Goal: Task Accomplishment & Management: Complete application form

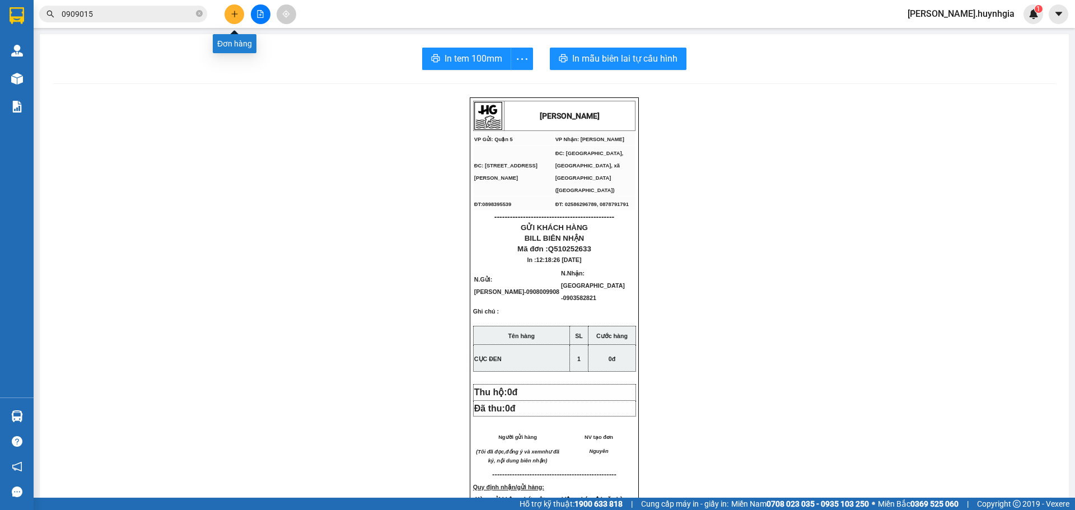
click at [231, 13] on icon "plus" at bounding box center [235, 14] width 8 height 8
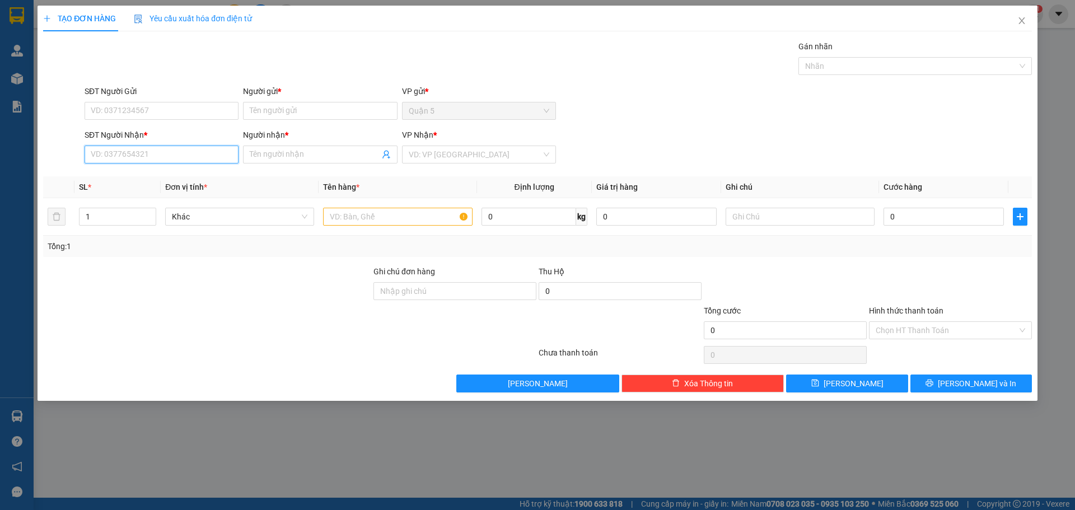
click at [97, 153] on input "SĐT Người Nhận *" at bounding box center [162, 155] width 154 height 18
click at [164, 175] on div "0338899427 - LIÊN" at bounding box center [161, 177] width 141 height 12
type input "0338899427"
type input "LIÊN"
type input "0338899427"
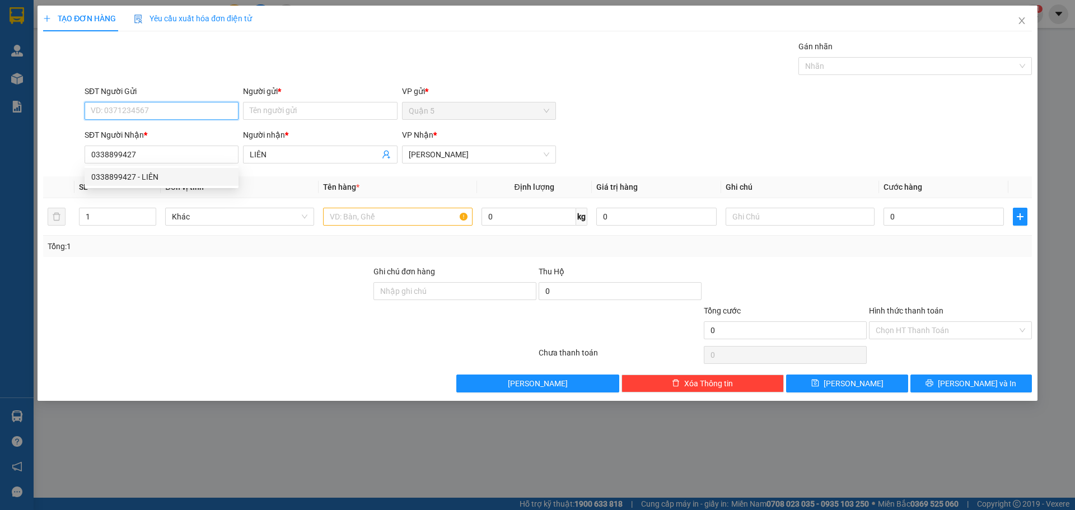
click at [204, 115] on input "SĐT Người Gửi" at bounding box center [162, 111] width 154 height 18
click at [201, 137] on div "0907118227 - DŨNG" at bounding box center [161, 133] width 141 height 12
type input "0907118227"
type input "DŨNG"
click at [366, 234] on td at bounding box center [398, 217] width 158 height 38
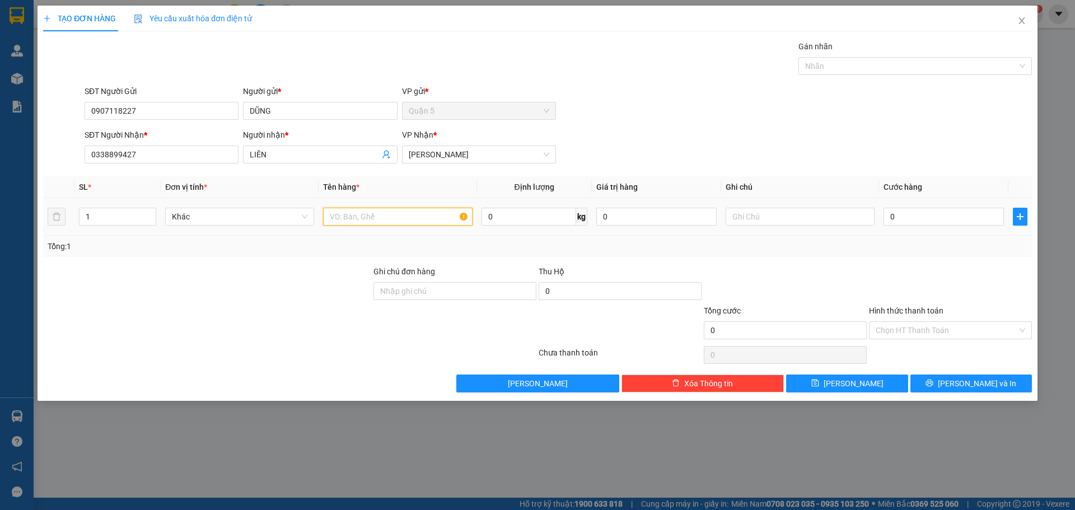
click at [366, 225] on input "text" at bounding box center [397, 217] width 149 height 18
type input "tx"
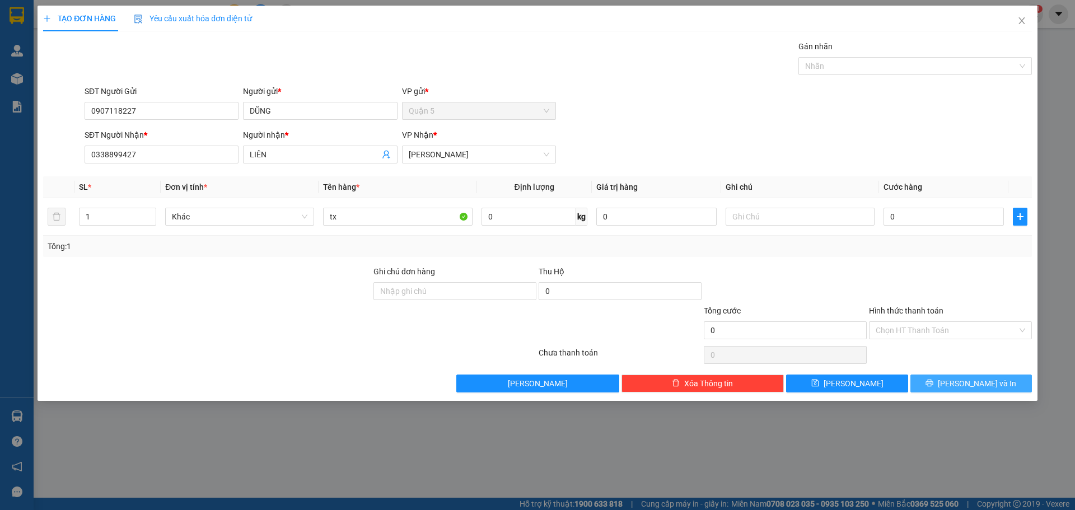
drag, startPoint x: 970, startPoint y: 364, endPoint x: 971, endPoint y: 385, distance: 21.3
click at [972, 368] on div "Transit Pickup Surcharge Ids Transit Deliver Surcharge Ids Transit Deliver Surc…" at bounding box center [537, 216] width 989 height 352
click at [971, 388] on span "[PERSON_NAME] và In" at bounding box center [977, 383] width 78 height 12
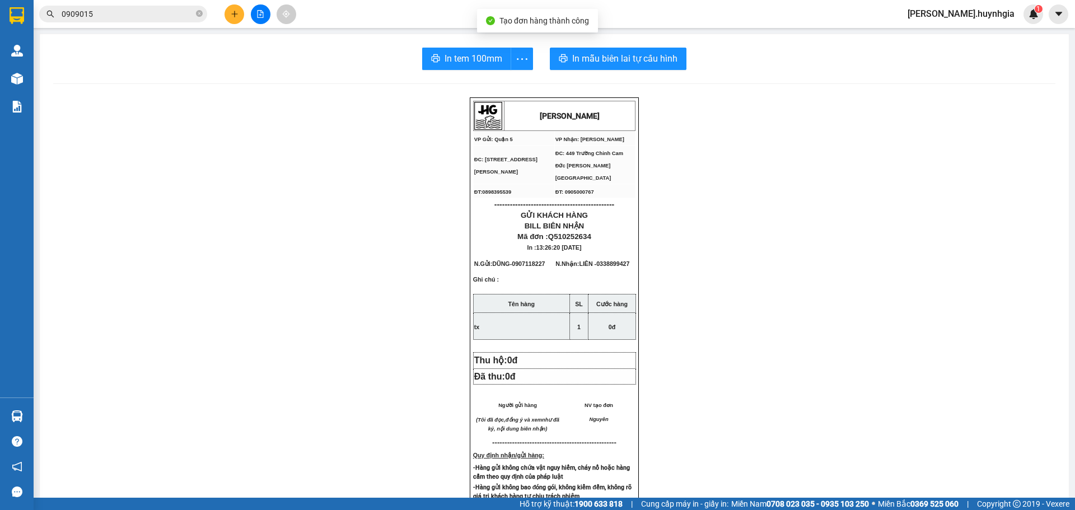
click at [477, 76] on div "In tem 100mm In mẫu biên lai tự cấu hình [PERSON_NAME] VP Gửi: Quận 5 VP Nhận…" at bounding box center [554, 445] width 1029 height 822
click at [479, 62] on span "In tem 100mm" at bounding box center [474, 59] width 58 height 14
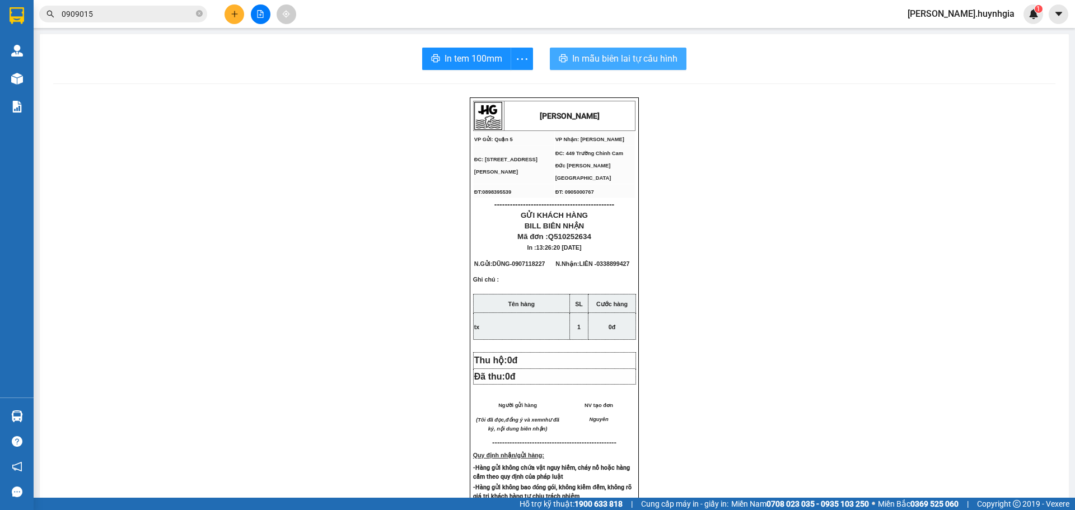
click at [589, 51] on button "In mẫu biên lai tự cấu hình" at bounding box center [618, 59] width 137 height 22
click at [232, 10] on icon "plus" at bounding box center [235, 14] width 8 height 8
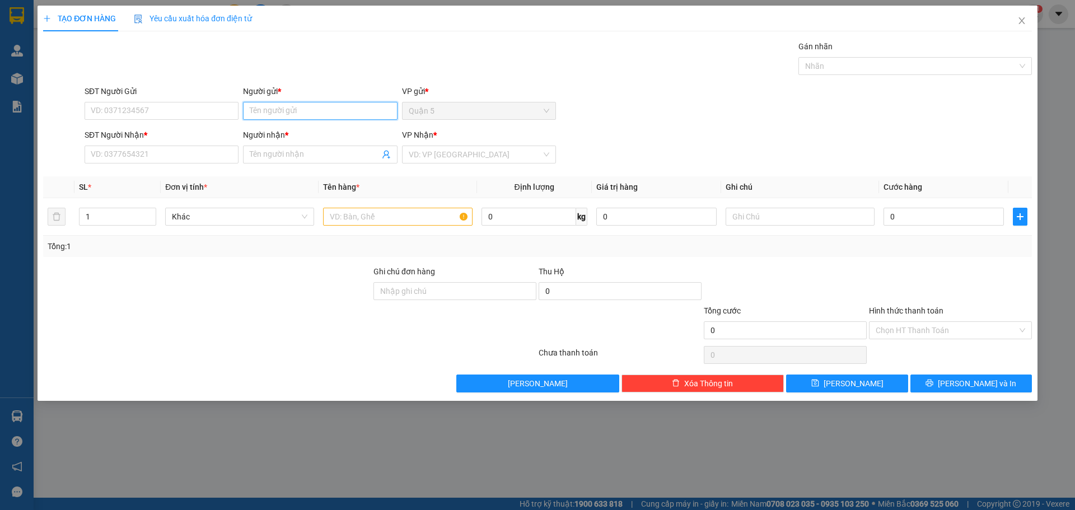
click at [267, 113] on input "Người gửi *" at bounding box center [320, 111] width 154 height 18
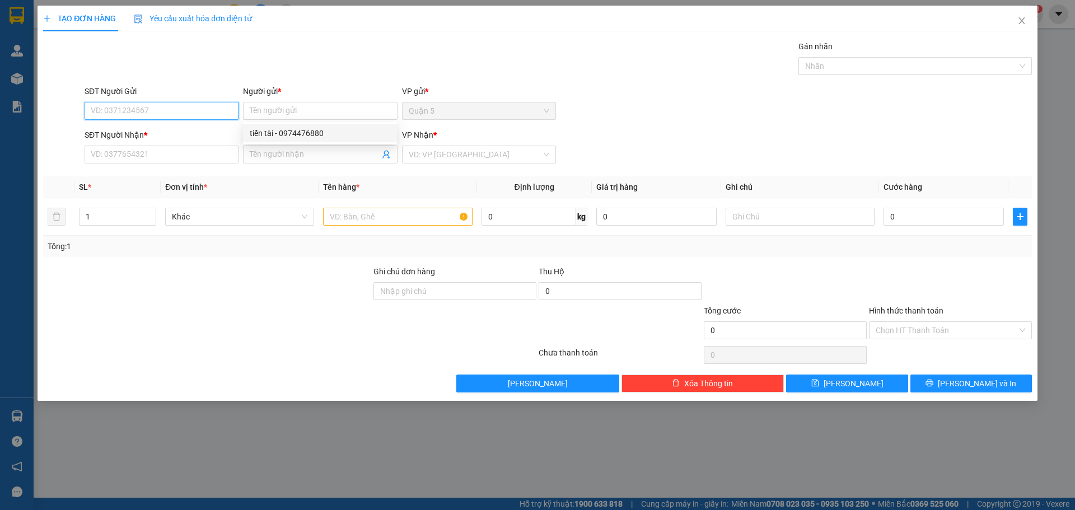
click at [223, 111] on input "SĐT Người Gửi" at bounding box center [162, 111] width 154 height 18
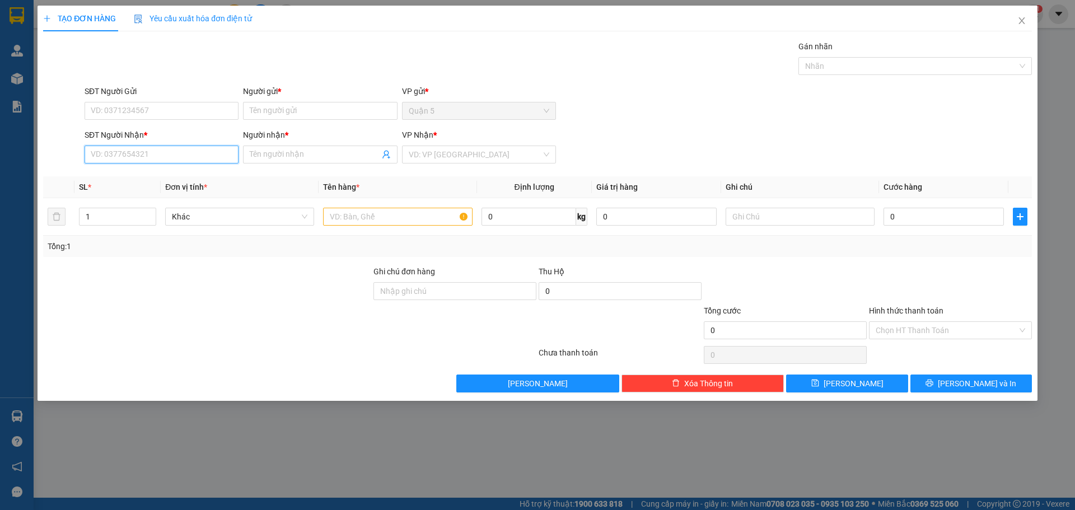
click at [213, 155] on input "SĐT Người Nhận *" at bounding box center [162, 155] width 154 height 18
click at [255, 148] on input "Người nhận *" at bounding box center [314, 154] width 129 height 12
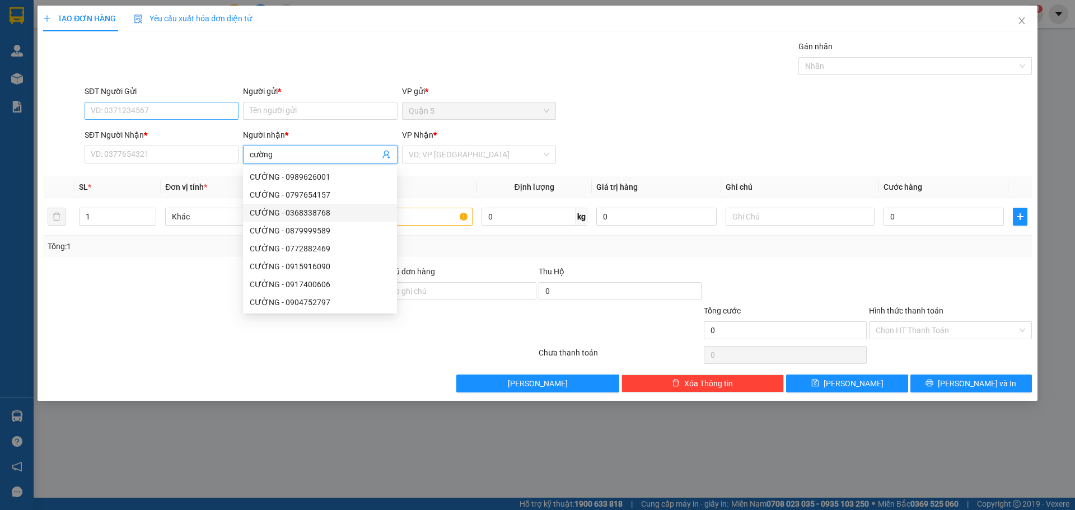
type input "cường"
click at [203, 107] on input "SĐT Người Gửi" at bounding box center [162, 111] width 154 height 18
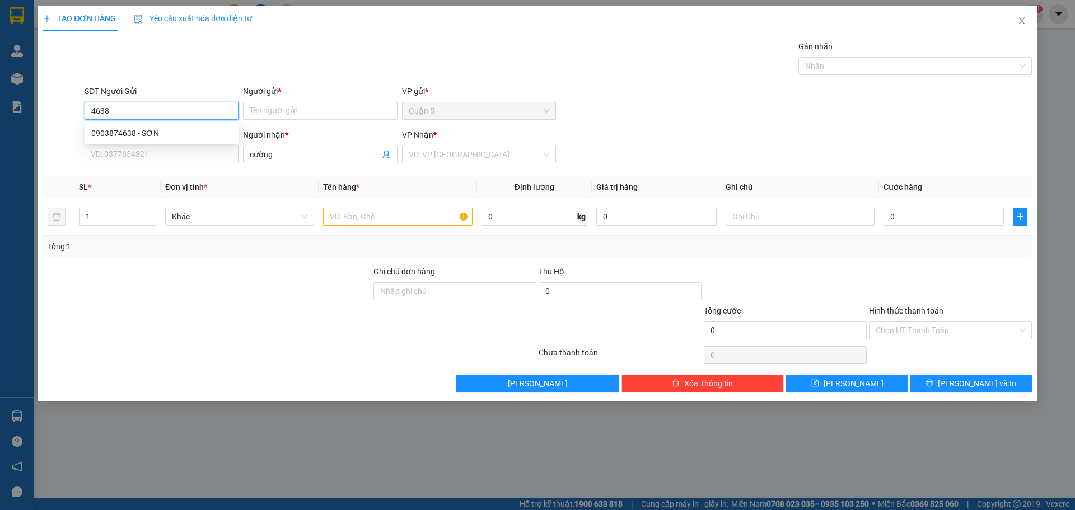
click at [95, 111] on input "4638" at bounding box center [162, 111] width 154 height 18
type input "638"
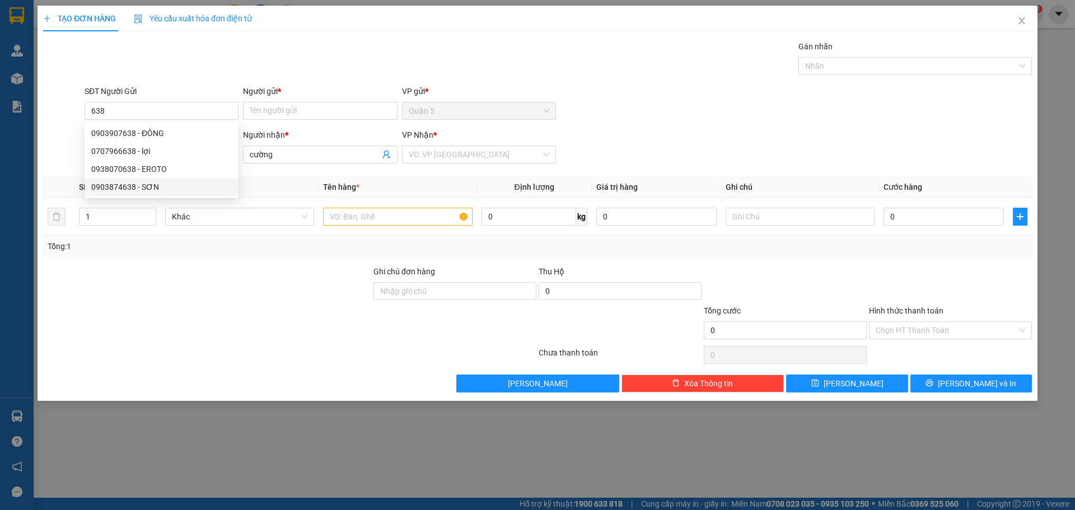
click at [264, 168] on div "Transit Pickup Surcharge Ids Transit Deliver Surcharge Ids Transit Deliver Surc…" at bounding box center [537, 216] width 989 height 352
click at [215, 150] on input "SĐT Người Nhận *" at bounding box center [162, 155] width 154 height 18
click at [343, 225] on input "text" at bounding box center [397, 217] width 149 height 18
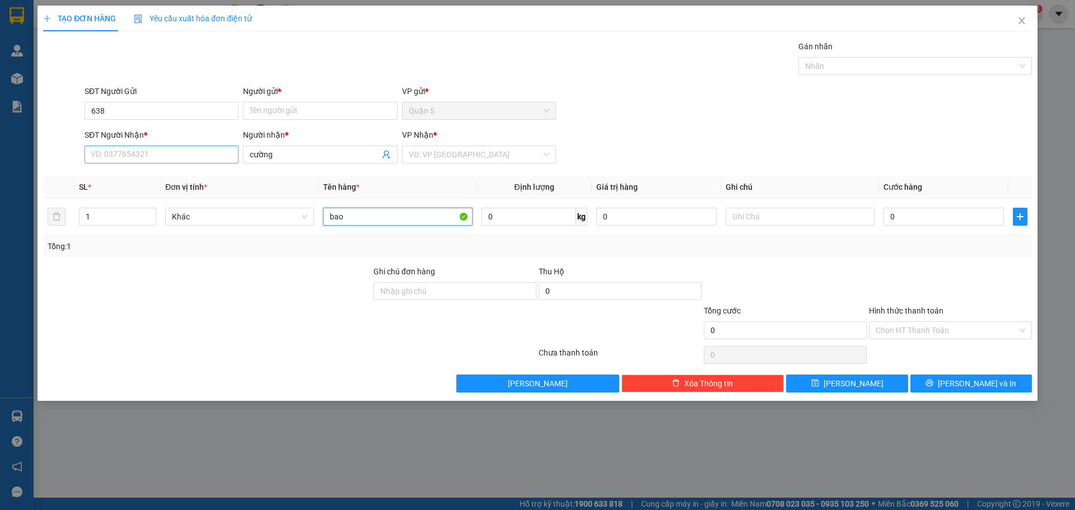
type input "bao"
click at [222, 152] on input "SĐT Người Nhận *" at bounding box center [162, 155] width 154 height 18
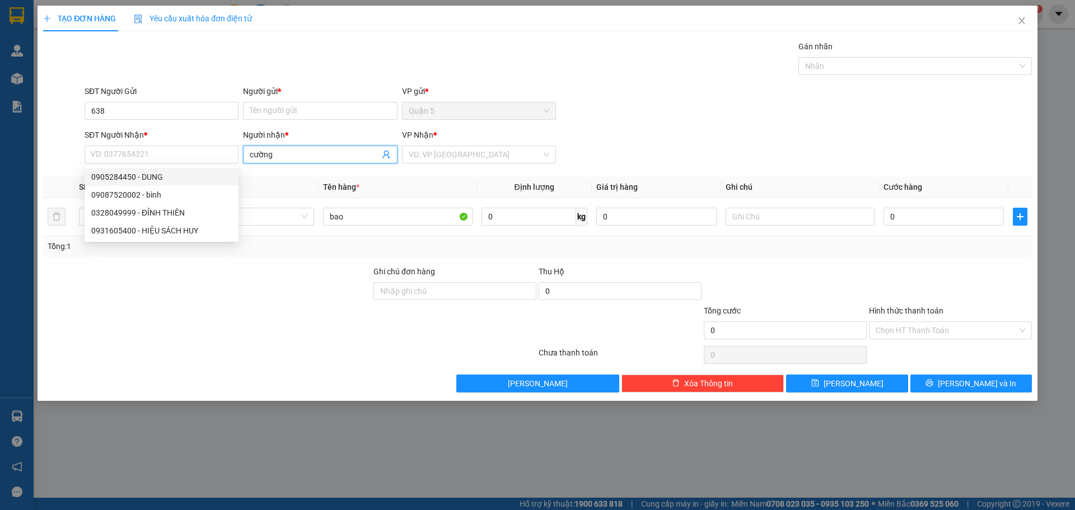
click at [297, 153] on input "cường" at bounding box center [314, 154] width 129 height 12
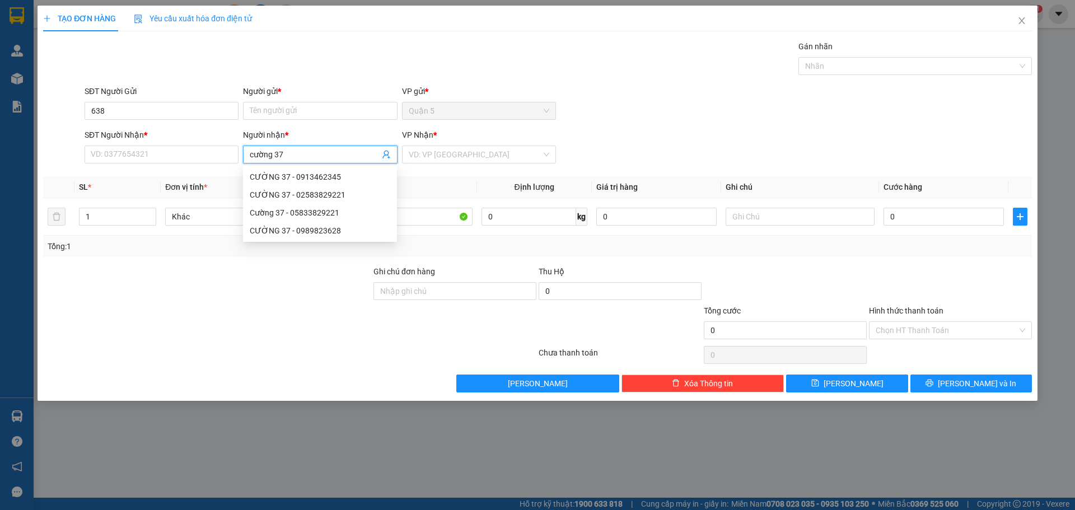
click at [249, 148] on span "cường 37" at bounding box center [320, 155] width 154 height 18
click at [248, 155] on span "cường 37" at bounding box center [320, 155] width 154 height 18
click at [248, 154] on span "cường 37" at bounding box center [320, 155] width 154 height 18
click at [251, 153] on span "cường 37" at bounding box center [320, 155] width 154 height 18
click at [249, 154] on span "cường 37" at bounding box center [320, 155] width 154 height 18
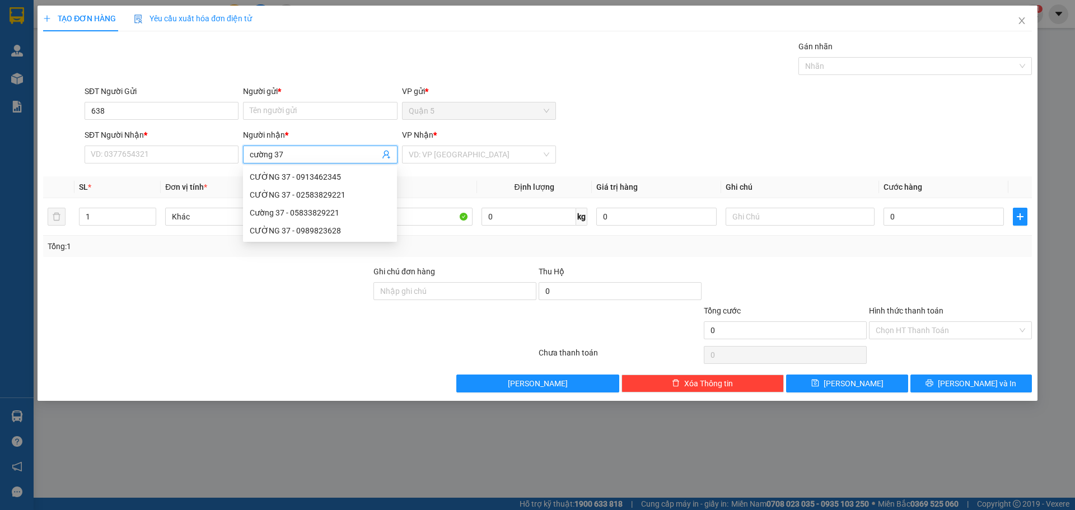
click at [250, 153] on input "cường 37" at bounding box center [314, 154] width 129 height 12
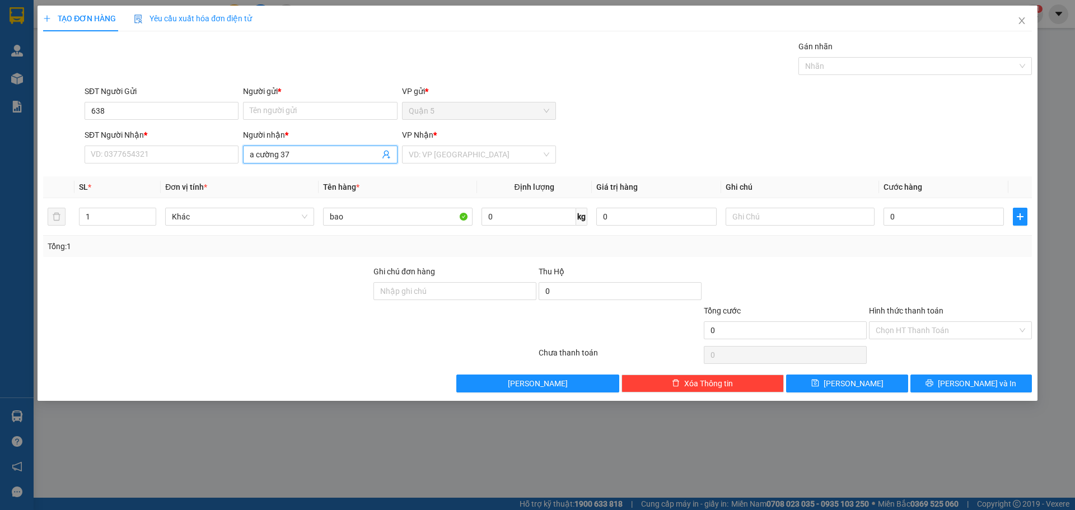
click at [286, 159] on input "a cường 37" at bounding box center [314, 154] width 129 height 12
click at [257, 153] on input "a cường 37" at bounding box center [314, 154] width 129 height 12
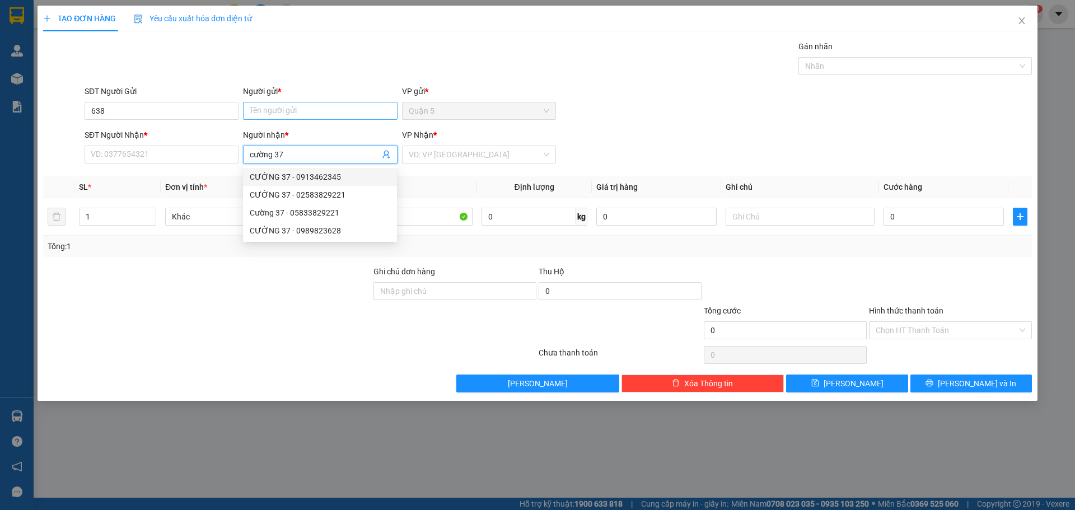
type input "cường 37"
click at [264, 113] on input "Người gửi *" at bounding box center [320, 111] width 154 height 18
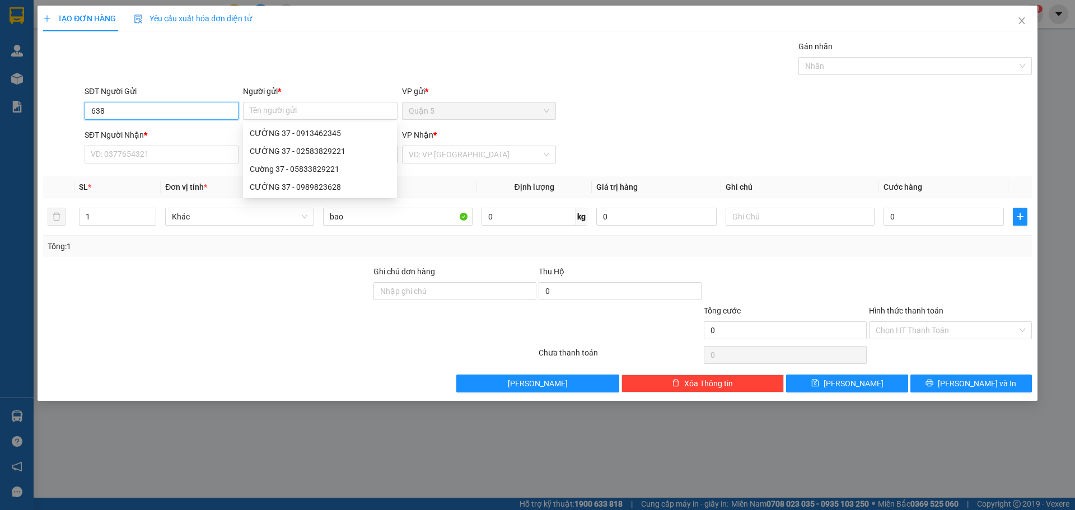
click at [180, 109] on input "638" at bounding box center [162, 111] width 154 height 18
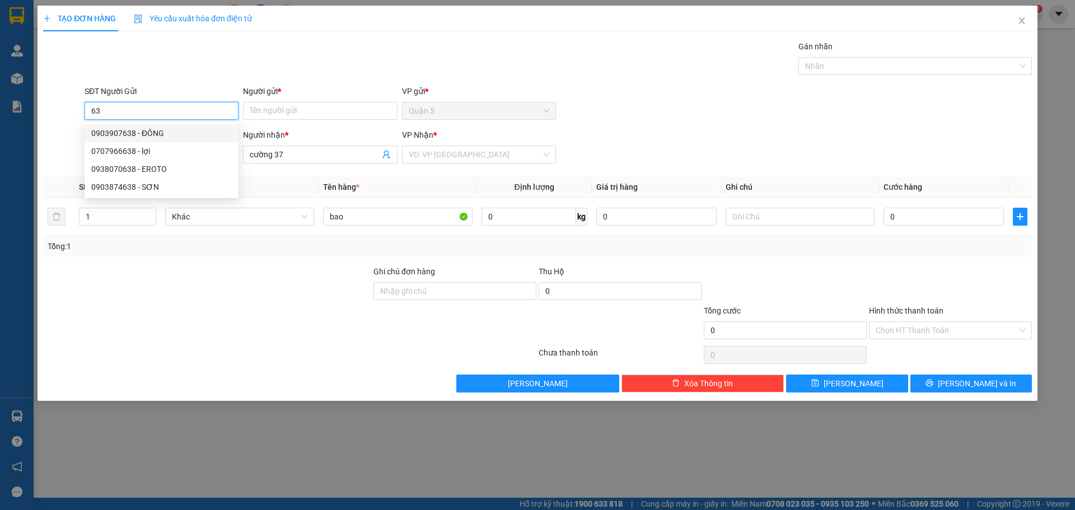
type input "6"
click at [252, 108] on input "Người gửi *" at bounding box center [320, 111] width 154 height 18
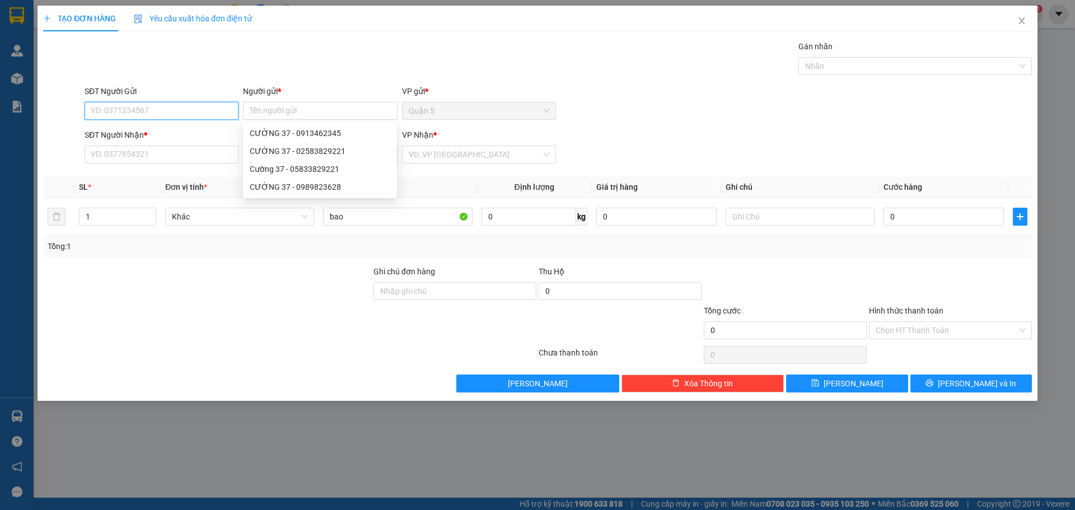
click at [229, 111] on input "SĐT Người Gửi" at bounding box center [162, 111] width 154 height 18
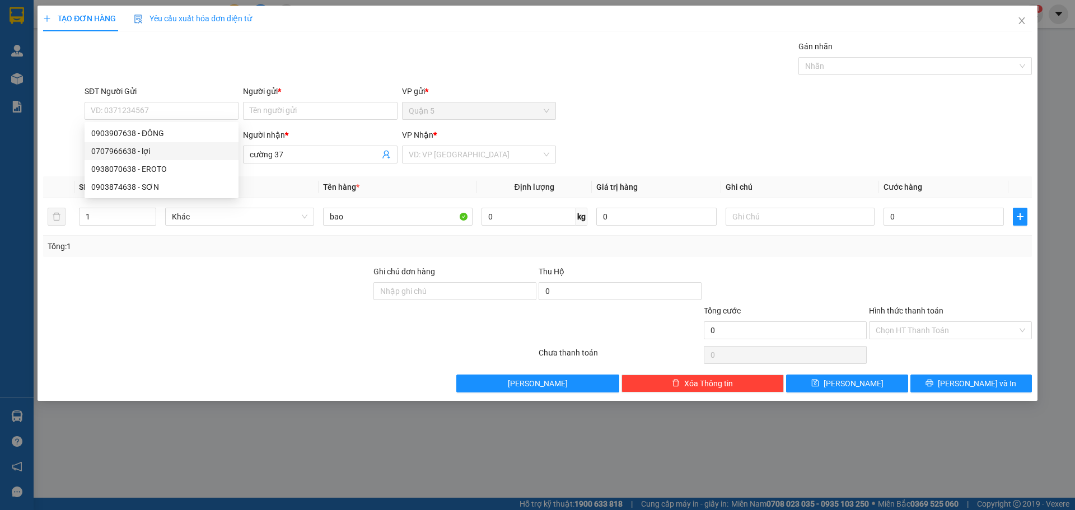
click at [273, 171] on div "Transit Pickup Surcharge Ids Transit Deliver Surcharge Ids Transit Deliver Surc…" at bounding box center [537, 216] width 989 height 352
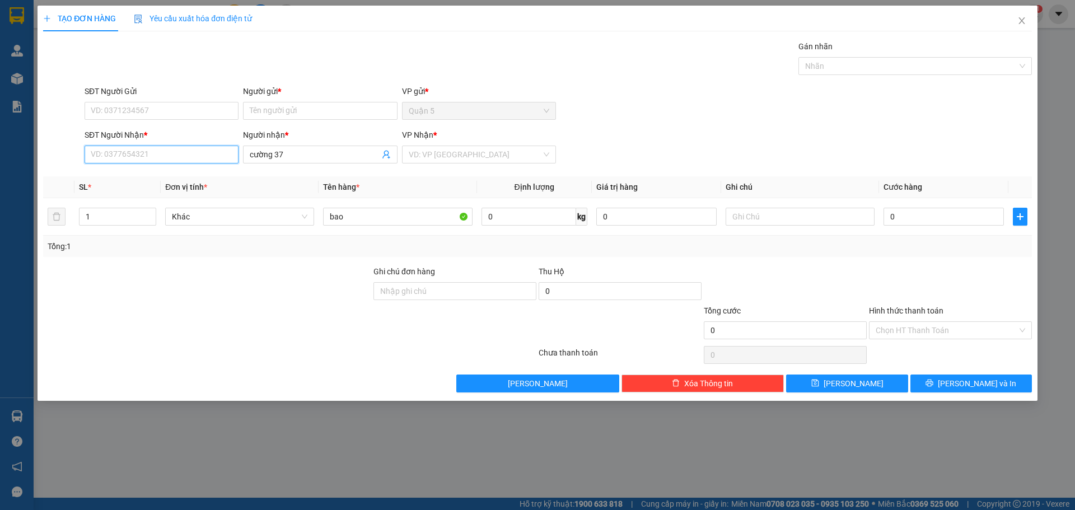
click at [173, 148] on input "SĐT Người Nhận *" at bounding box center [162, 155] width 154 height 18
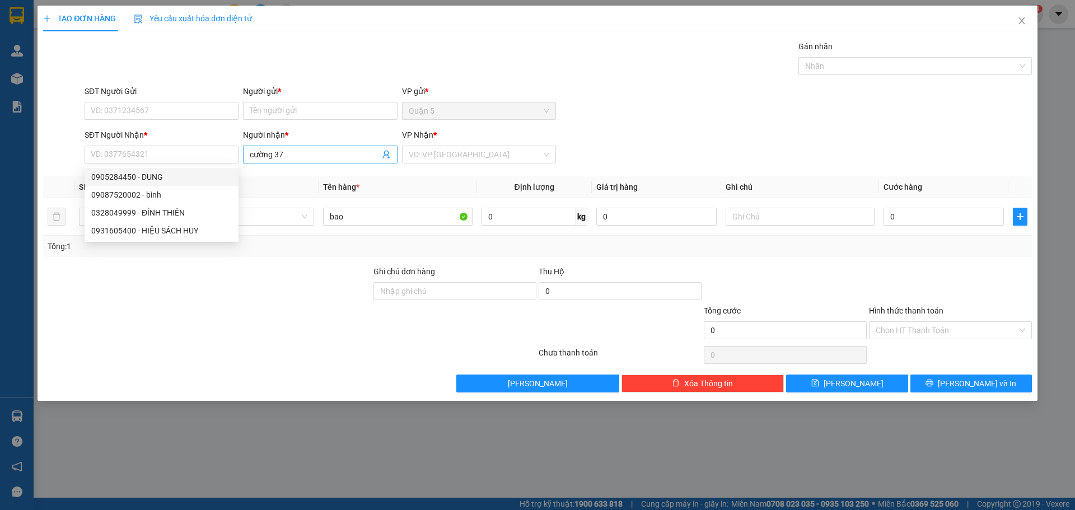
click at [306, 156] on input "cường 37" at bounding box center [314, 154] width 129 height 12
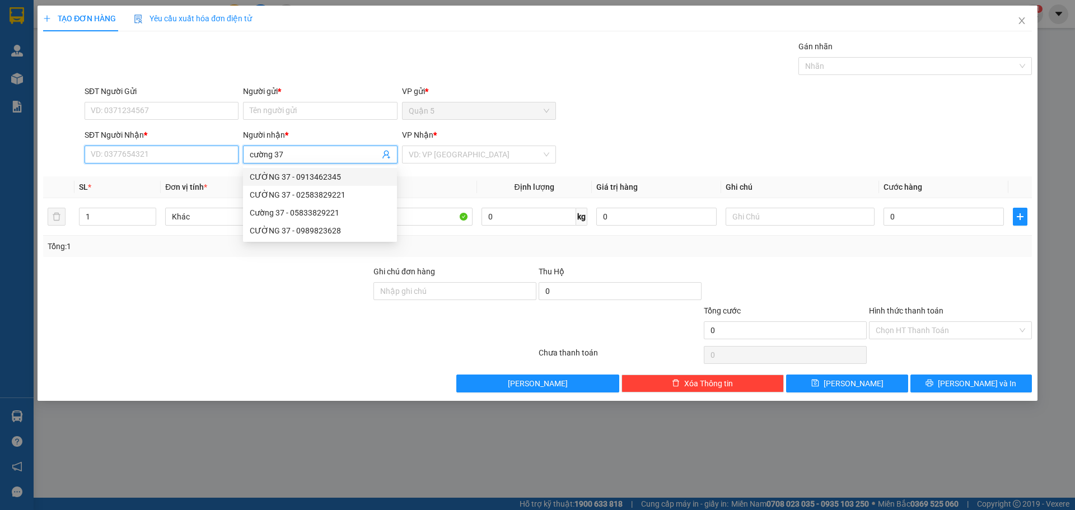
click at [226, 147] on input "SĐT Người Nhận *" at bounding box center [162, 155] width 154 height 18
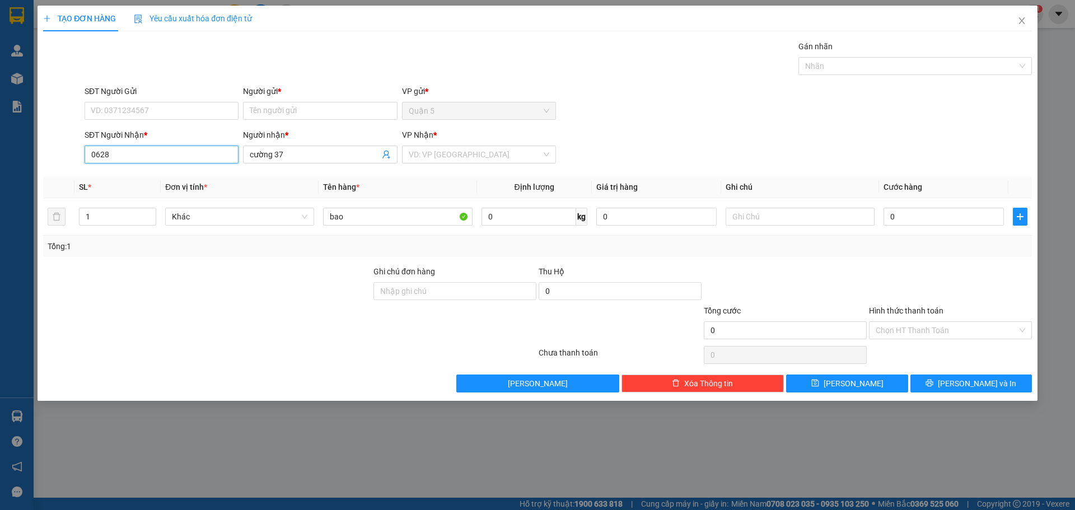
click at [95, 151] on input "0628" at bounding box center [162, 155] width 154 height 18
click at [192, 197] on div "0989823628 - CƯỜNG 37" at bounding box center [161, 195] width 141 height 12
type input "0989823628"
type input "CƯỜNG 37"
type input "0989823628"
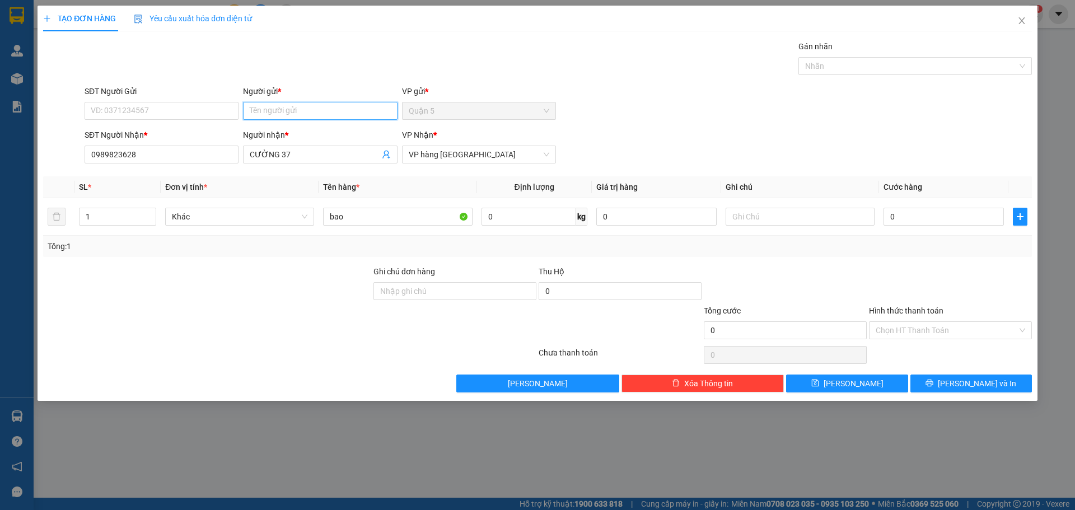
click at [262, 105] on input "Người gửi *" at bounding box center [320, 111] width 154 height 18
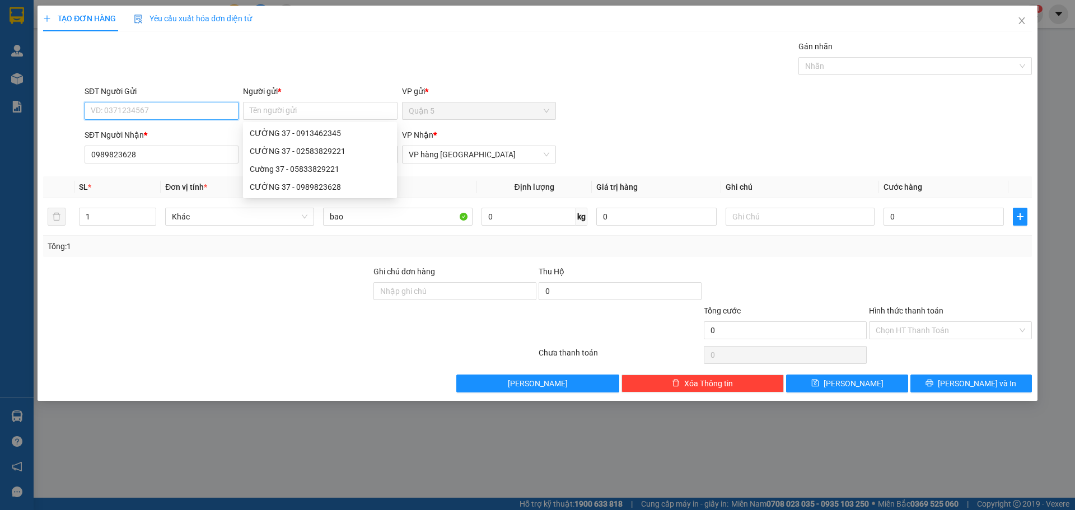
click at [228, 105] on input "SĐT Người Gửi" at bounding box center [162, 111] width 154 height 18
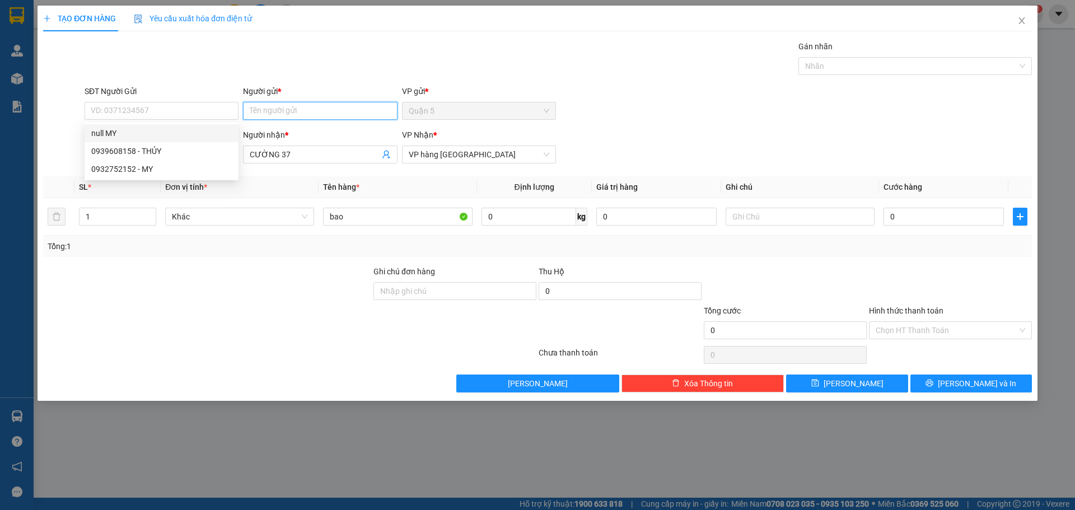
click at [296, 118] on input "Người gửi *" at bounding box center [320, 111] width 154 height 18
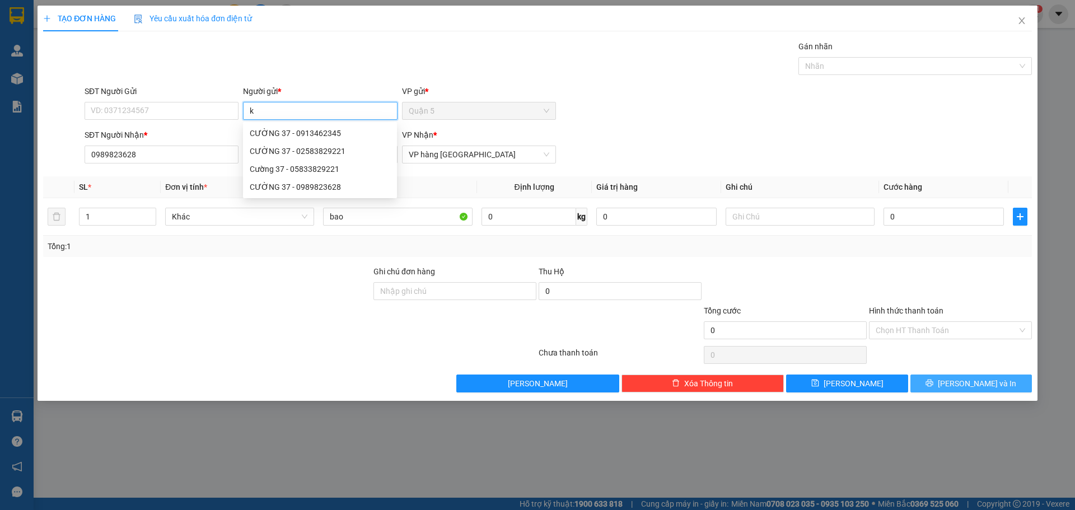
type input "k"
click at [920, 380] on div "Transit Pickup Surcharge Ids Transit Deliver Surcharge Ids Transit Deliver Surc…" at bounding box center [537, 216] width 989 height 352
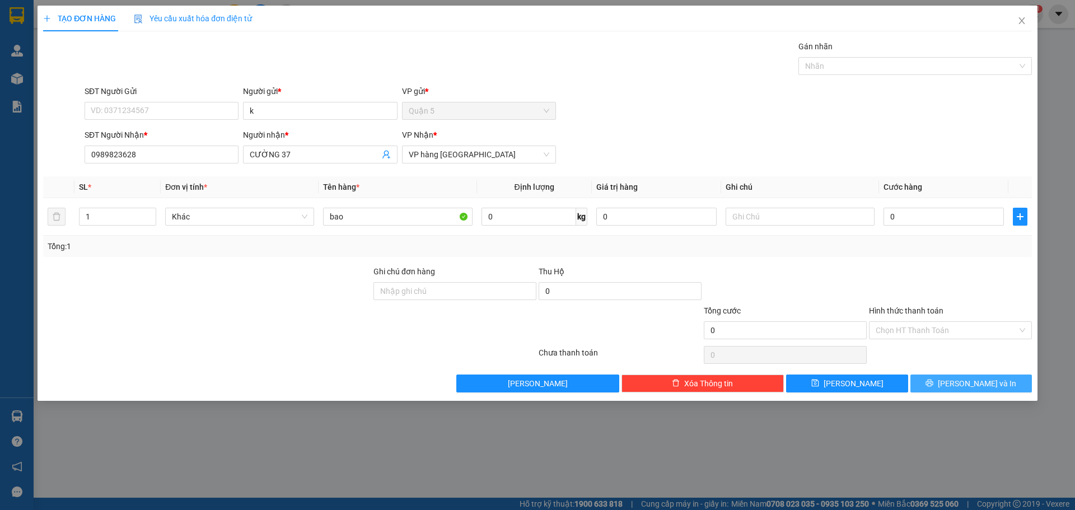
click at [947, 384] on button "[PERSON_NAME] và In" at bounding box center [972, 384] width 122 height 18
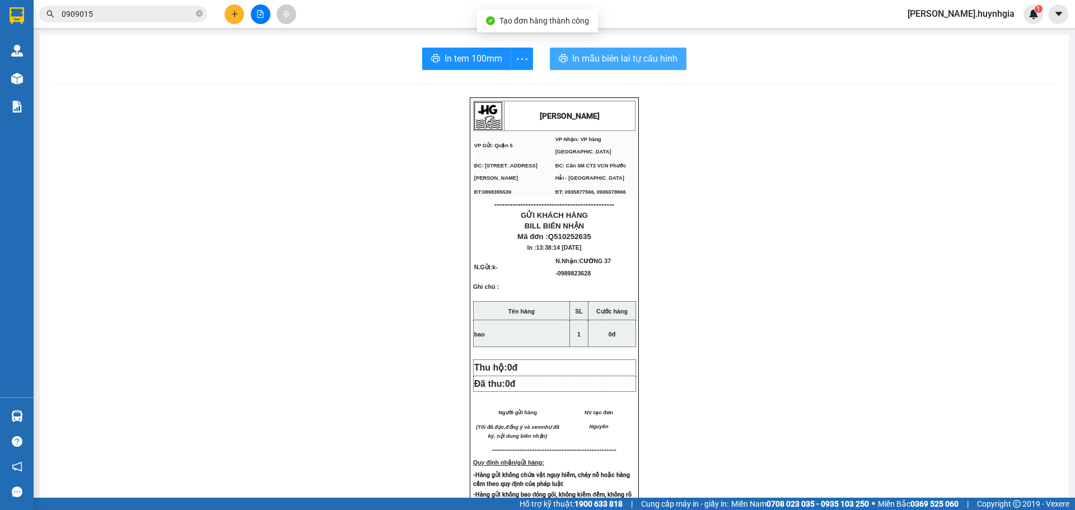
click at [636, 57] on span "In mẫu biên lai tự cấu hình" at bounding box center [624, 59] width 105 height 14
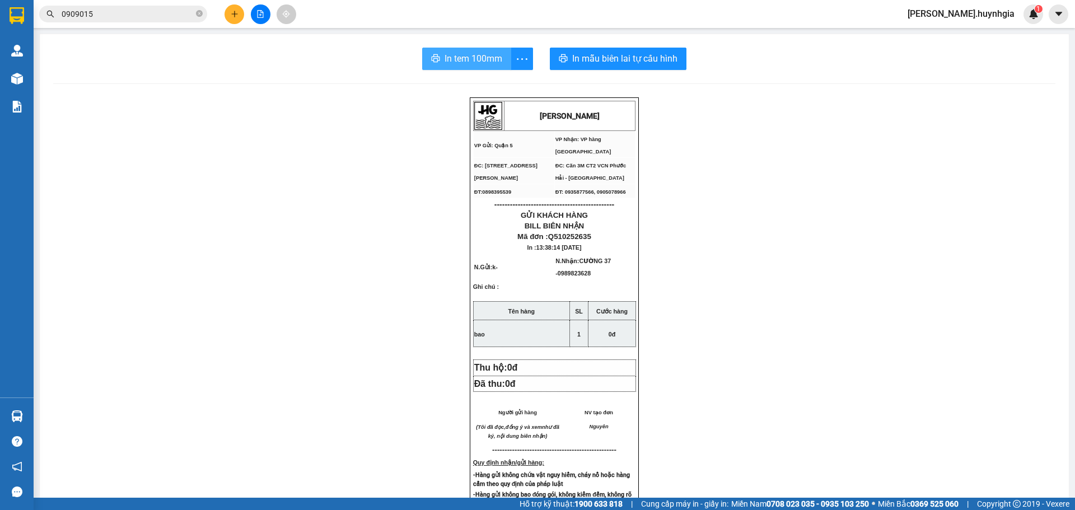
click at [495, 60] on span "In tem 100mm" at bounding box center [474, 59] width 58 height 14
click at [239, 15] on button at bounding box center [235, 14] width 20 height 20
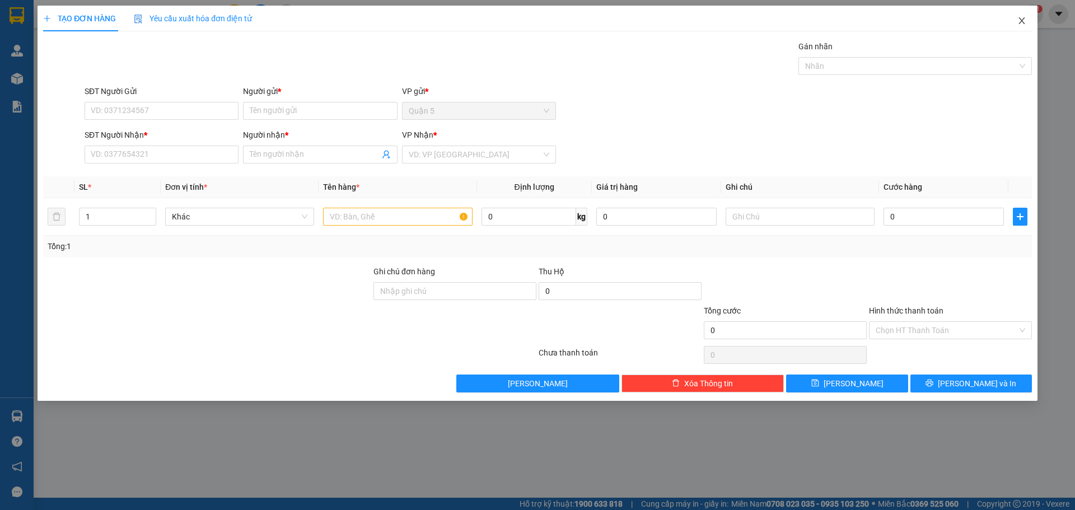
click at [1020, 26] on span "Close" at bounding box center [1021, 21] width 31 height 31
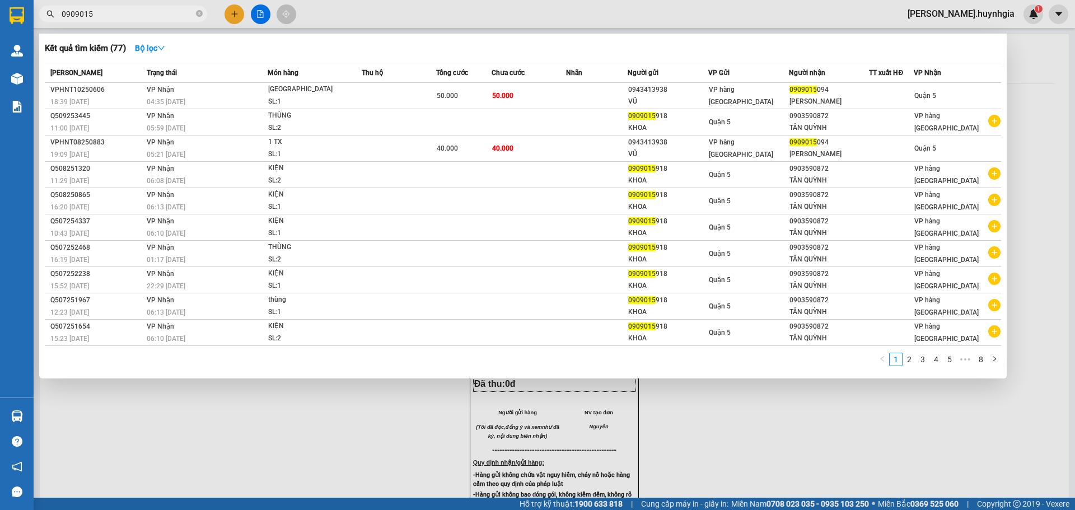
click at [172, 17] on input "0909015" at bounding box center [128, 14] width 132 height 12
click at [174, 15] on input "0909015" at bounding box center [128, 14] width 132 height 12
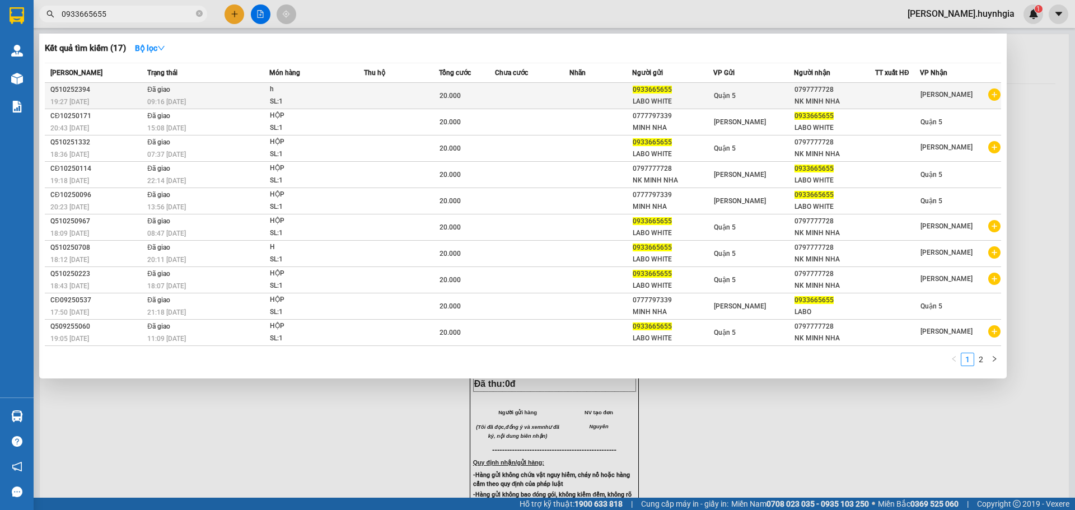
type input "0933665655"
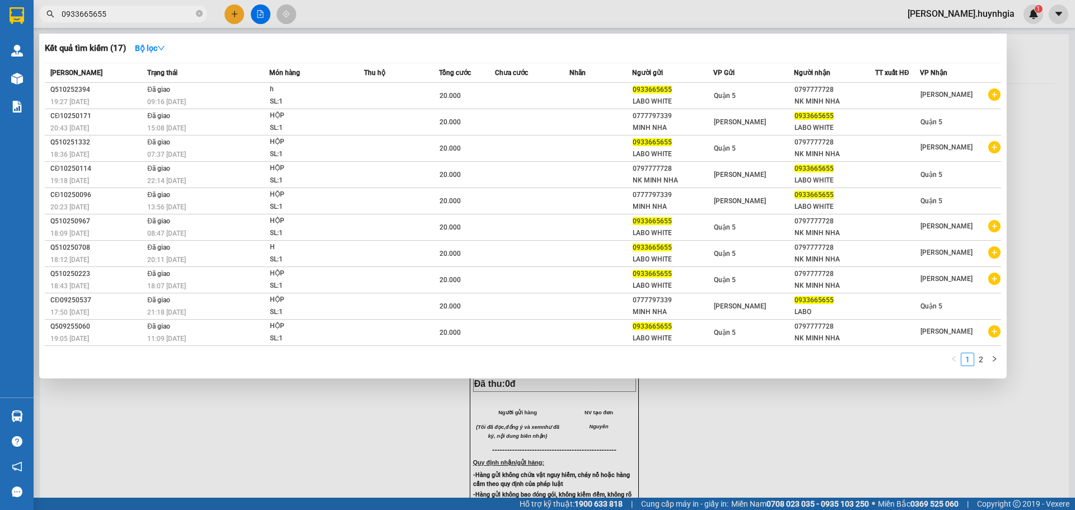
click at [693, 102] on div "LABO WHITE" at bounding box center [673, 102] width 80 height 12
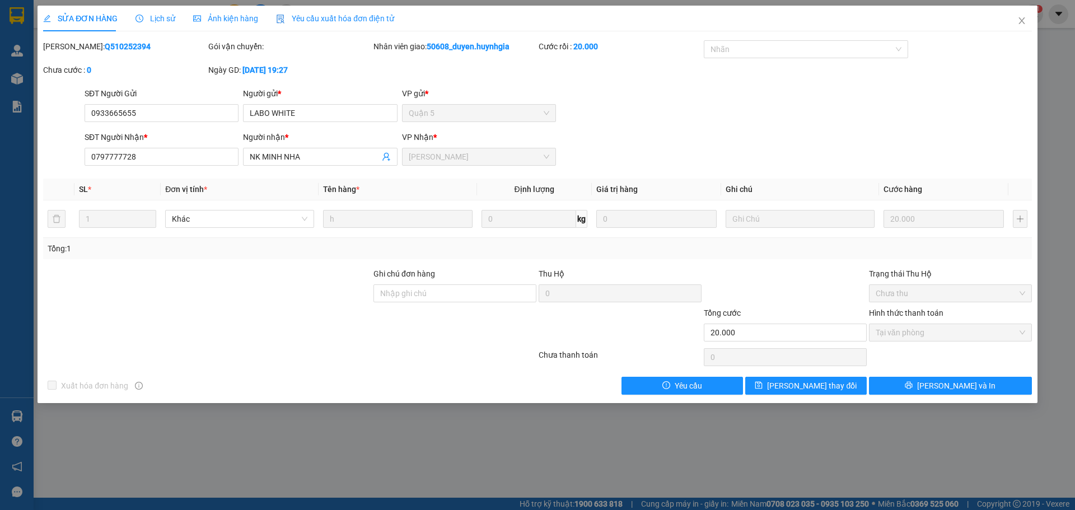
drag, startPoint x: 518, startPoint y: 269, endPoint x: 305, endPoint y: 299, distance: 214.8
click at [305, 299] on div at bounding box center [207, 287] width 330 height 39
click at [1021, 24] on icon "close" at bounding box center [1022, 20] width 9 height 9
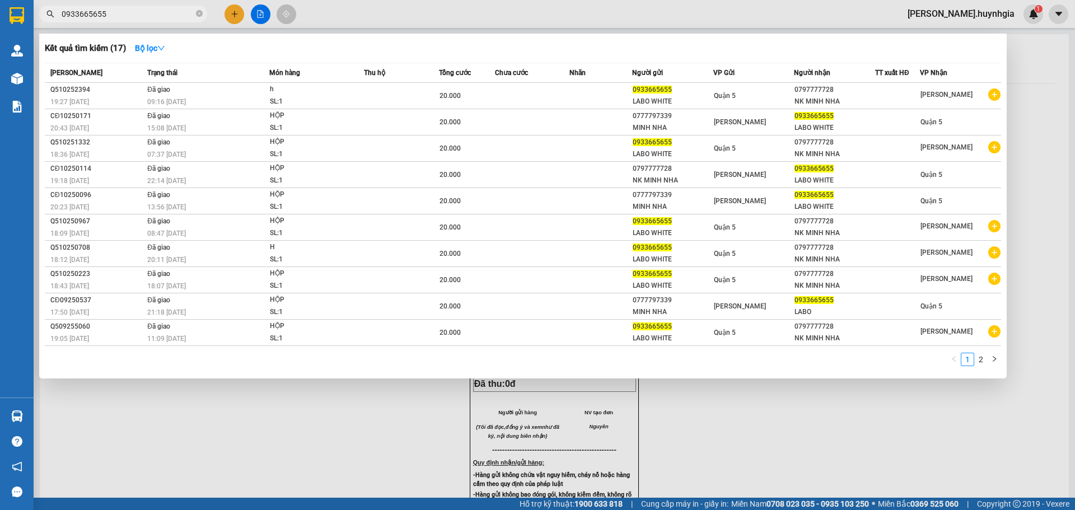
click at [137, 9] on input "0933665655" at bounding box center [128, 14] width 132 height 12
click at [228, 17] on div at bounding box center [537, 255] width 1075 height 510
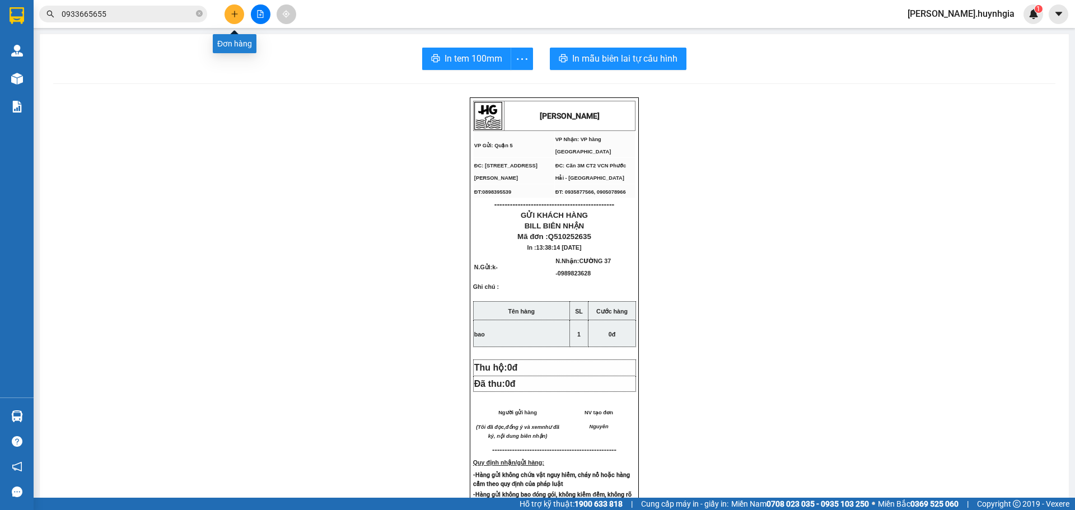
click at [237, 14] on icon "plus" at bounding box center [234, 13] width 6 height 1
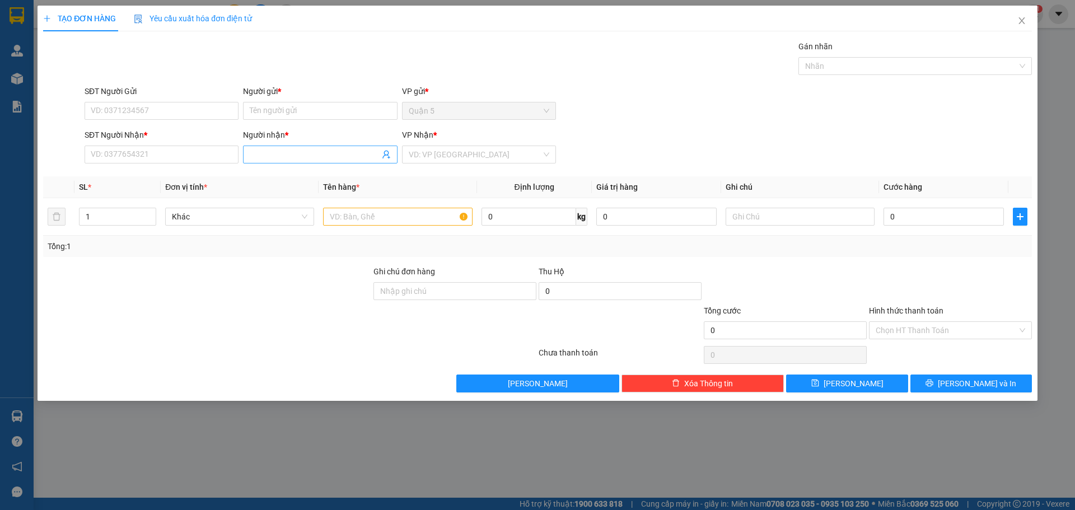
click at [284, 153] on input "Người nhận *" at bounding box center [314, 154] width 129 height 12
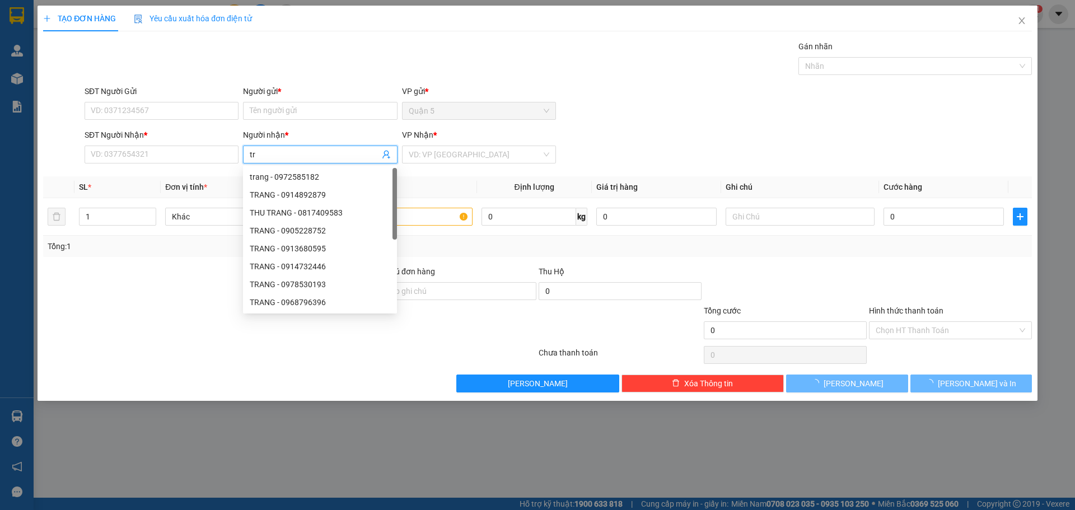
type input "t"
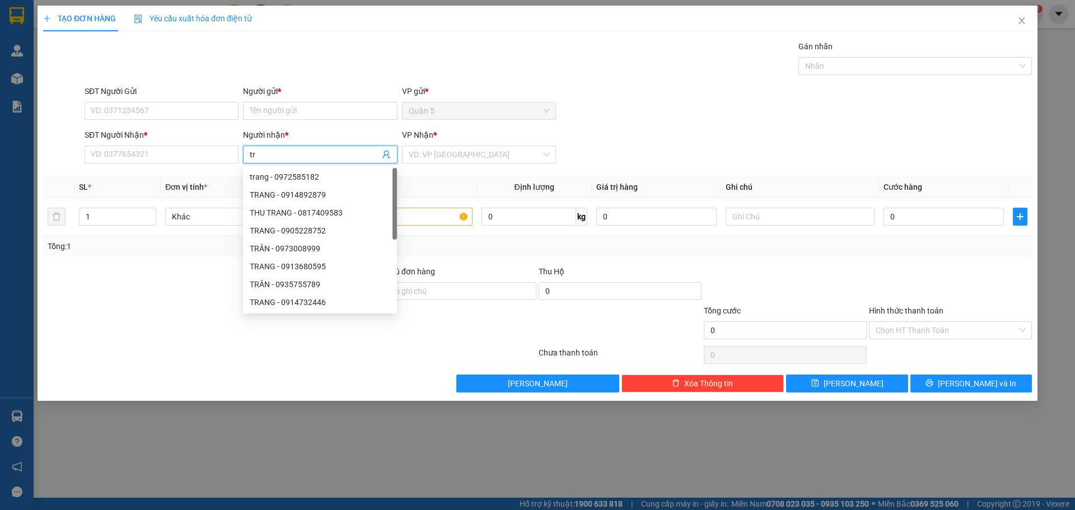
type input "t"
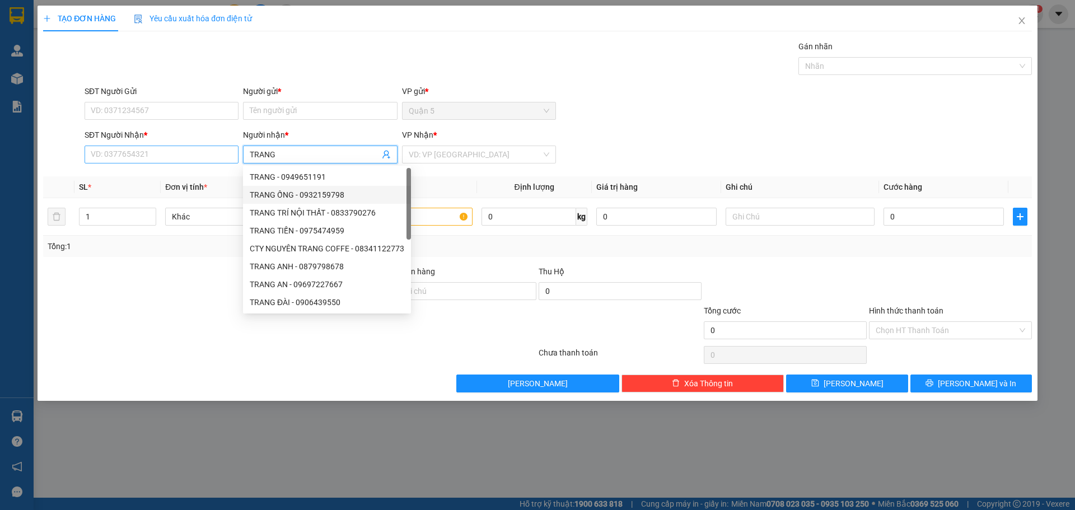
type input "TRANG"
click at [132, 153] on input "SĐT Người Nhận *" at bounding box center [162, 155] width 154 height 18
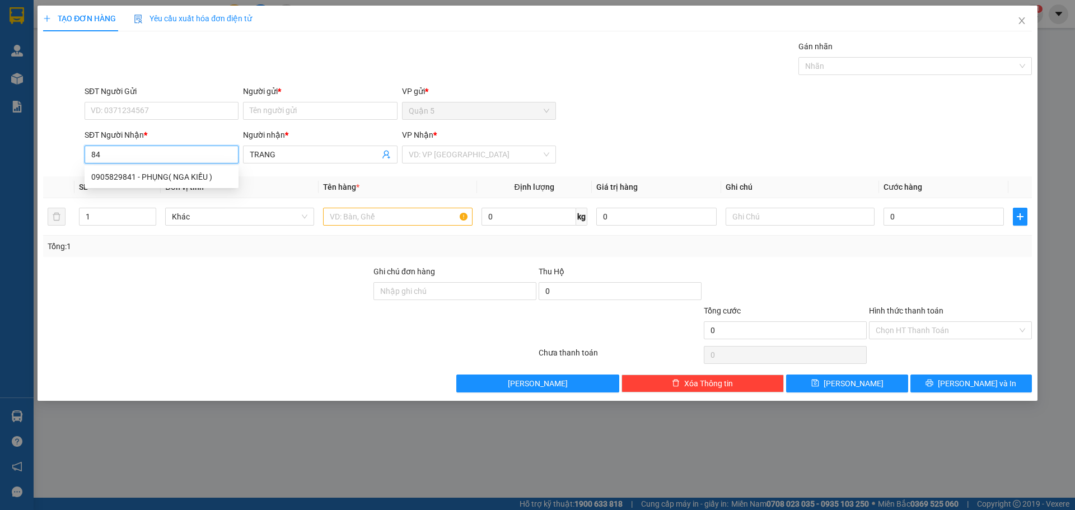
type input "8"
click at [1023, 22] on icon "close" at bounding box center [1022, 20] width 6 height 7
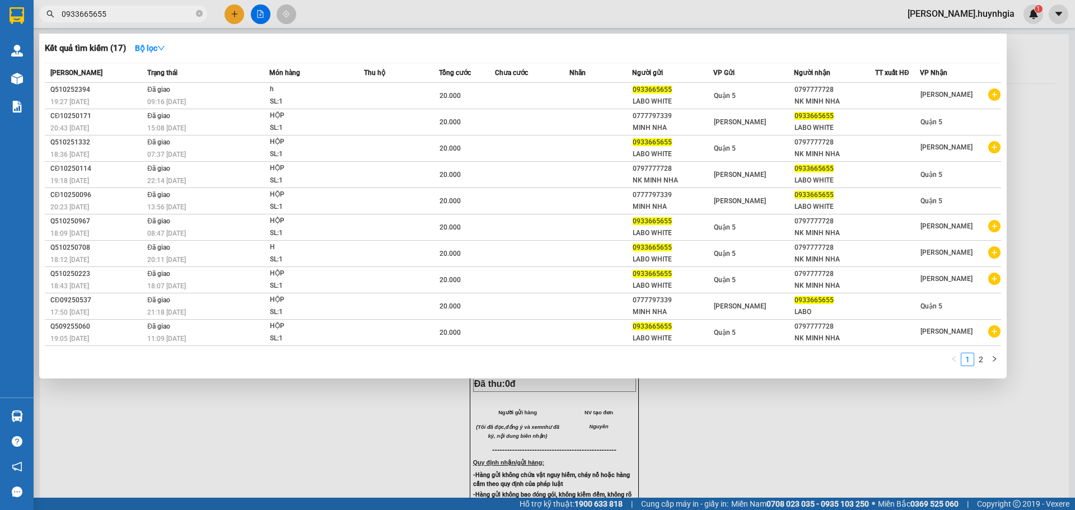
click at [141, 7] on span "0933665655" at bounding box center [123, 14] width 168 height 17
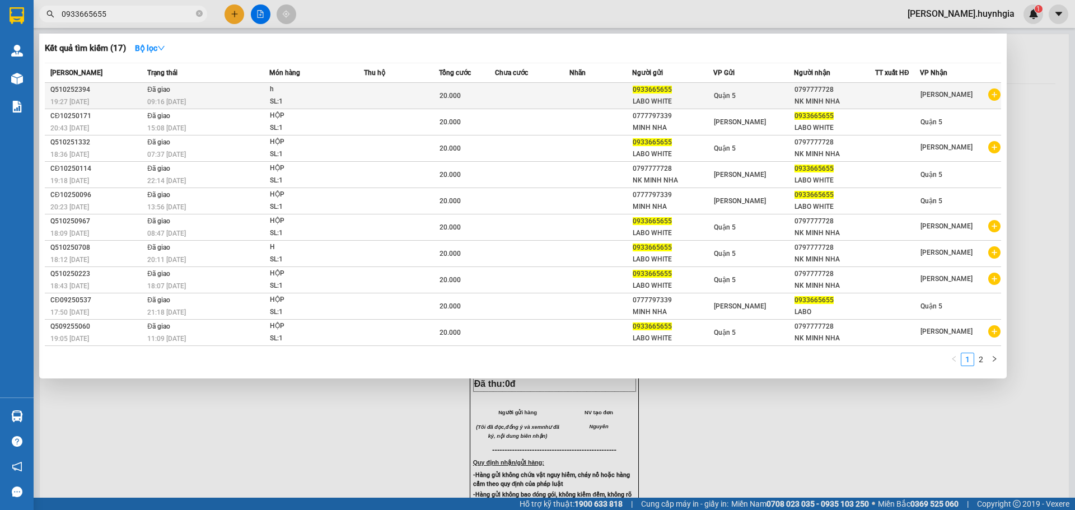
click at [612, 99] on td at bounding box center [601, 96] width 62 height 26
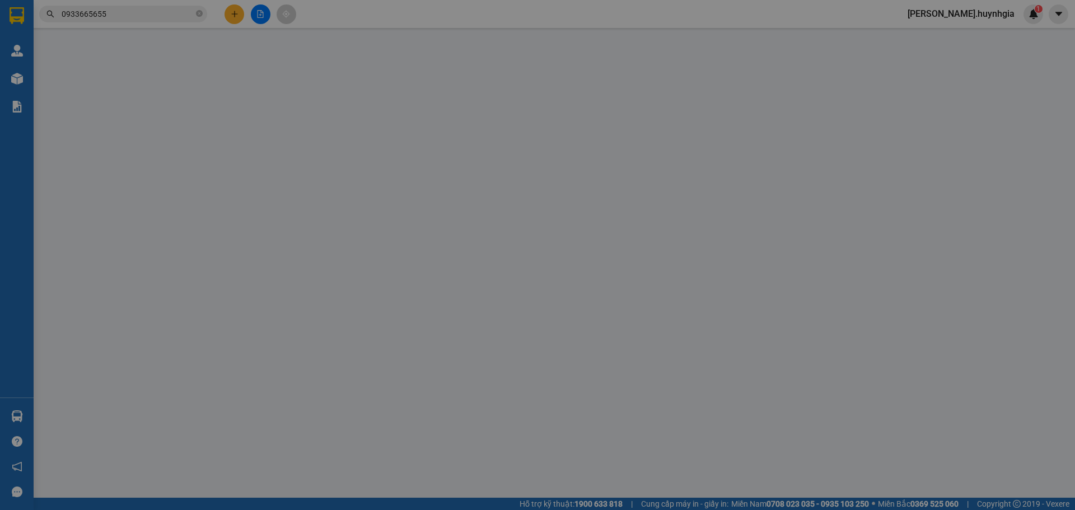
type input "0933665655"
type input "LABO WHITE"
type input "0797777728"
type input "NK MINH NHA"
type input "20.000"
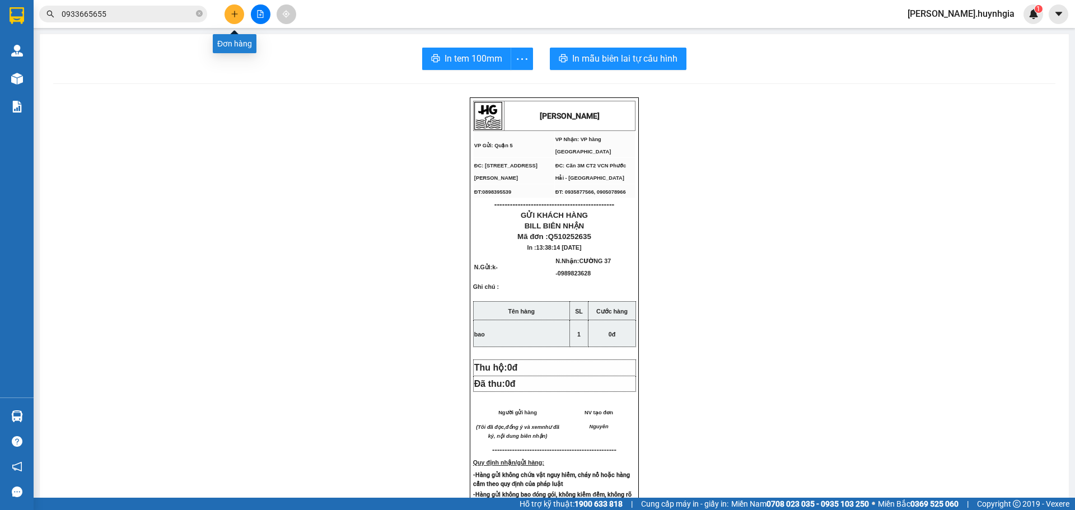
click at [235, 12] on icon "plus" at bounding box center [235, 14] width 8 height 8
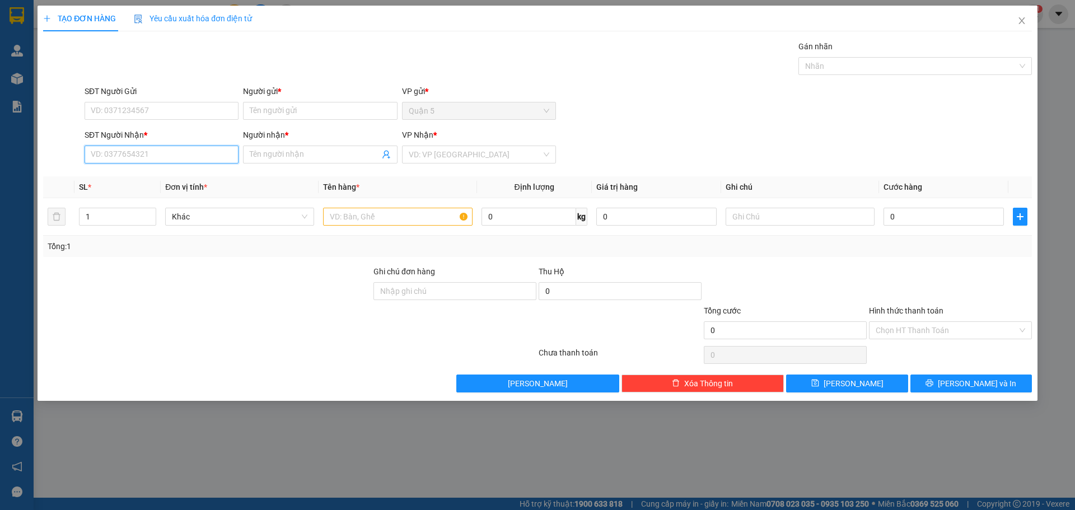
click at [137, 152] on input "SĐT Người Nhận *" at bounding box center [162, 155] width 154 height 18
click at [167, 178] on div "0988371841 - HẠN TRANG" at bounding box center [161, 177] width 141 height 12
type input "0988371841"
type input "HẠN TRANG"
type input "0988371841"
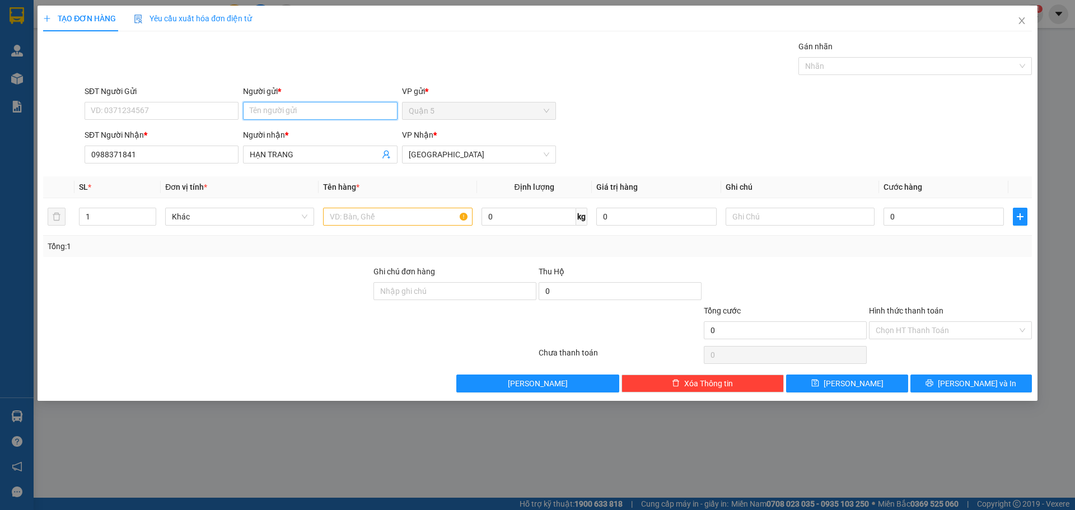
click at [289, 118] on input "Người gửi *" at bounding box center [320, 111] width 154 height 18
type input "GIẢI"
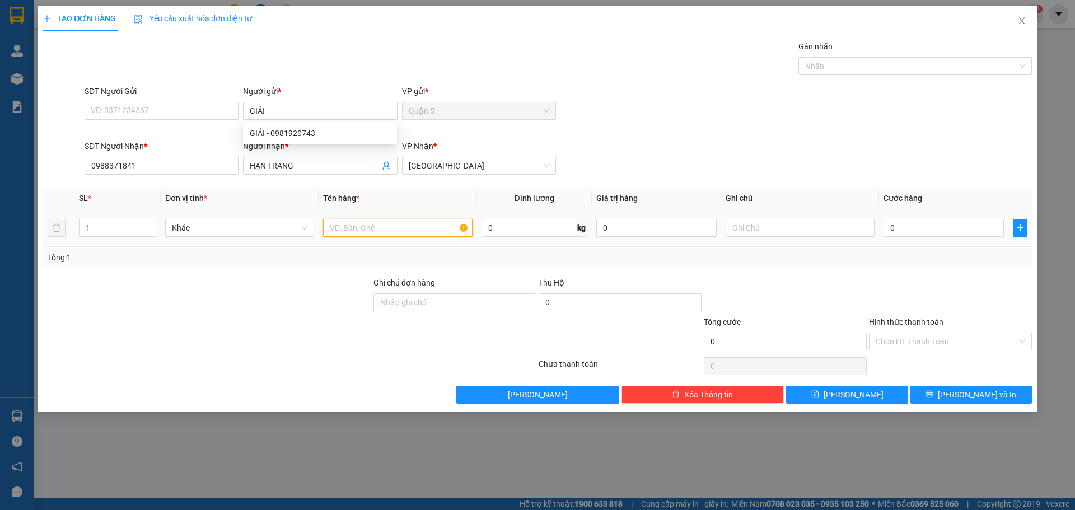
click at [361, 225] on input "text" at bounding box center [397, 228] width 149 height 18
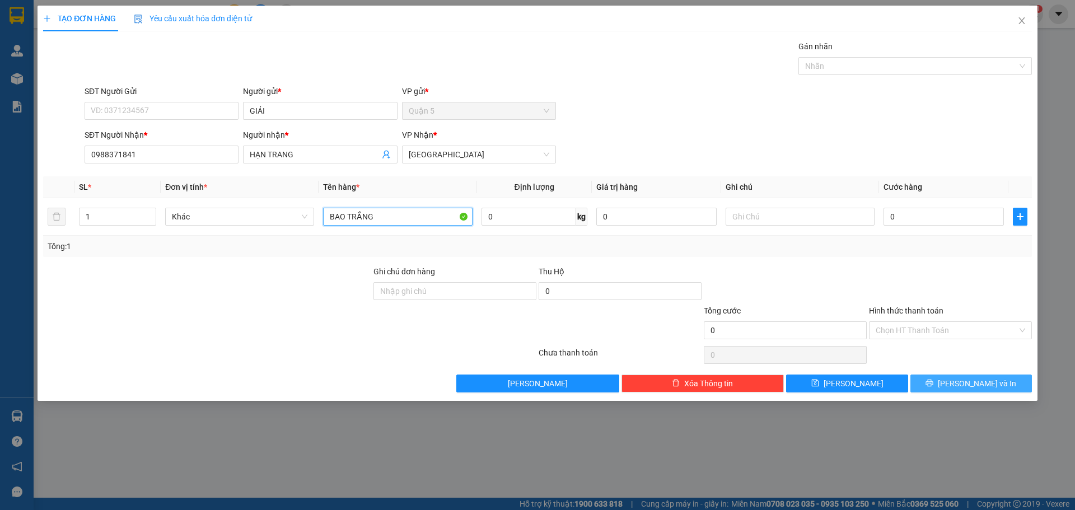
type input "BAO TRẮNG"
click at [982, 384] on span "[PERSON_NAME] và In" at bounding box center [977, 383] width 78 height 12
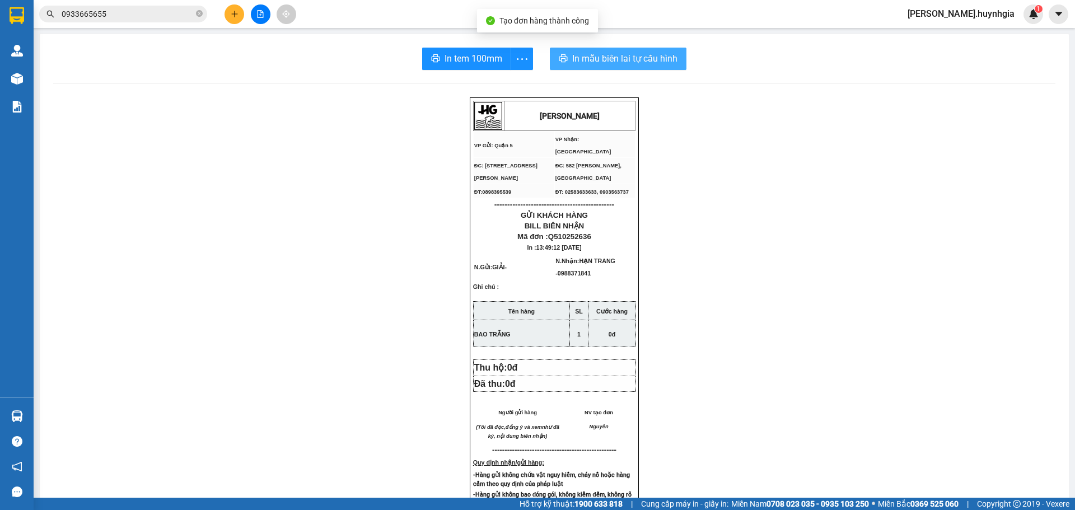
click at [621, 60] on span "In mẫu biên lai tự cấu hình" at bounding box center [624, 59] width 105 height 14
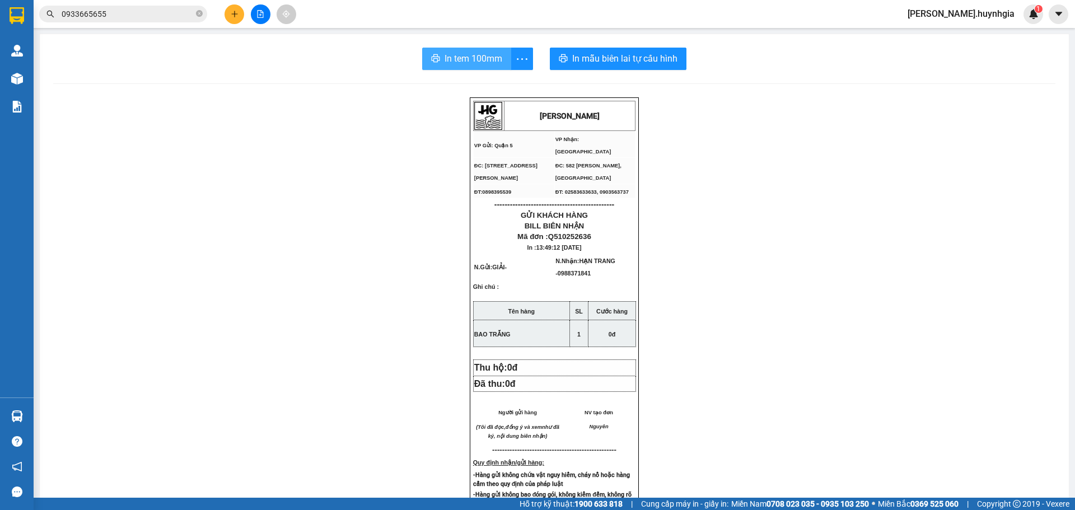
click at [445, 63] on span "In tem 100mm" at bounding box center [474, 59] width 58 height 14
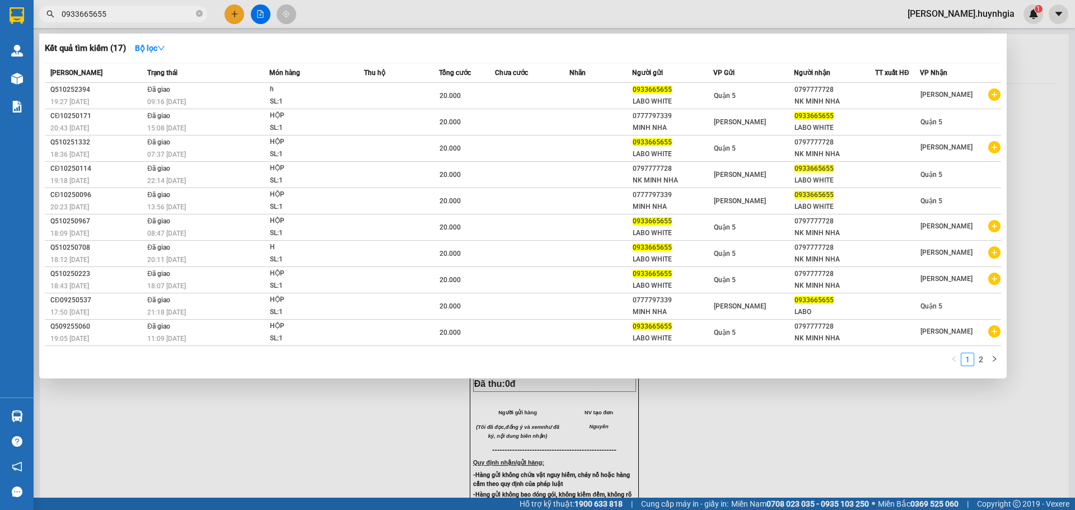
click at [152, 12] on input "0933665655" at bounding box center [128, 14] width 132 height 12
type input "09336656"
click at [660, 427] on div at bounding box center [537, 255] width 1075 height 510
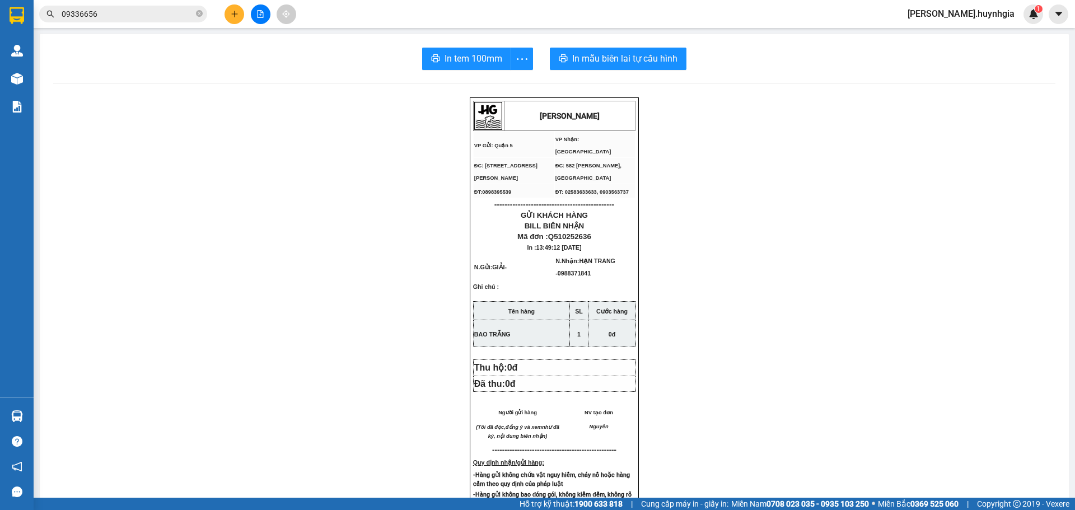
click at [231, 14] on icon "plus" at bounding box center [235, 14] width 8 height 8
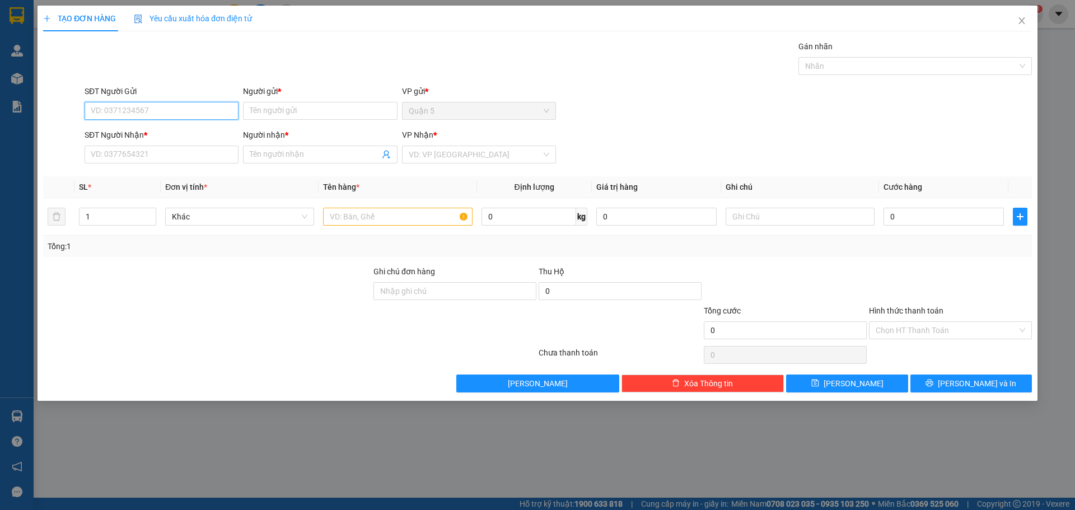
click at [211, 111] on input "SĐT Người Gửi" at bounding box center [162, 111] width 154 height 18
type input "0"
click at [178, 128] on div "00961447909 - [GEOGRAPHIC_DATA]" at bounding box center [161, 133] width 141 height 12
type input "00961447909"
type input "ĐẠI QUANG"
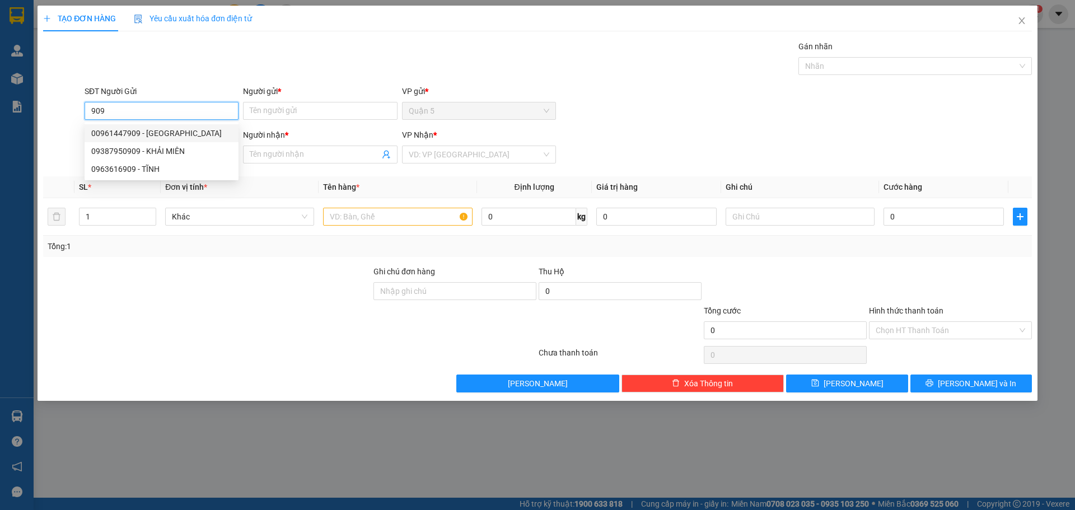
type input "0935570750"
type input "HUYỀN NICE"
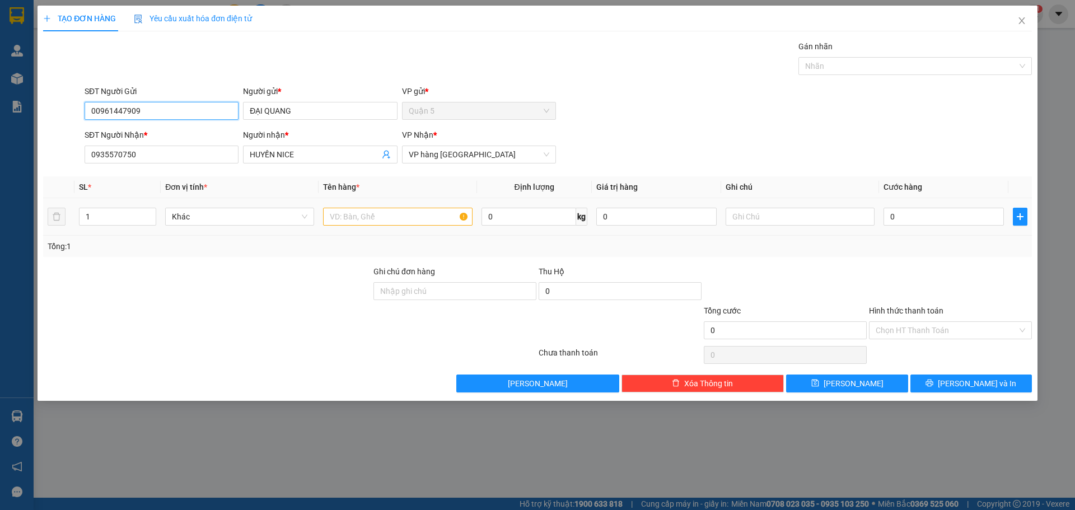
type input "00961447909"
drag, startPoint x: 329, startPoint y: 212, endPoint x: 335, endPoint y: 216, distance: 7.3
click at [331, 215] on input "text" at bounding box center [397, 217] width 149 height 18
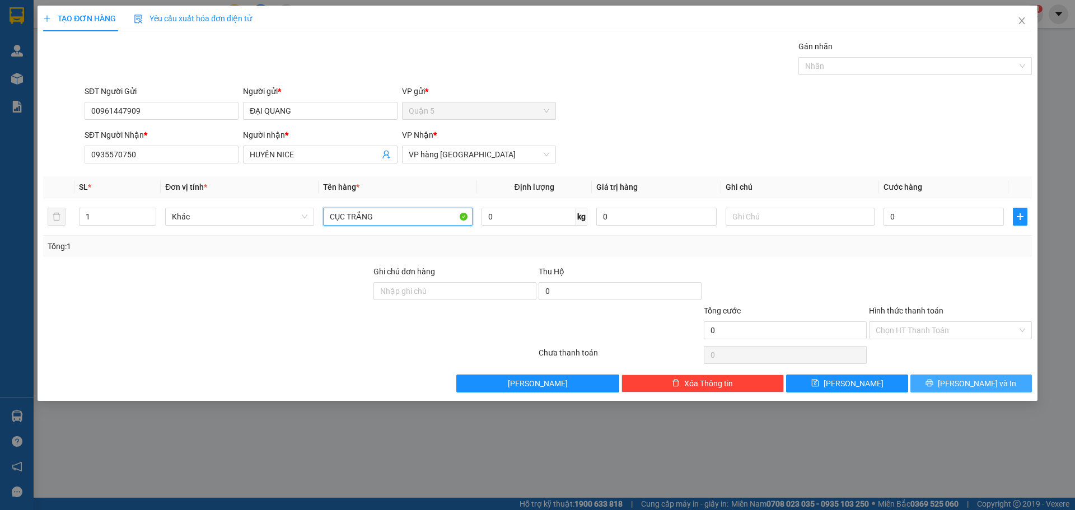
type input "CỤC TRẮNG"
click at [934, 386] on icon "printer" at bounding box center [930, 383] width 8 height 8
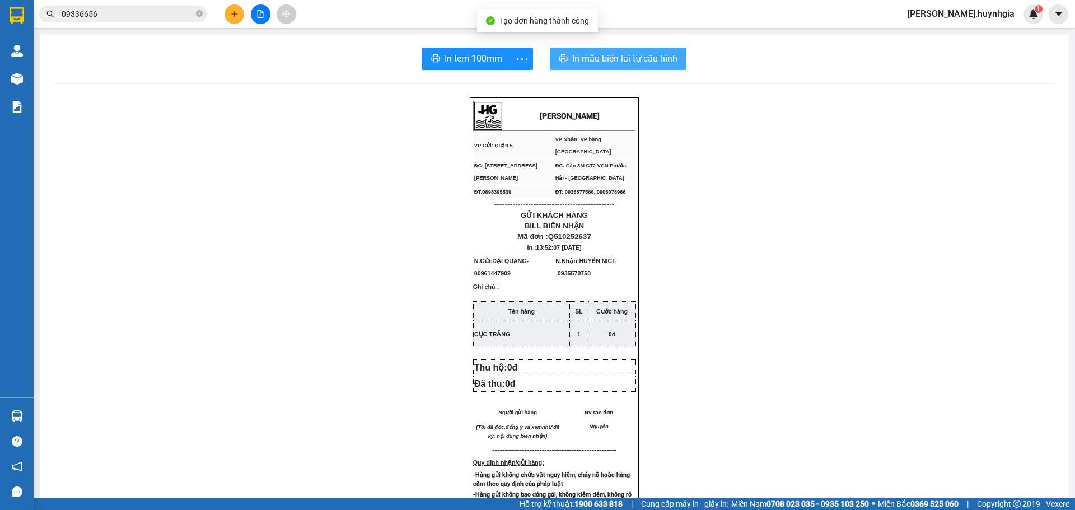
click at [602, 50] on button "In mẫu biên lai tự cấu hình" at bounding box center [618, 59] width 137 height 22
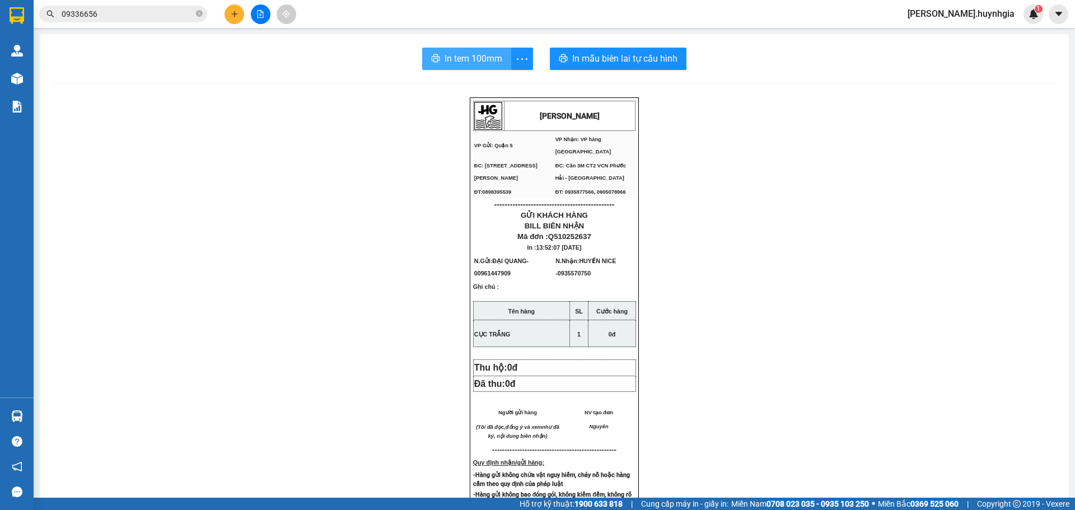
click at [481, 64] on span "In tem 100mm" at bounding box center [474, 59] width 58 height 14
click at [230, 8] on button at bounding box center [235, 14] width 20 height 20
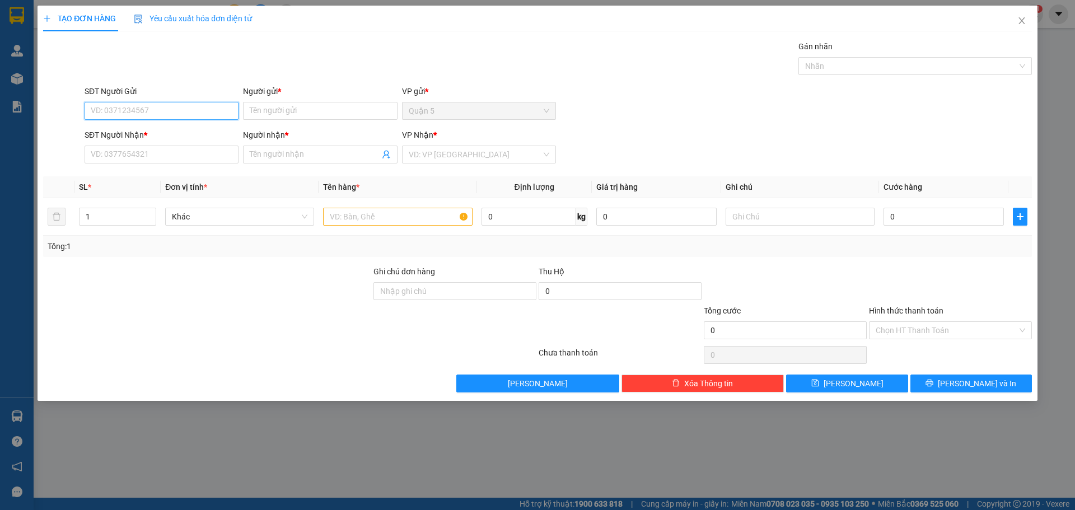
click at [228, 114] on input "SĐT Người Gửi" at bounding box center [162, 111] width 154 height 18
click at [181, 148] on div "0972847267 - QUÂN" at bounding box center [161, 151] width 141 height 12
type input "0972847267"
type input "QUÂN"
type input "0707328243"
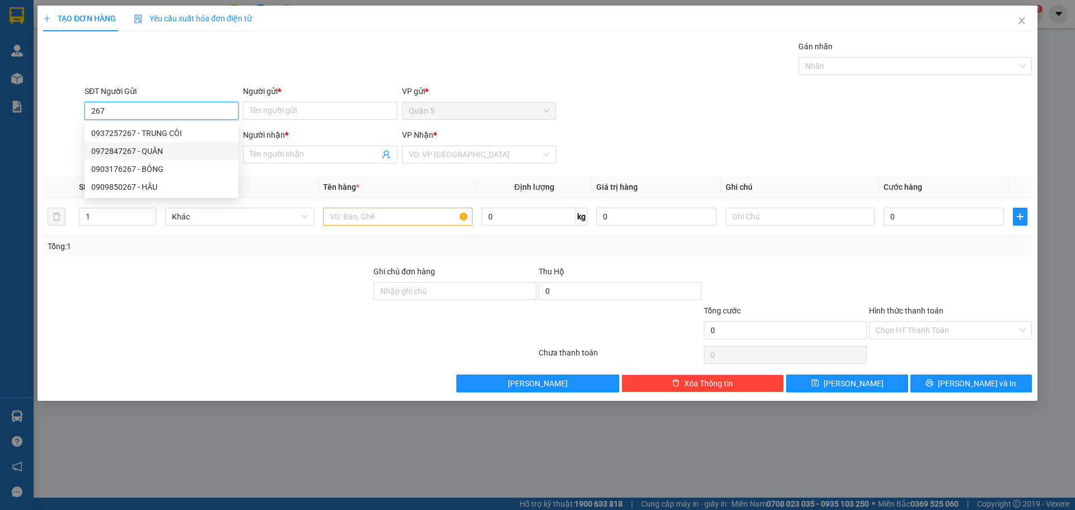
type input "NGHĨA"
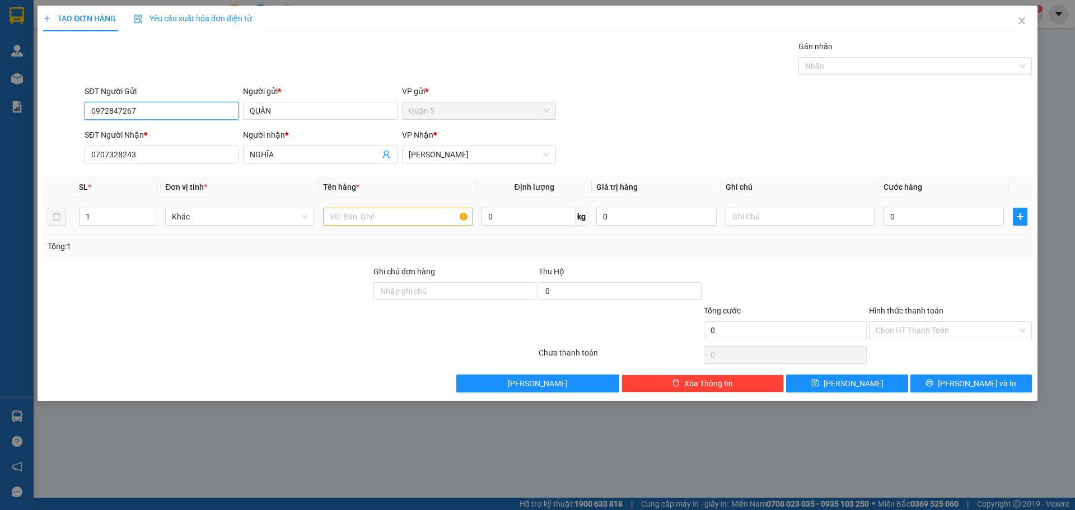
type input "0972847267"
drag, startPoint x: 386, startPoint y: 213, endPoint x: 377, endPoint y: 215, distance: 9.1
click at [386, 212] on input "text" at bounding box center [397, 217] width 149 height 18
click at [152, 211] on span "up" at bounding box center [150, 214] width 7 height 7
type input "3"
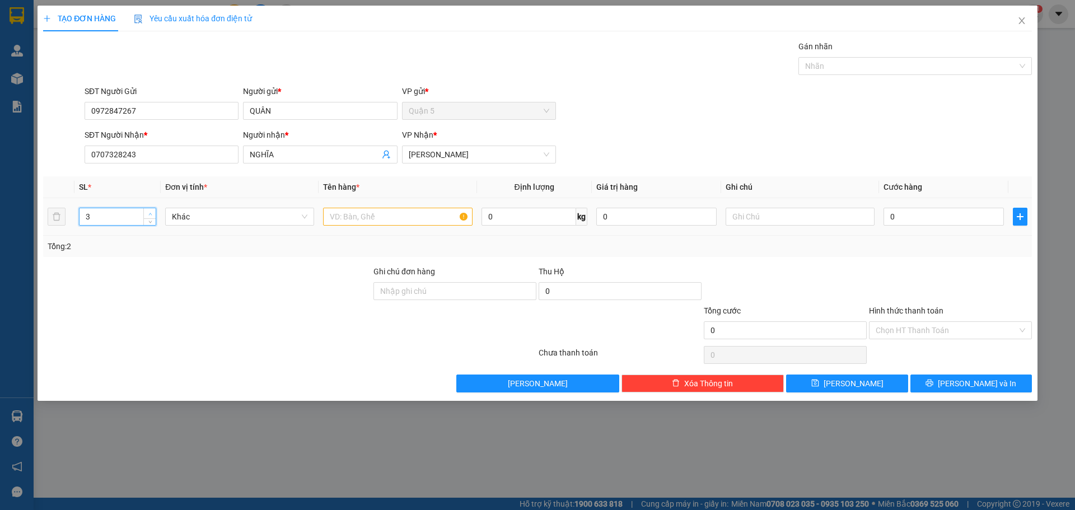
click at [152, 211] on span "up" at bounding box center [150, 214] width 7 height 7
click at [416, 215] on input "text" at bounding box center [397, 217] width 149 height 18
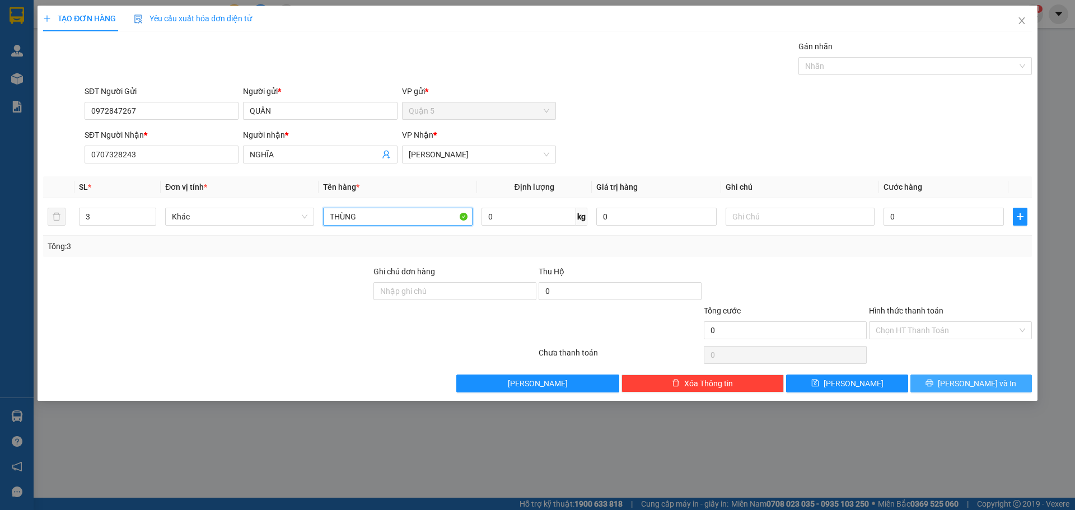
type input "THÙNG"
click at [981, 383] on span "[PERSON_NAME] và In" at bounding box center [977, 383] width 78 height 12
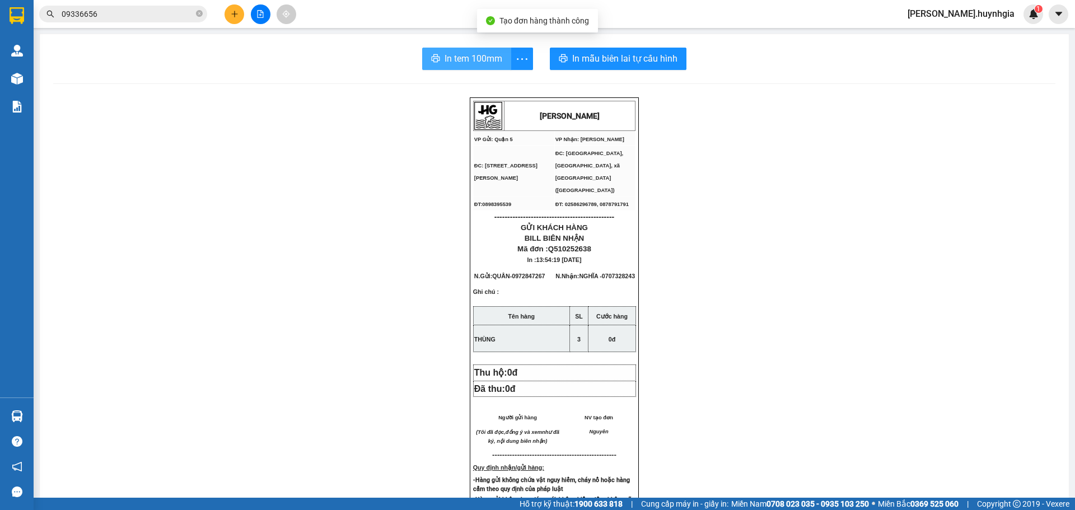
click at [494, 49] on button "In tem 100mm" at bounding box center [466, 59] width 89 height 22
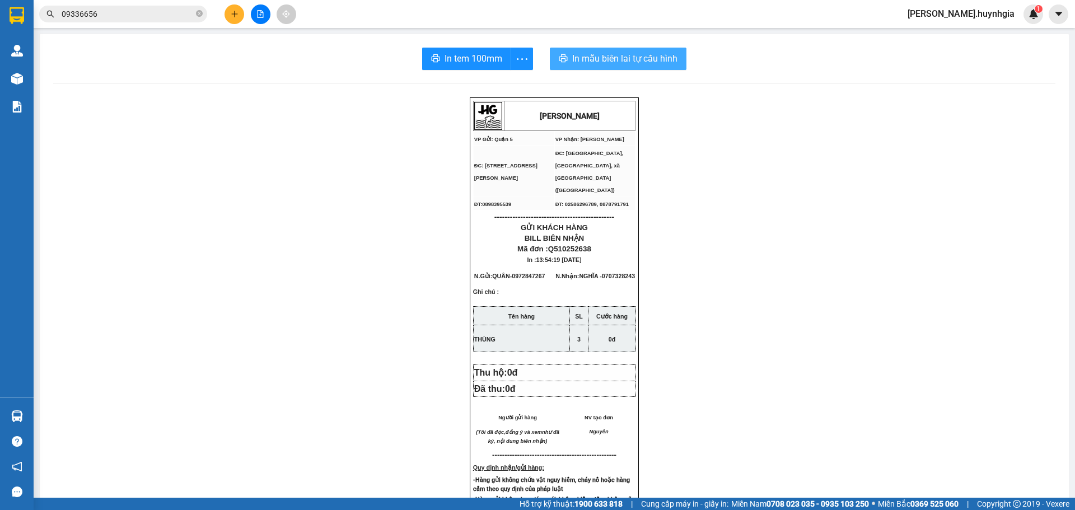
click at [583, 52] on span "In mẫu biên lai tự cấu hình" at bounding box center [624, 59] width 105 height 14
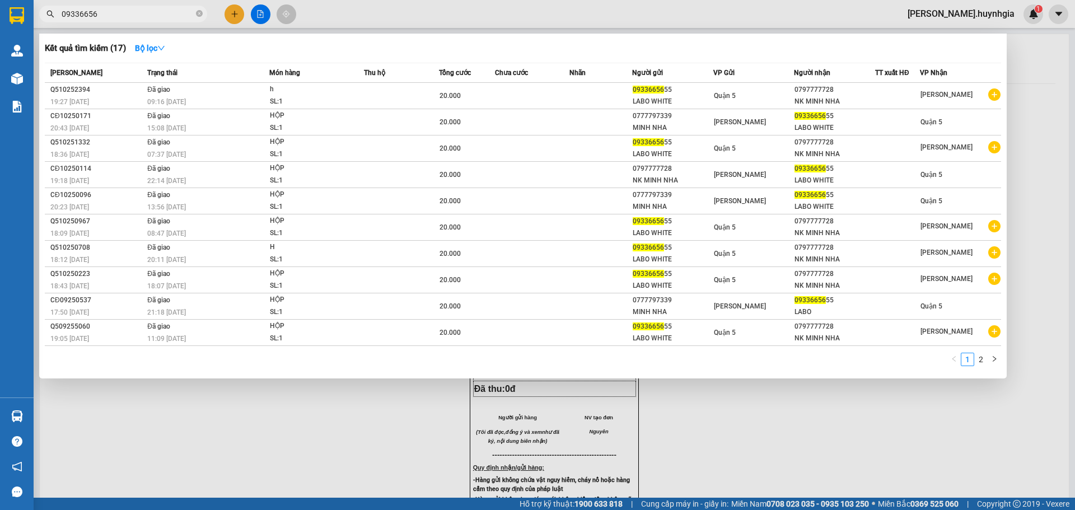
click at [198, 17] on icon "close-circle" at bounding box center [199, 13] width 7 height 7
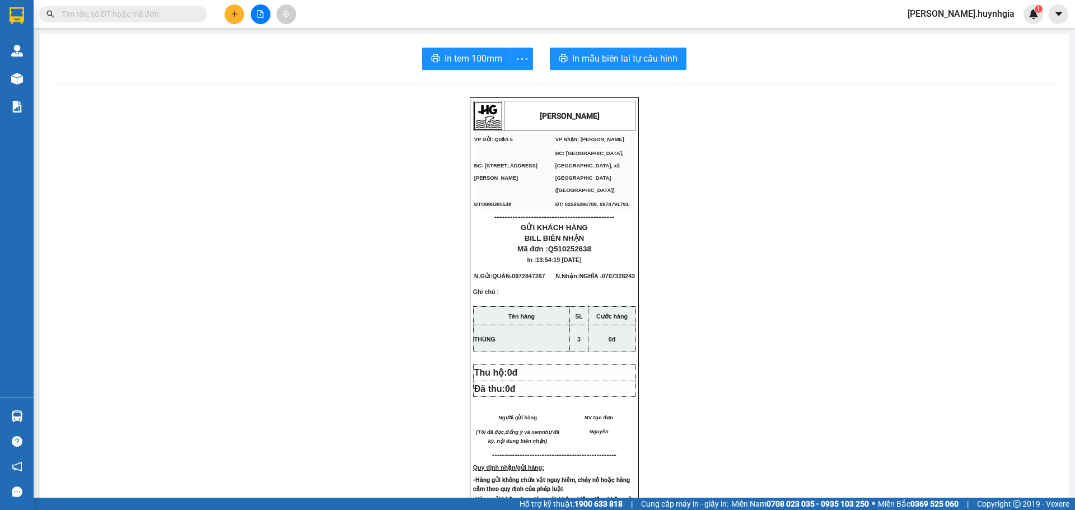
click at [141, 15] on input "text" at bounding box center [128, 14] width 132 height 12
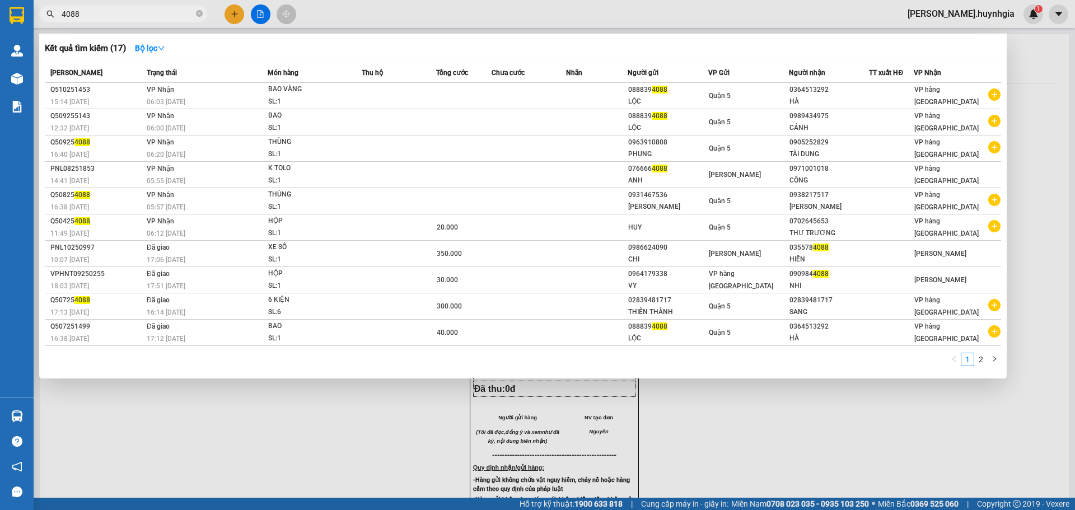
type input "4088"
click at [230, 15] on div at bounding box center [537, 255] width 1075 height 510
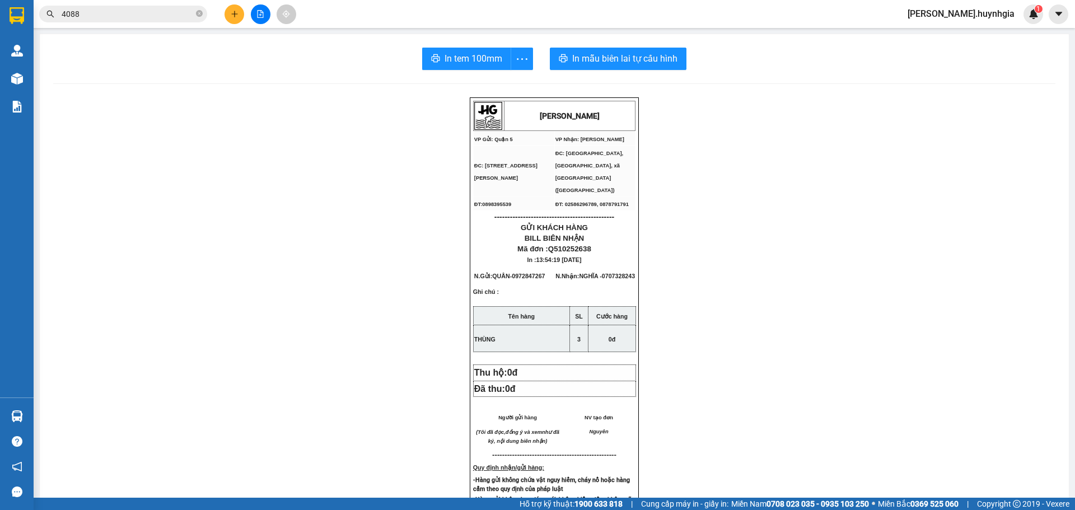
click at [230, 11] on button at bounding box center [235, 14] width 20 height 20
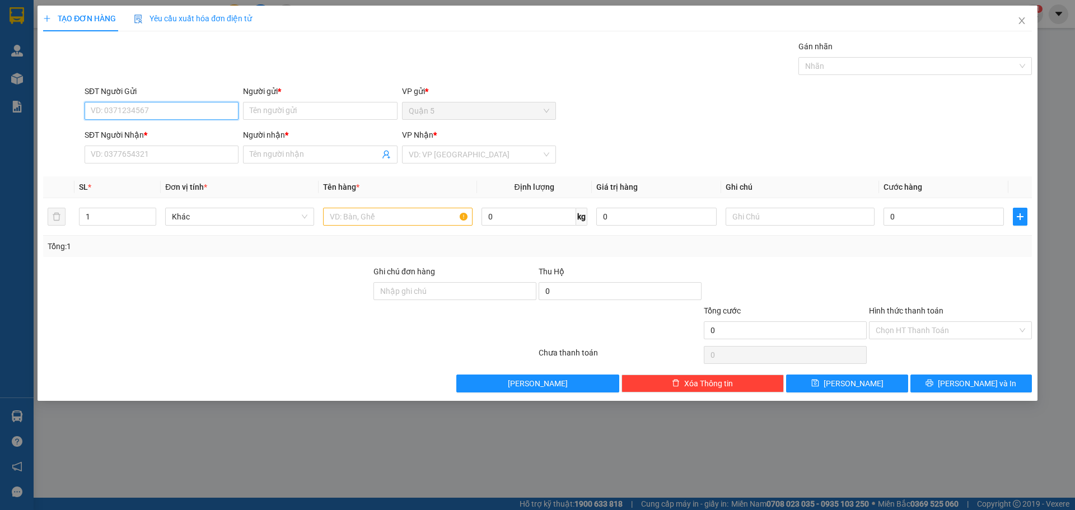
click at [161, 108] on input "SĐT Người Gửi" at bounding box center [162, 111] width 154 height 18
type input "6"
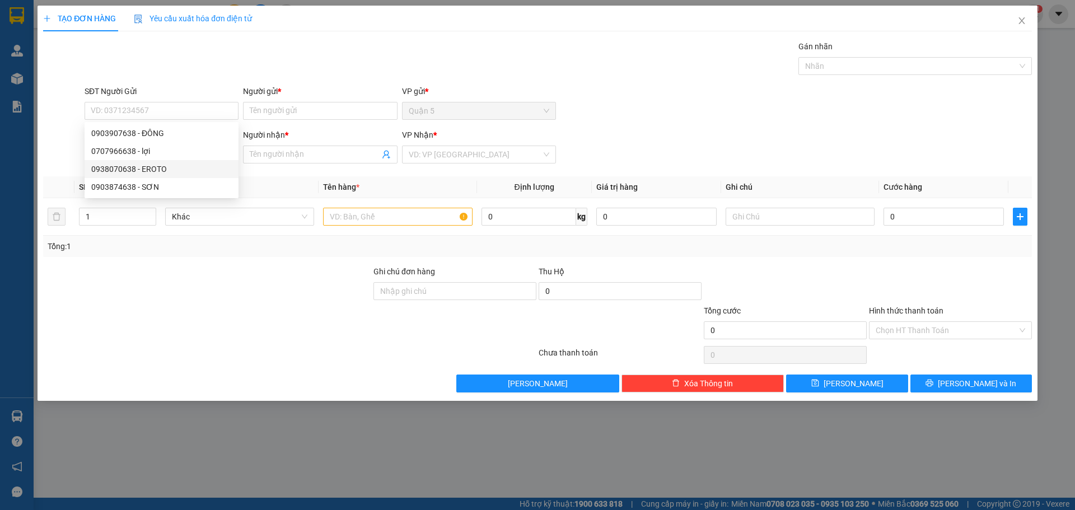
drag, startPoint x: 221, startPoint y: 411, endPoint x: 234, endPoint y: 313, distance: 98.9
click at [236, 354] on div "TẠO ĐƠN HÀNG Yêu cầu xuất hóa đơn điện tử Transit Pickup Surcharge Ids Transit …" at bounding box center [537, 255] width 1075 height 510
click at [190, 138] on div "SĐT Người Nhận *" at bounding box center [162, 135] width 154 height 12
click at [190, 146] on input "SĐT Người Nhận *" at bounding box center [162, 155] width 154 height 18
click at [163, 157] on input "SĐT Người Nhận *" at bounding box center [162, 155] width 154 height 18
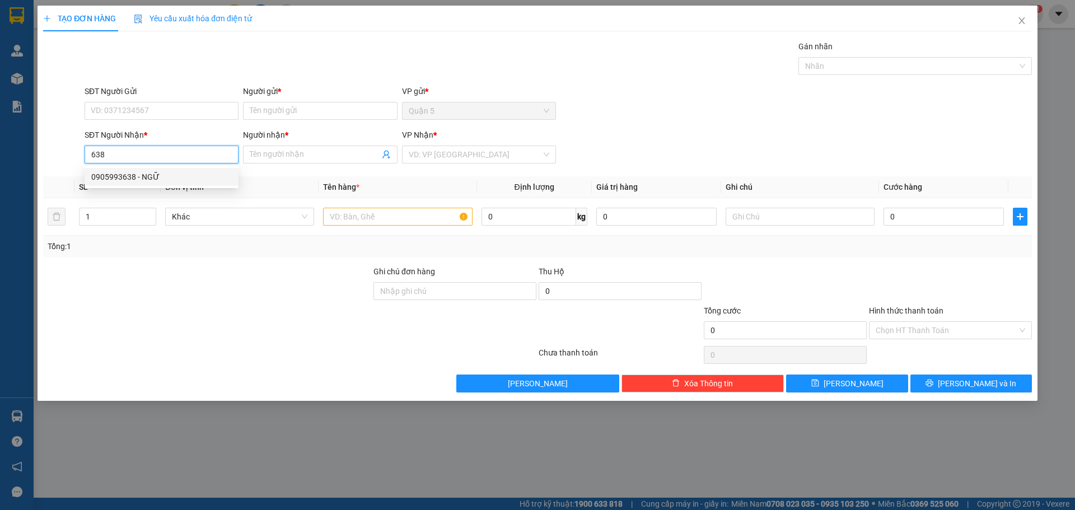
click at [172, 175] on div "0905993638 - NGỮ" at bounding box center [161, 177] width 141 height 12
type input "0905993638"
type input "NGỮ"
type input "0905993638"
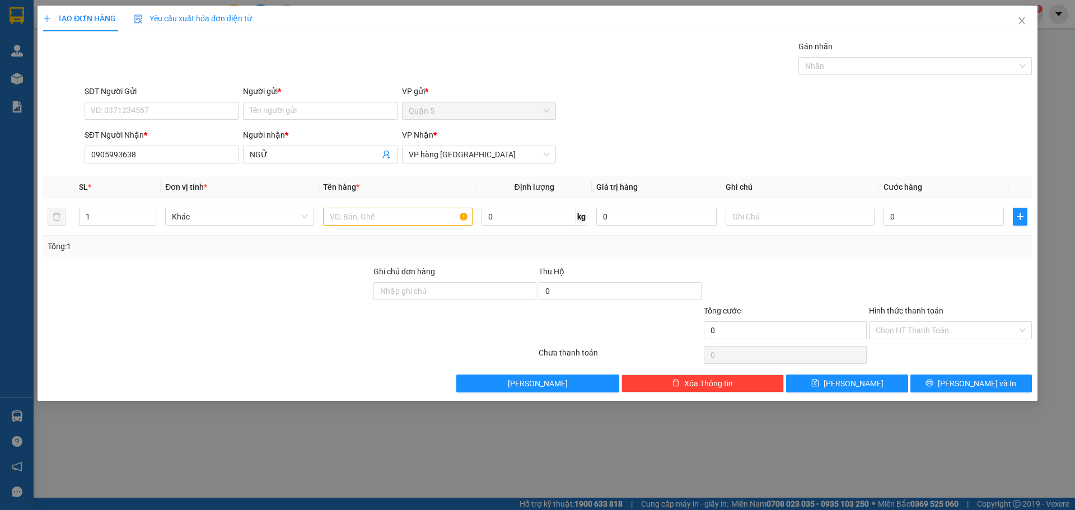
drag, startPoint x: 192, startPoint y: 125, endPoint x: 199, endPoint y: 120, distance: 8.5
click at [192, 125] on form "SĐT Người Gửi VD: 0371234567 Người gửi * Tên người gửi VP gửi * Quận 5 SĐT Ngườ…" at bounding box center [537, 126] width 989 height 83
click at [204, 114] on input "SĐT Người Gửi" at bounding box center [162, 111] width 154 height 18
drag, startPoint x: 200, startPoint y: 138, endPoint x: 208, endPoint y: 139, distance: 7.9
click at [201, 139] on div "0918191131 - TÚ" at bounding box center [161, 133] width 141 height 12
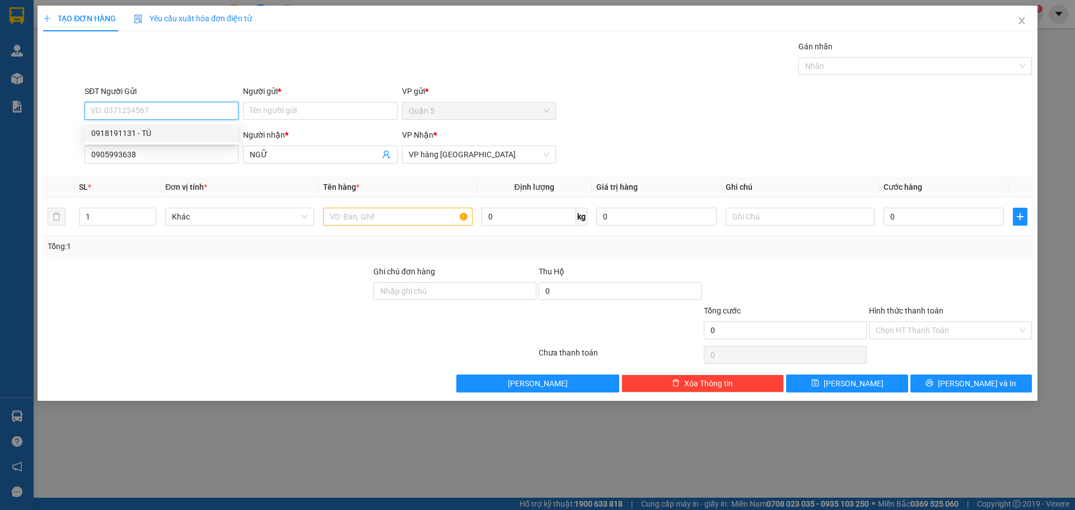
type input "0918191131"
type input "TÚ"
click at [346, 218] on input "text" at bounding box center [397, 217] width 149 height 18
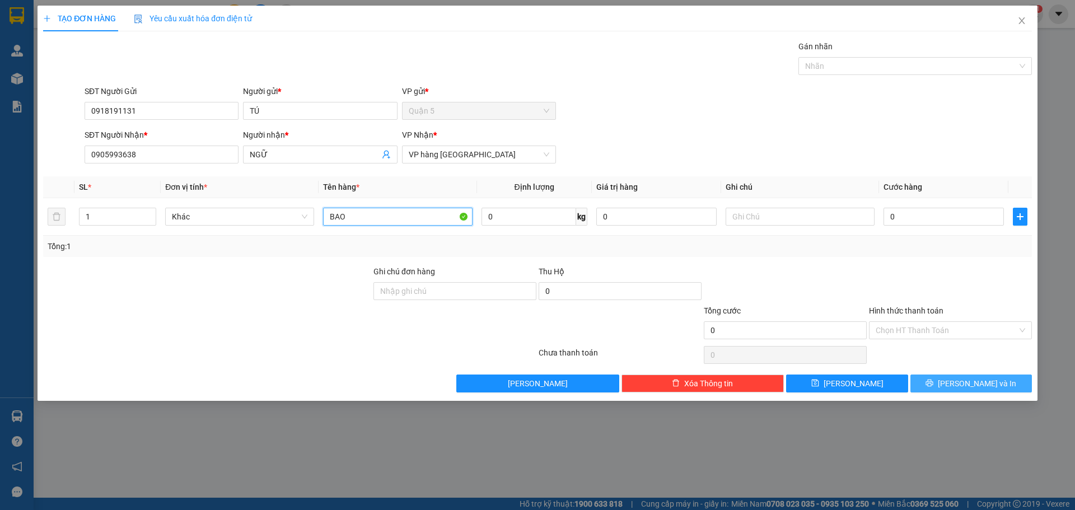
type input "BAO"
click at [1000, 383] on button "[PERSON_NAME] và In" at bounding box center [972, 384] width 122 height 18
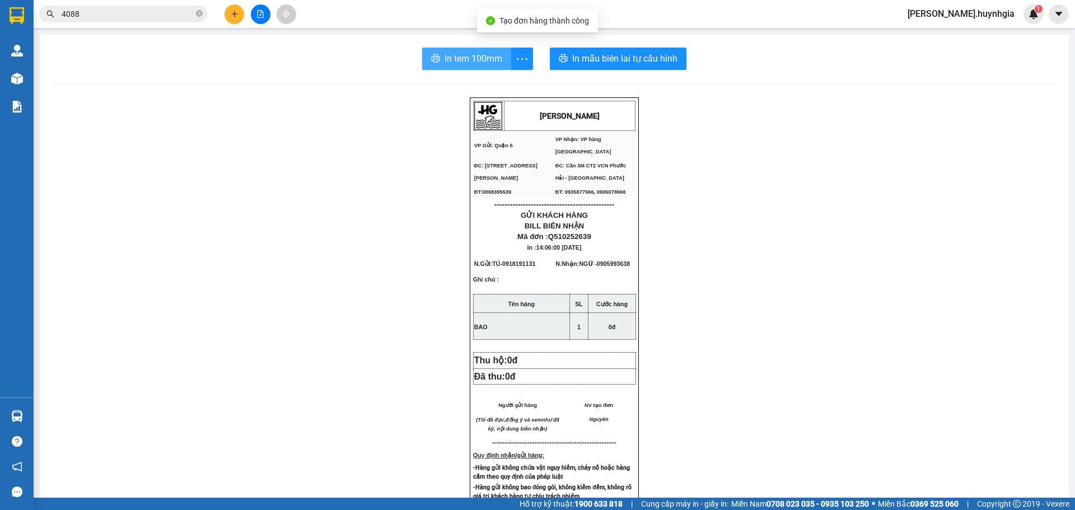
click at [453, 50] on button "In tem 100mm" at bounding box center [466, 59] width 89 height 22
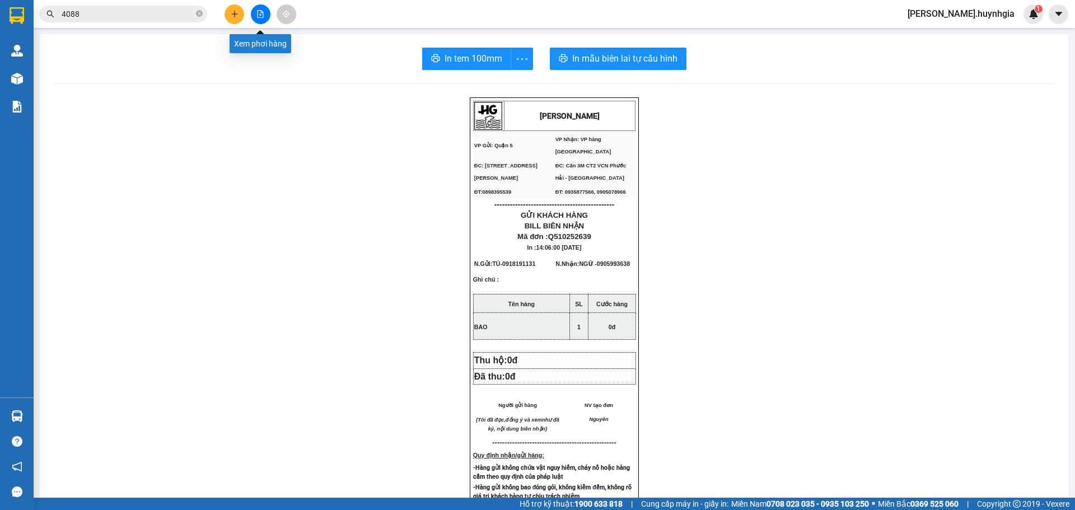
click at [255, 12] on button at bounding box center [261, 14] width 20 height 20
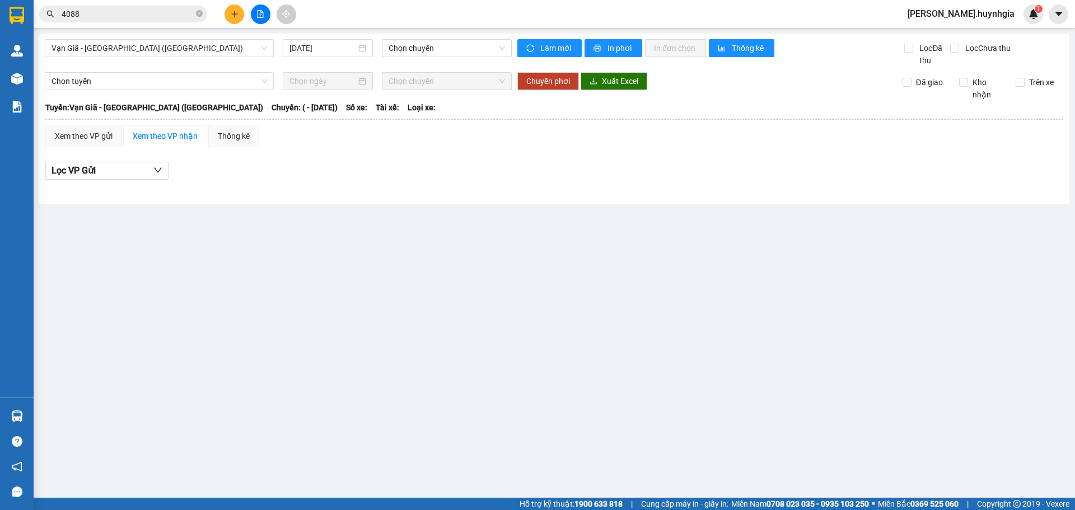
click at [234, 14] on icon "plus" at bounding box center [235, 14] width 8 height 8
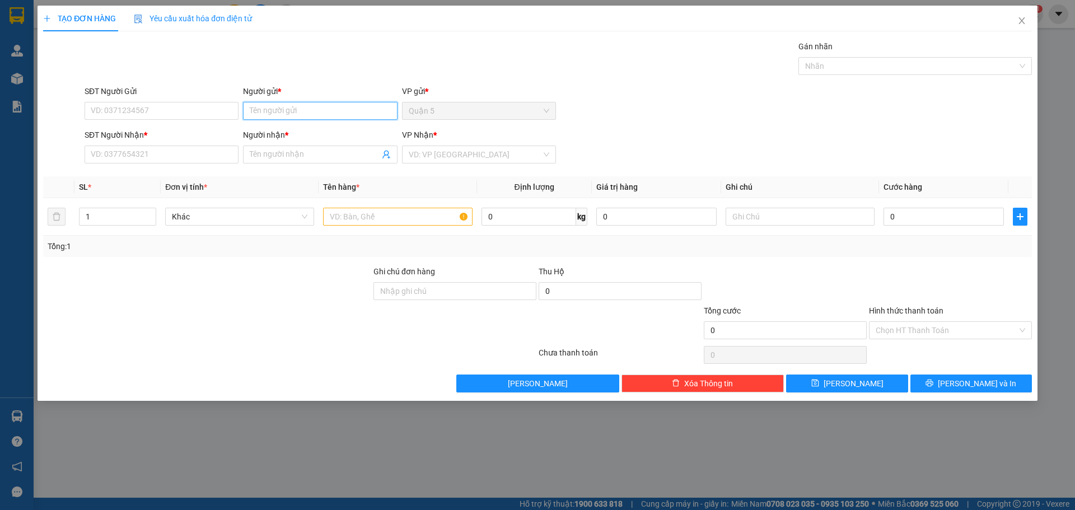
click at [256, 109] on input "Người gửi *" at bounding box center [320, 111] width 154 height 18
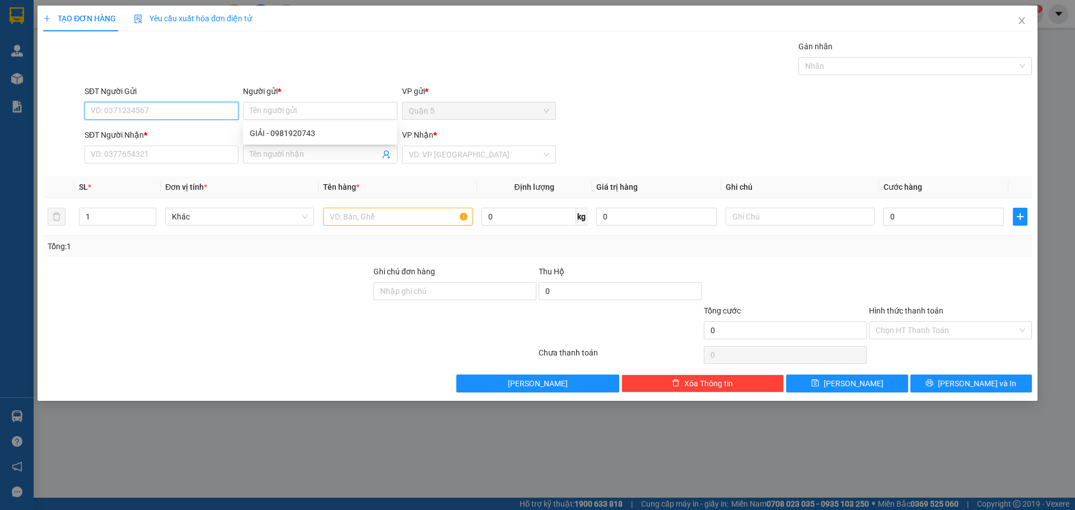
click at [211, 105] on input "SĐT Người Gửi" at bounding box center [162, 111] width 154 height 18
click at [176, 157] on input "SĐT Người Nhận *" at bounding box center [162, 155] width 154 height 18
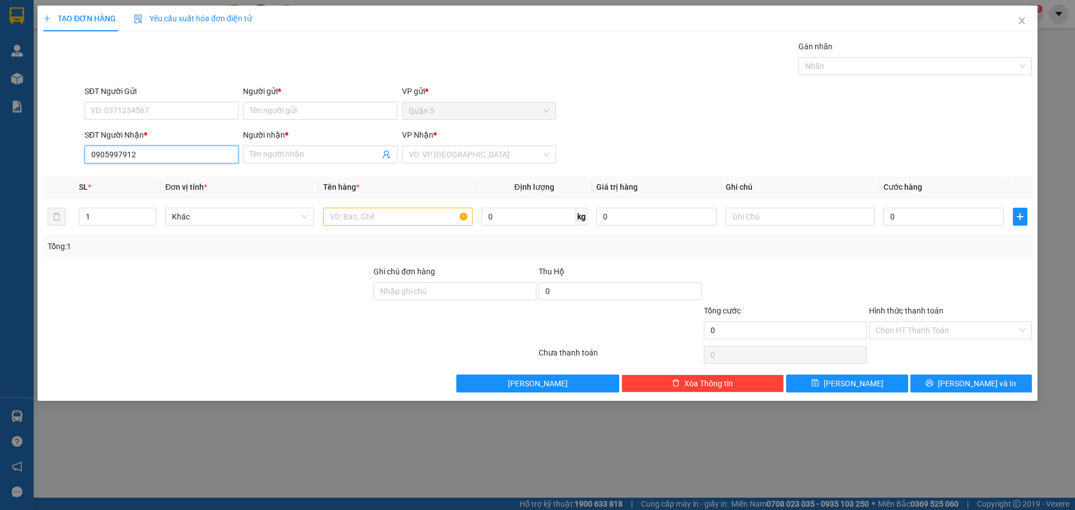
click at [182, 154] on input "0905997912" at bounding box center [162, 155] width 154 height 18
type input "0905997912"
click at [261, 153] on input "Người nhận *" at bounding box center [314, 154] width 129 height 12
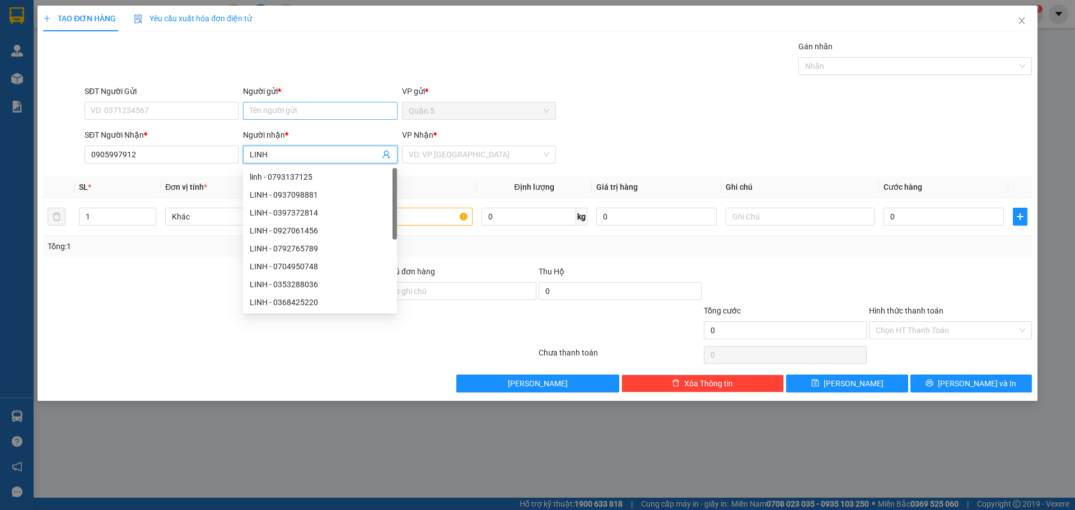
type input "LINH"
click at [260, 106] on input "Người gửi *" at bounding box center [320, 111] width 154 height 18
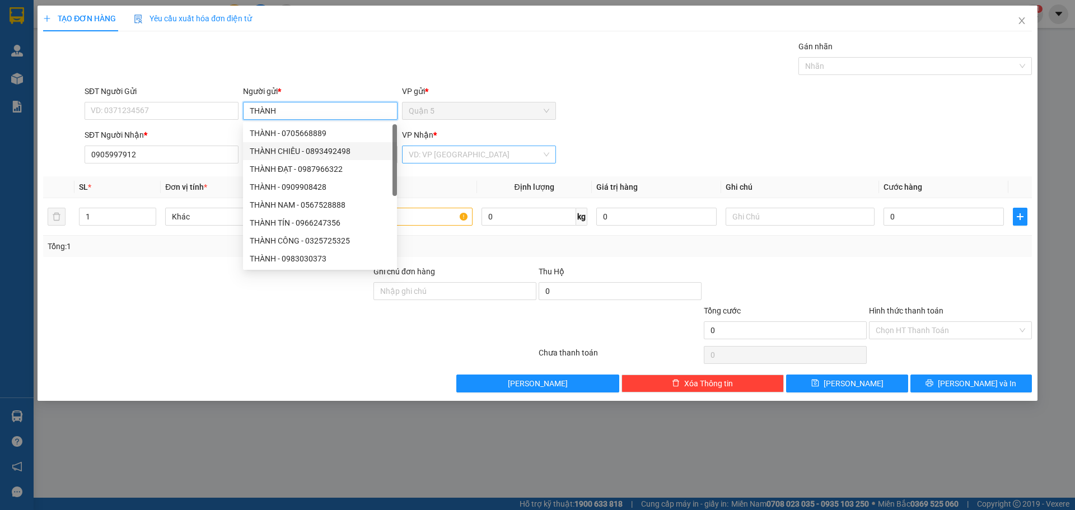
type input "THÀNH"
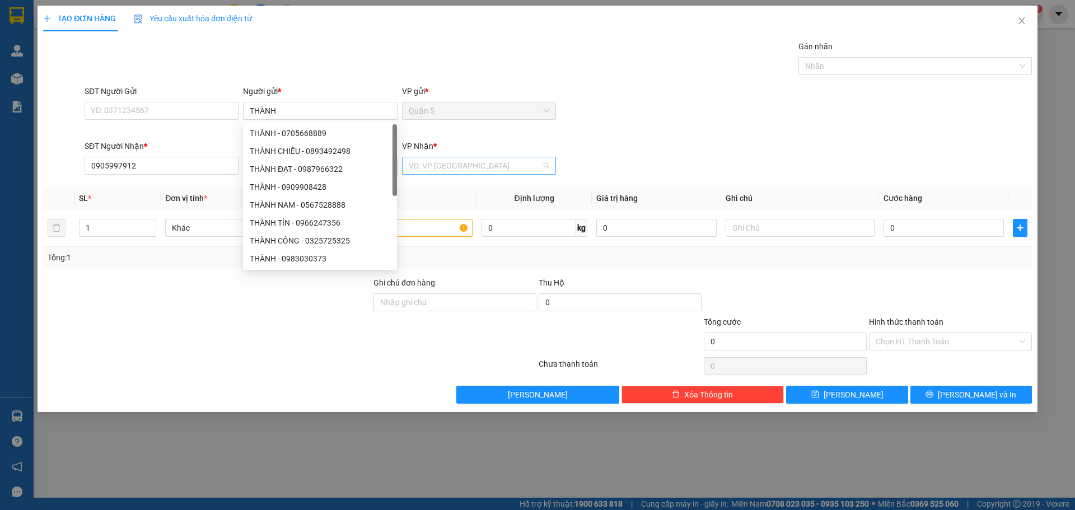
click at [453, 157] on input "search" at bounding box center [475, 165] width 133 height 17
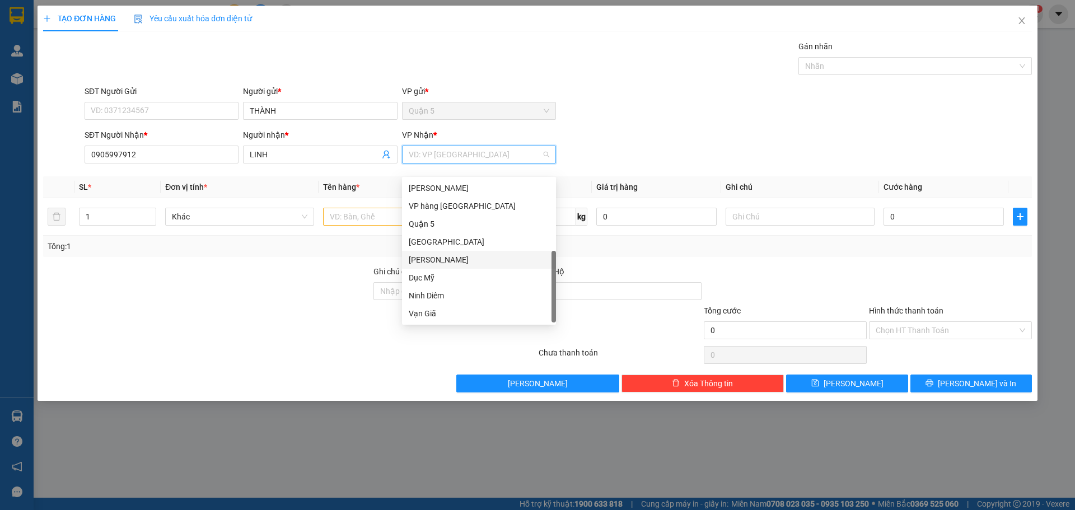
scroll to position [36, 0]
click at [446, 291] on div "[PERSON_NAME]" at bounding box center [479, 296] width 141 height 12
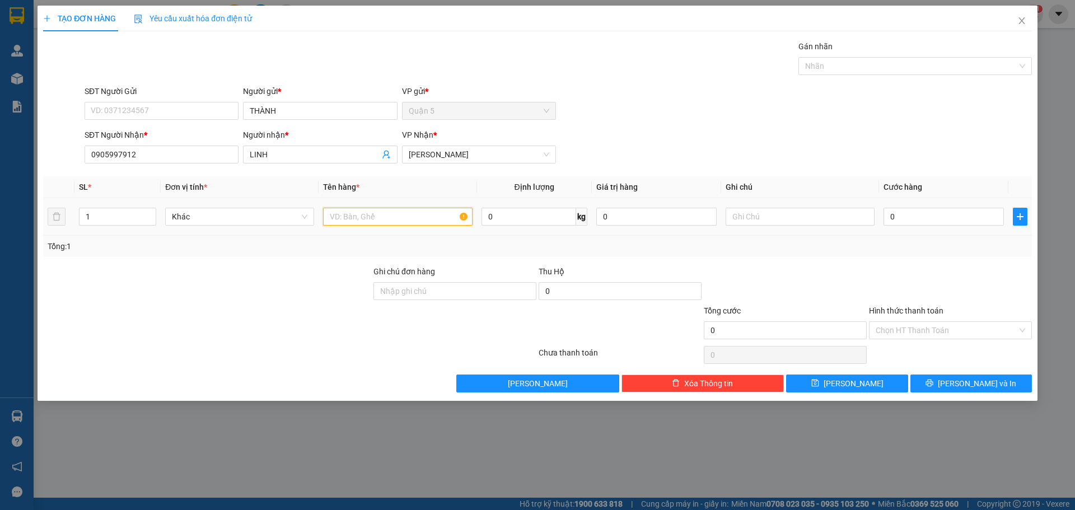
click at [412, 216] on input "text" at bounding box center [397, 217] width 149 height 18
type input "HỘP"
drag, startPoint x: 920, startPoint y: 220, endPoint x: 906, endPoint y: 216, distance: 13.9
click at [919, 220] on input "0" at bounding box center [944, 217] width 120 height 18
click at [891, 218] on input "0" at bounding box center [944, 217] width 120 height 18
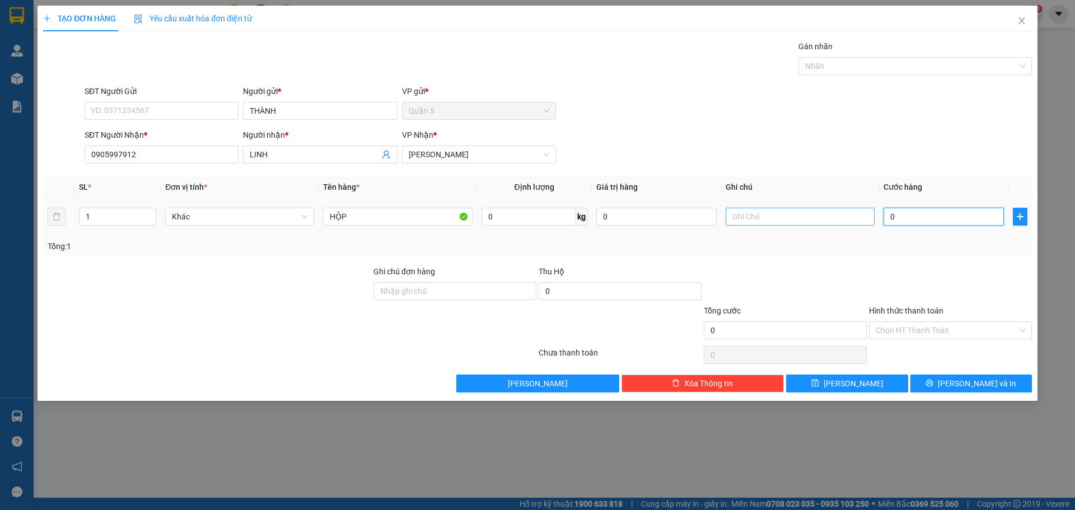
type input "20"
click at [847, 272] on div at bounding box center [785, 284] width 165 height 39
type input "20.000"
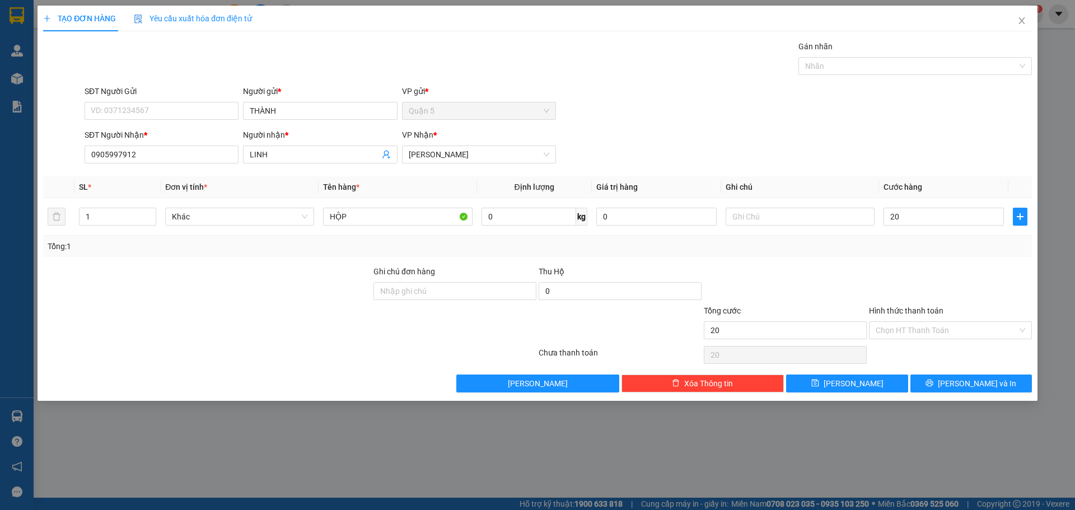
type input "20.000"
click at [906, 327] on input "Hình thức thanh toán" at bounding box center [947, 330] width 142 height 17
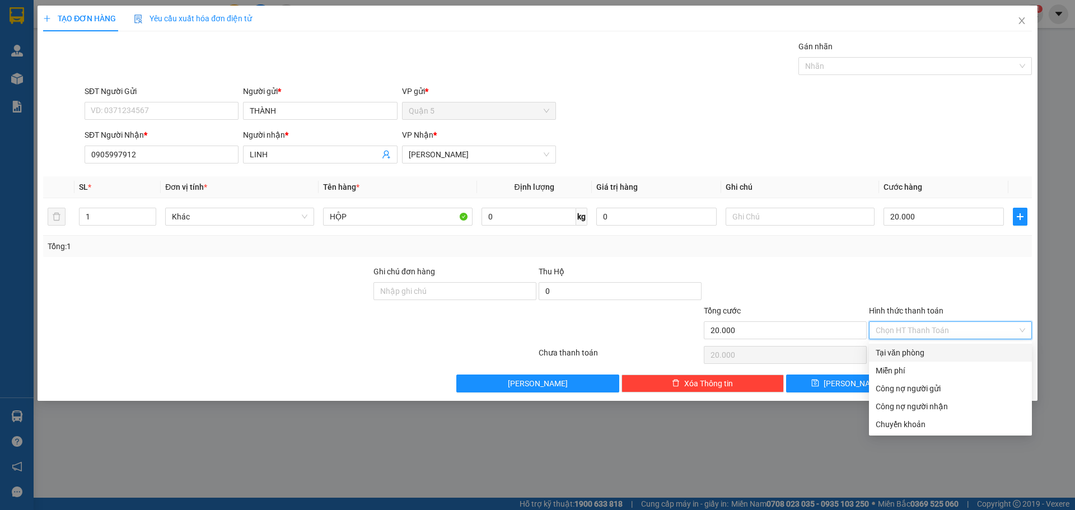
drag, startPoint x: 911, startPoint y: 352, endPoint x: 912, endPoint y: 345, distance: 6.8
click at [912, 352] on div "Tại văn phòng" at bounding box center [951, 353] width 150 height 12
type input "0"
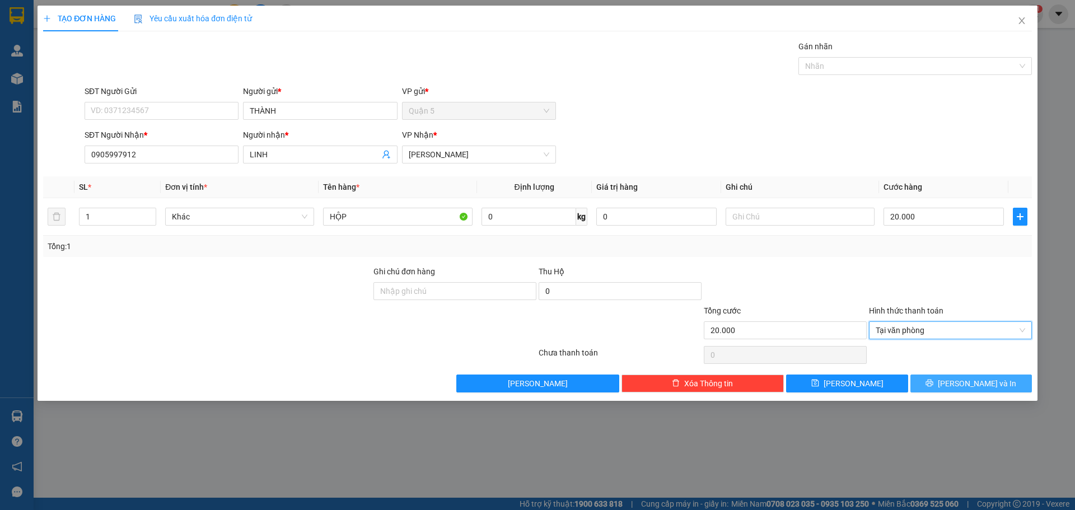
click at [947, 387] on button "[PERSON_NAME] và In" at bounding box center [972, 384] width 122 height 18
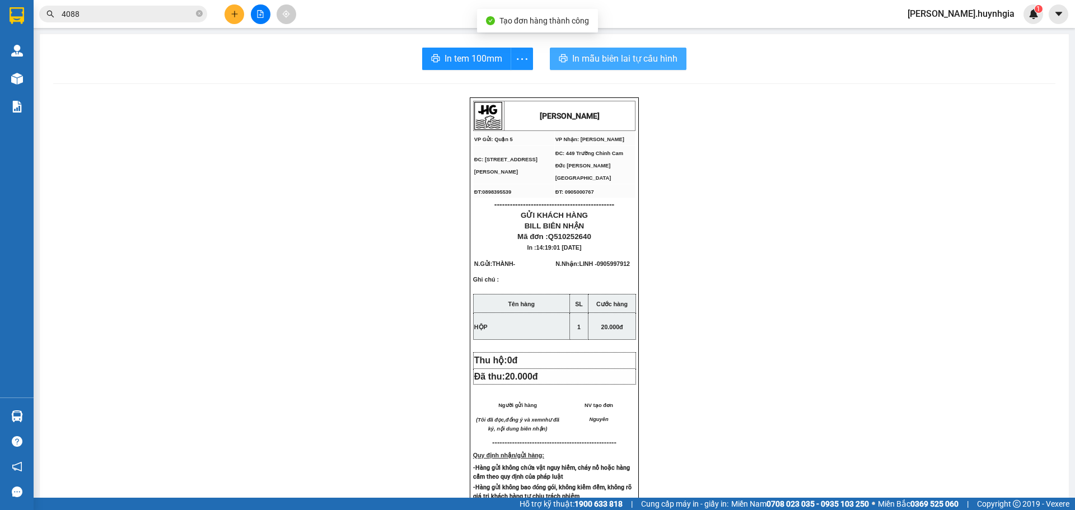
click at [610, 62] on span "In mẫu biên lai tự cấu hình" at bounding box center [624, 59] width 105 height 14
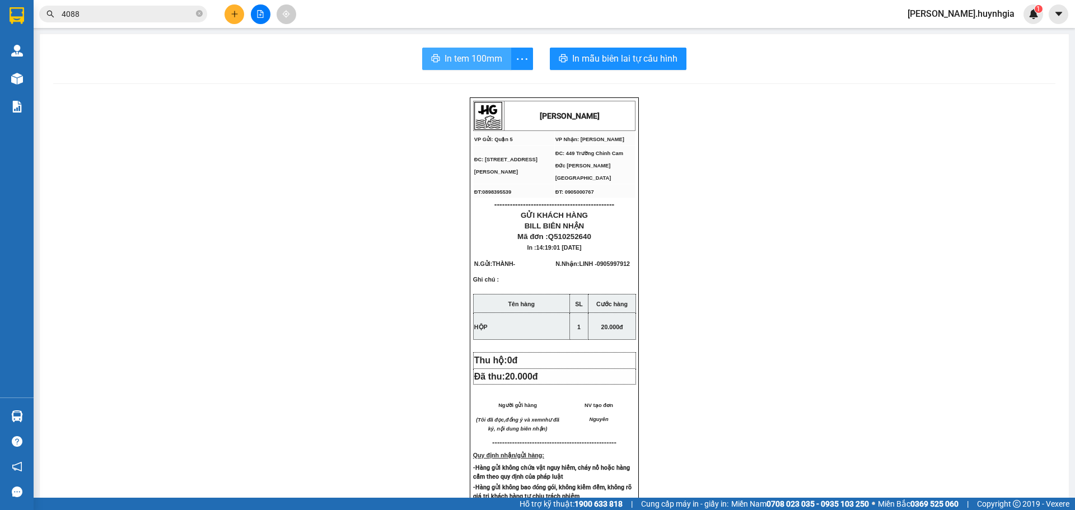
click at [468, 57] on span "In tem 100mm" at bounding box center [474, 59] width 58 height 14
click at [198, 18] on span at bounding box center [199, 14] width 7 height 11
click at [192, 8] on input "text" at bounding box center [128, 14] width 132 height 12
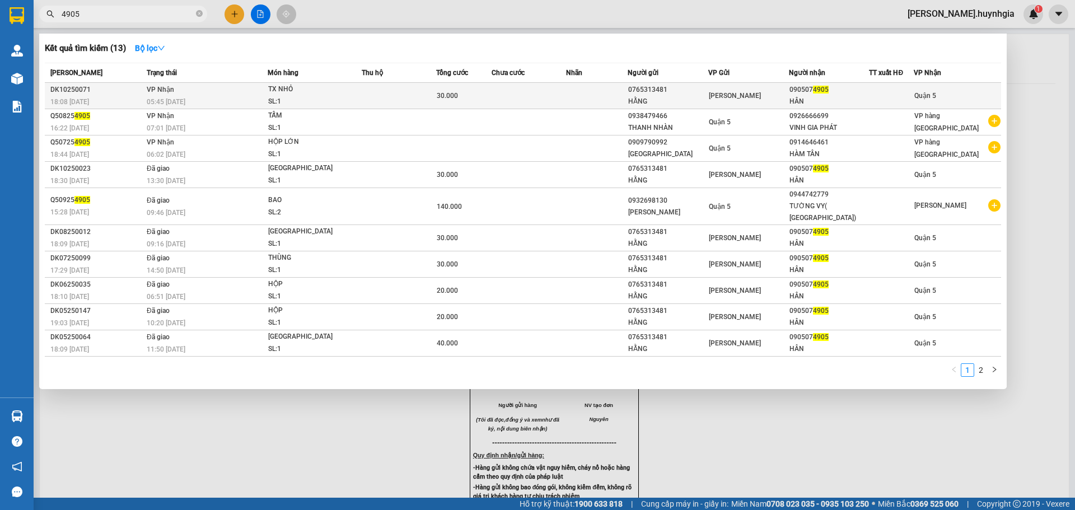
type input "4905"
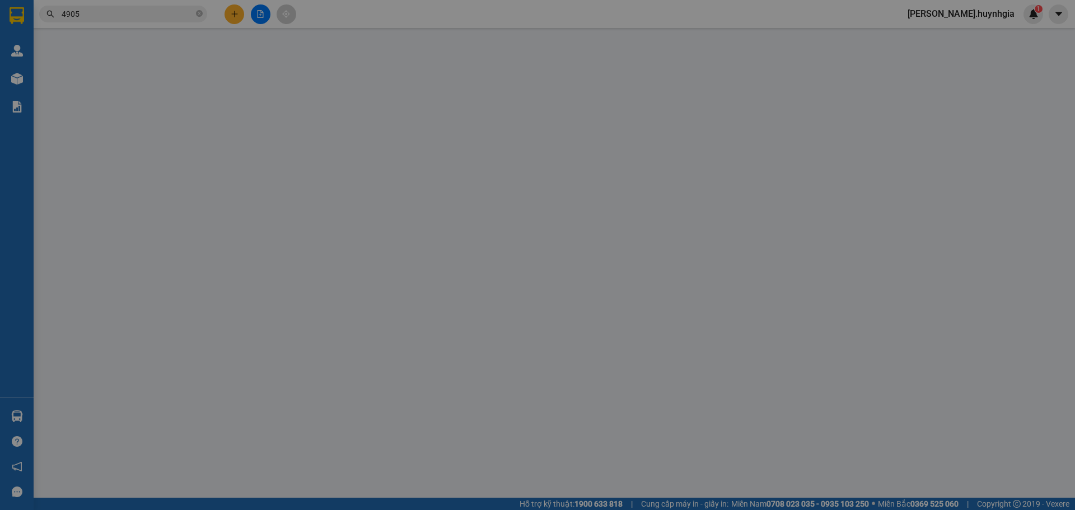
type input "0765313481"
type input "HẰNG"
type input "0905074905"
type input "HÂN"
type input "30.000"
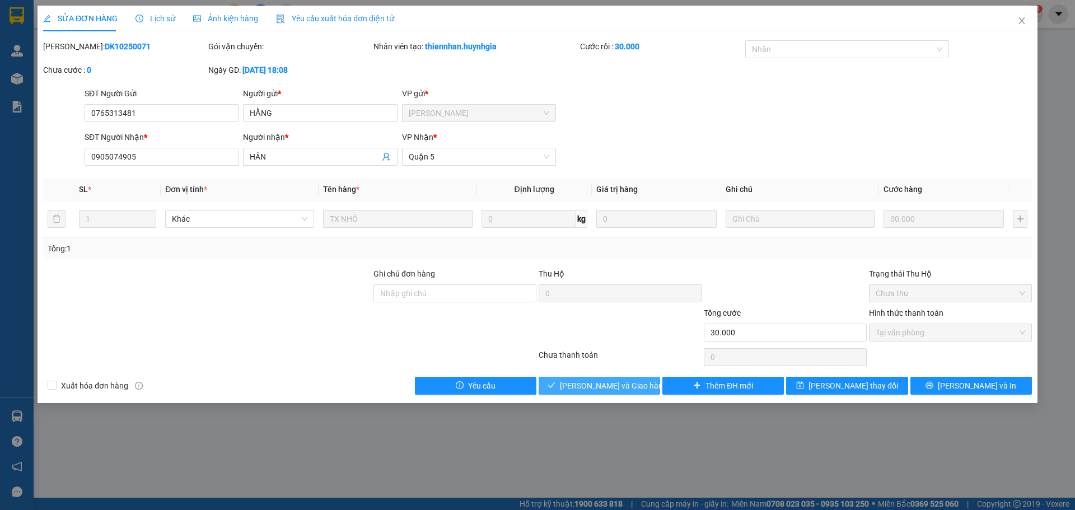
click at [555, 385] on button "[PERSON_NAME] và Giao hàng" at bounding box center [600, 386] width 122 height 18
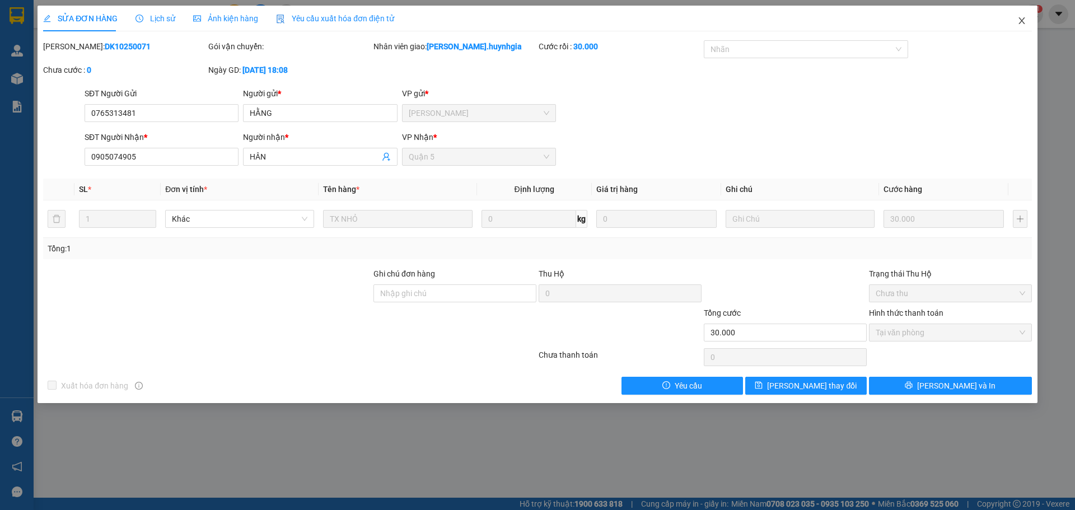
click at [1012, 27] on span "Close" at bounding box center [1021, 21] width 31 height 31
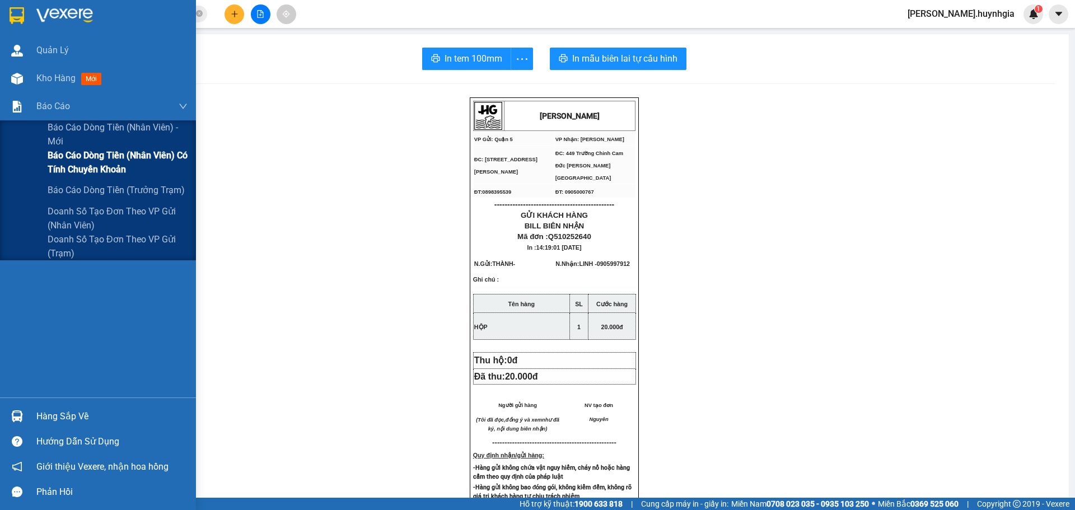
click at [69, 163] on span "Báo cáo dòng tiền (nhân viên) có tính chuyển khoản" at bounding box center [118, 162] width 140 height 28
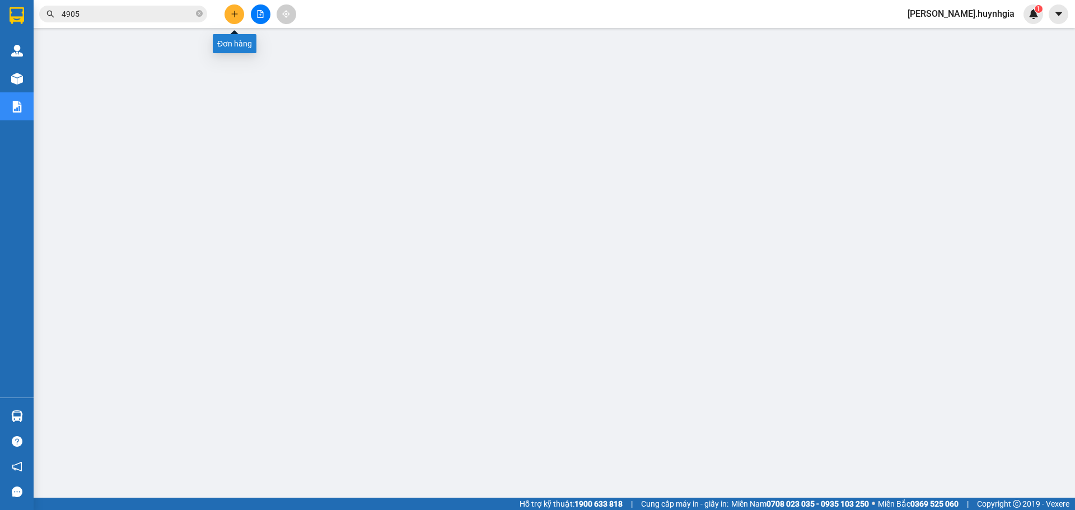
click at [237, 13] on icon "plus" at bounding box center [235, 14] width 8 height 8
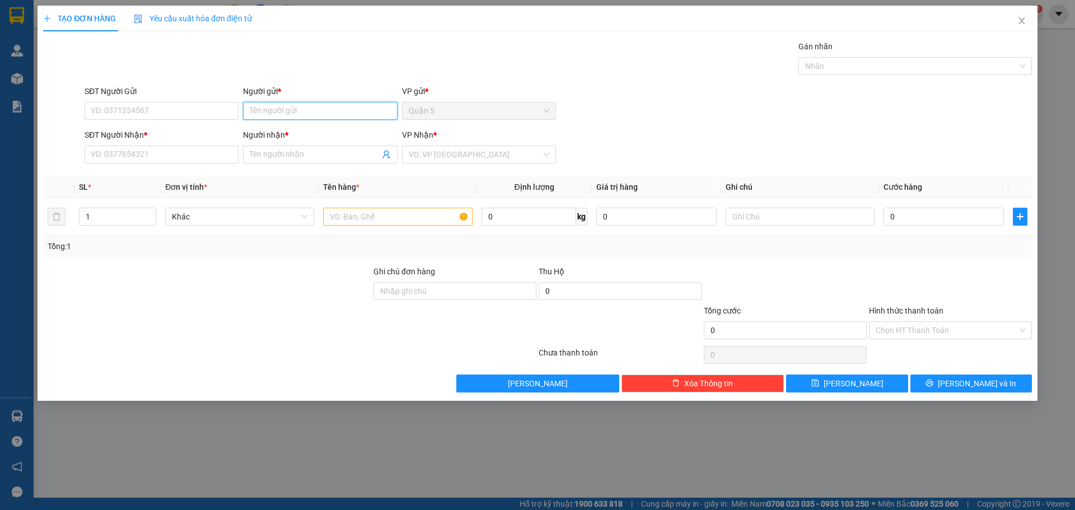
click at [291, 107] on input "Người gửi *" at bounding box center [320, 111] width 154 height 18
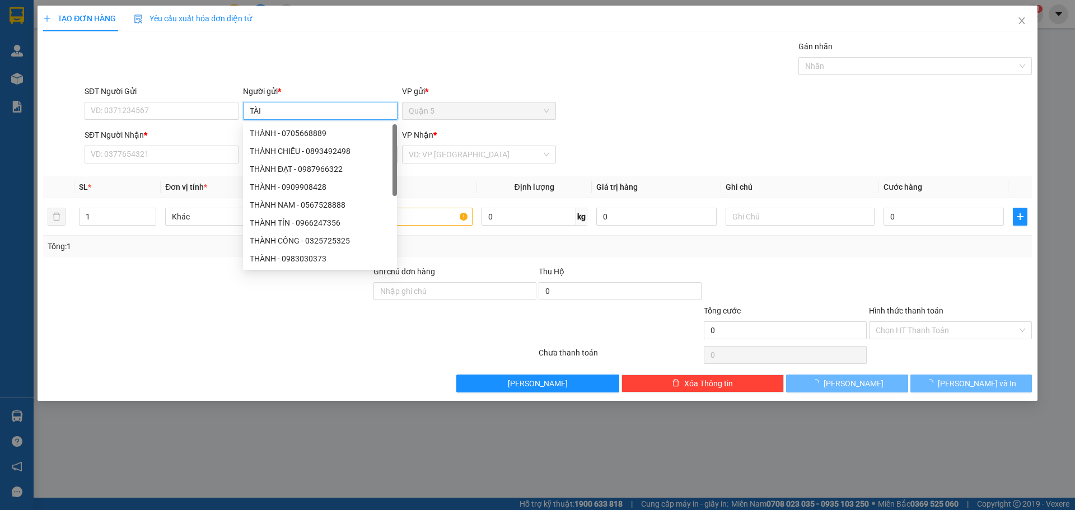
type input "TÀI"
click at [238, 342] on div at bounding box center [207, 324] width 330 height 39
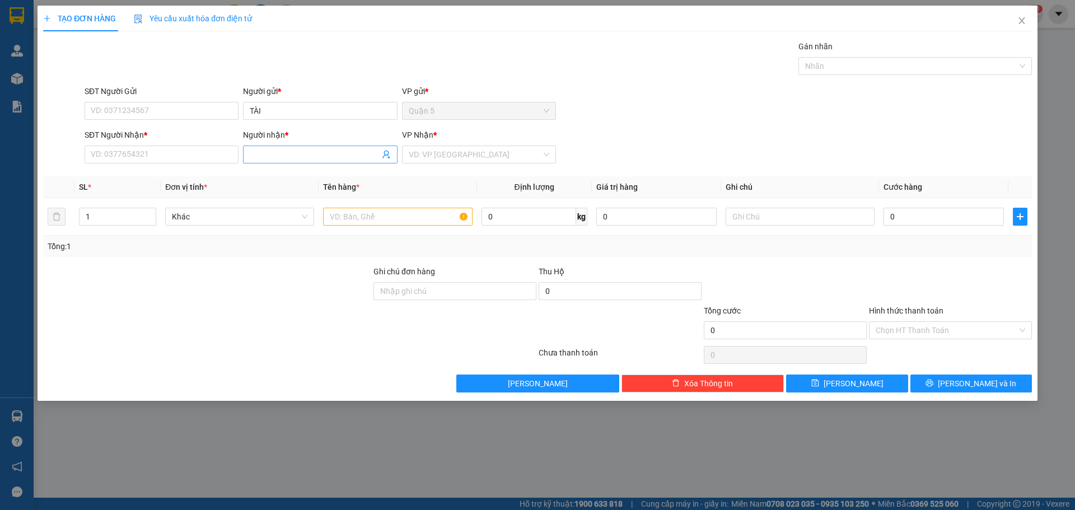
click at [268, 154] on input "Người nhận *" at bounding box center [314, 154] width 129 height 12
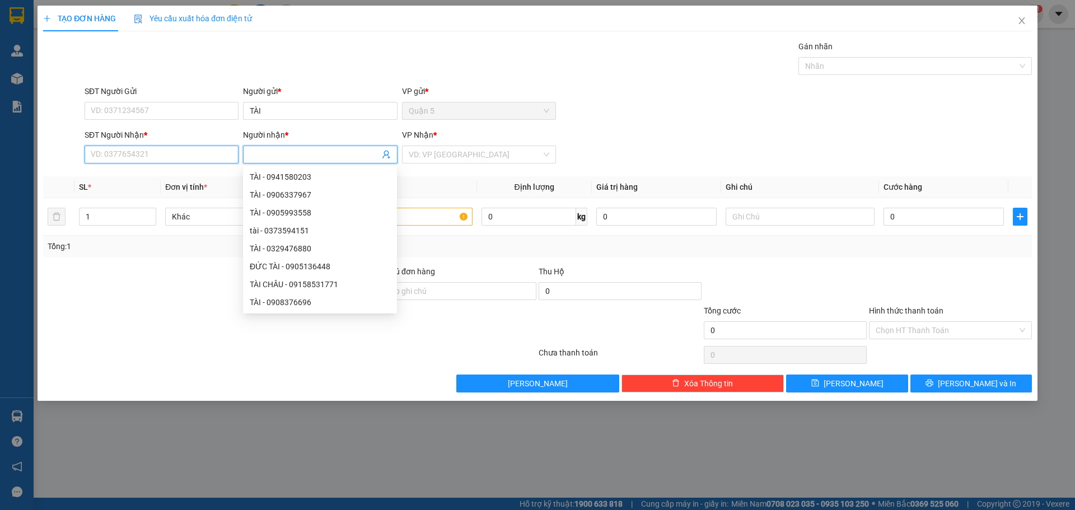
click at [113, 159] on input "SĐT Người Nhận *" at bounding box center [162, 155] width 154 height 18
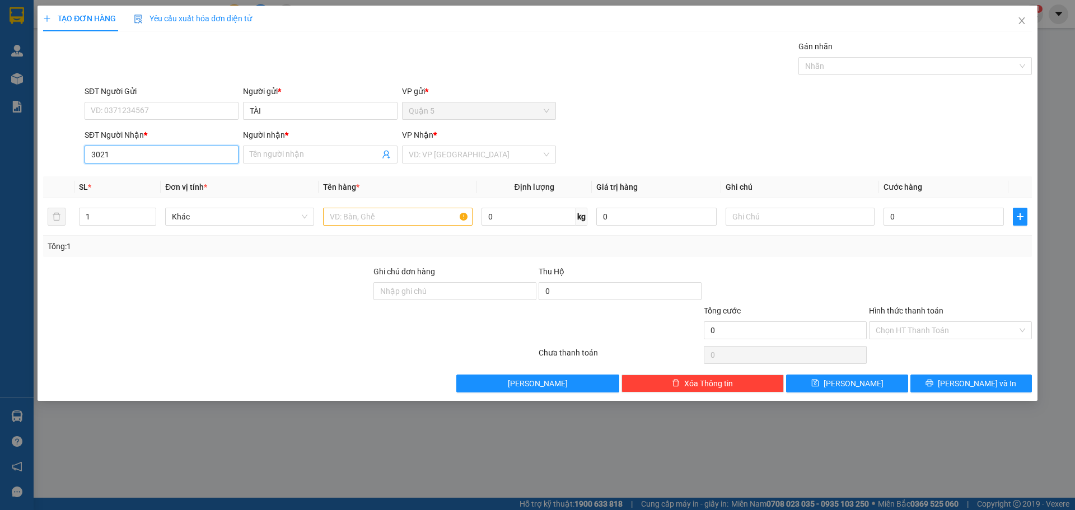
click at [153, 152] on input "3021" at bounding box center [162, 155] width 154 height 18
type input "3"
click at [122, 160] on input "SĐT Người Nhận *" at bounding box center [162, 155] width 154 height 18
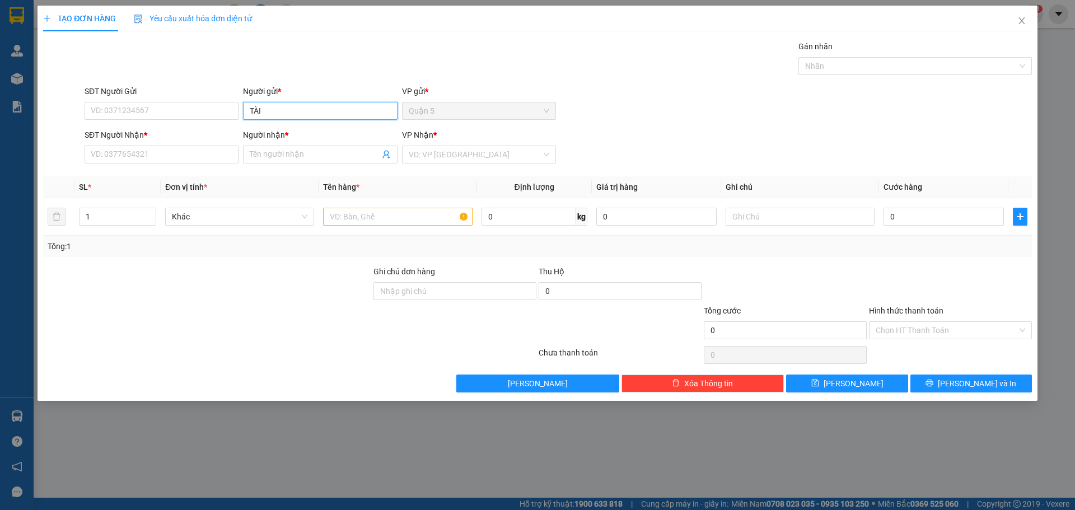
click at [268, 107] on input "TÀI" at bounding box center [320, 111] width 154 height 18
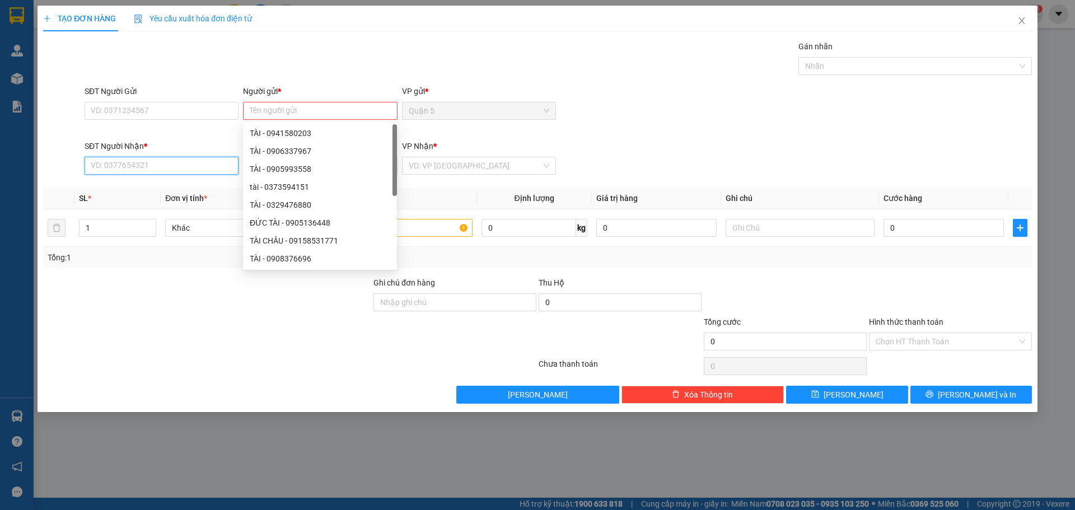
click at [141, 164] on input "SĐT Người Nhận *" at bounding box center [162, 166] width 154 height 18
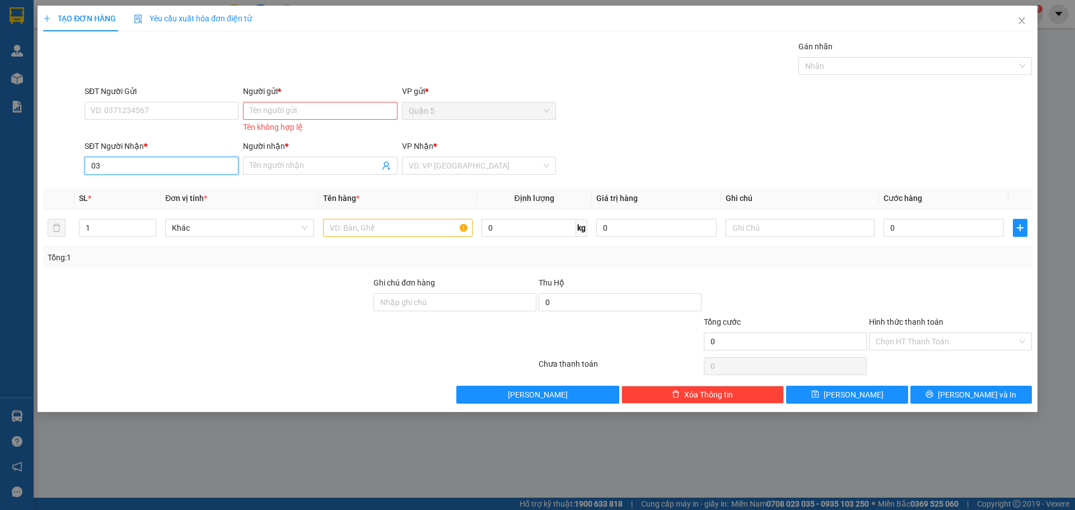
type input "0"
click at [140, 188] on div "0336863050 - TÀI" at bounding box center [161, 188] width 141 height 12
type input "0336863050"
type input "TÀI"
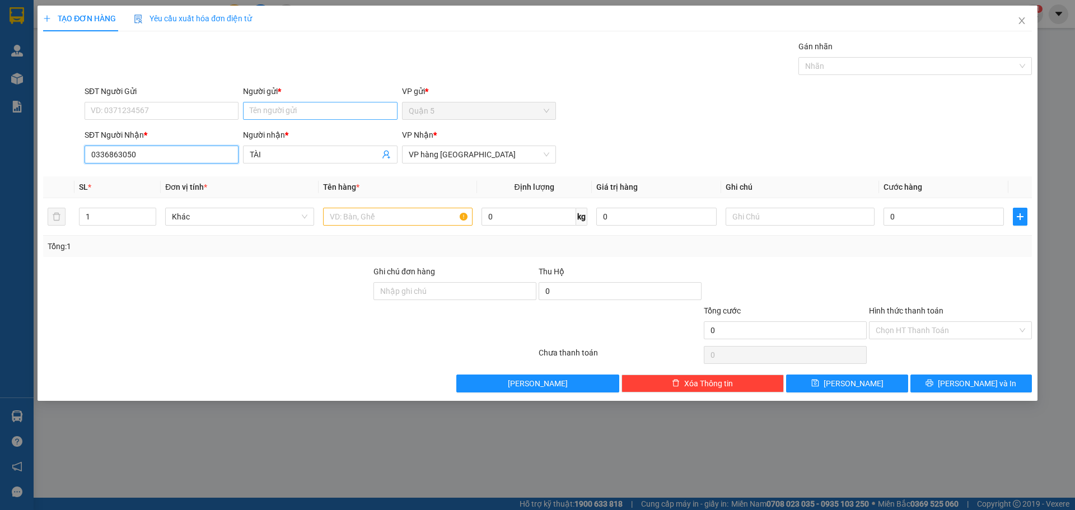
type input "0336863050"
click at [311, 104] on input "Người gửi *" at bounding box center [320, 111] width 154 height 18
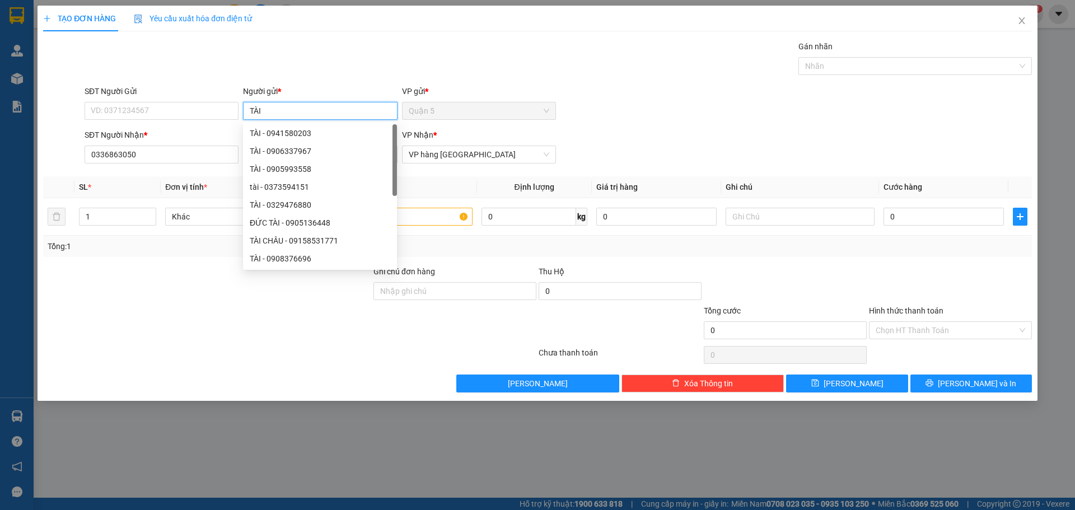
type input "TÀI"
click at [219, 338] on div at bounding box center [207, 324] width 330 height 39
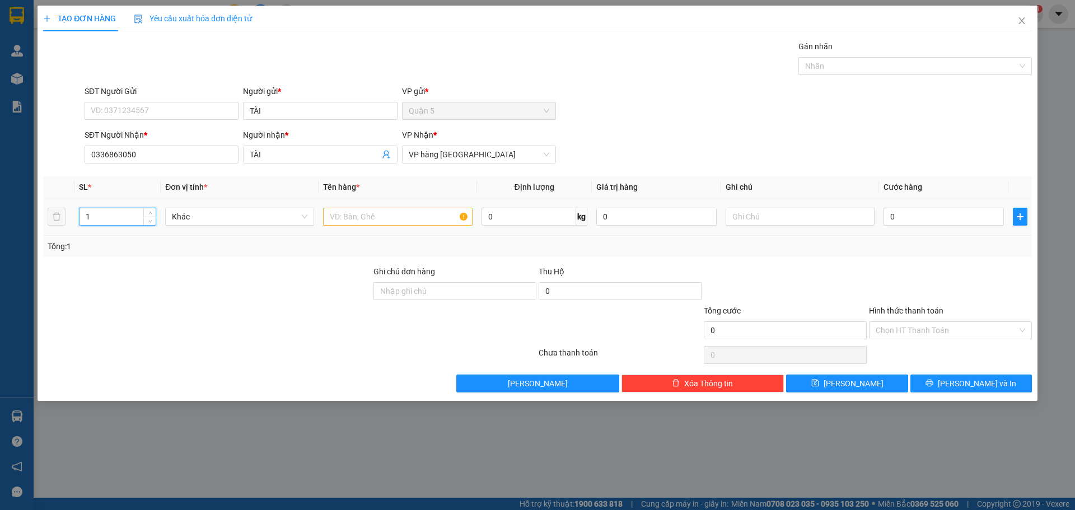
click at [116, 221] on input "1" at bounding box center [118, 216] width 76 height 17
type input "7"
type input "8"
click at [335, 217] on input "text" at bounding box center [397, 217] width 149 height 18
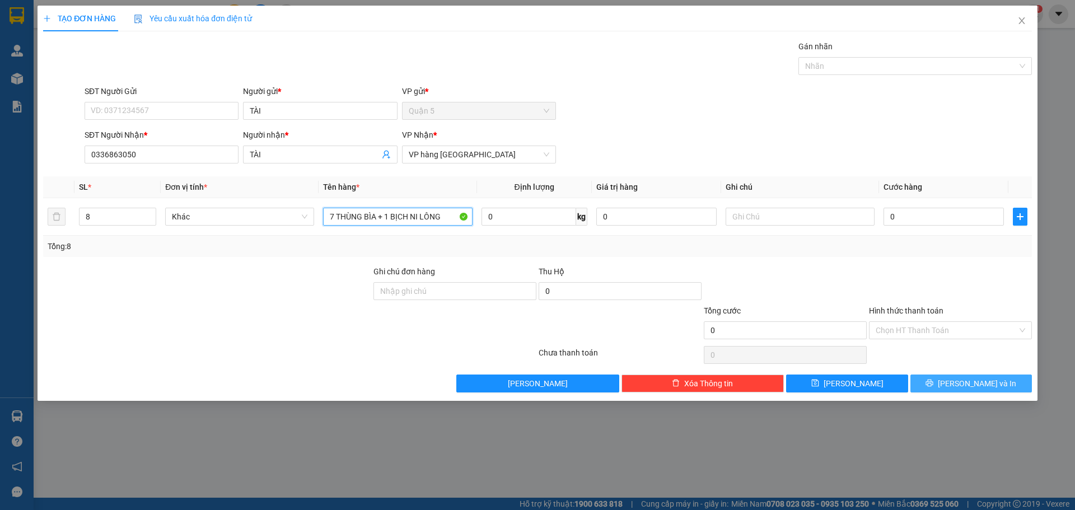
type input "7 THÙNG BÌA + 1 BỊCH NI LÔNG"
click at [969, 378] on span "[PERSON_NAME] và In" at bounding box center [977, 383] width 78 height 12
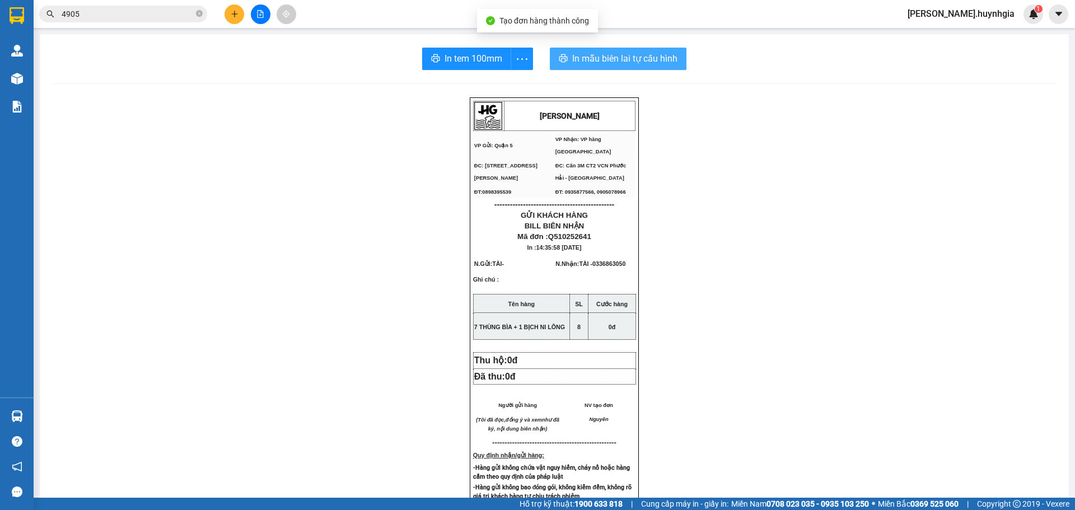
click at [604, 64] on span "In mẫu biên lai tự cấu hình" at bounding box center [624, 59] width 105 height 14
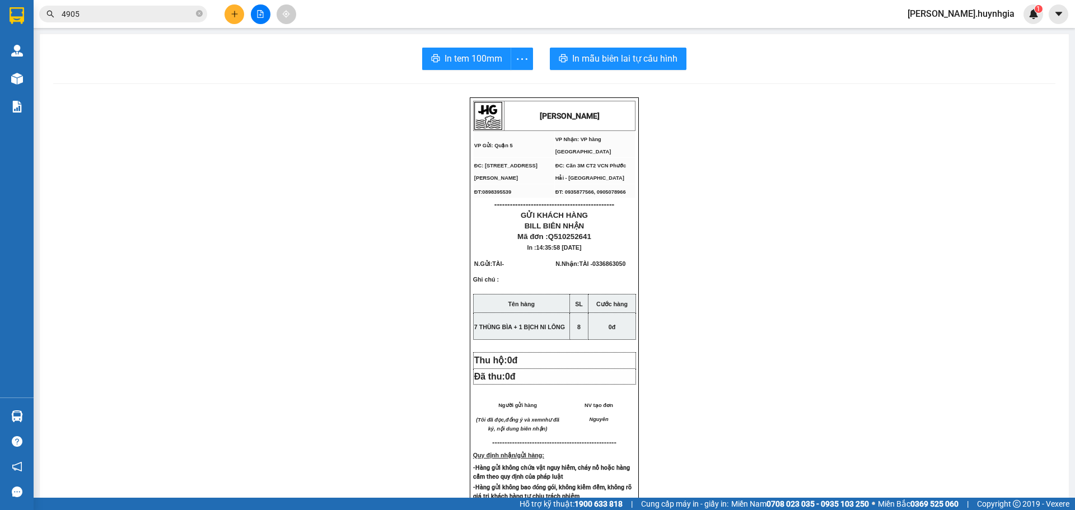
click at [468, 70] on div "In tem 100mm In mẫu biên lai tự cấu hình [PERSON_NAME] VP Gửi: Quận 5 VP Nhận…" at bounding box center [554, 461] width 1029 height 854
click at [465, 59] on span "In tem 100mm" at bounding box center [474, 59] width 58 height 14
click at [231, 10] on icon "plus" at bounding box center [235, 14] width 8 height 8
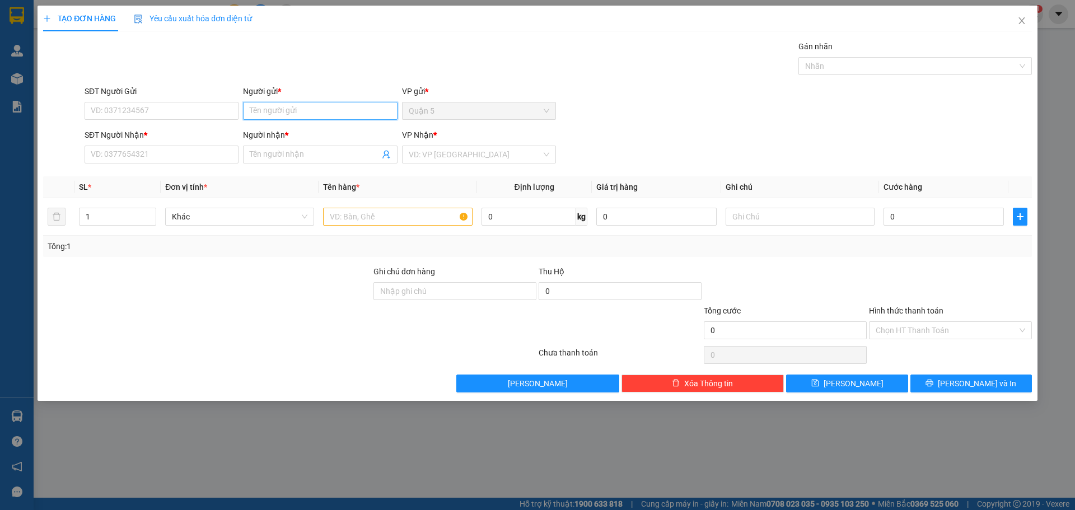
click at [290, 104] on input "Người gửi *" at bounding box center [320, 111] width 154 height 18
type input "[PERSON_NAME]"
click at [274, 156] on input "Người nhận *" at bounding box center [314, 154] width 129 height 12
click at [269, 156] on input "Người nhận *" at bounding box center [314, 154] width 129 height 12
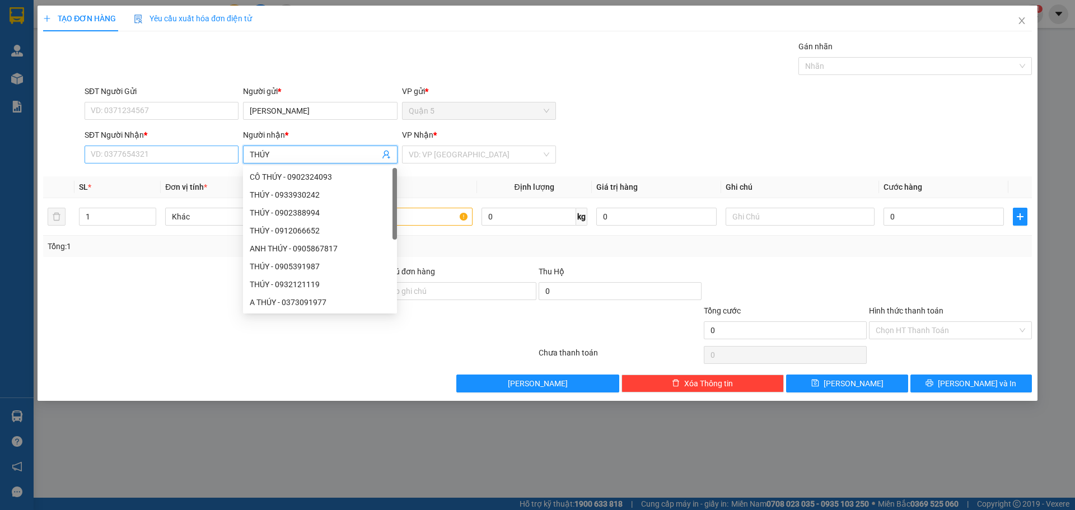
type input "THÚY"
click at [118, 152] on input "SĐT Người Nhận *" at bounding box center [162, 155] width 154 height 18
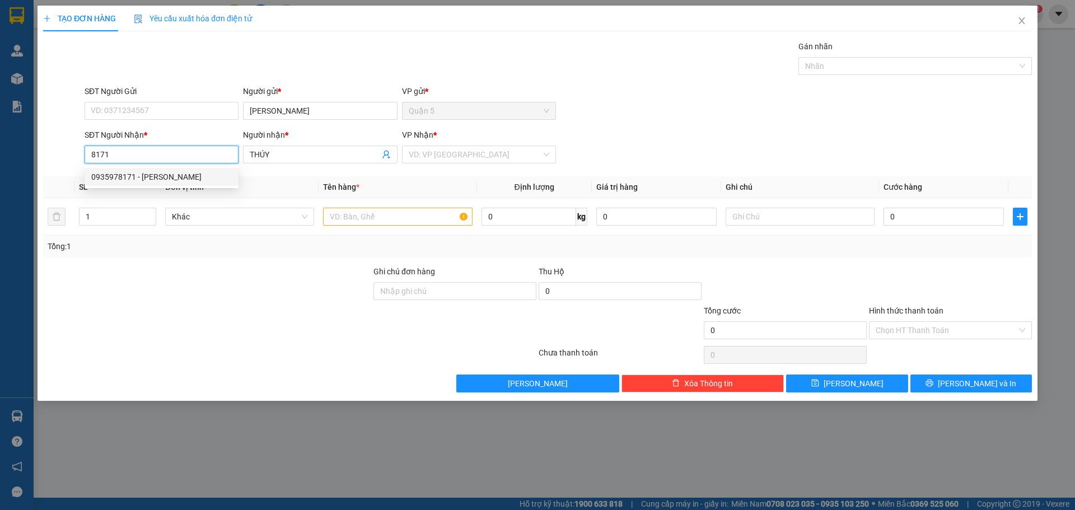
click at [166, 177] on div "0935978171 - [PERSON_NAME]" at bounding box center [161, 177] width 141 height 12
type input "0935978171"
type input "HỒNG THÚY"
type input "0935978171"
click at [403, 220] on input "text" at bounding box center [397, 217] width 149 height 18
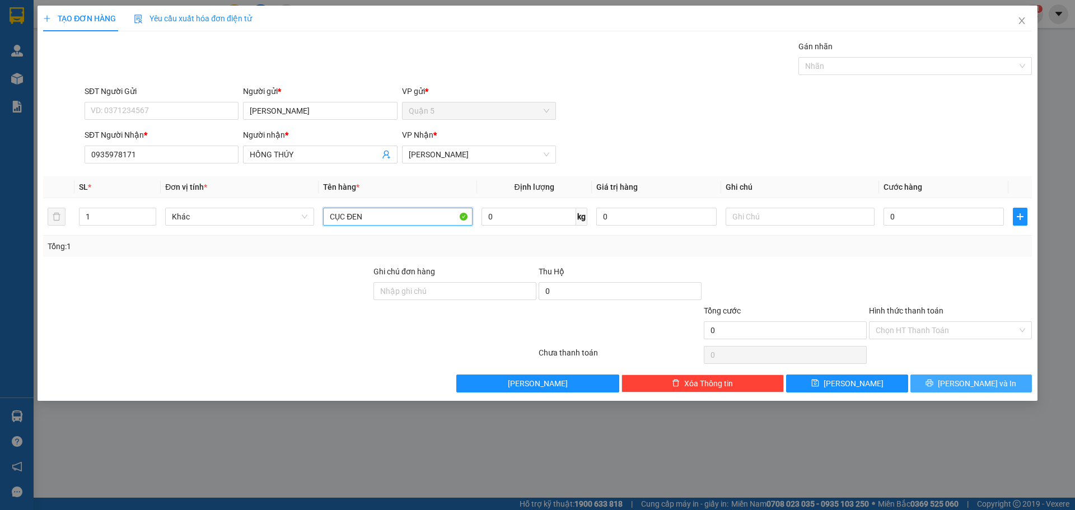
type input "CỤC ĐEN"
click at [990, 382] on span "[PERSON_NAME] và In" at bounding box center [977, 383] width 78 height 12
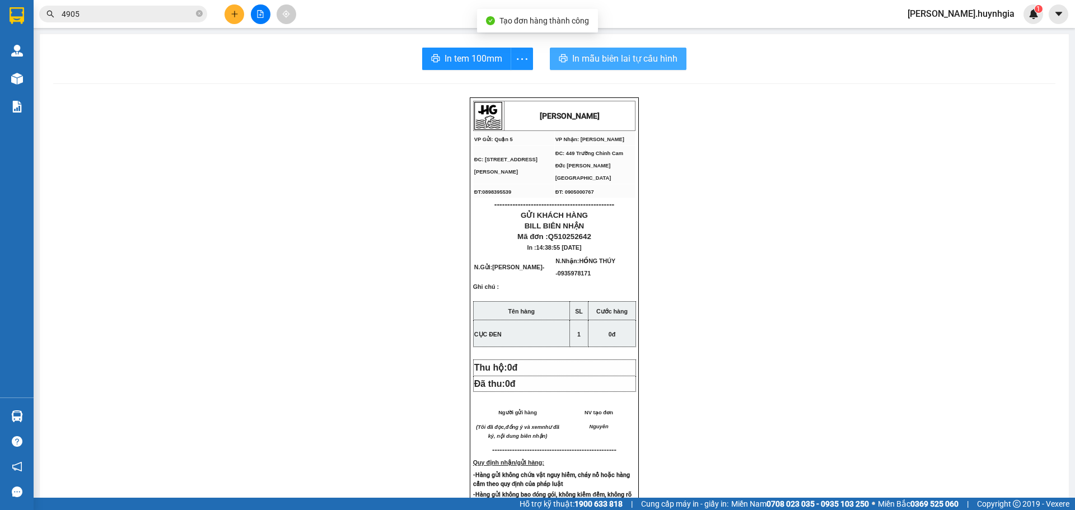
click at [621, 57] on span "In mẫu biên lai tự cấu hình" at bounding box center [624, 59] width 105 height 14
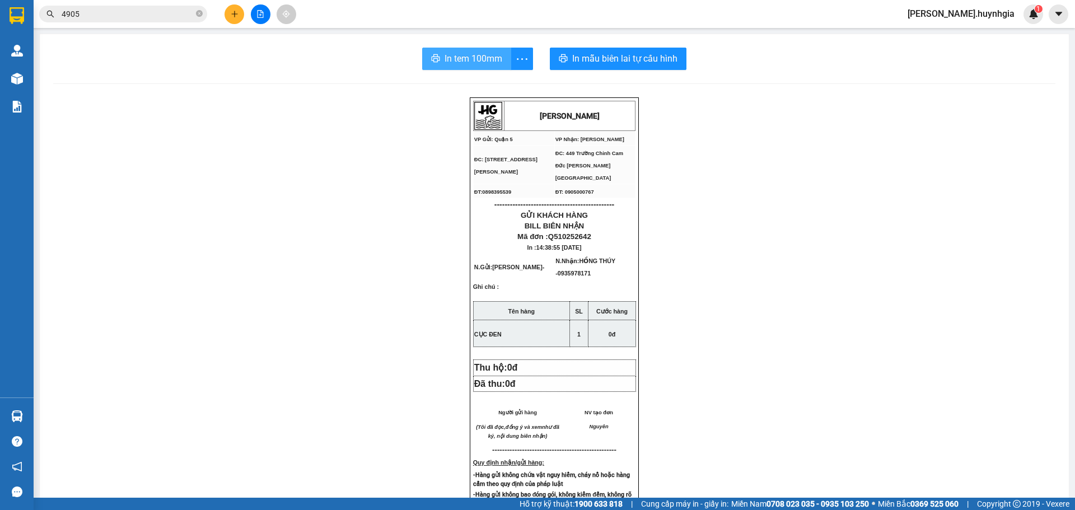
click at [448, 63] on span "In tem 100mm" at bounding box center [474, 59] width 58 height 14
drag, startPoint x: 132, startPoint y: 12, endPoint x: 0, endPoint y: -10, distance: 134.1
click at [0, 0] on html "Kết quả tìm kiếm ( 13 ) Bộ lọc Mã ĐH Trạng thái Món hàng Thu hộ Tổng cước Chưa …" at bounding box center [537, 255] width 1075 height 510
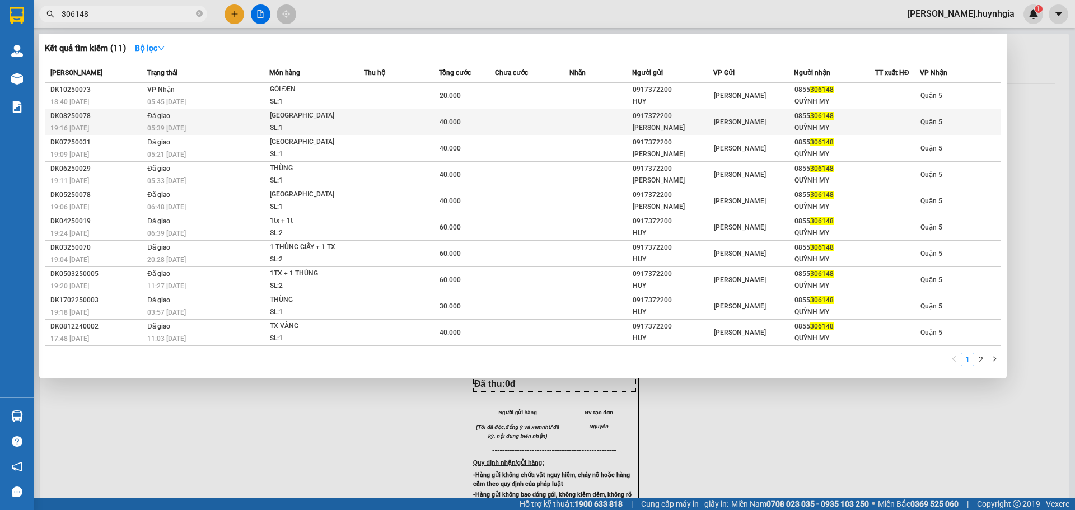
type input "306148"
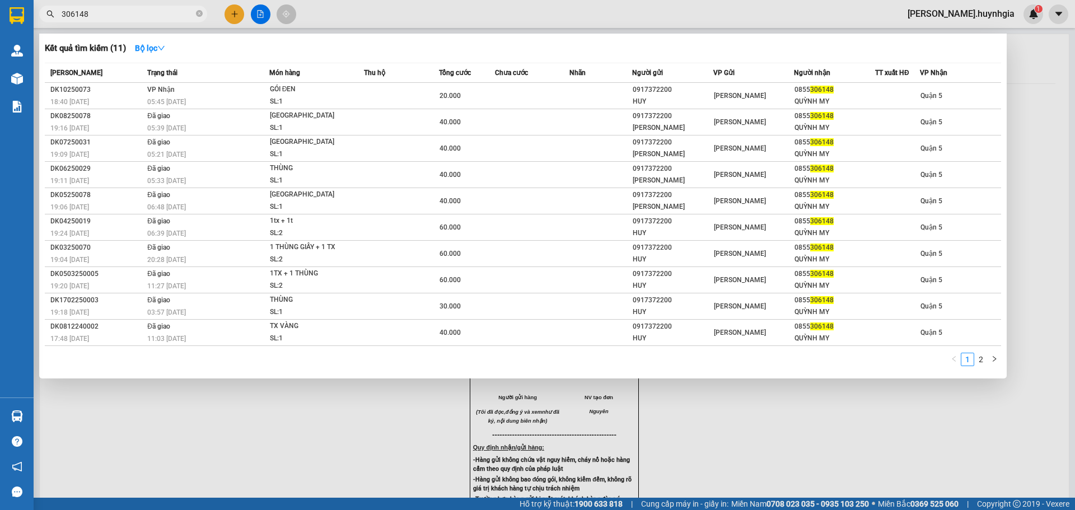
click at [134, 19] on input "306148" at bounding box center [128, 14] width 132 height 12
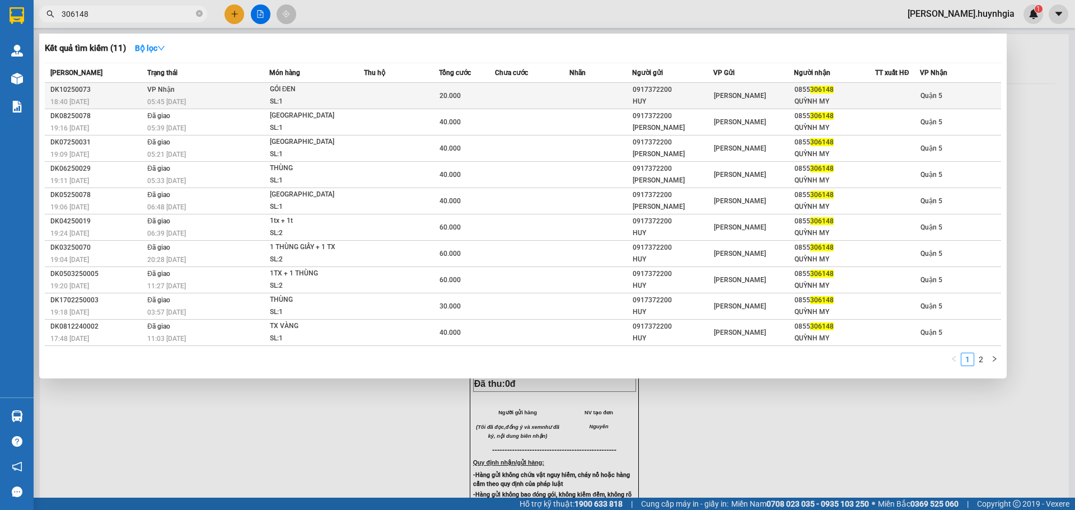
click at [283, 91] on div "GÓI ĐEN" at bounding box center [312, 89] width 84 height 12
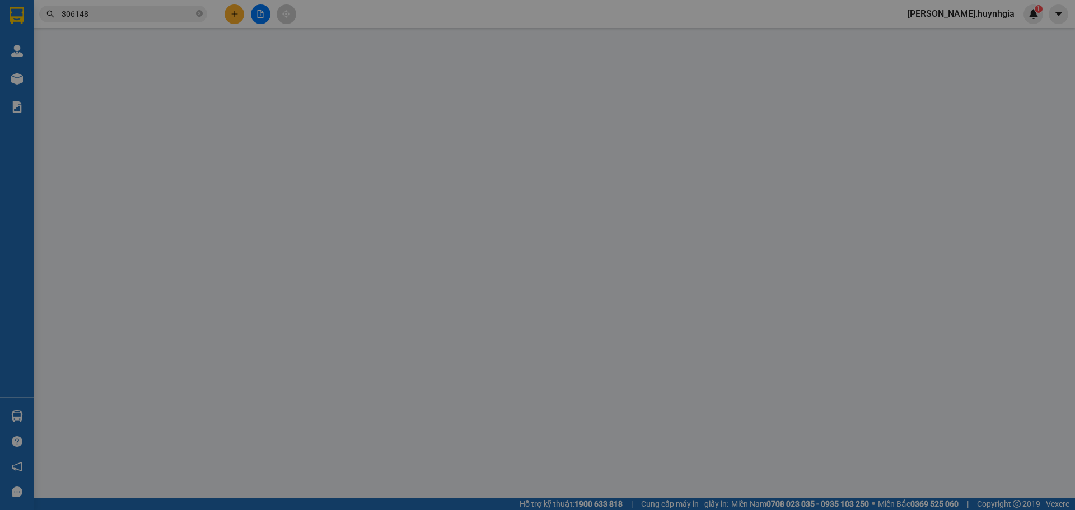
type input "0917372200"
type input "HUY"
type input "0855306148"
type input "QUỲNH MY"
type input "20.000"
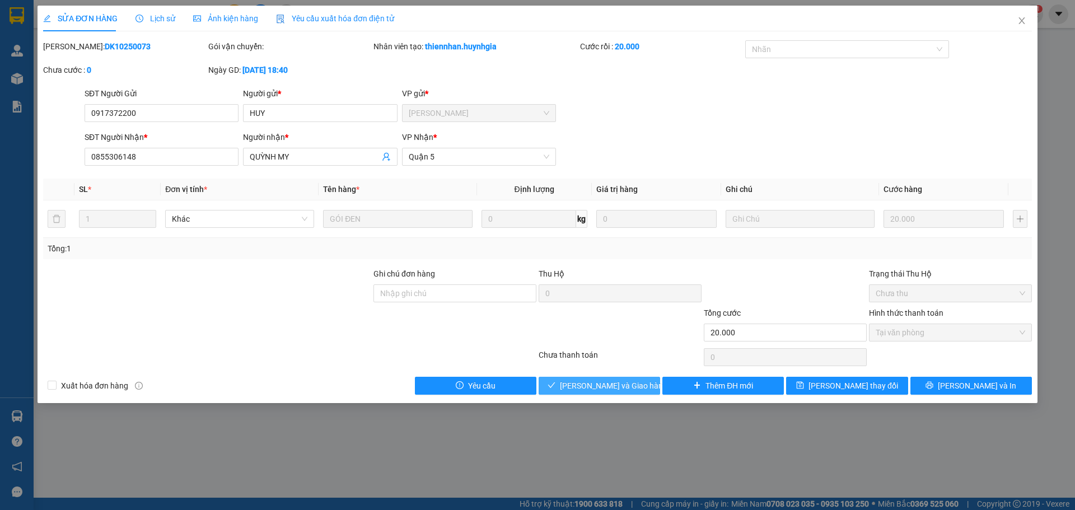
click at [572, 381] on button "[PERSON_NAME] và Giao hàng" at bounding box center [600, 386] width 122 height 18
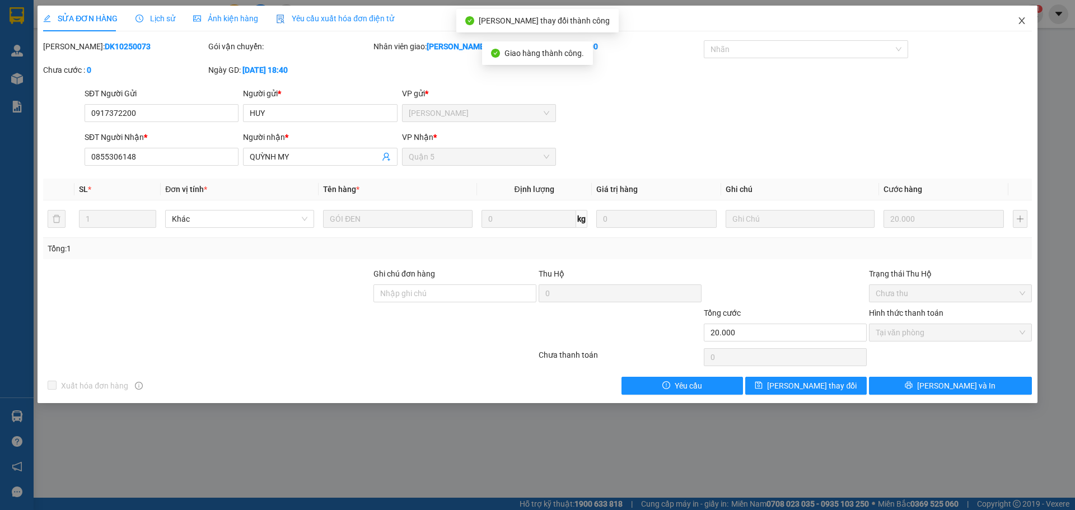
click at [1014, 21] on span "Close" at bounding box center [1021, 21] width 31 height 31
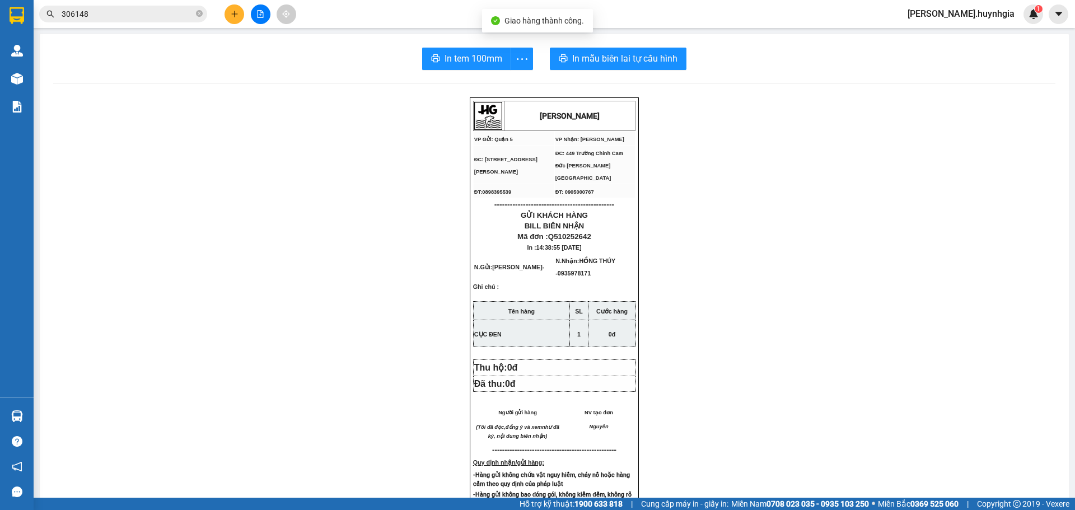
click at [239, 13] on button at bounding box center [235, 14] width 20 height 20
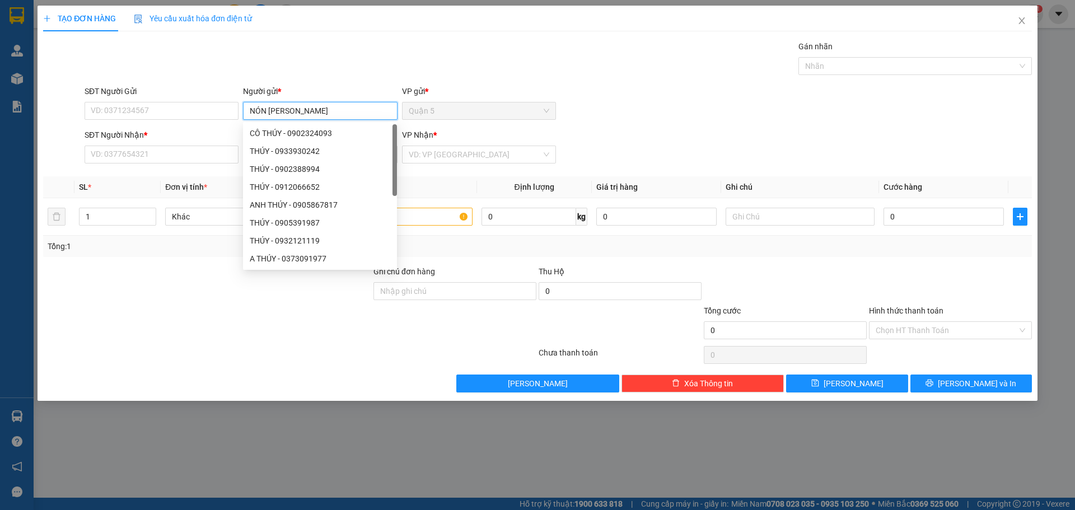
type input "NÓN [PERSON_NAME]"
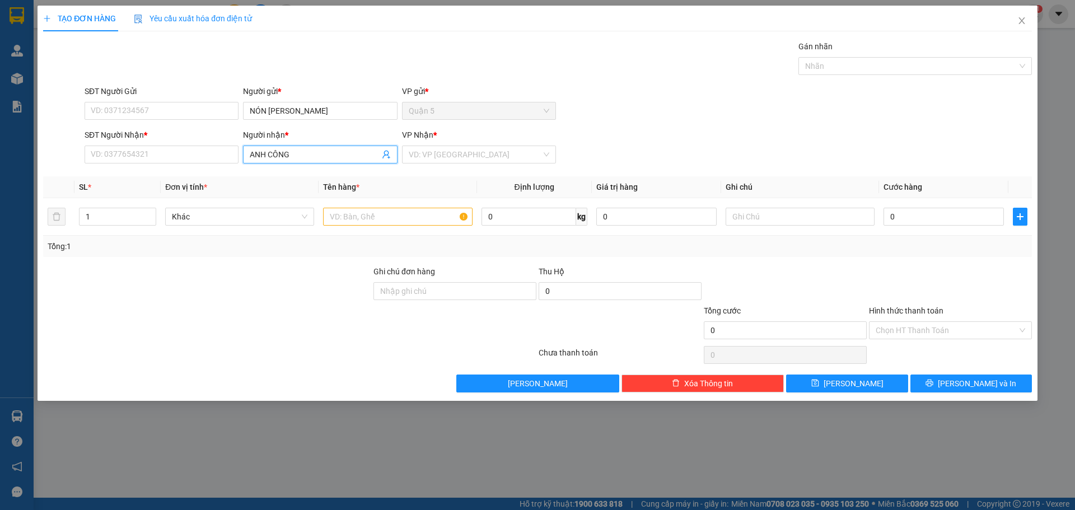
drag, startPoint x: 269, startPoint y: 157, endPoint x: 108, endPoint y: 192, distance: 165.1
click at [124, 195] on div "Transit Pickup Surcharge Ids Transit Deliver Surcharge Ids Transit Deliver Surc…" at bounding box center [537, 216] width 989 height 352
click at [308, 161] on span "CÔNG" at bounding box center [320, 155] width 154 height 18
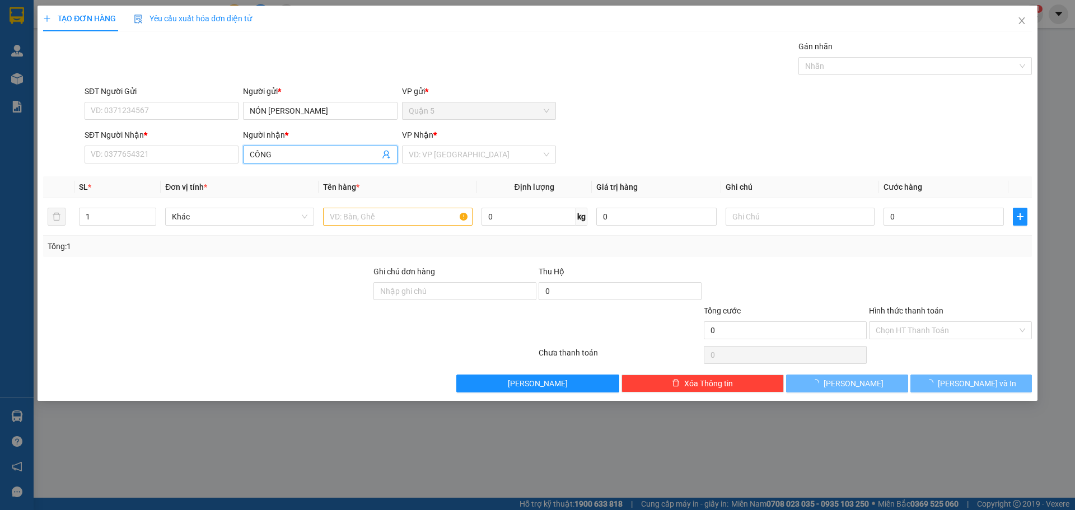
click at [302, 152] on input "CÔNG" at bounding box center [314, 154] width 129 height 12
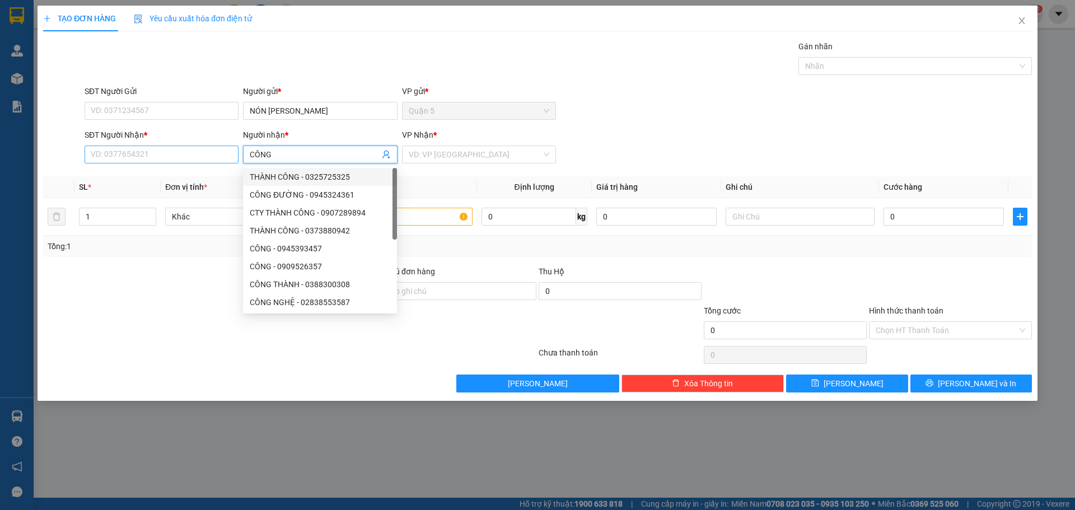
type input "CÔNG"
click at [97, 156] on input "SĐT Người Nhận *" at bounding box center [162, 155] width 154 height 18
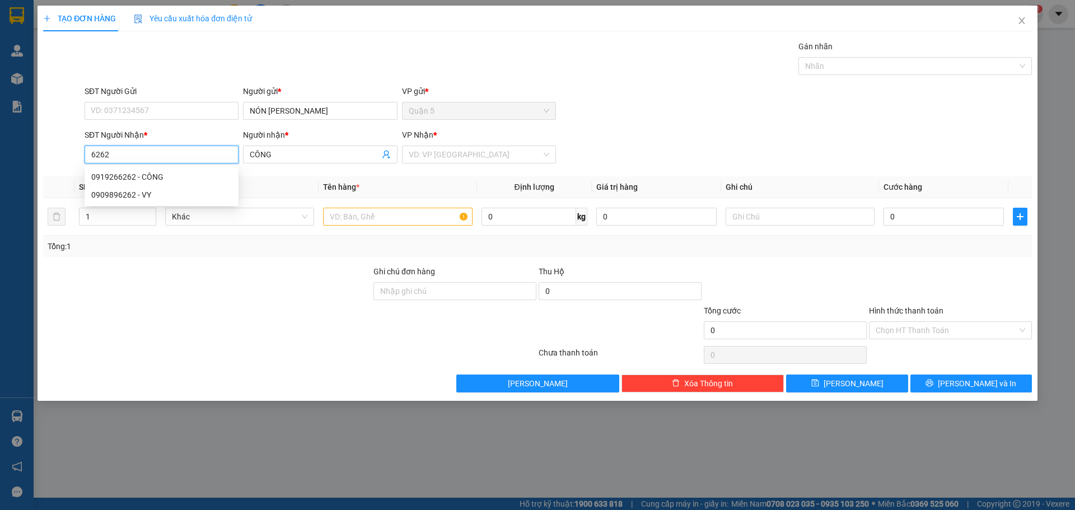
drag, startPoint x: 155, startPoint y: 183, endPoint x: 161, endPoint y: 181, distance: 6.4
click at [155, 183] on div "0919266262 - CÔNG" at bounding box center [161, 177] width 141 height 12
type input "0919266262"
click at [345, 159] on input "CÔNG" at bounding box center [314, 154] width 129 height 12
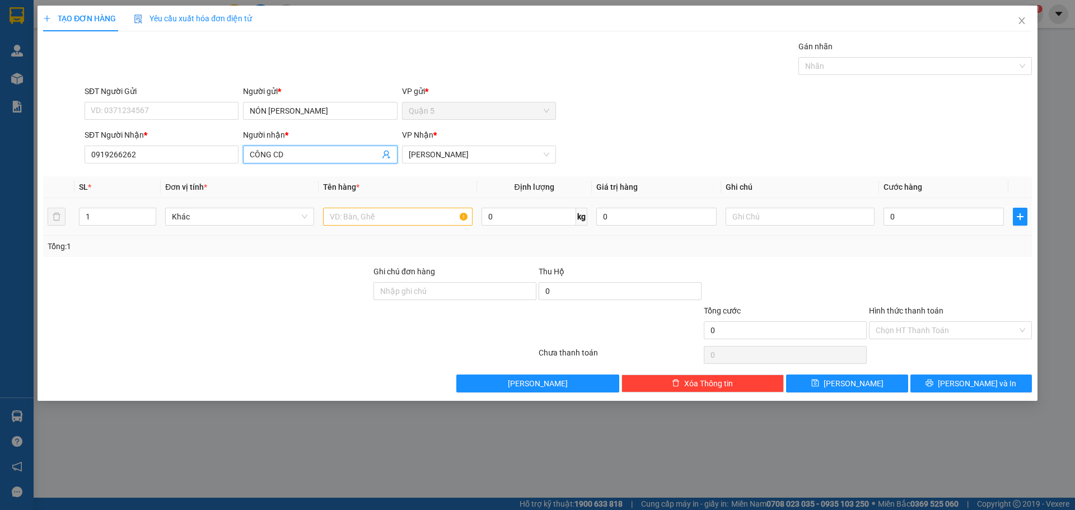
click at [385, 218] on div "THÀNH CÔNG - 0325725325 CÔNG ĐƯỜNG - 0945324361 CTY THÀNH CÔNG - 0907289894 THÀ…" at bounding box center [320, 257] width 154 height 179
type input "CÔNG CD"
click at [409, 206] on div at bounding box center [397, 217] width 149 height 22
drag, startPoint x: 341, startPoint y: 234, endPoint x: 356, endPoint y: 225, distance: 17.6
click at [343, 233] on td at bounding box center [398, 217] width 158 height 38
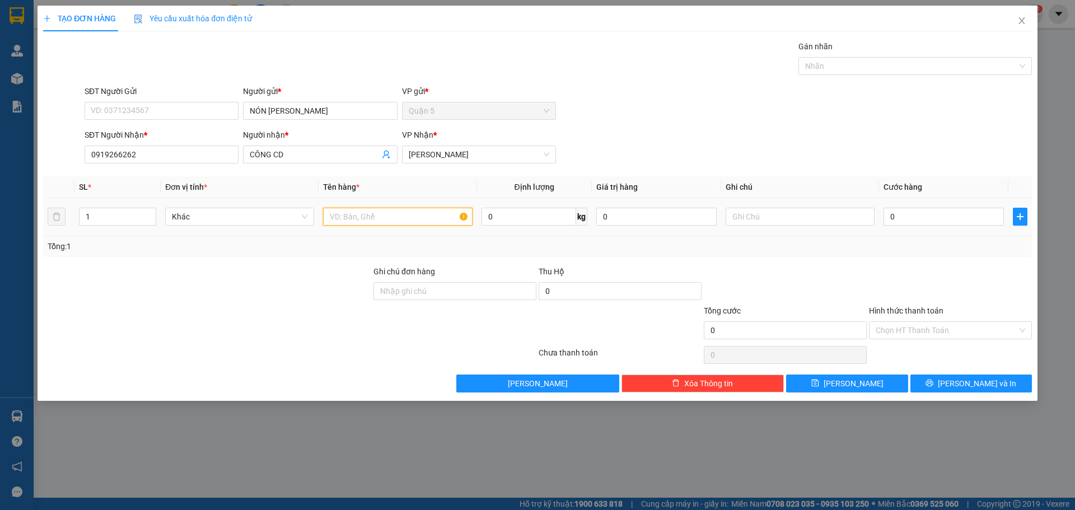
click at [356, 225] on input "text" at bounding box center [397, 217] width 149 height 18
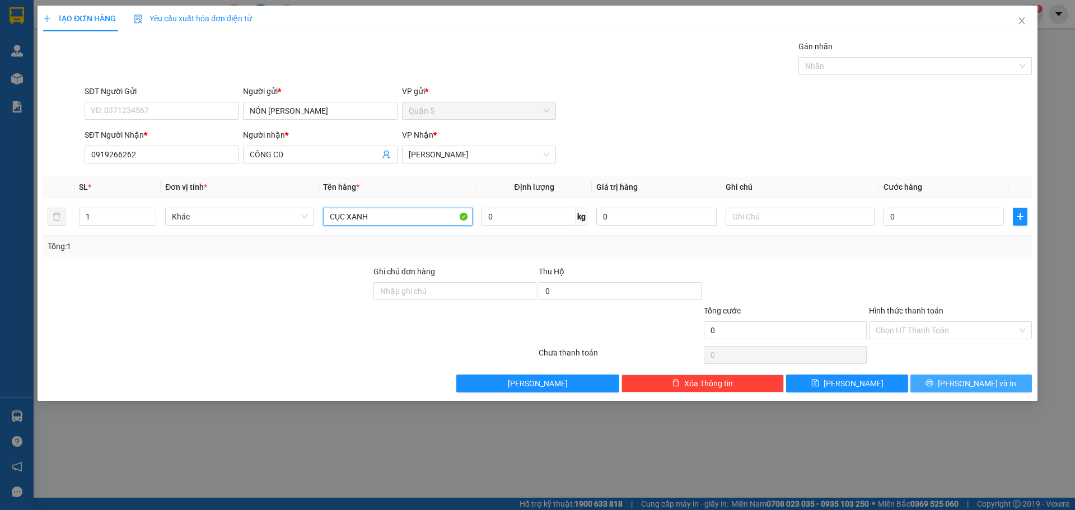
type input "CỤC XANH"
click at [961, 380] on button "[PERSON_NAME] và In" at bounding box center [972, 384] width 122 height 18
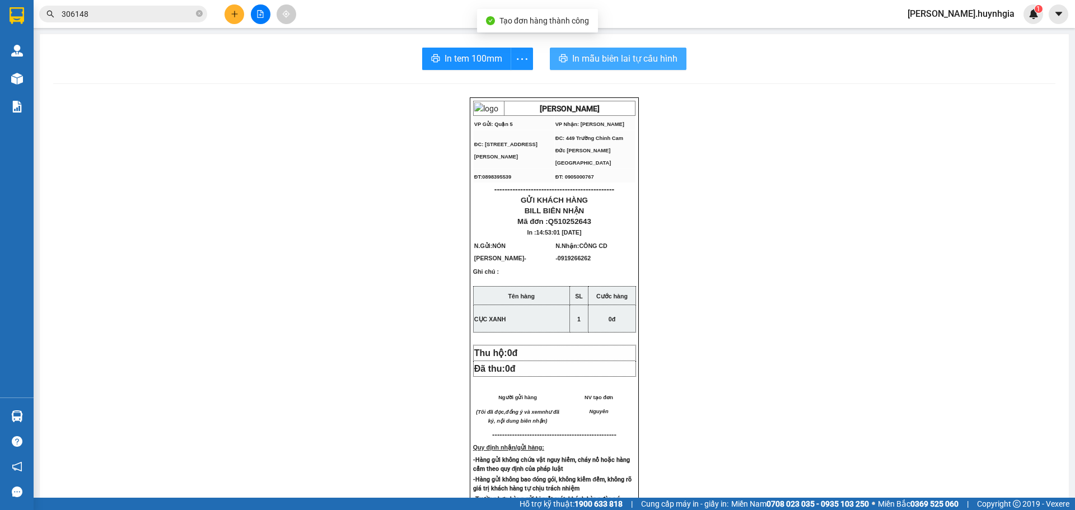
drag, startPoint x: 622, startPoint y: 62, endPoint x: 647, endPoint y: 62, distance: 25.2
click at [622, 63] on span "In mẫu biên lai tự cấu hình" at bounding box center [624, 59] width 105 height 14
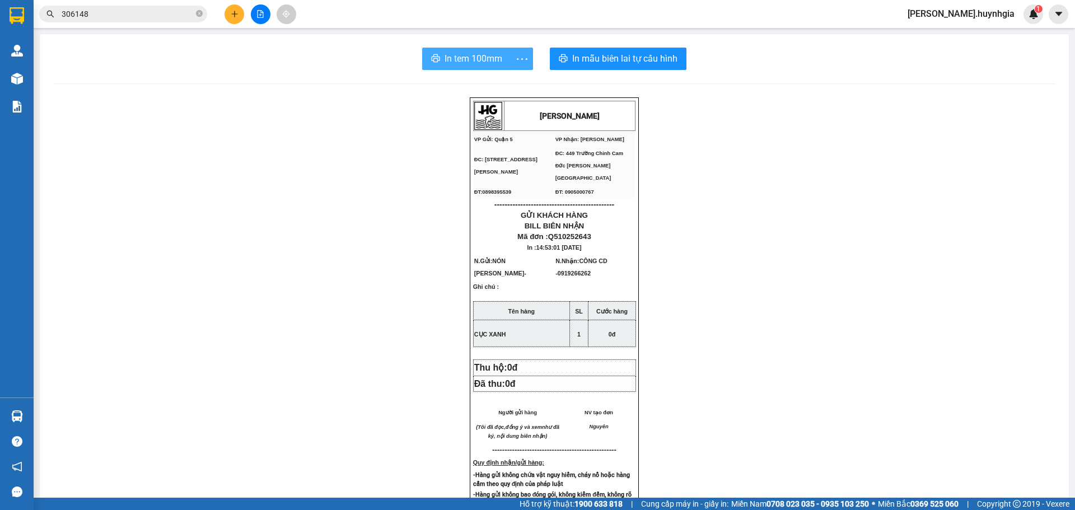
drag, startPoint x: 479, startPoint y: 63, endPoint x: 507, endPoint y: 61, distance: 28.6
click at [479, 62] on span "In tem 100mm" at bounding box center [474, 59] width 58 height 14
click at [226, 10] on div at bounding box center [260, 14] width 84 height 20
click at [234, 15] on icon "plus" at bounding box center [235, 14] width 8 height 8
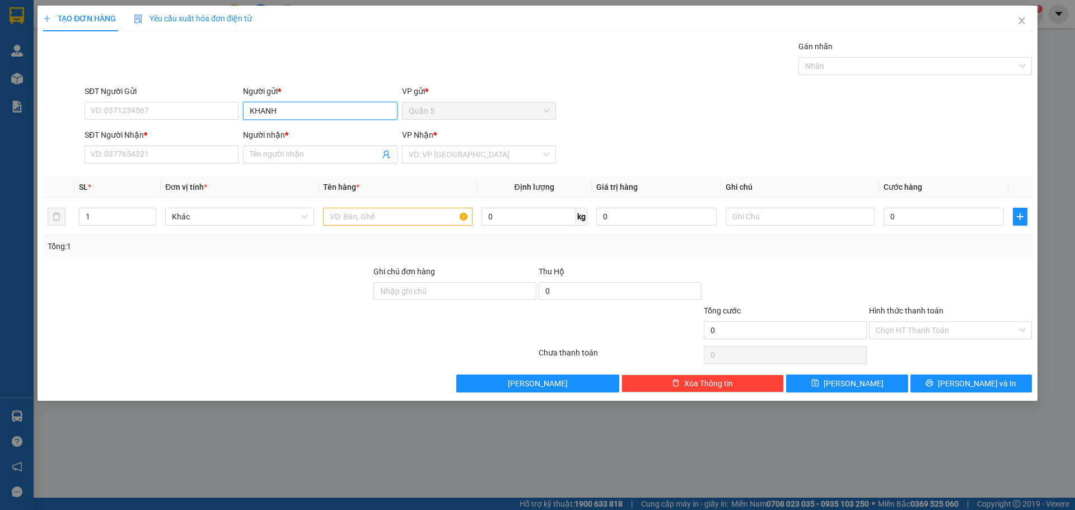
type input "KHANH"
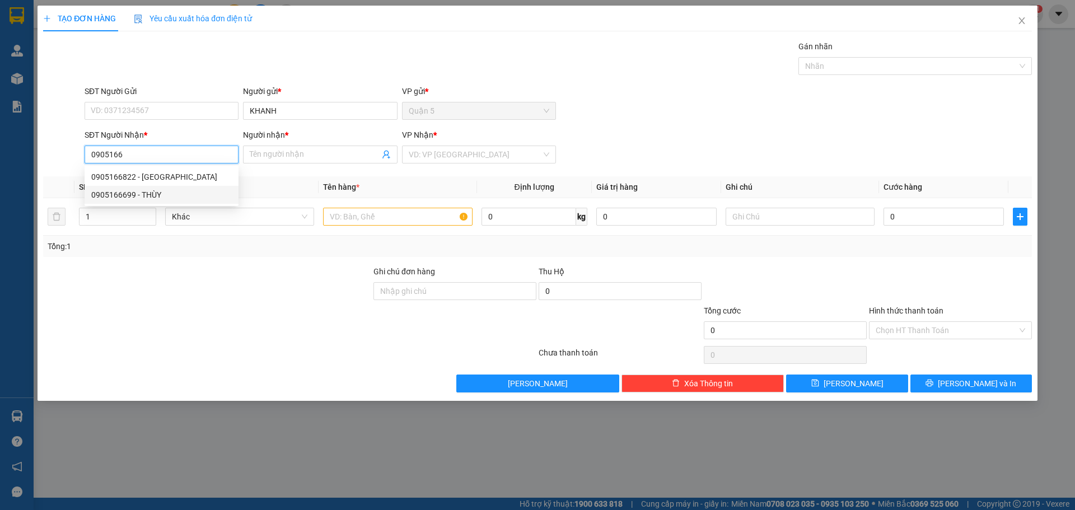
click at [160, 195] on div "0905166699 - THÙY" at bounding box center [161, 195] width 141 height 12
type input "0905166699"
type input "THÙY"
type input "0905166699"
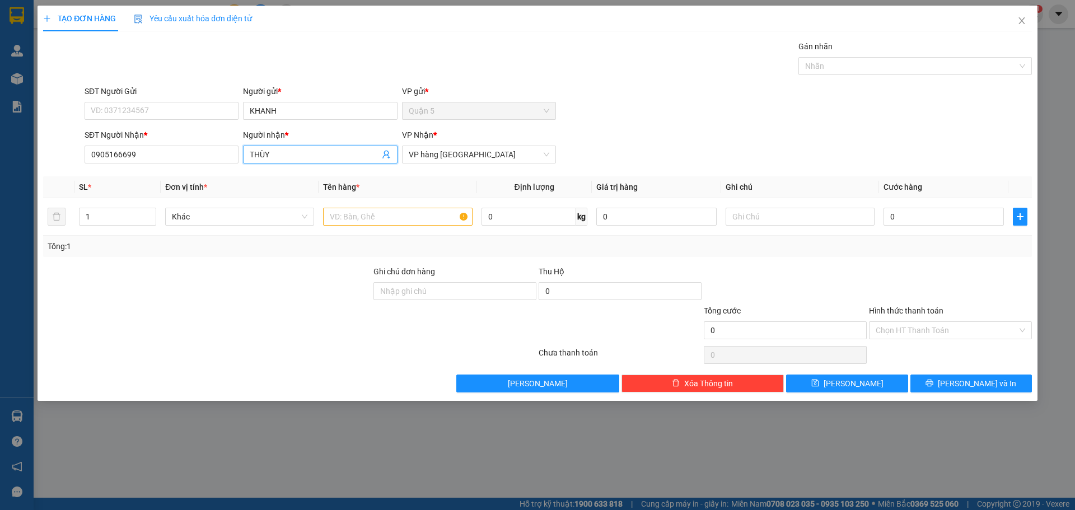
drag, startPoint x: 254, startPoint y: 151, endPoint x: 167, endPoint y: 167, distance: 88.3
click at [167, 167] on div "SĐT Người Nhận * 0905166699 Người nhận * [PERSON_NAME] VP Nhận * VP hàng [GEOGR…" at bounding box center [558, 148] width 952 height 39
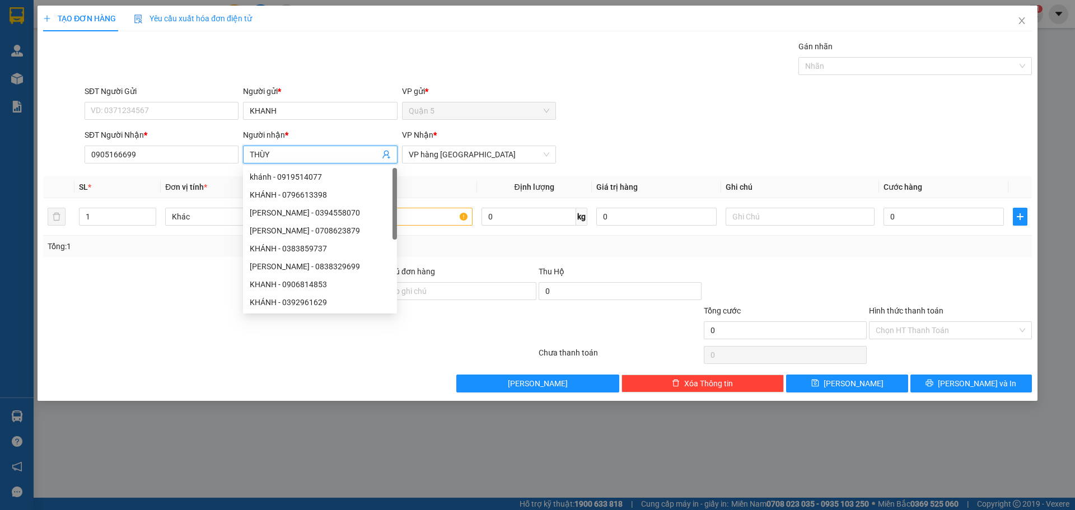
click at [298, 159] on input "THÙY" at bounding box center [314, 154] width 129 height 12
drag, startPoint x: 299, startPoint y: 157, endPoint x: 194, endPoint y: 160, distance: 105.3
click at [204, 160] on div "SĐT Người Nhận * 0905166699 Người nhận * THÙY VP Nhận * VP hàng [GEOGRAPHIC_DAT…" at bounding box center [558, 148] width 952 height 39
type input "C"
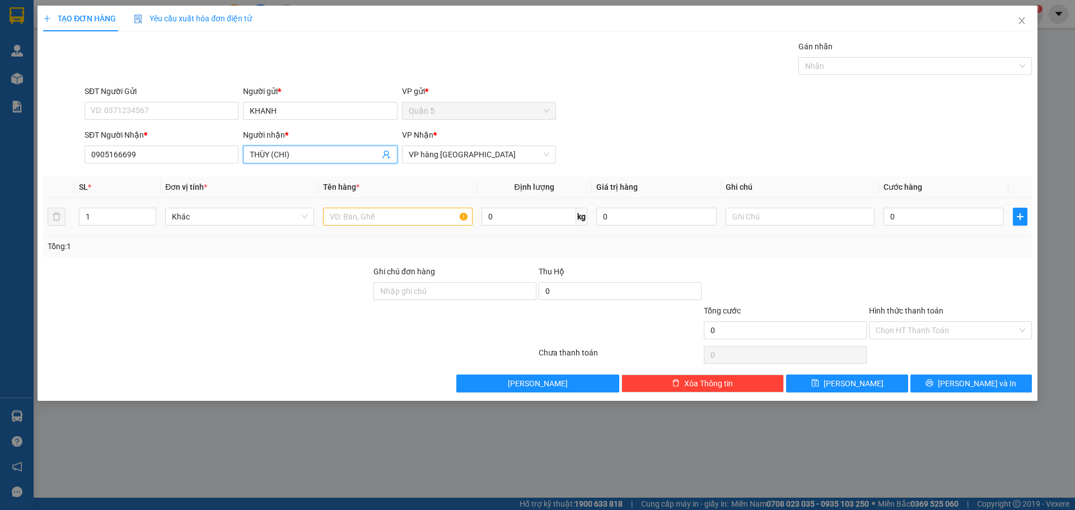
type input "THÙY (CHI)"
click at [416, 227] on td at bounding box center [398, 217] width 158 height 38
click at [426, 211] on input "text" at bounding box center [397, 217] width 149 height 18
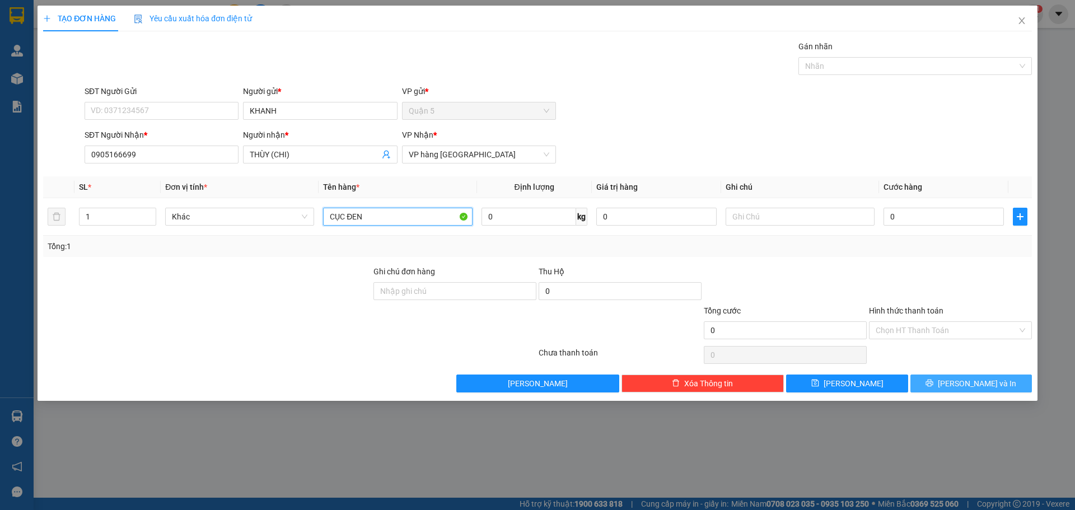
type input "CỤC ĐEN"
click at [1008, 389] on button "[PERSON_NAME] và In" at bounding box center [972, 384] width 122 height 18
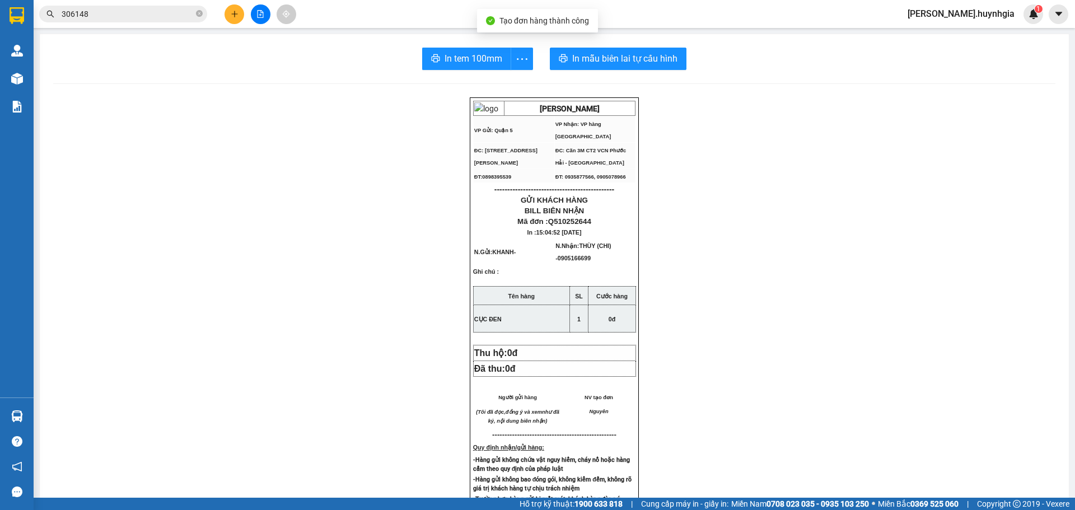
click at [588, 44] on div "In tem 100mm In mẫu biên lai tự cấu hình [PERSON_NAME] VP Gửi: Quận 5 VP Nhận…" at bounding box center [554, 450] width 1029 height 832
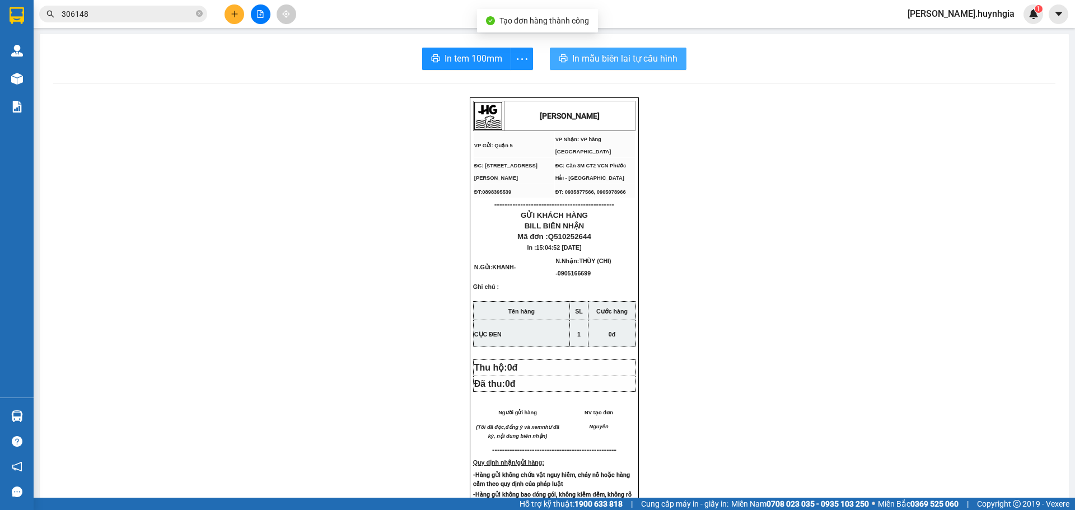
click at [593, 56] on span "In mẫu biên lai tự cấu hình" at bounding box center [624, 59] width 105 height 14
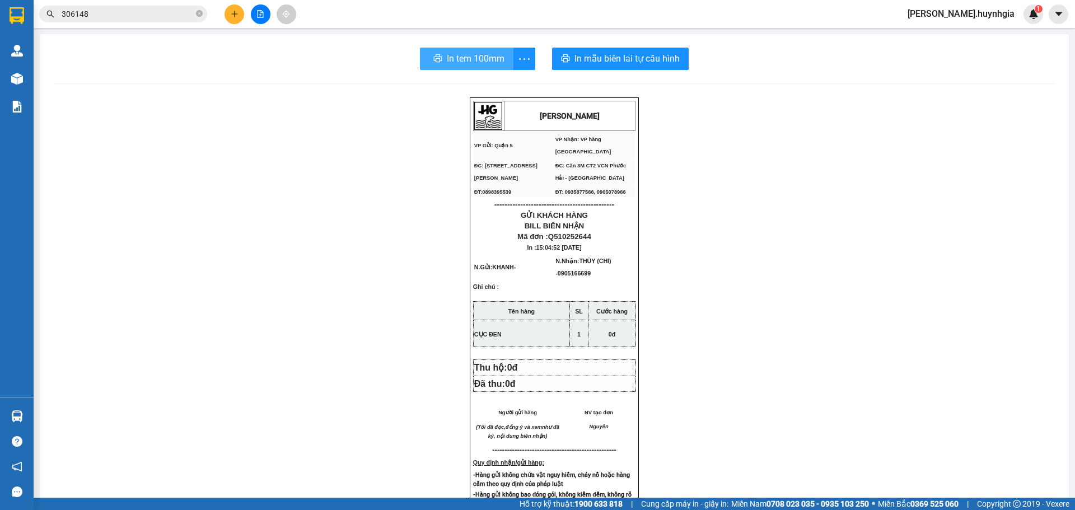
click at [487, 65] on span "In tem 100mm" at bounding box center [476, 59] width 58 height 14
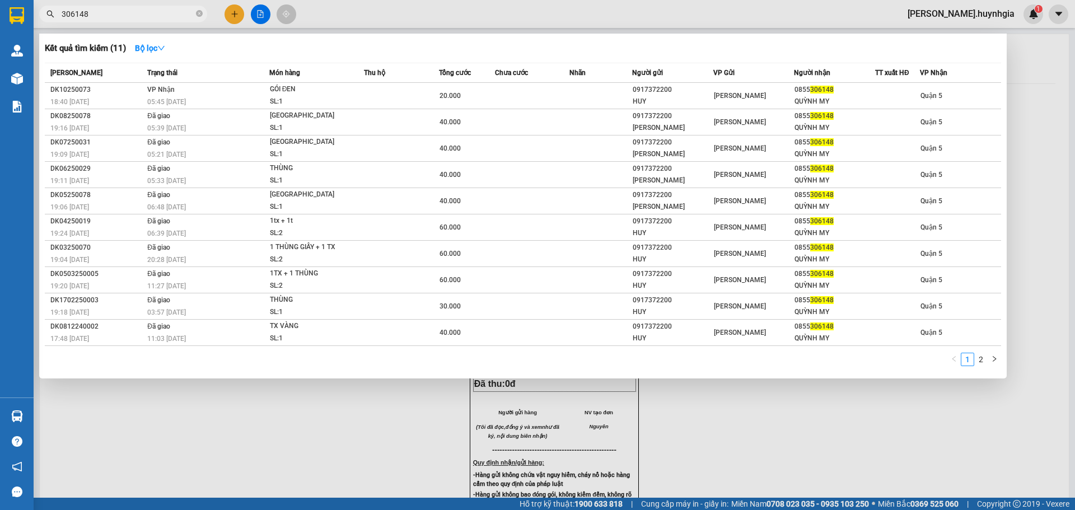
click at [114, 15] on input "306148" at bounding box center [128, 14] width 132 height 12
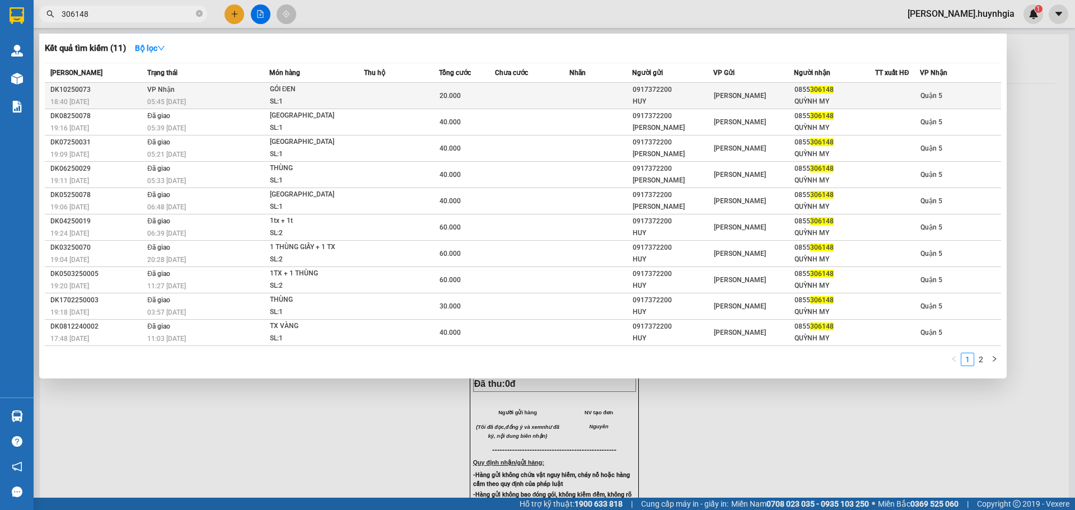
click at [369, 83] on td at bounding box center [401, 96] width 75 height 26
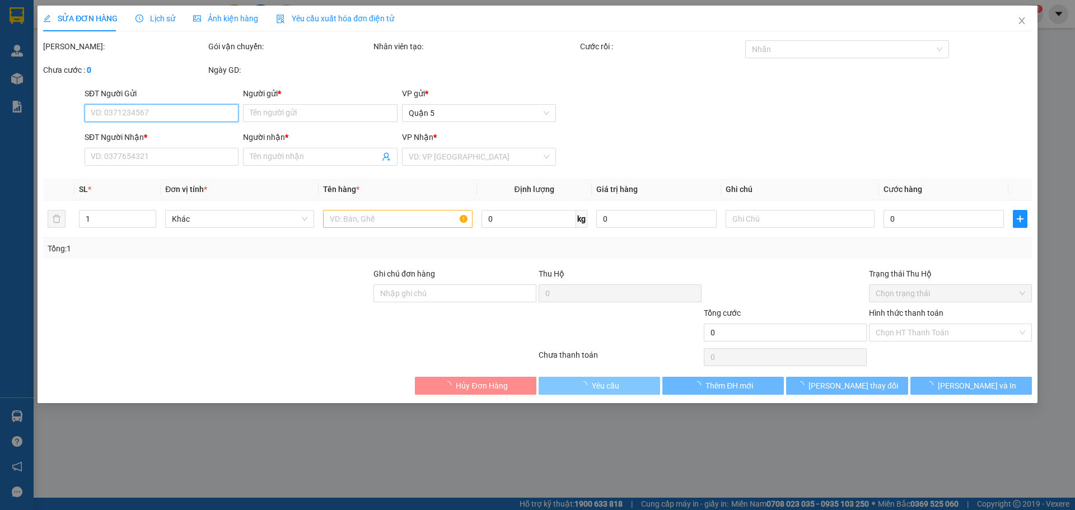
type input "0917372200"
type input "HUY"
type input "0855306148"
type input "QUỲNH MY"
type input "20.000"
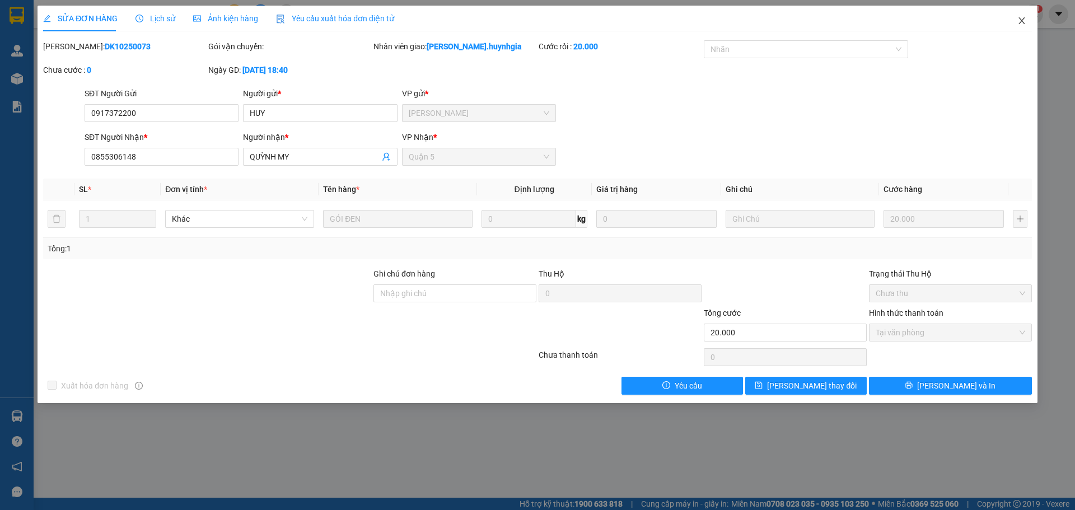
click at [1020, 18] on icon "close" at bounding box center [1022, 20] width 9 height 9
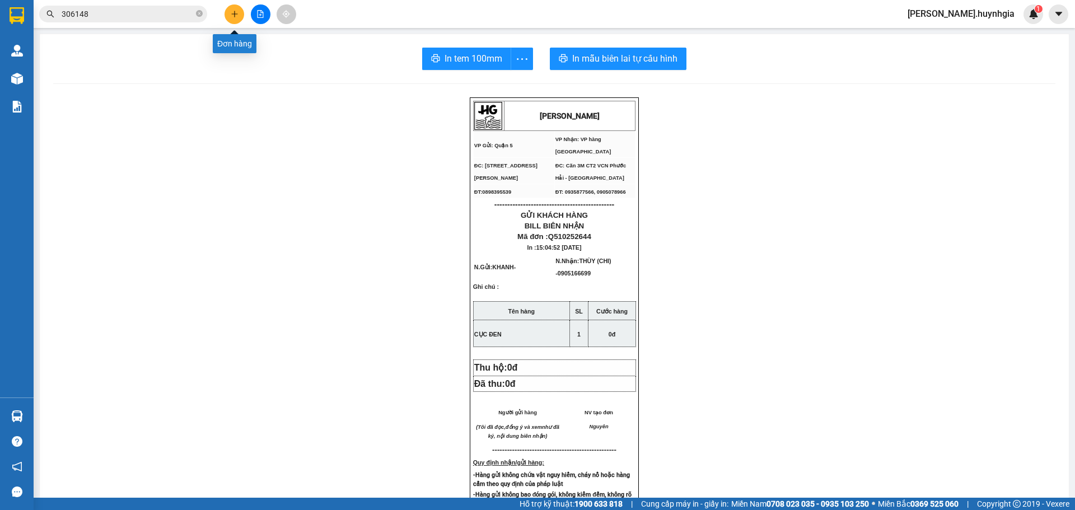
click at [236, 10] on button at bounding box center [235, 14] width 20 height 20
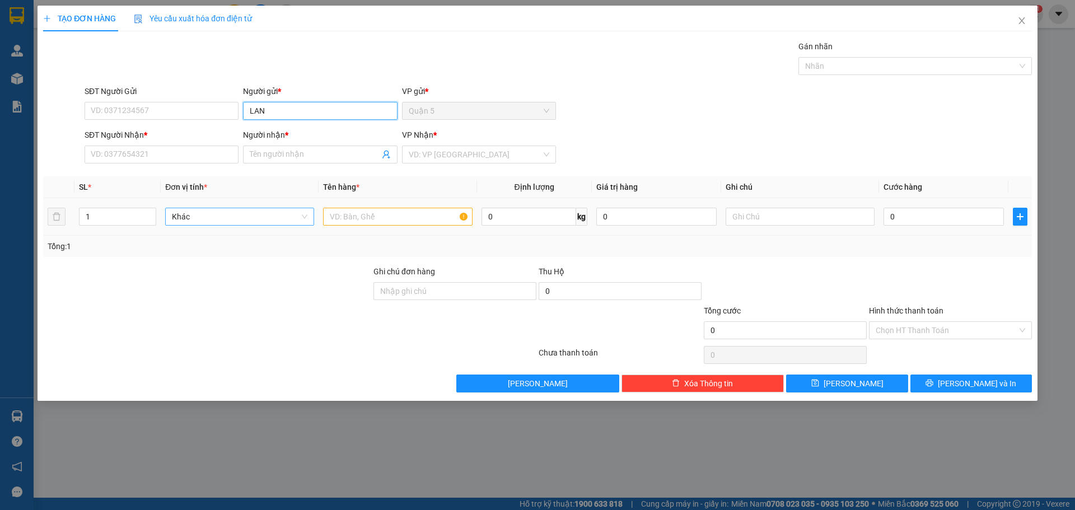
type input "LAN"
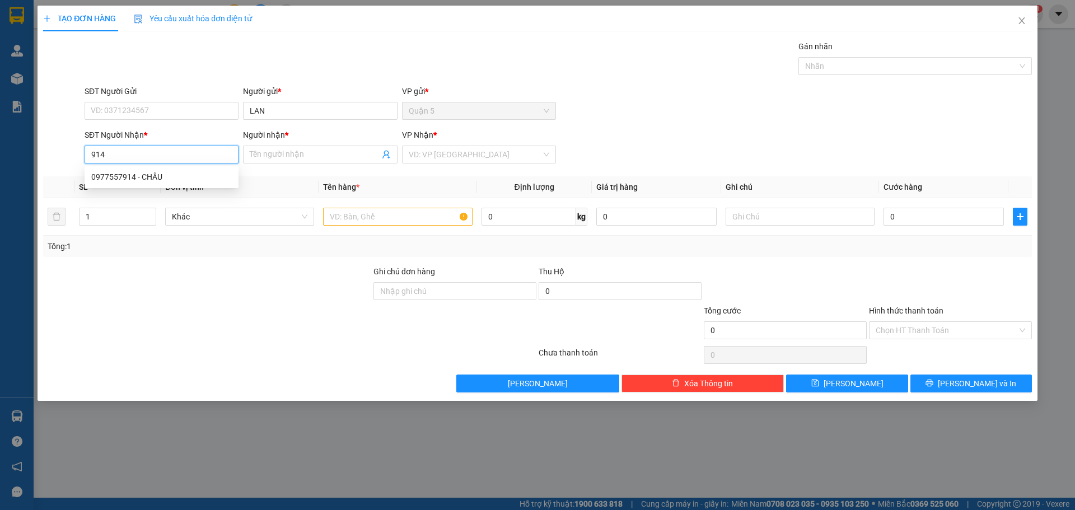
click at [162, 158] on input "914" at bounding box center [162, 155] width 154 height 18
click at [169, 177] on div "0977557914 - CHÂU" at bounding box center [161, 177] width 141 height 12
type input "0977557914"
type input "CHÂU"
type input "0977557914"
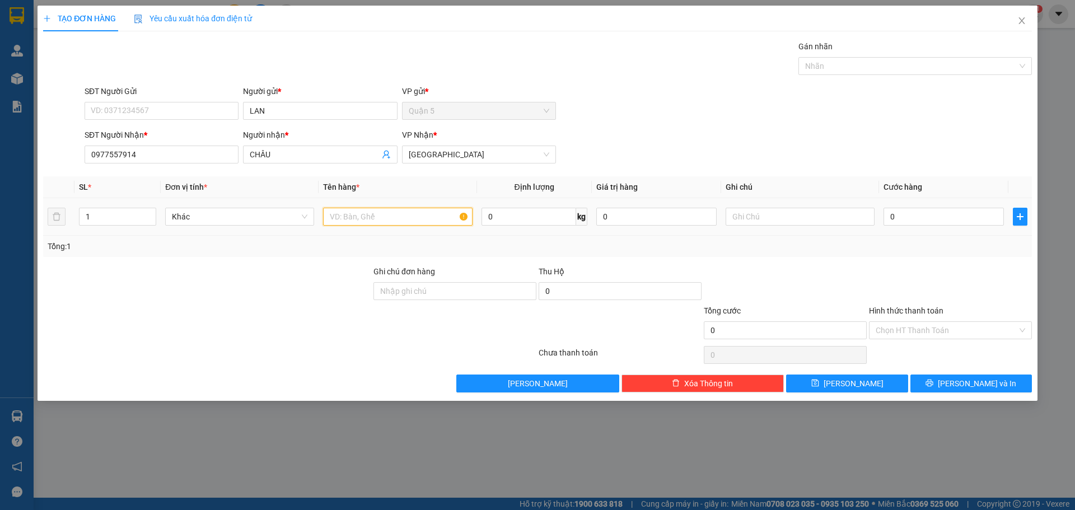
click at [372, 215] on input "text" at bounding box center [397, 217] width 149 height 18
click at [108, 217] on input "1" at bounding box center [118, 216] width 76 height 17
type input "2"
type input "THÙNG"
type input "Q"
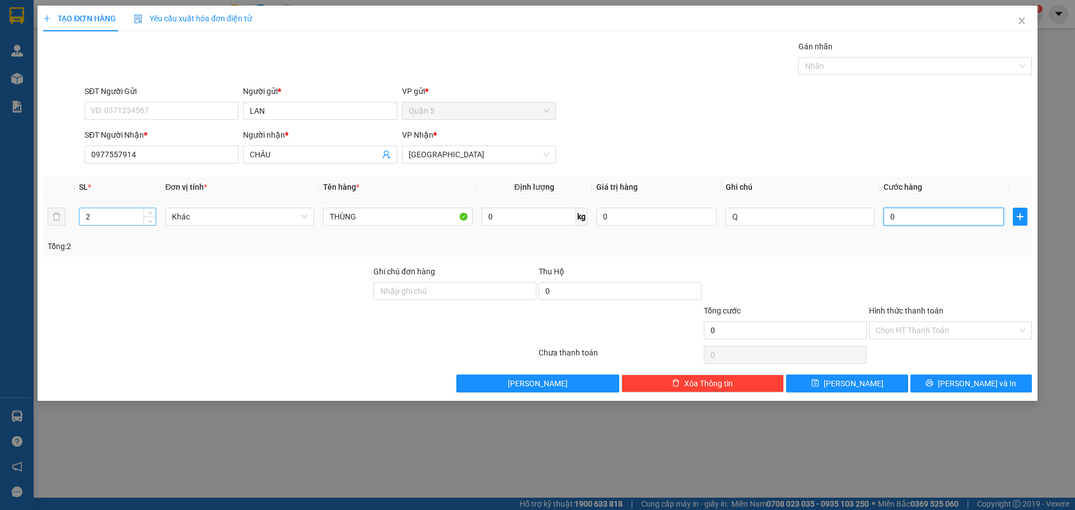
type input "10"
type input "100"
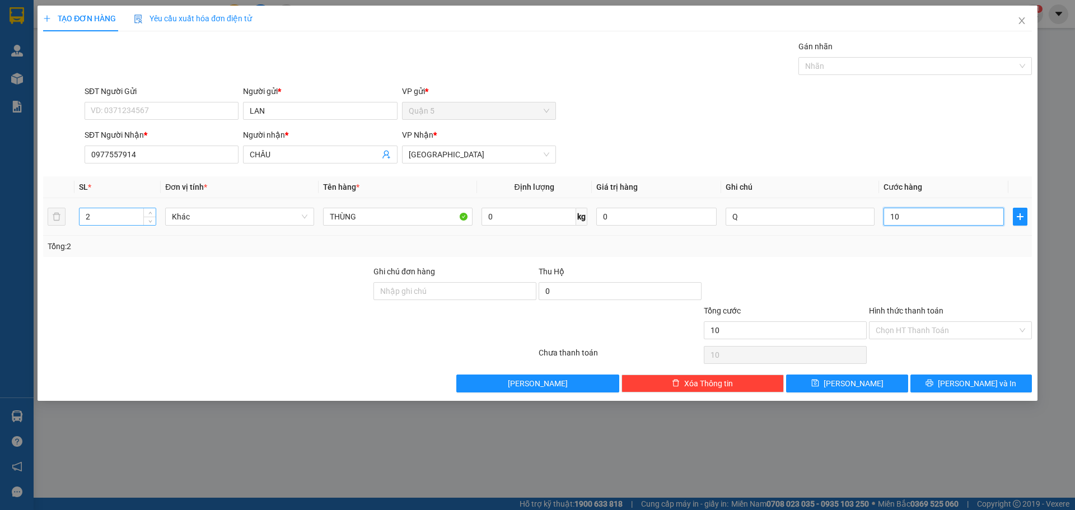
type input "100"
type input "100.000"
drag, startPoint x: 734, startPoint y: 267, endPoint x: 885, endPoint y: 339, distance: 167.3
click at [737, 267] on div at bounding box center [785, 284] width 165 height 39
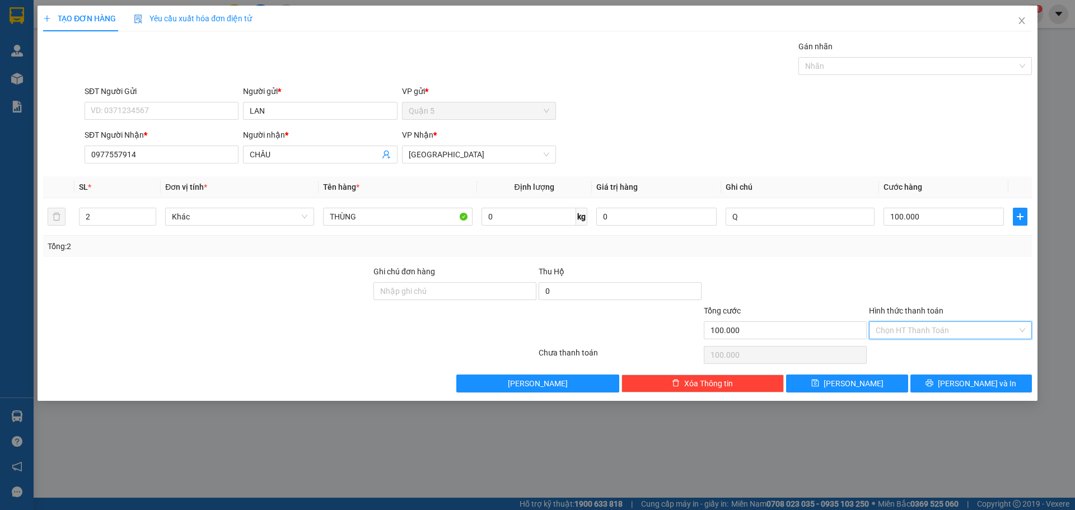
drag, startPoint x: 891, startPoint y: 338, endPoint x: 897, endPoint y: 344, distance: 9.1
click at [892, 337] on input "Hình thức thanh toán" at bounding box center [947, 330] width 142 height 17
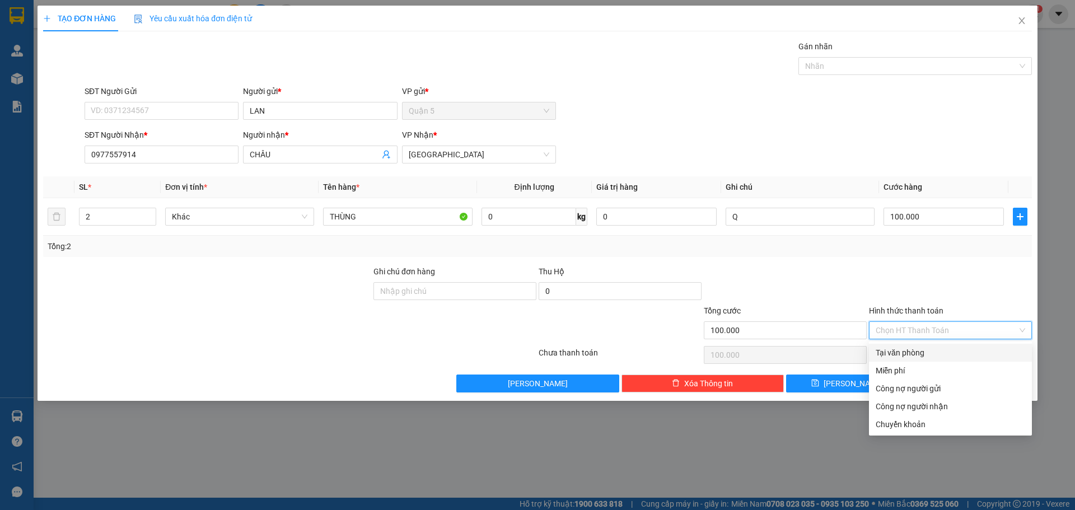
drag, startPoint x: 892, startPoint y: 357, endPoint x: 927, endPoint y: 374, distance: 39.6
click at [891, 357] on div "Tại văn phòng" at bounding box center [951, 353] width 150 height 12
type input "0"
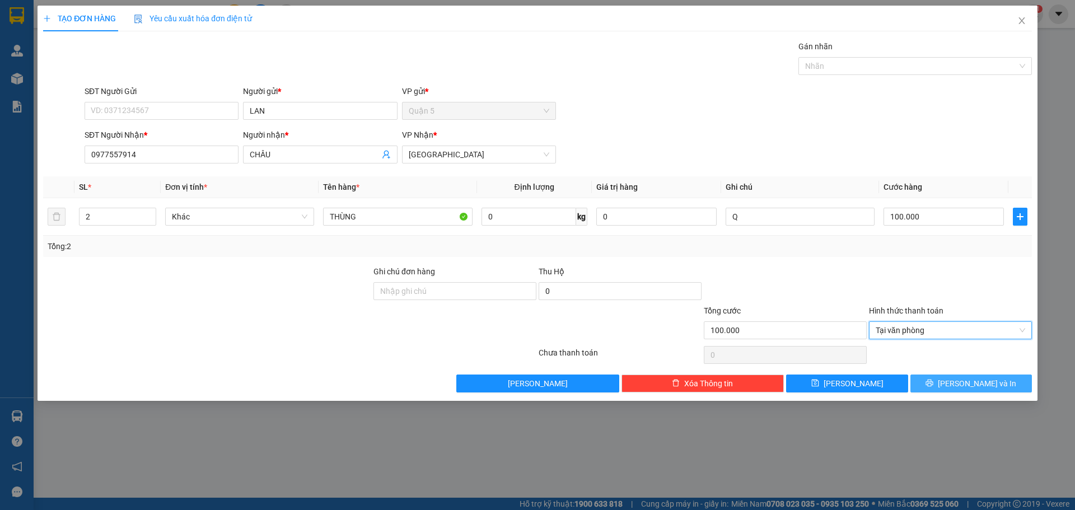
click at [950, 390] on button "[PERSON_NAME] và In" at bounding box center [972, 384] width 122 height 18
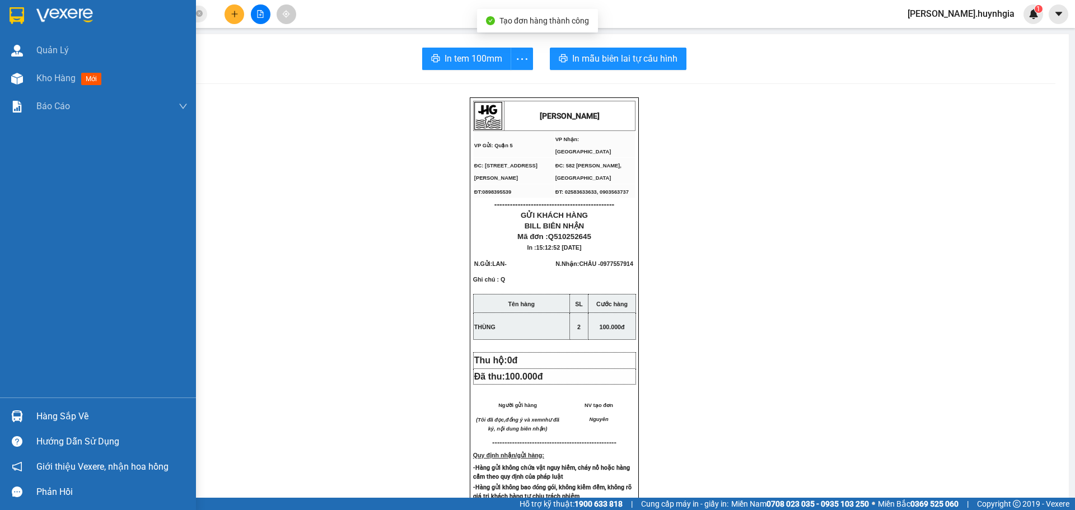
click at [26, 82] on div at bounding box center [17, 79] width 20 height 20
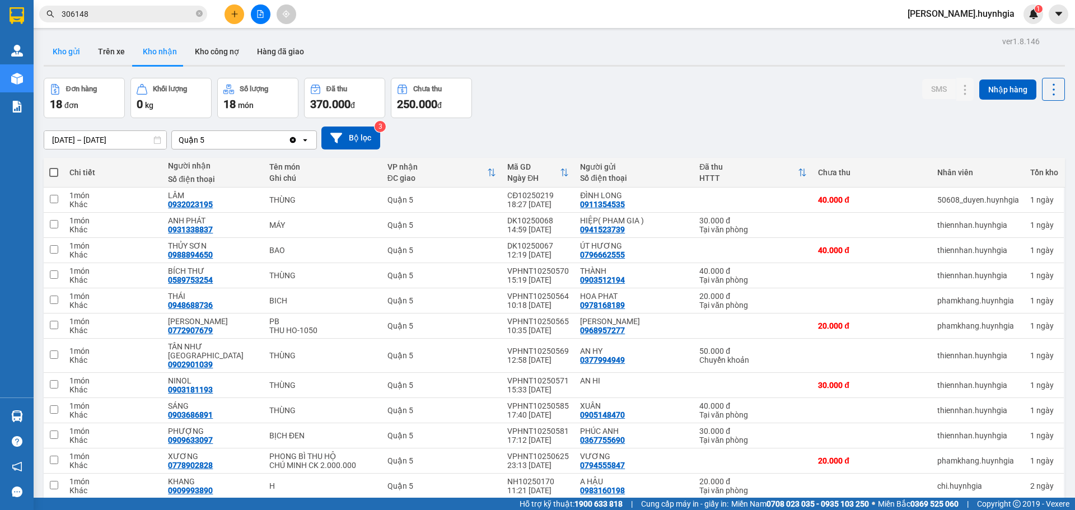
click at [57, 41] on button "Kho gửi" at bounding box center [66, 51] width 45 height 27
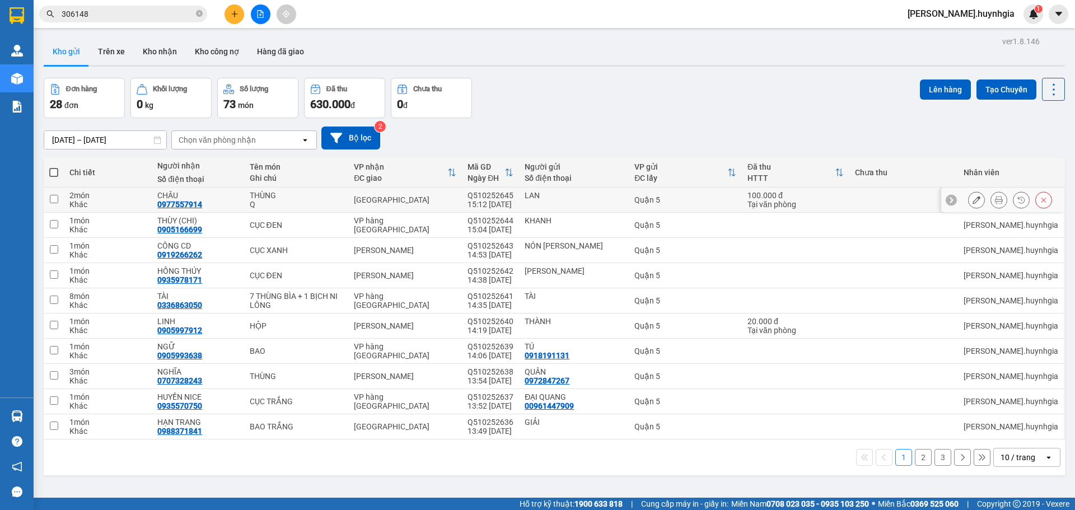
click at [973, 199] on icon at bounding box center [977, 200] width 8 height 8
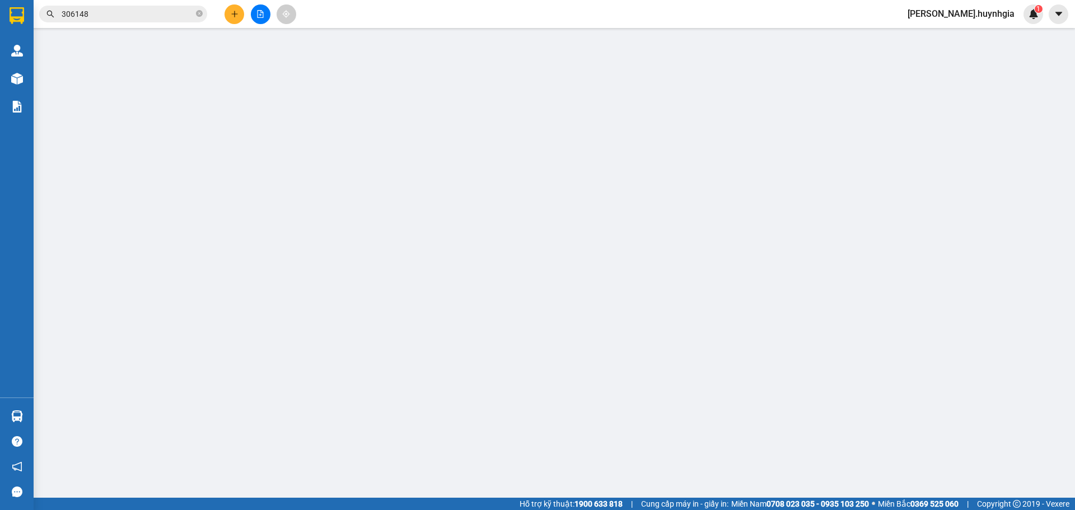
type input "LAN"
type input "0977557914"
type input "CHÂU"
type input "100.000"
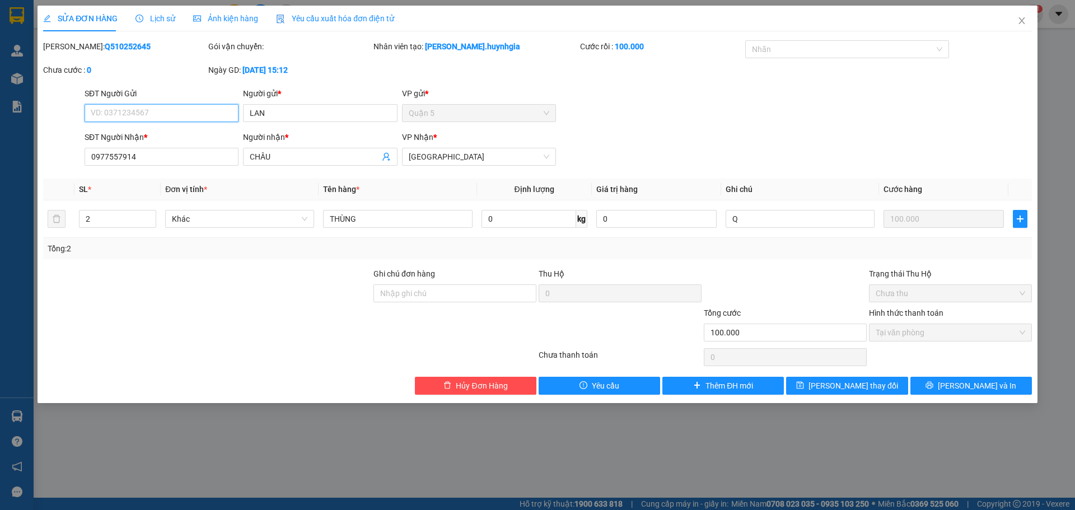
click at [1020, 334] on span "Tại văn phòng" at bounding box center [951, 332] width 150 height 17
click at [485, 379] on button "Hủy Đơn Hàng" at bounding box center [476, 386] width 122 height 18
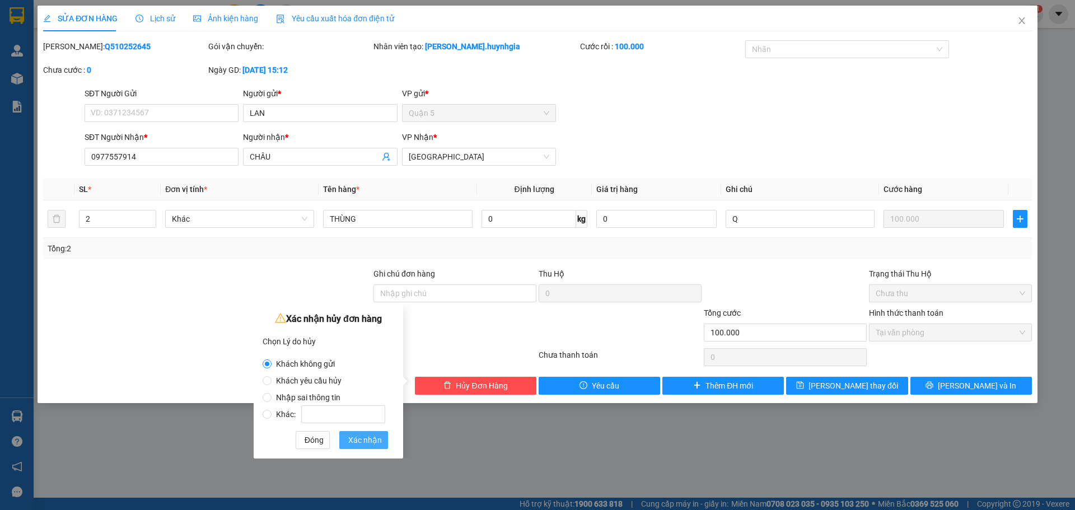
click at [367, 442] on span "Xác nhận" at bounding box center [365, 440] width 34 height 12
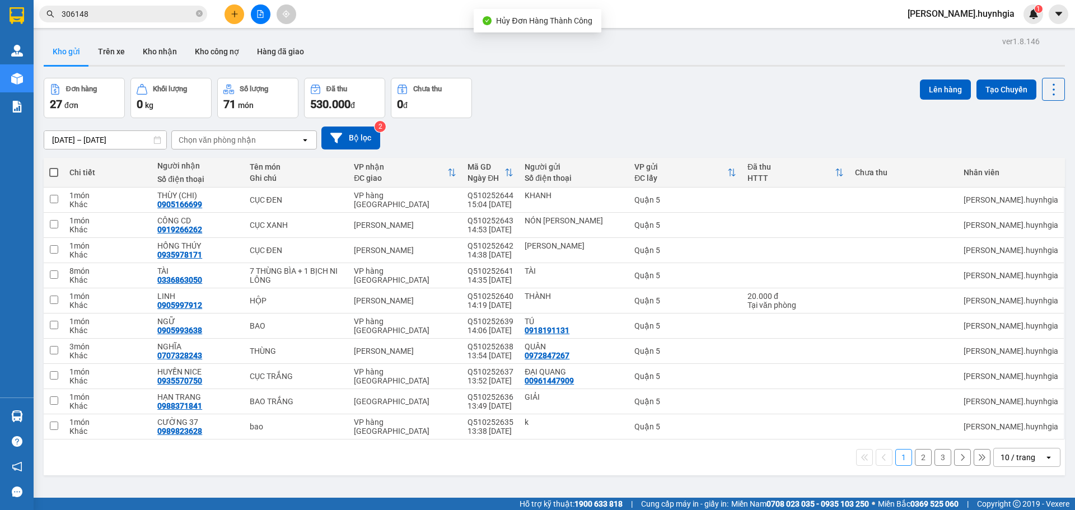
click at [239, 16] on button at bounding box center [235, 14] width 20 height 20
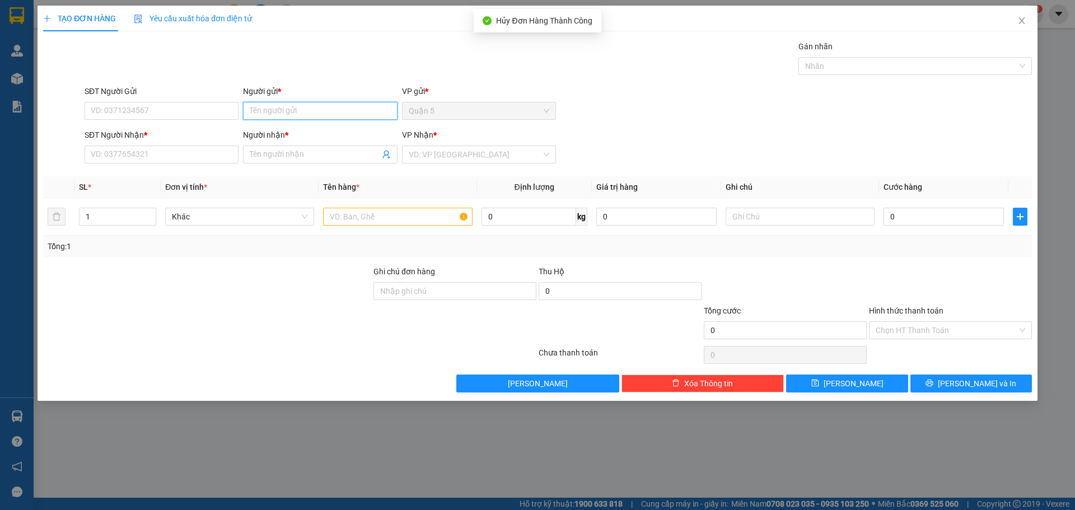
type input "K"
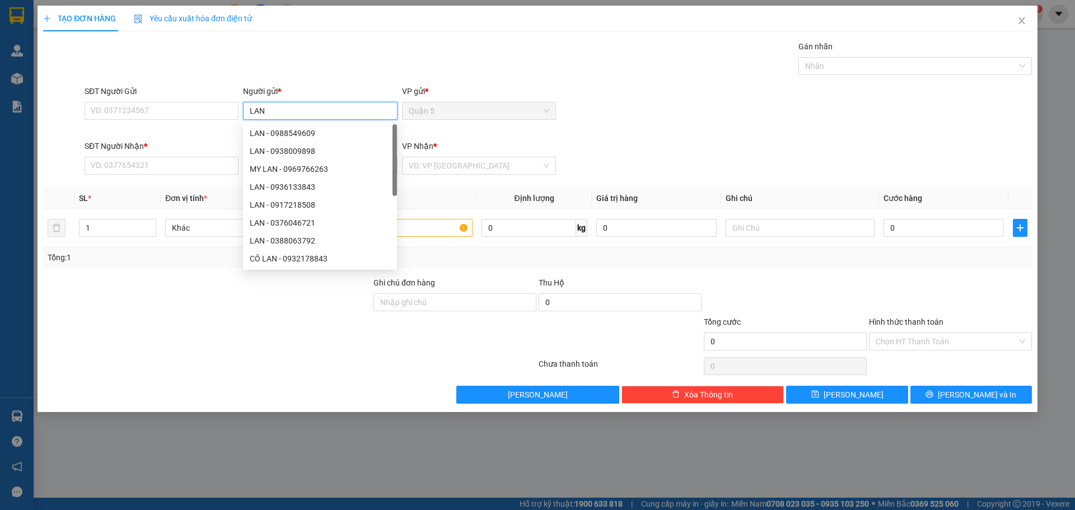
type input "LAN"
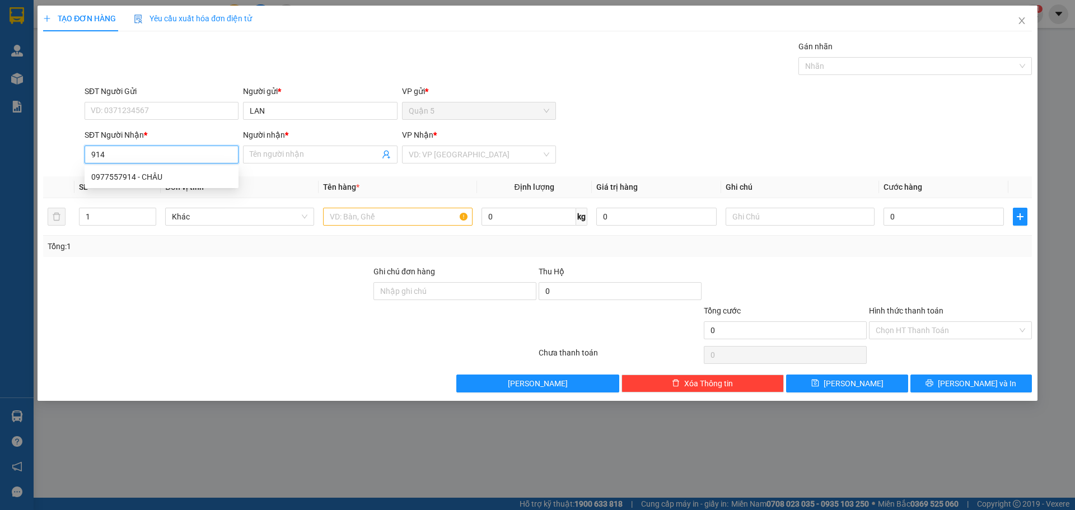
drag, startPoint x: 164, startPoint y: 180, endPoint x: 286, endPoint y: 183, distance: 122.1
click at [165, 180] on div "0977557914 - CHÂU" at bounding box center [161, 177] width 141 height 12
type input "0977557914"
type input "CHÂU"
type input "0977557914"
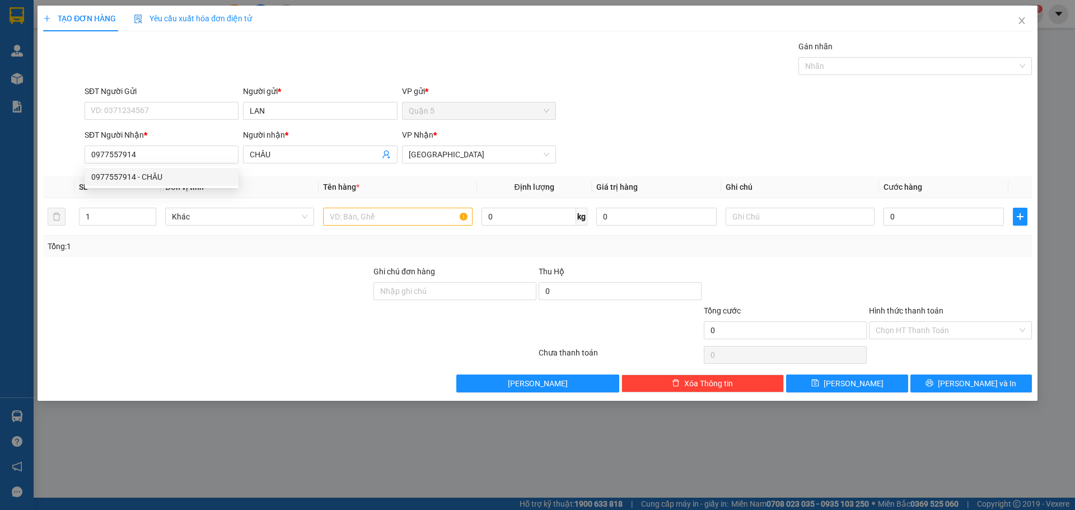
click at [413, 241] on div "Tổng: 1" at bounding box center [231, 246] width 367 height 12
click at [113, 207] on div "1" at bounding box center [117, 217] width 77 height 22
click at [80, 254] on div "Tổng: 1" at bounding box center [537, 246] width 989 height 21
click at [100, 220] on input "1" at bounding box center [118, 216] width 76 height 17
type input "2"
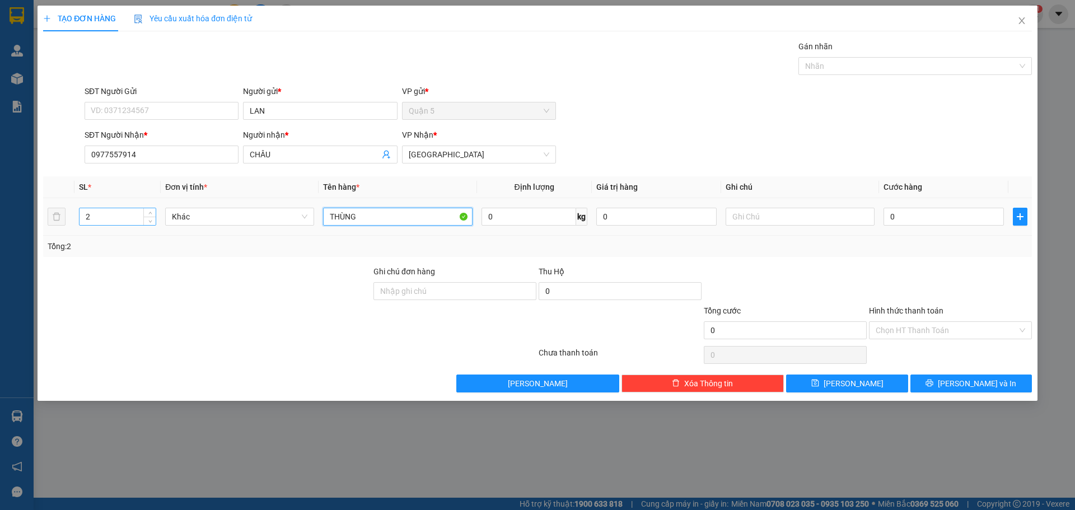
type input "THÙNG"
type input "10"
type input "100"
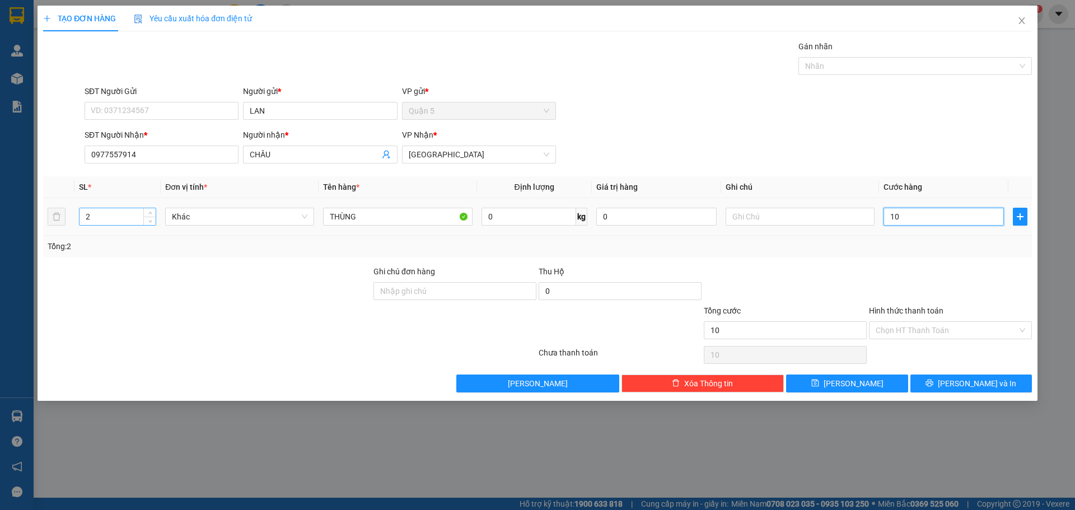
type input "100"
type input "100.000"
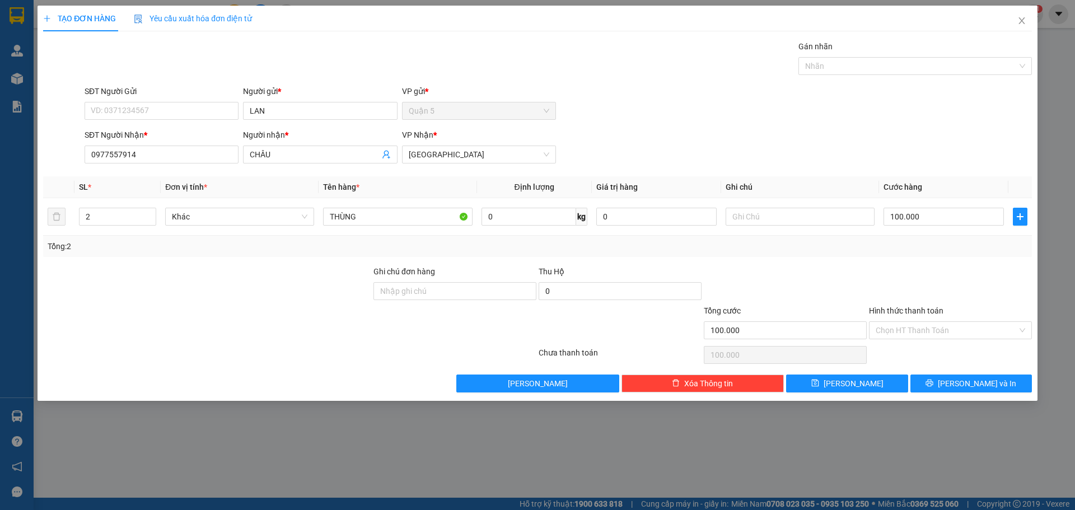
drag, startPoint x: 814, startPoint y: 290, endPoint x: 896, endPoint y: 351, distance: 101.6
click at [817, 290] on div at bounding box center [785, 284] width 165 height 39
click at [927, 376] on button "[PERSON_NAME] và In" at bounding box center [972, 384] width 122 height 18
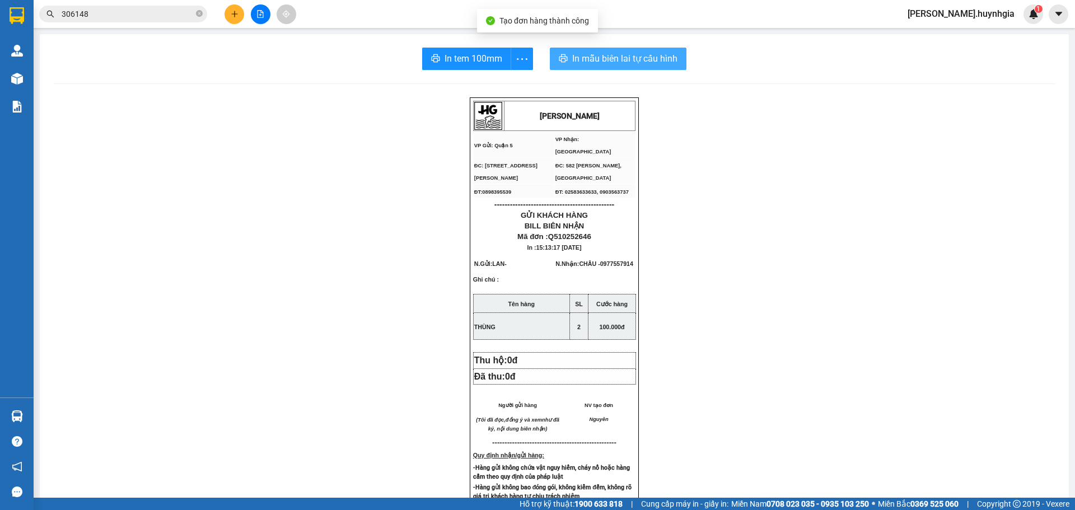
click at [616, 53] on span "In mẫu biên lai tự cấu hình" at bounding box center [624, 59] width 105 height 14
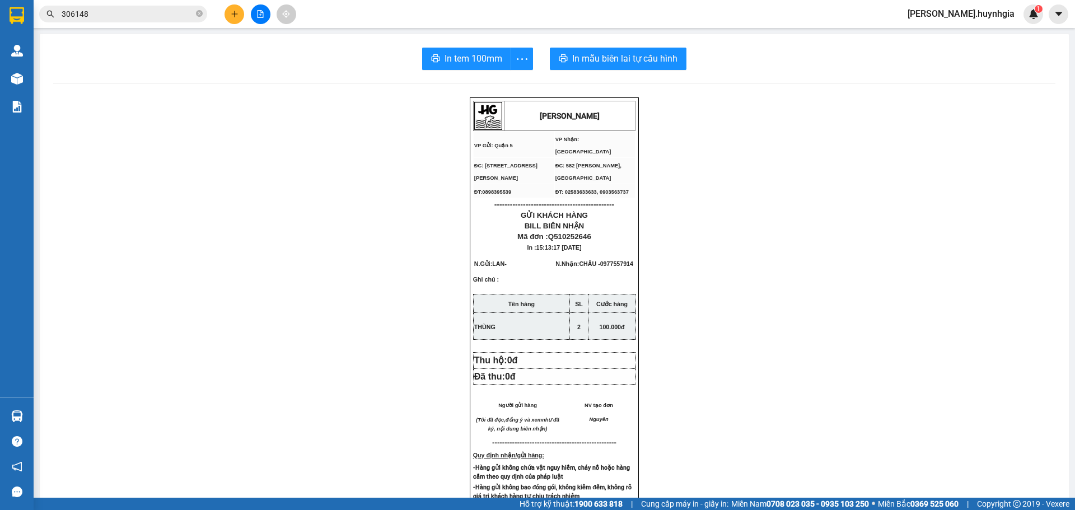
click at [460, 55] on span "In tem 100mm" at bounding box center [474, 59] width 58 height 14
click at [230, 8] on button at bounding box center [235, 14] width 20 height 20
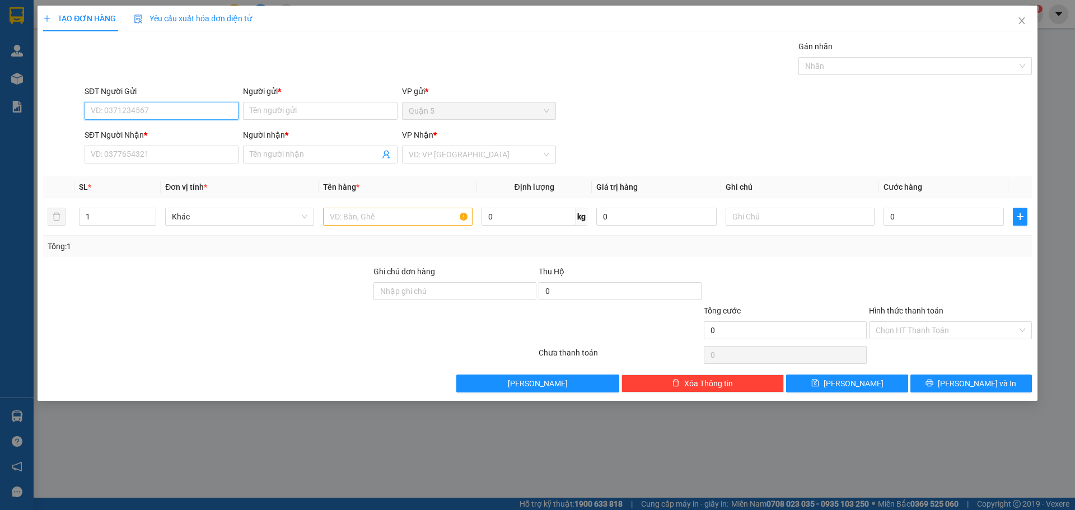
click at [218, 111] on input "SĐT Người Gửi" at bounding box center [162, 111] width 154 height 18
click at [137, 150] on div "0366049543 - LỢI" at bounding box center [161, 151] width 141 height 12
type input "0366049543"
type input "LỢI"
type input "0983875615"
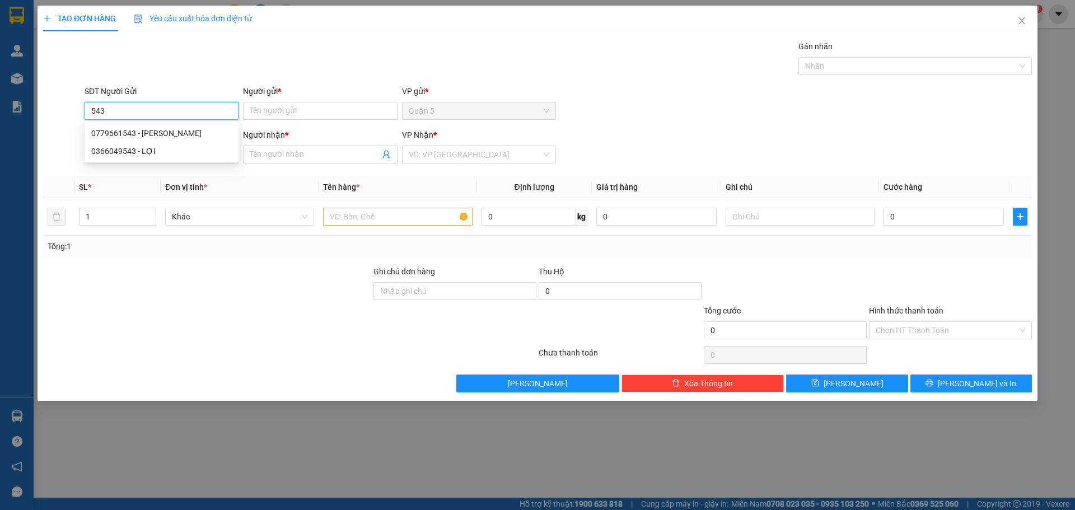
type input "THANH TÂM CHAY"
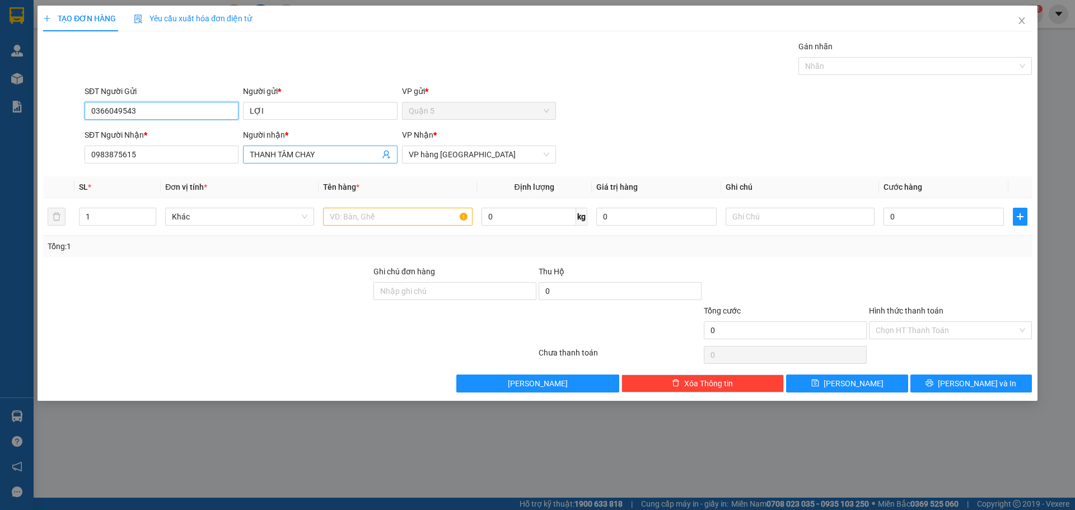
type input "0366049543"
drag, startPoint x: 344, startPoint y: 155, endPoint x: 0, endPoint y: 115, distance: 346.7
click at [0, 118] on div "TẠO ĐƠN HÀNG Yêu cầu xuất hóa đơn điện tử Transit Pickup Surcharge Ids Transit …" at bounding box center [537, 255] width 1075 height 510
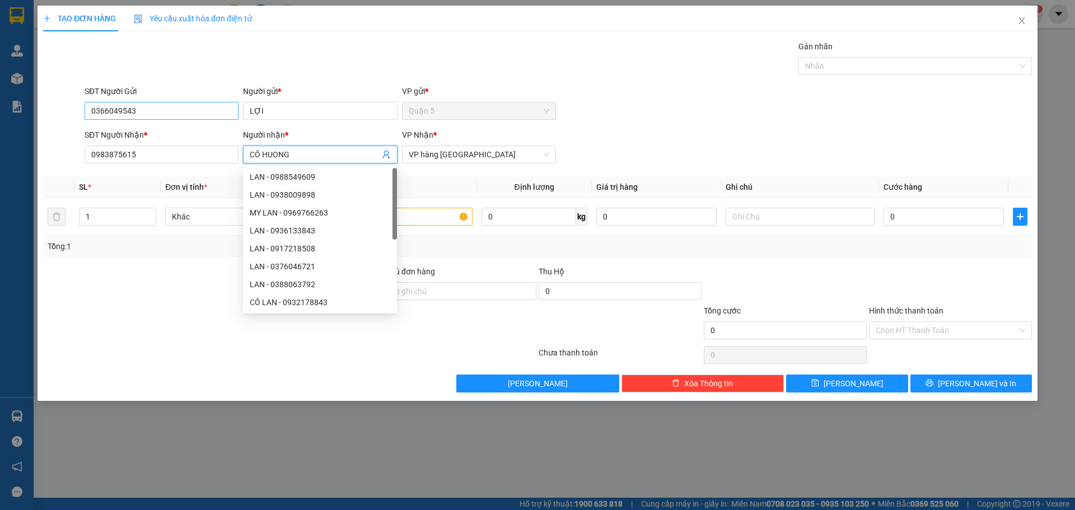
type input "CÔ HƯƠNG"
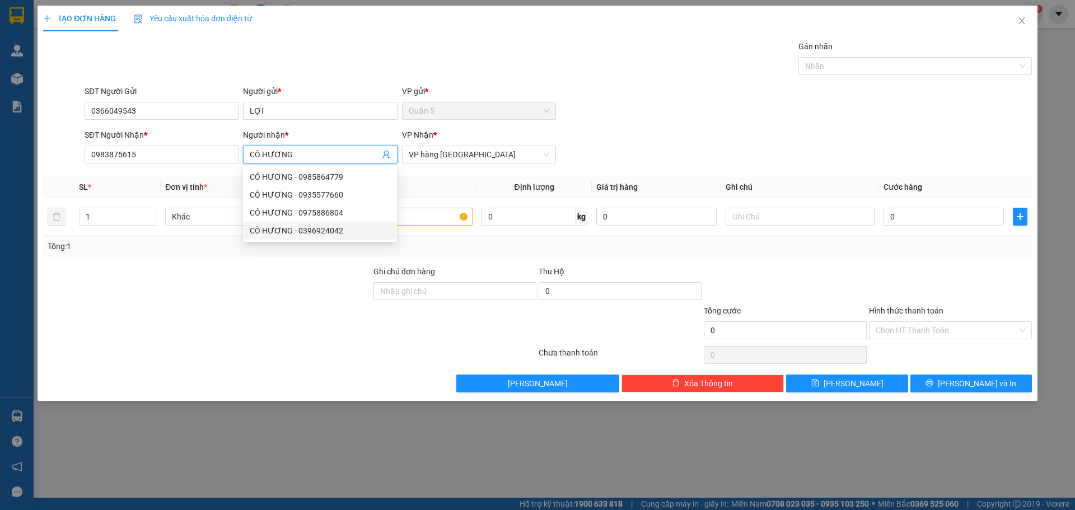
click at [343, 226] on div "CÔ HƯƠNG - 0396924042" at bounding box center [320, 231] width 141 height 12
type input "0396924042"
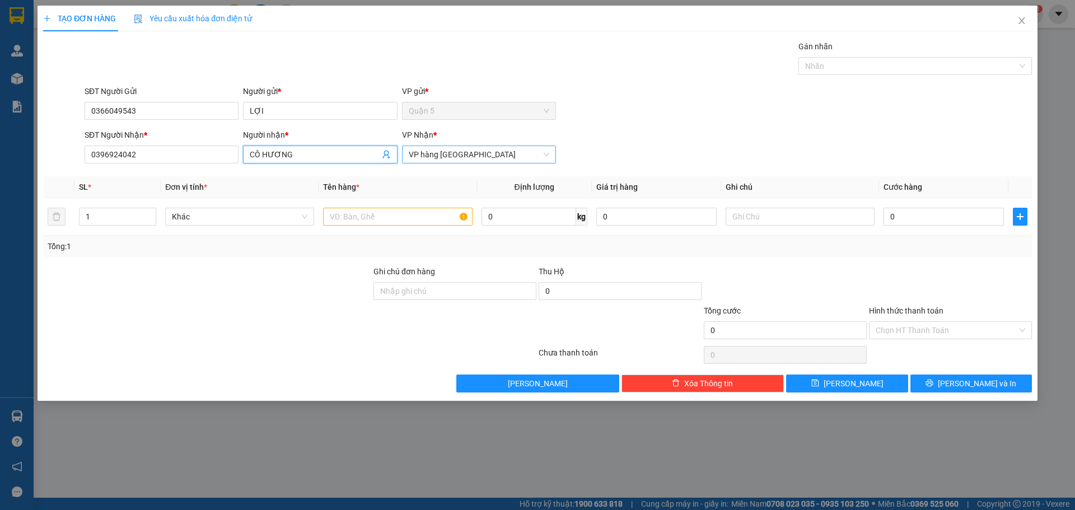
click at [438, 161] on span "VP hàng [GEOGRAPHIC_DATA]" at bounding box center [479, 154] width 141 height 17
type input "CÔ HƯƠNG"
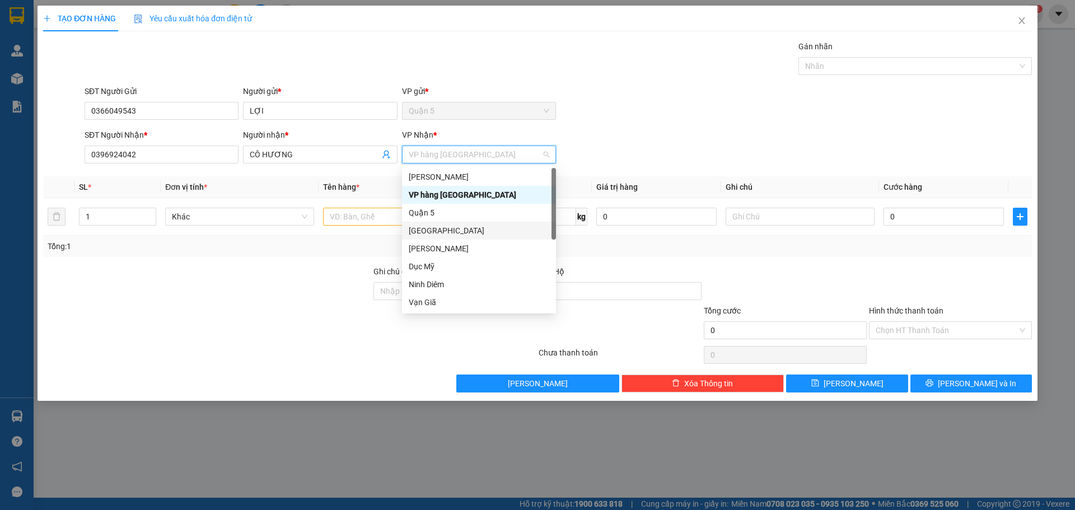
scroll to position [36, 0]
click at [465, 215] on div "[PERSON_NAME]" at bounding box center [479, 213] width 141 height 12
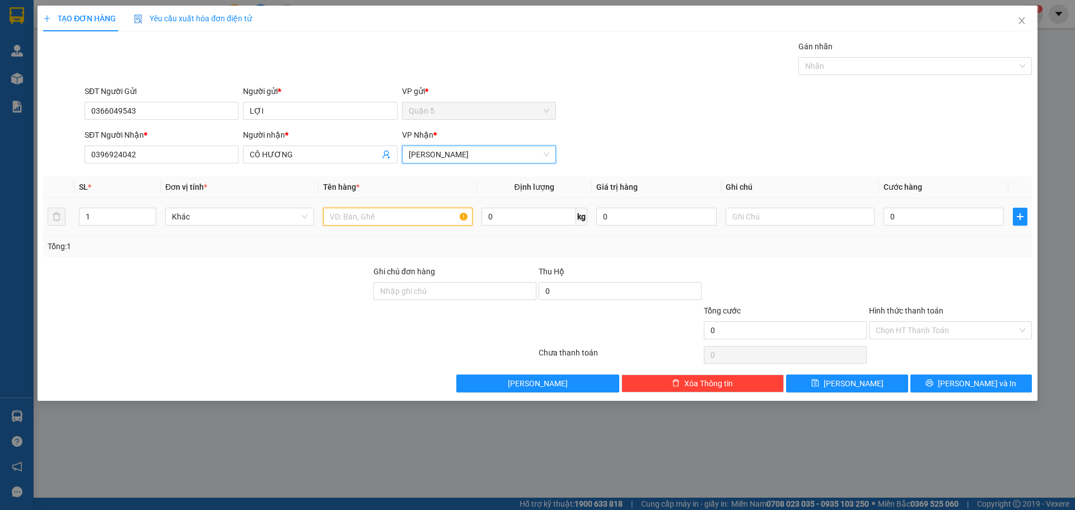
click at [382, 210] on input "text" at bounding box center [397, 217] width 149 height 18
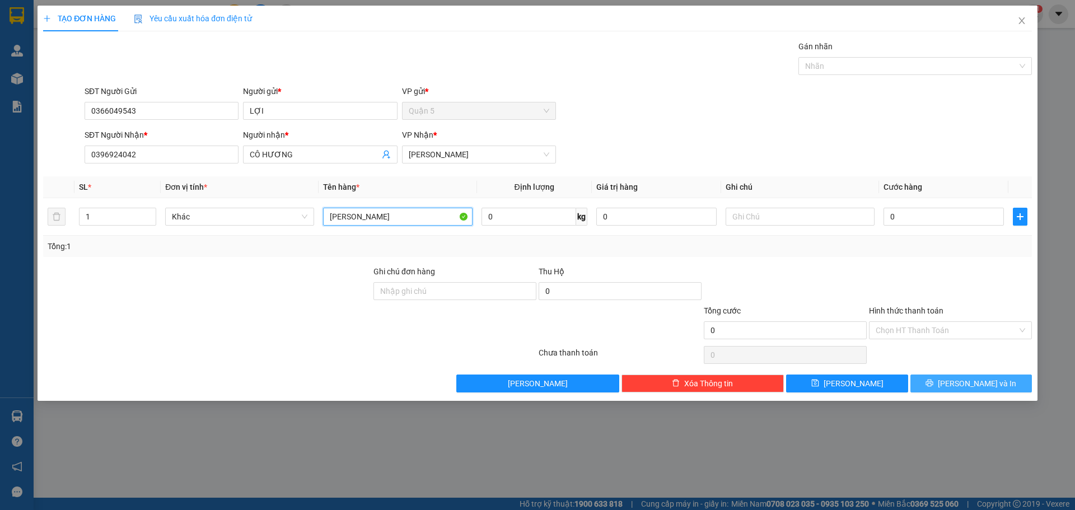
type input "[PERSON_NAME]"
click at [970, 383] on span "[PERSON_NAME] và In" at bounding box center [977, 383] width 78 height 12
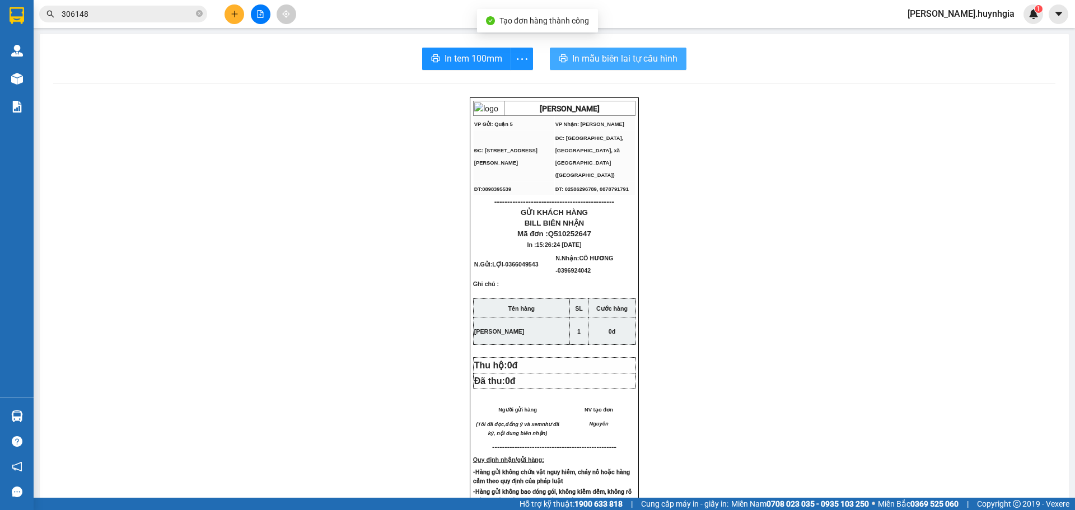
click at [655, 58] on span "In mẫu biên lai tự cấu hình" at bounding box center [624, 59] width 105 height 14
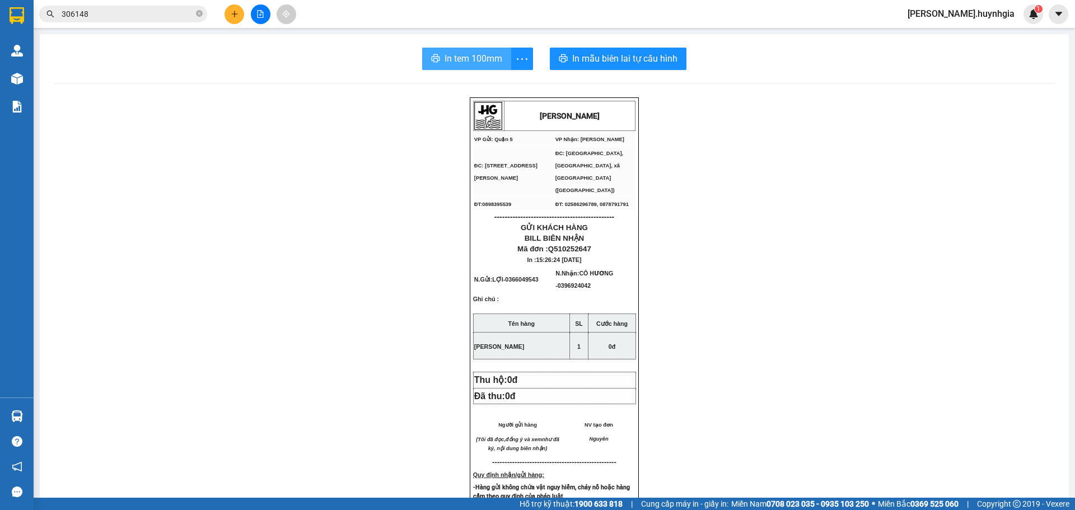
click at [469, 60] on span "In tem 100mm" at bounding box center [474, 59] width 58 height 14
click at [240, 8] on button at bounding box center [235, 14] width 20 height 20
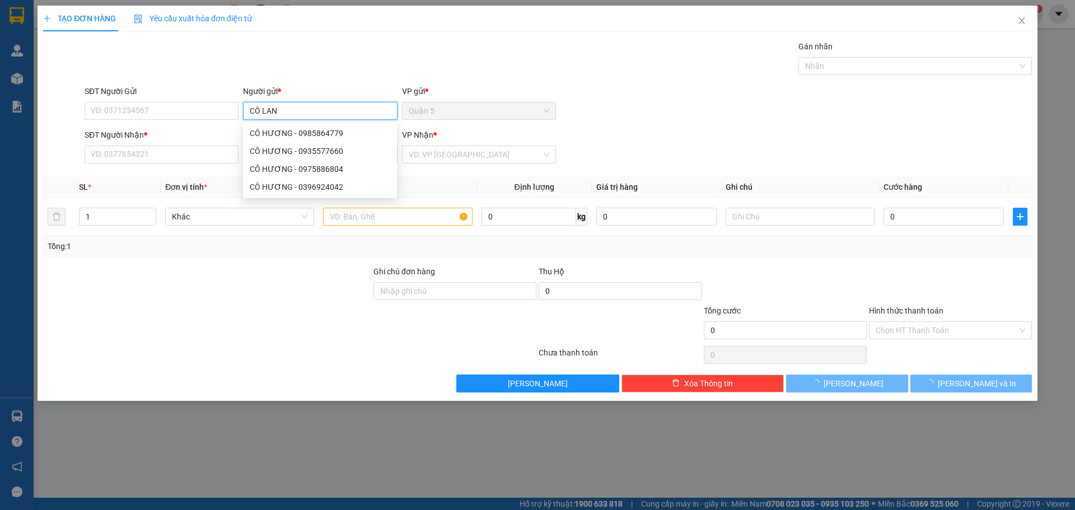
type input "CÔ LAN"
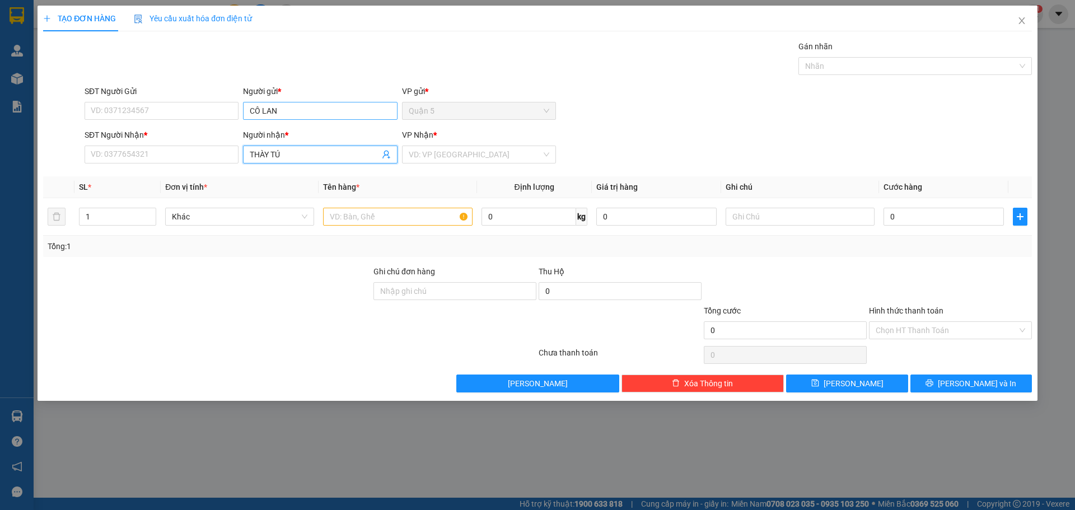
type input "THÀY TÚ"
drag, startPoint x: 279, startPoint y: 113, endPoint x: 54, endPoint y: 117, distance: 225.8
click at [27, 119] on div "TẠO ĐƠN HÀNG Yêu cầu xuất hóa đơn điện tử Transit Pickup Surcharge Ids Transit …" at bounding box center [537, 255] width 1075 height 510
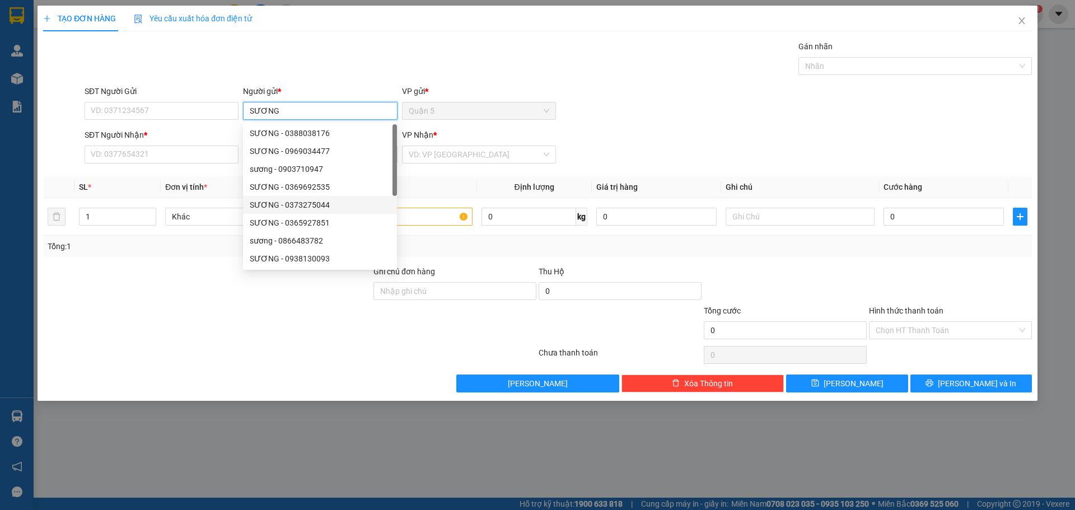
type input "SƯƠNG"
click at [641, 124] on div "SĐT Người Gửi VD: 0371234567 Người gửi * SƯƠNG VP gửi * Quận 5" at bounding box center [558, 104] width 952 height 39
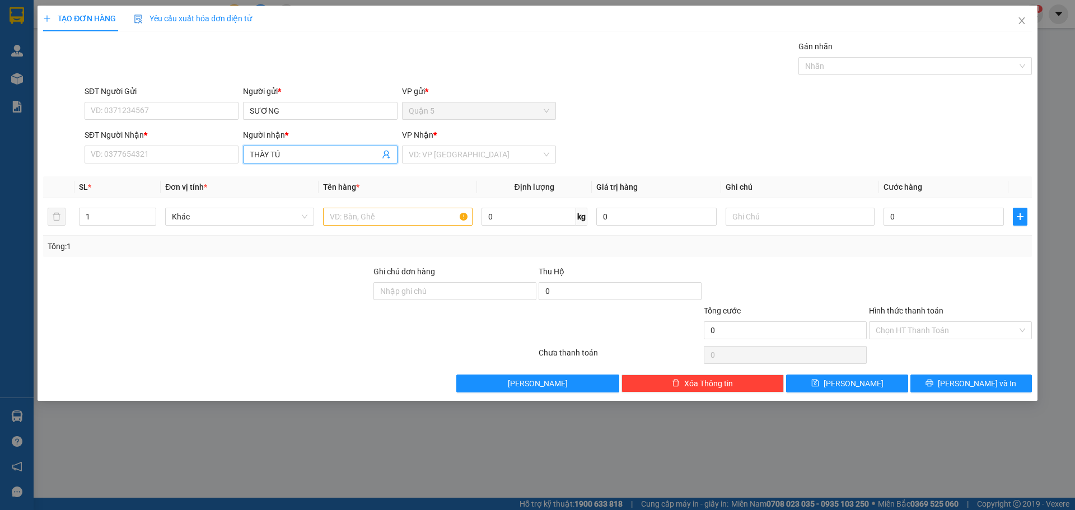
click at [276, 152] on input "THÀY TÚ" at bounding box center [314, 154] width 129 height 12
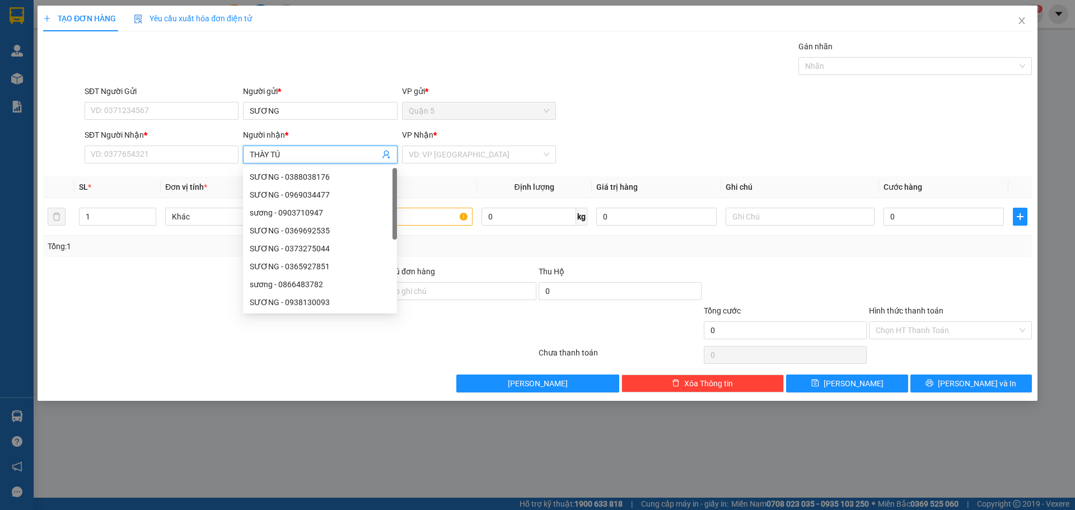
click at [269, 152] on input "THÀY TÚ" at bounding box center [314, 154] width 129 height 12
type input "THẦY TÚ"
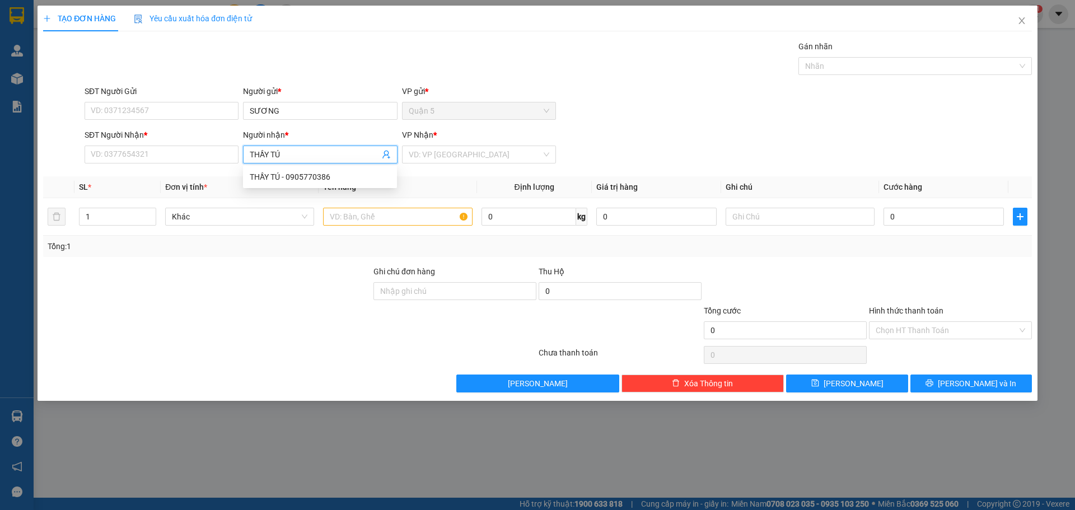
click at [323, 158] on input "THẦY TÚ" at bounding box center [314, 154] width 129 height 12
click at [313, 181] on div "THẦY TÚ - 0905770386" at bounding box center [320, 177] width 141 height 12
type input "0905770386"
type input "THẦY TÚ"
click at [445, 149] on input "search" at bounding box center [475, 154] width 133 height 17
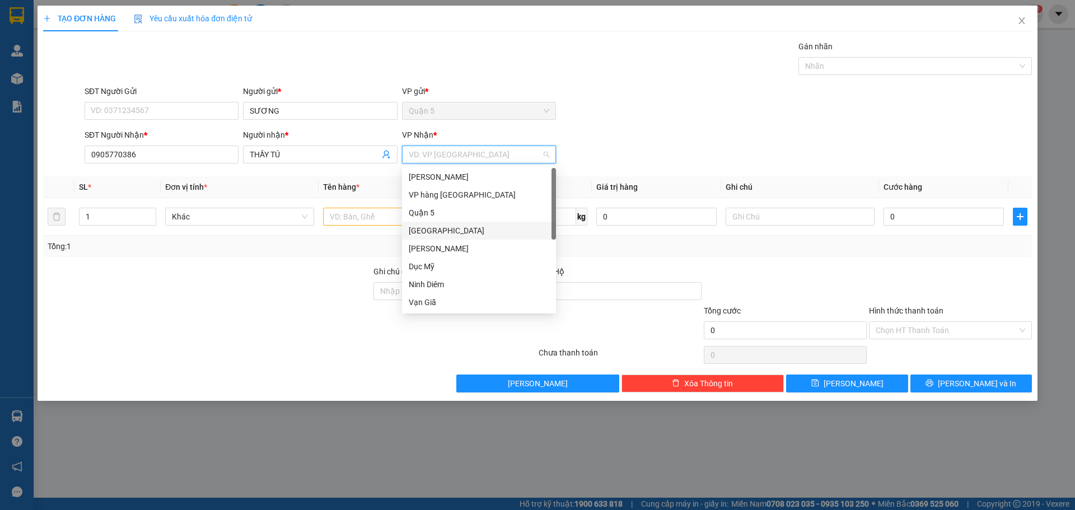
click at [445, 230] on div "[GEOGRAPHIC_DATA]" at bounding box center [479, 231] width 141 height 12
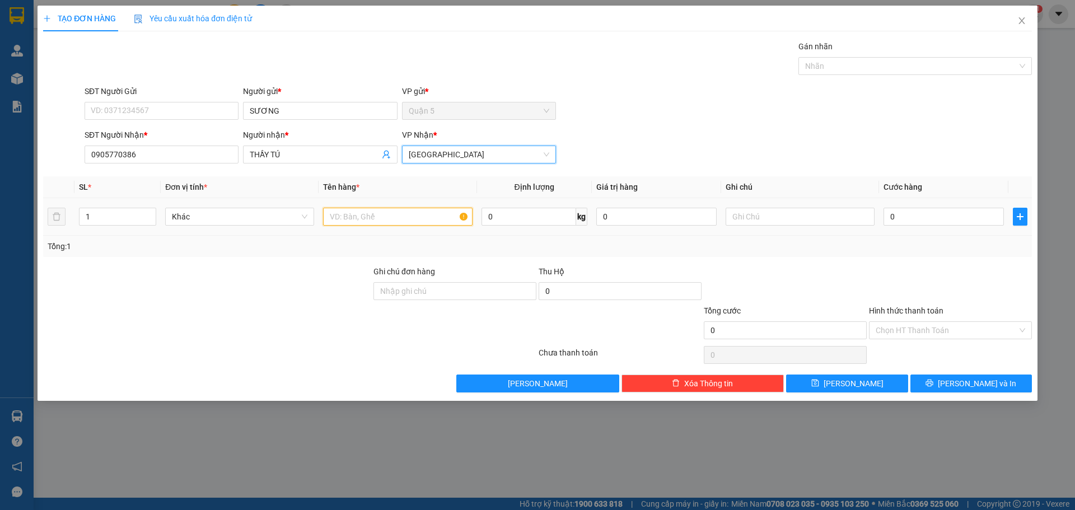
click at [350, 219] on input "text" at bounding box center [397, 217] width 149 height 18
type input "THÙNG XỐP"
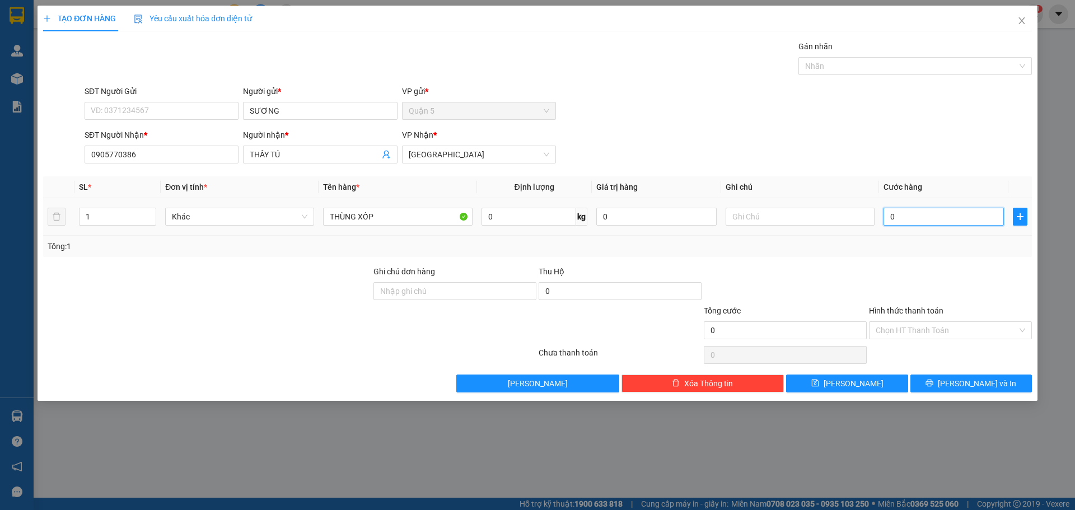
click at [947, 218] on input "0" at bounding box center [944, 217] width 120 height 18
type input "50"
type input "0"
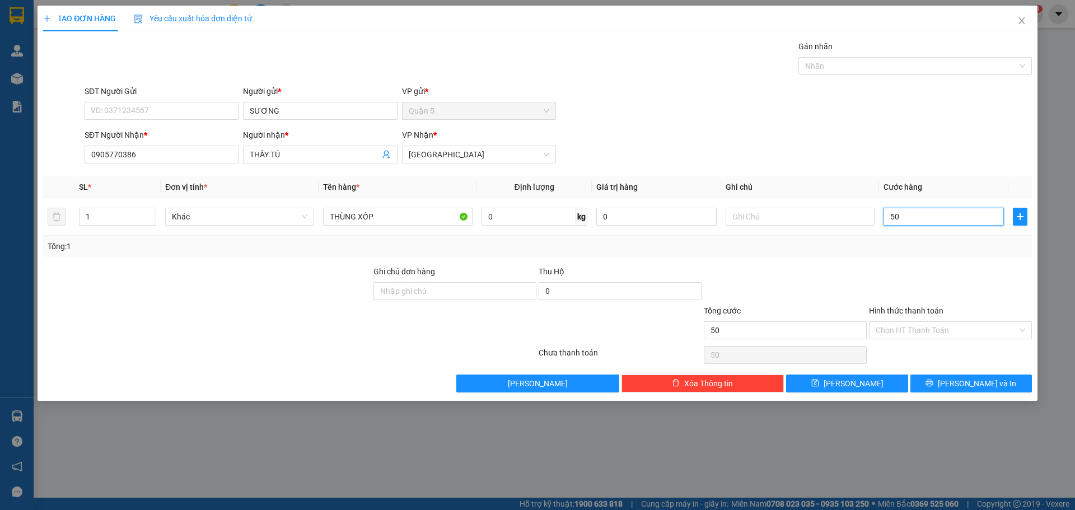
type input "0"
type input "40"
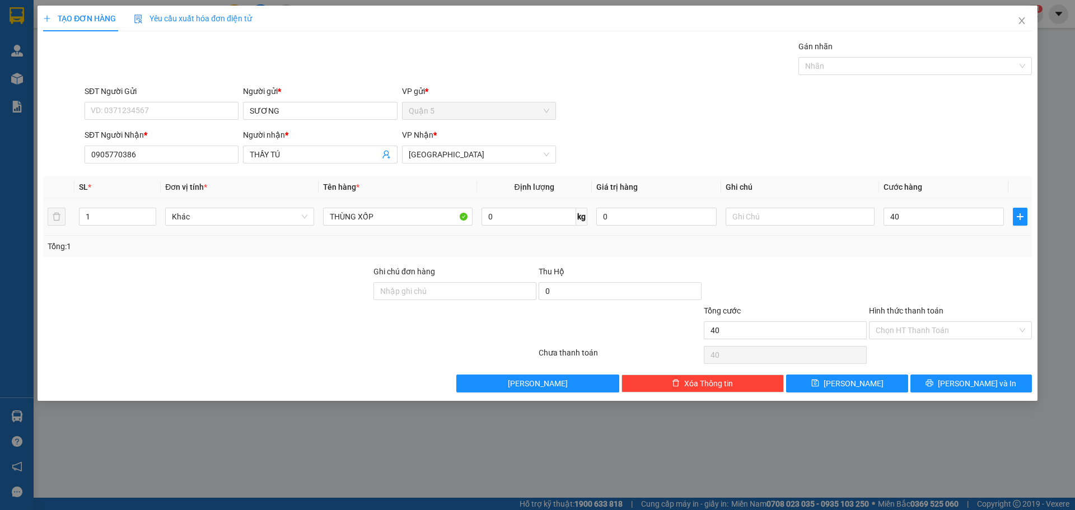
type input "40.000"
drag, startPoint x: 772, startPoint y: 265, endPoint x: 784, endPoint y: 269, distance: 11.7
click at [774, 266] on div at bounding box center [785, 284] width 165 height 39
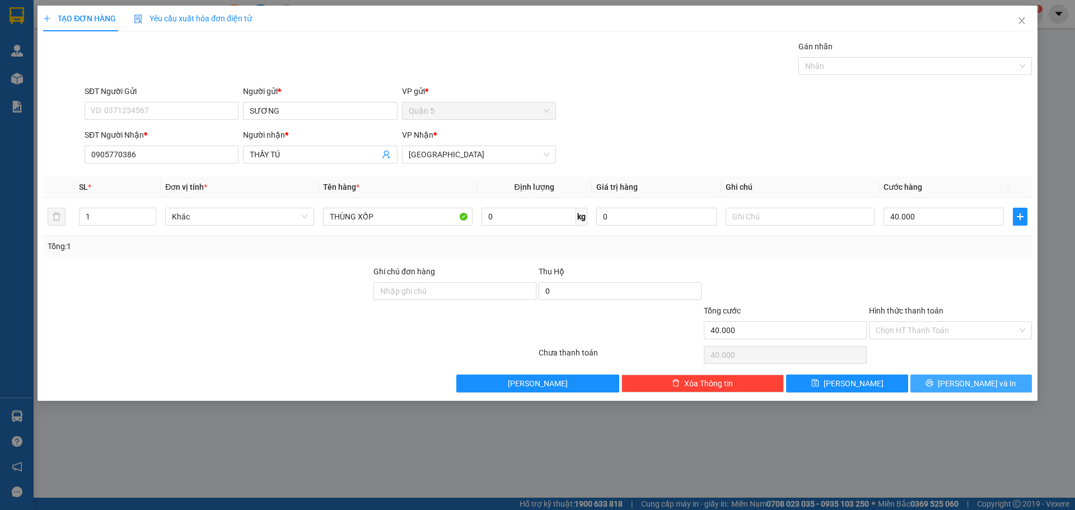
click at [942, 377] on button "[PERSON_NAME] và In" at bounding box center [972, 384] width 122 height 18
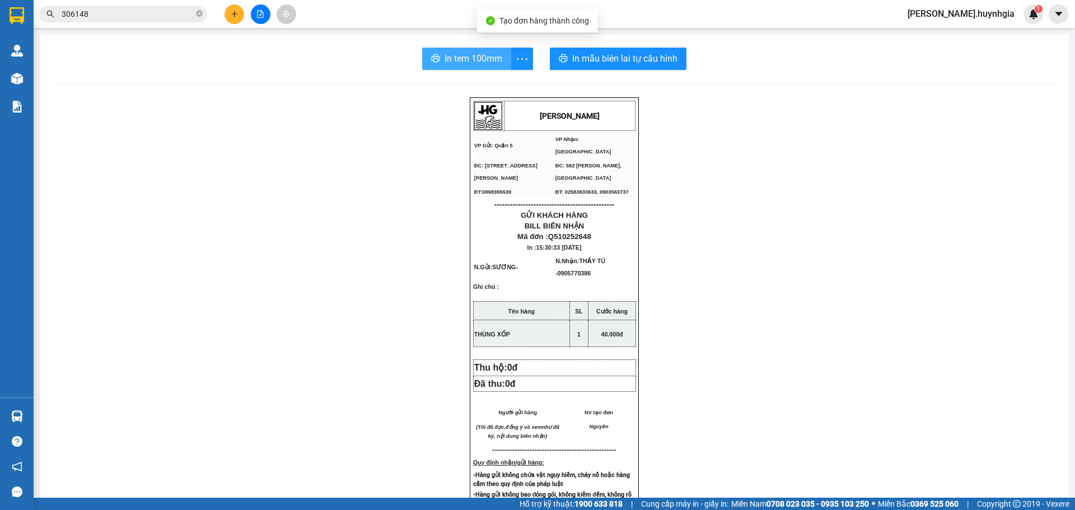
click at [482, 66] on span "In tem 100mm" at bounding box center [474, 59] width 58 height 14
click at [234, 8] on button at bounding box center [235, 14] width 20 height 20
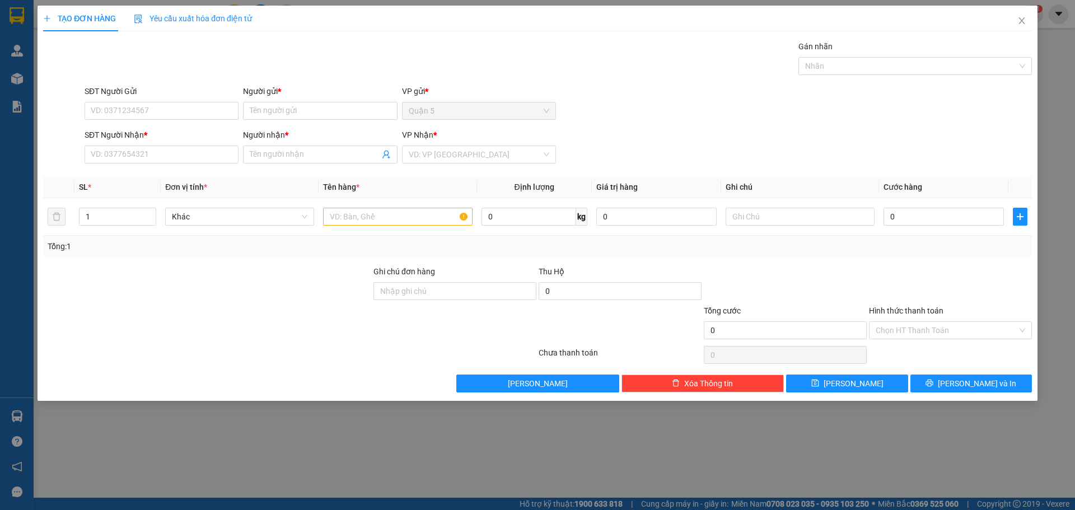
click at [165, 100] on div "SĐT Người Gửi" at bounding box center [162, 93] width 154 height 17
click at [156, 105] on input "SĐT Người Gửi" at bounding box center [162, 111] width 154 height 18
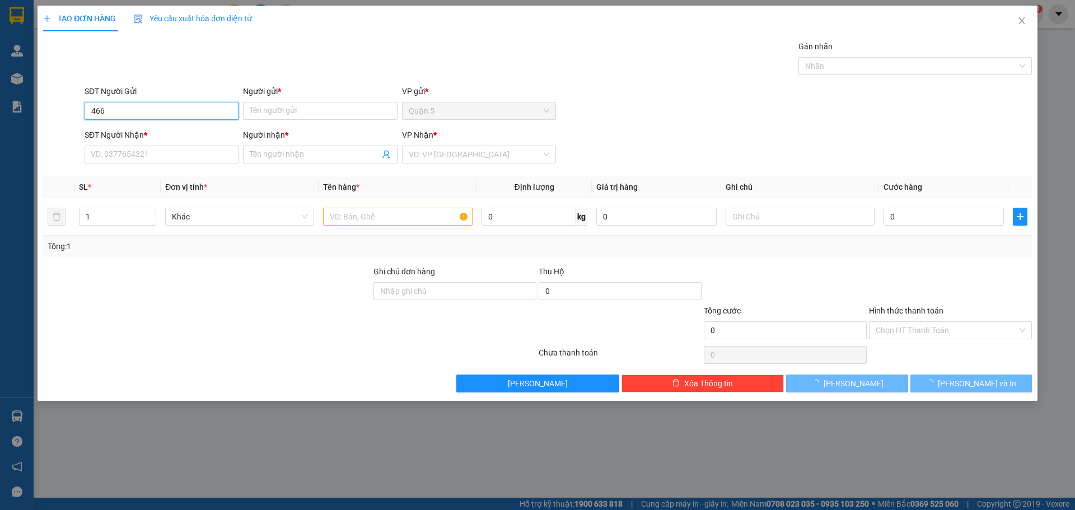
click at [172, 108] on input "466" at bounding box center [162, 111] width 154 height 18
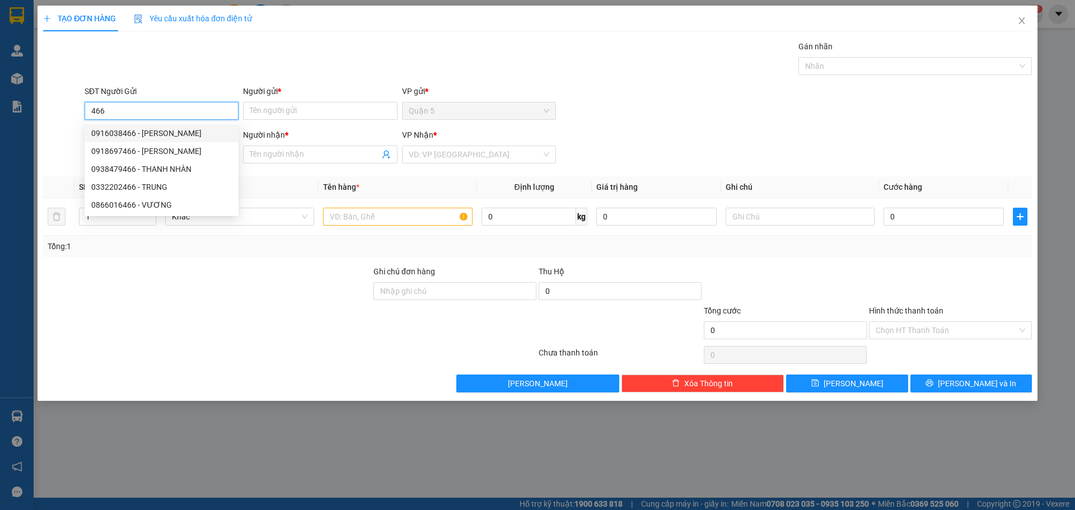
click at [183, 126] on div "0916038466 - [PERSON_NAME]" at bounding box center [162, 133] width 154 height 18
type input "0916038466"
type input "HÙNG PHÁT"
type input "0935078639"
type input "A TRUNG"
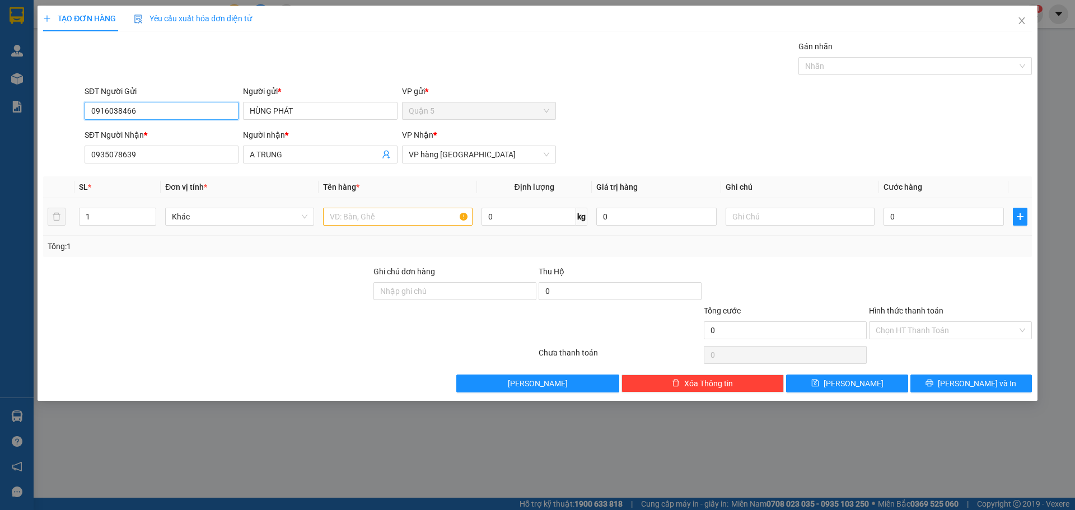
type input "0916038466"
click at [370, 212] on input "text" at bounding box center [397, 217] width 149 height 18
click at [109, 215] on input "1" at bounding box center [118, 216] width 76 height 17
type input "3"
type input "C"
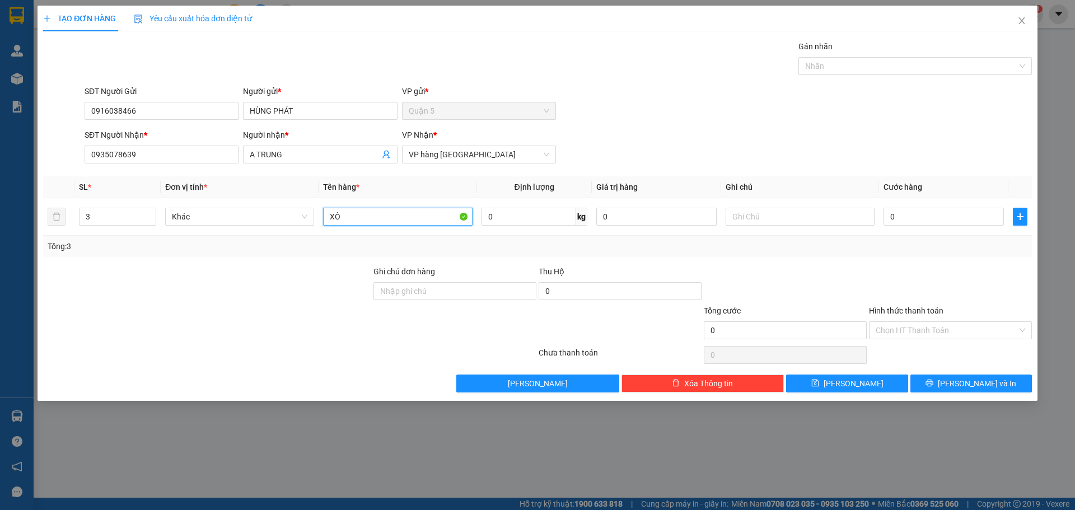
type input "XÔ"
drag, startPoint x: 976, startPoint y: 370, endPoint x: 975, endPoint y: 379, distance: 8.4
click at [975, 375] on div "Transit Pickup Surcharge Ids Transit Deliver Surcharge Ids Transit Deliver Surc…" at bounding box center [537, 216] width 989 height 352
click at [975, 379] on span "[PERSON_NAME] và In" at bounding box center [977, 383] width 78 height 12
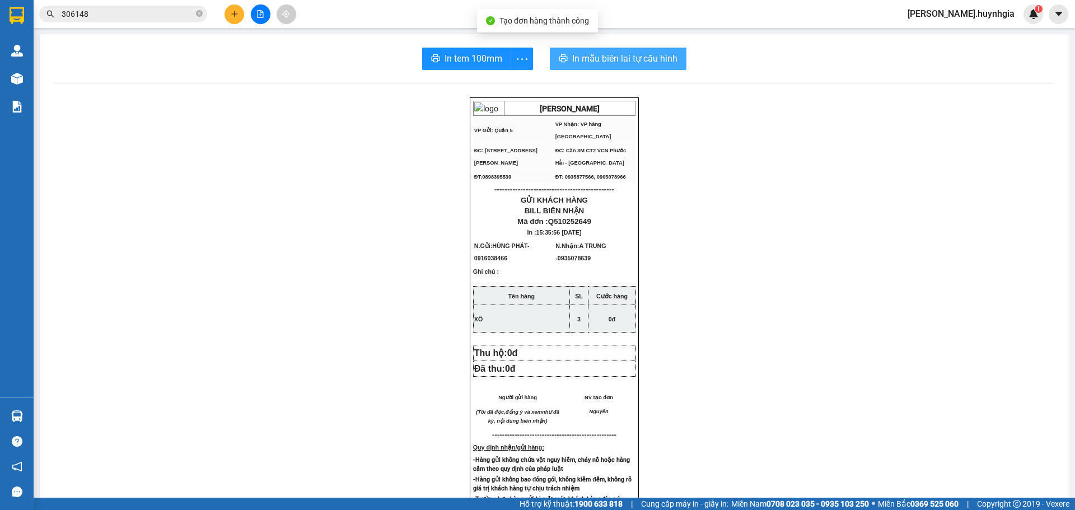
click at [602, 63] on span "In mẫu biên lai tự cấu hình" at bounding box center [624, 59] width 105 height 14
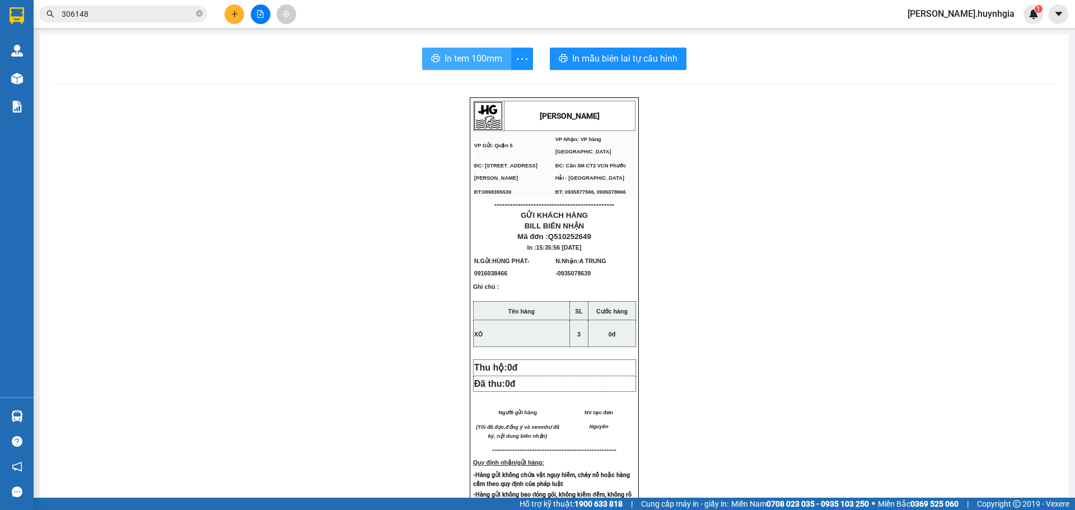
click at [461, 64] on span "In tem 100mm" at bounding box center [474, 59] width 58 height 14
click at [236, 16] on icon "plus" at bounding box center [235, 14] width 8 height 8
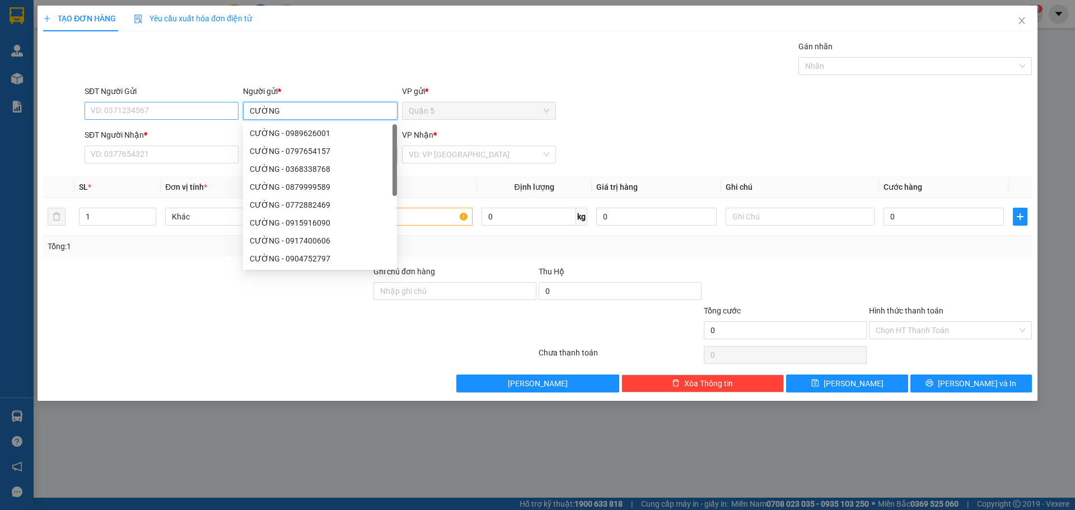
type input "CƯỜNG"
click at [122, 109] on input "SĐT Người Gửi" at bounding box center [162, 111] width 154 height 18
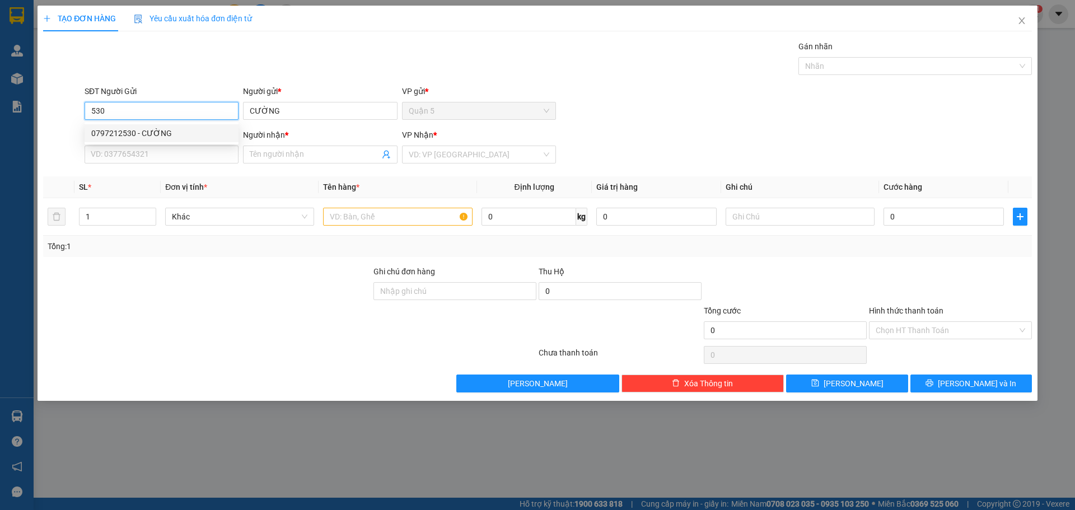
click at [132, 134] on div "0797212530 - CƯỜNG" at bounding box center [161, 133] width 141 height 12
type input "0797212530"
type input "0374569983"
type input "[PERSON_NAME]"
type input "0797212530"
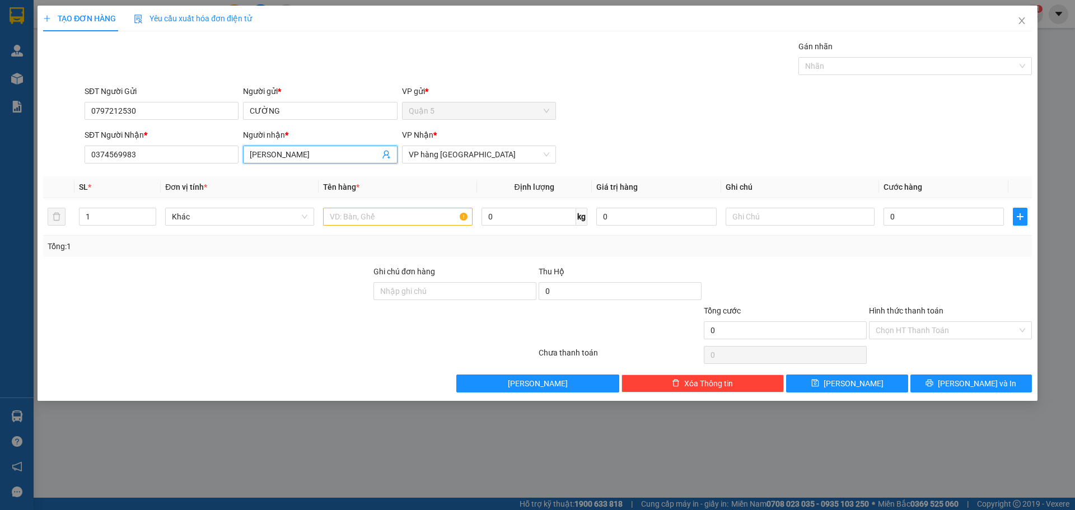
drag, startPoint x: 320, startPoint y: 159, endPoint x: 43, endPoint y: 173, distance: 278.2
click at [284, 156] on input "[PERSON_NAME]" at bounding box center [314, 154] width 129 height 12
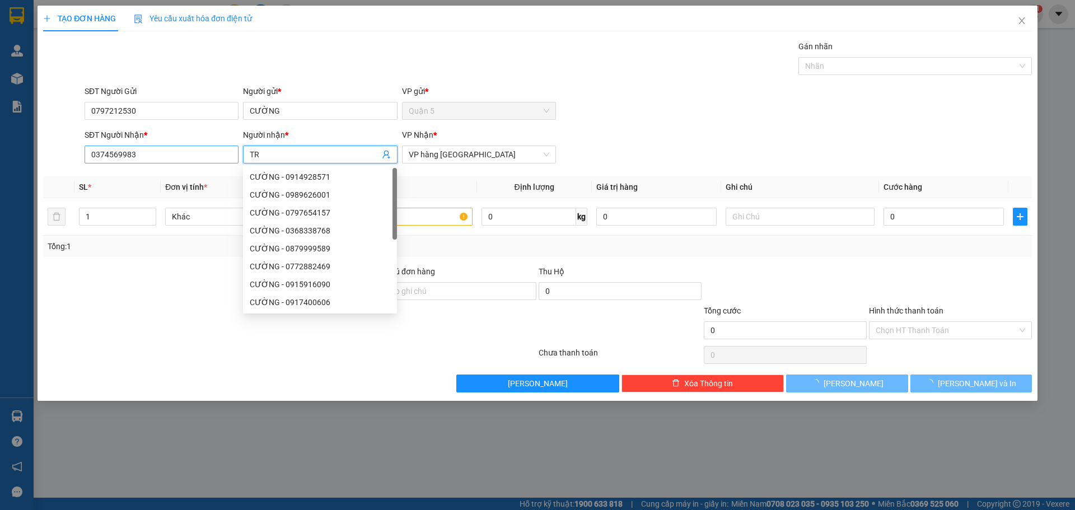
type input "T"
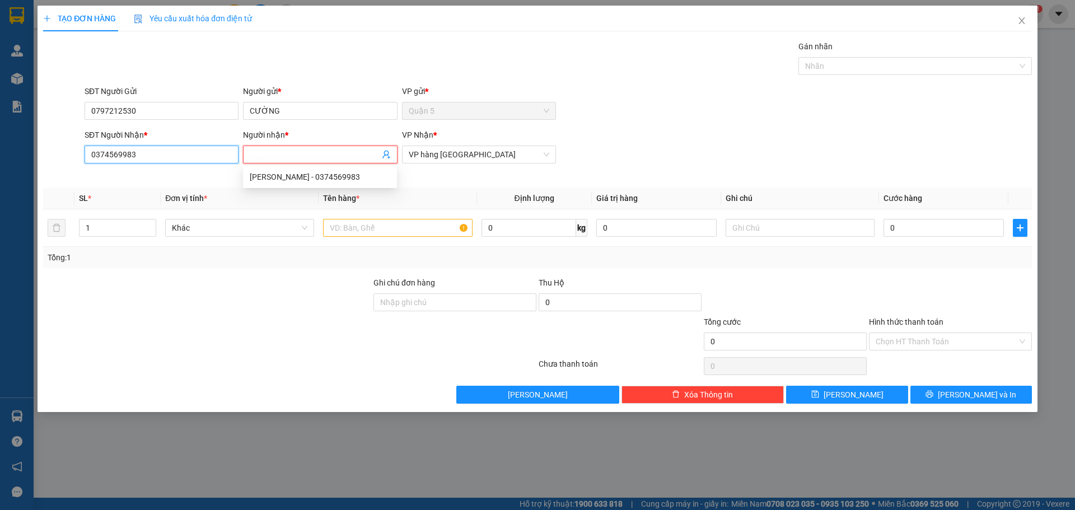
drag, startPoint x: 89, startPoint y: 152, endPoint x: 74, endPoint y: 202, distance: 51.6
click at [0, 152] on div "TẠO ĐƠN HÀNG Yêu cầu xuất hóa đơn điện tử Transit Pickup Surcharge Ids Transit …" at bounding box center [537, 255] width 1075 height 510
type input "0903504801"
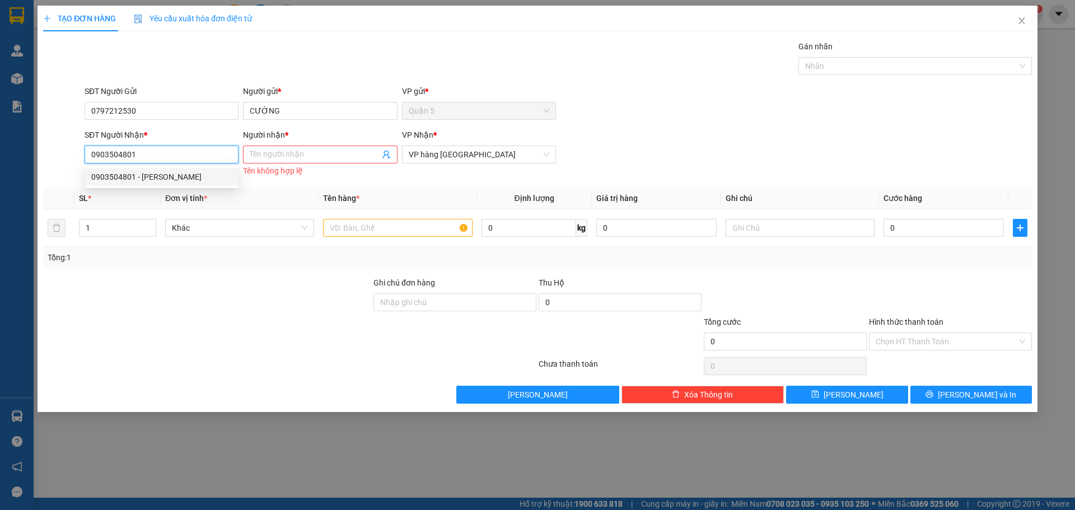
click at [194, 173] on div "0903504801 - [PERSON_NAME]" at bounding box center [161, 177] width 141 height 12
type input "[PERSON_NAME]"
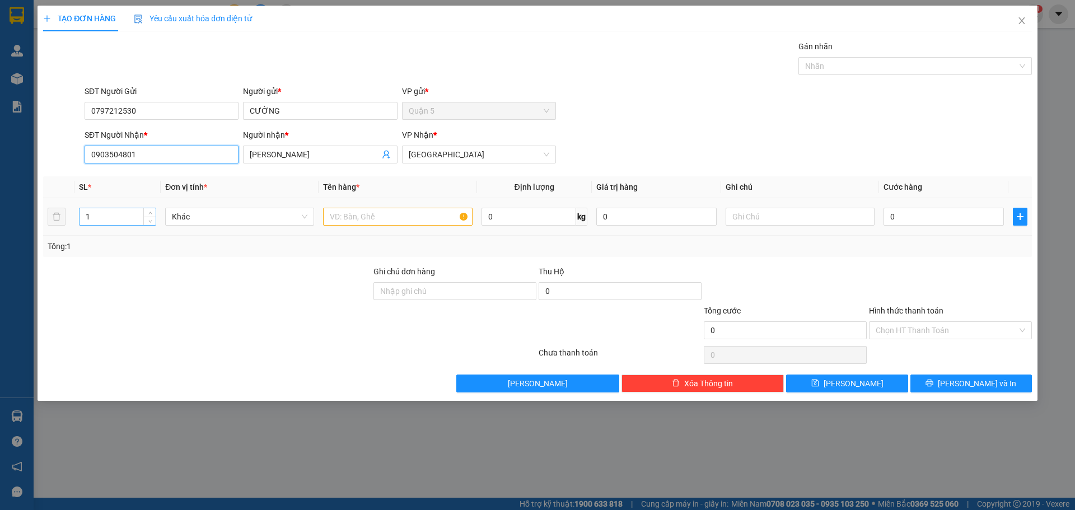
type input "0903504801"
click at [107, 209] on input "1" at bounding box center [118, 216] width 76 height 17
type input "70"
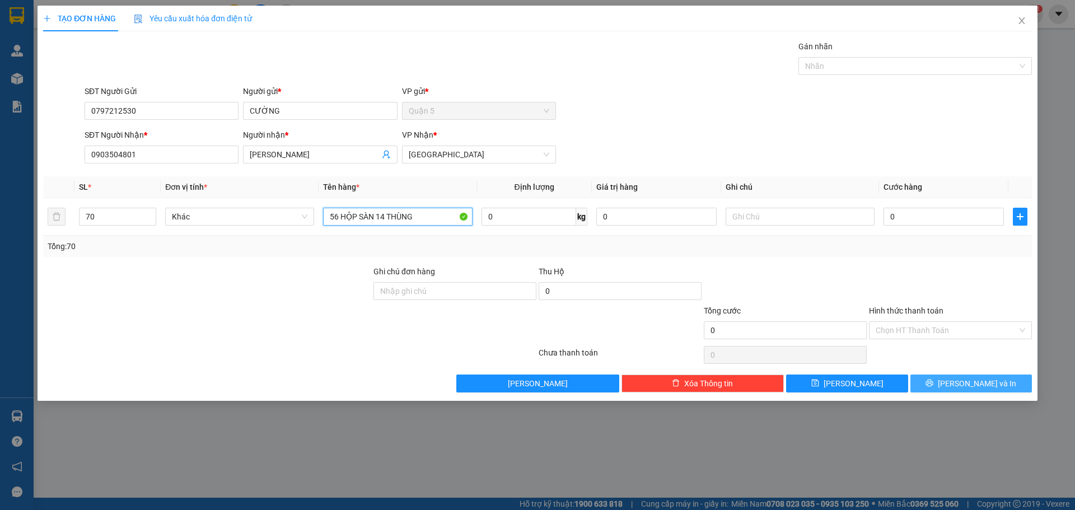
type input "56 HỘP SÀN 14 THÙNG"
click at [927, 376] on button "[PERSON_NAME] và In" at bounding box center [972, 384] width 122 height 18
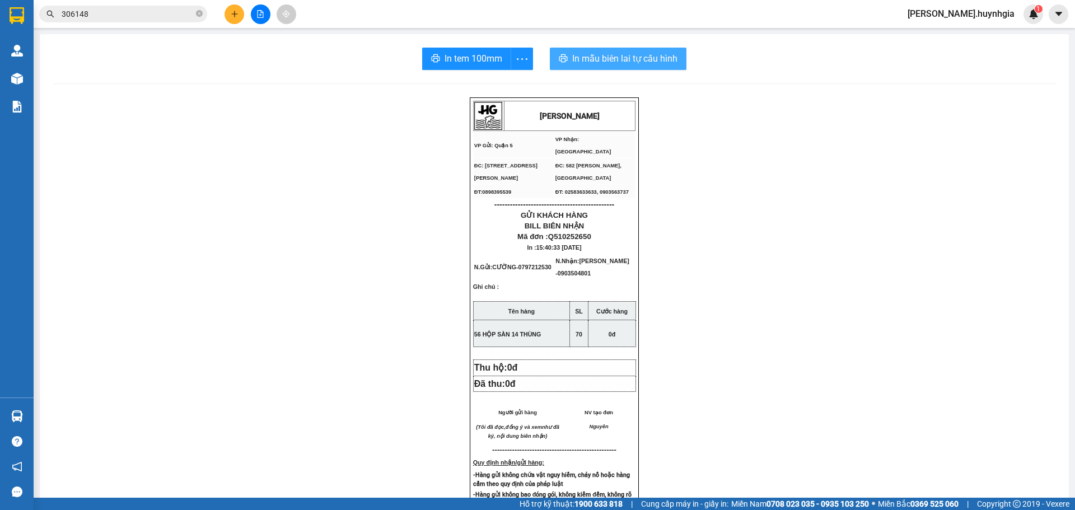
click at [652, 55] on span "In mẫu biên lai tự cấu hình" at bounding box center [624, 59] width 105 height 14
click at [18, 81] on img at bounding box center [17, 79] width 12 height 12
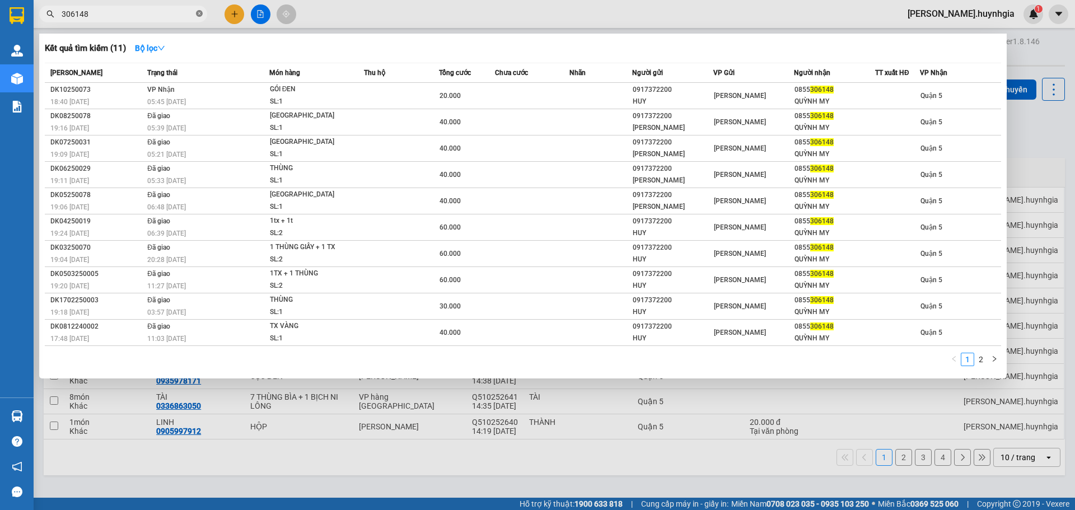
click at [197, 15] on icon "close-circle" at bounding box center [199, 13] width 7 height 7
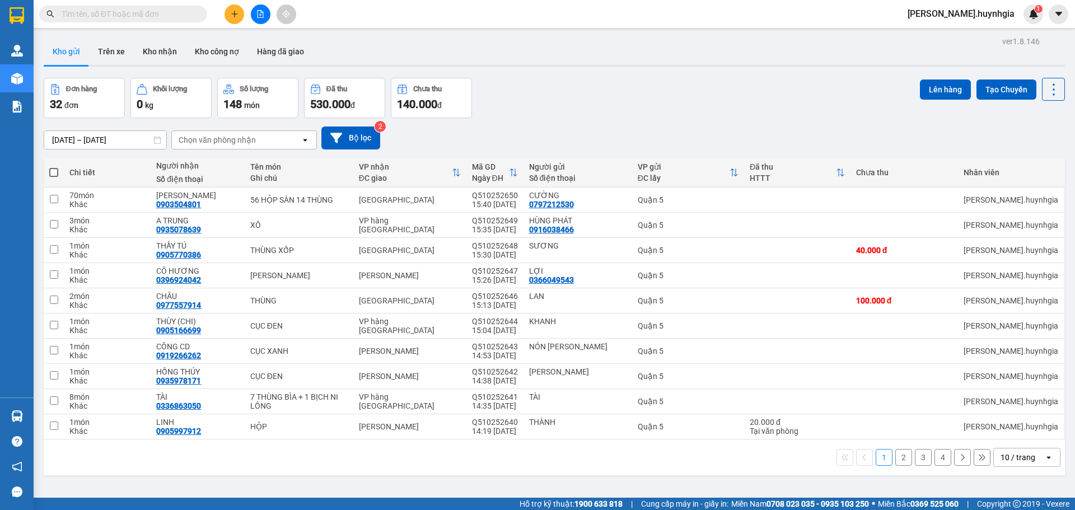
click at [237, 8] on button at bounding box center [235, 14] width 20 height 20
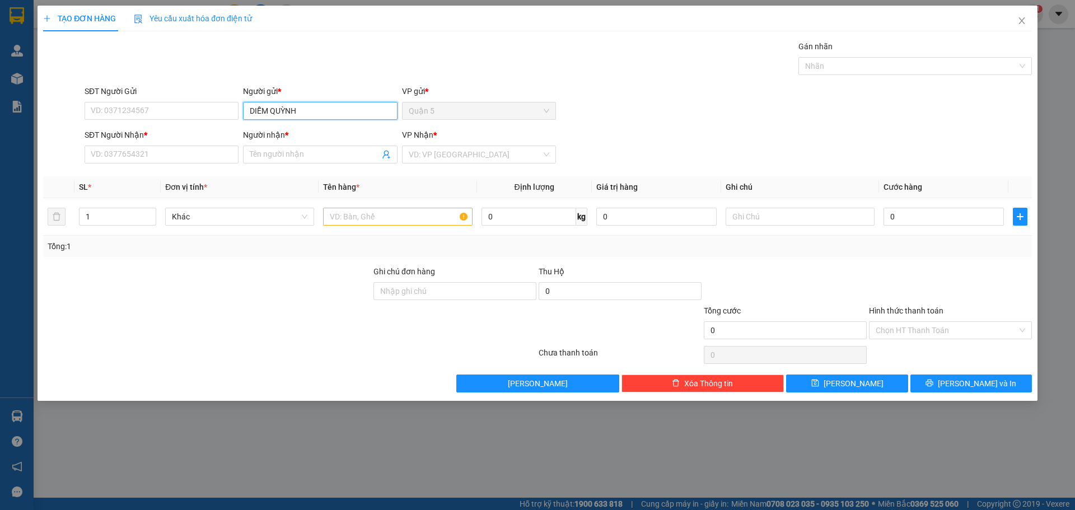
type input "DIỄM QUỲNH"
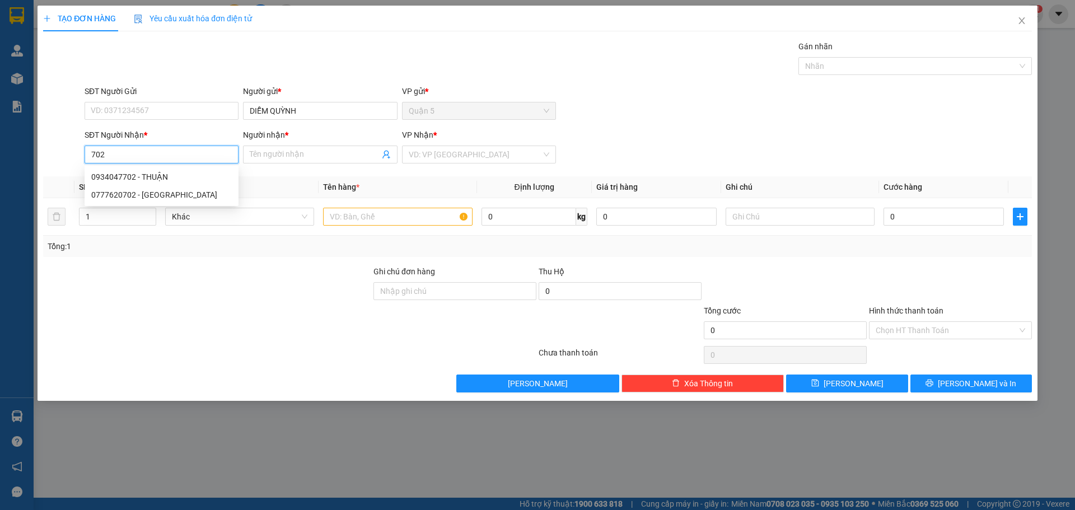
click at [169, 180] on div "0934047702 - THUẬN" at bounding box center [161, 177] width 141 height 12
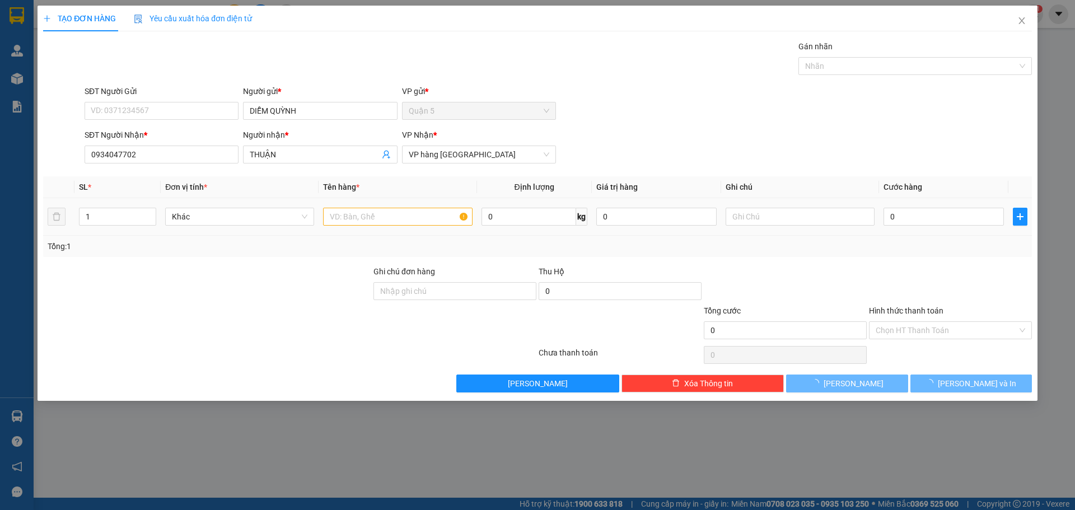
drag, startPoint x: 320, startPoint y: 212, endPoint x: 386, endPoint y: 204, distance: 67.1
click at [322, 212] on td at bounding box center [398, 217] width 158 height 38
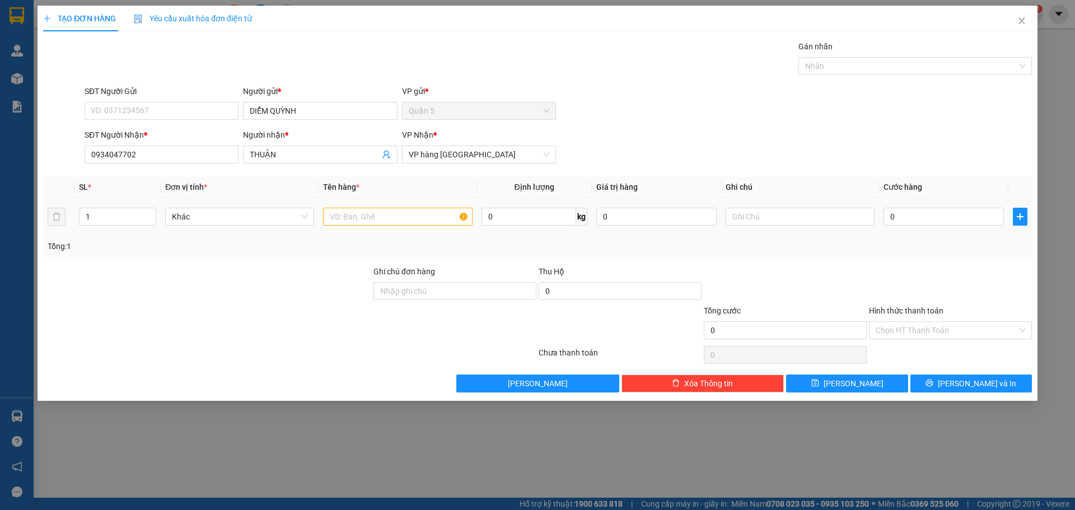
click at [387, 204] on td at bounding box center [398, 217] width 158 height 38
click at [374, 213] on input "text" at bounding box center [397, 217] width 149 height 18
click at [928, 371] on div "Transit Pickup Surcharge Ids Transit Deliver Surcharge Ids Transit Deliver Surc…" at bounding box center [537, 216] width 989 height 352
drag, startPoint x: 929, startPoint y: 380, endPoint x: 921, endPoint y: 341, distance: 39.3
click at [929, 380] on button "[PERSON_NAME] và In" at bounding box center [972, 384] width 122 height 18
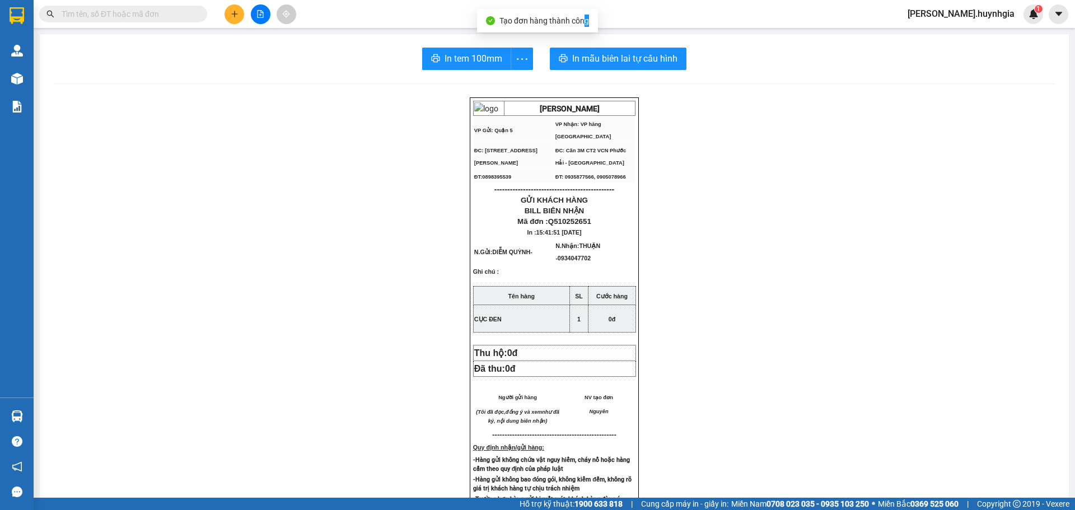
drag, startPoint x: 586, startPoint y: 30, endPoint x: 585, endPoint y: 38, distance: 7.4
click at [586, 31] on div "Tạo đơn hàng thành công" at bounding box center [537, 21] width 121 height 24
drag, startPoint x: 586, startPoint y: 40, endPoint x: 588, endPoint y: 58, distance: 18.1
click at [586, 44] on div "In tem 100mm In mẫu biên lai tự cấu hình [PERSON_NAME] VP Gửi: Quận 5 VP Nhận…" at bounding box center [554, 450] width 1029 height 832
click at [588, 58] on span "In mẫu biên lai tự cấu hình" at bounding box center [624, 59] width 105 height 14
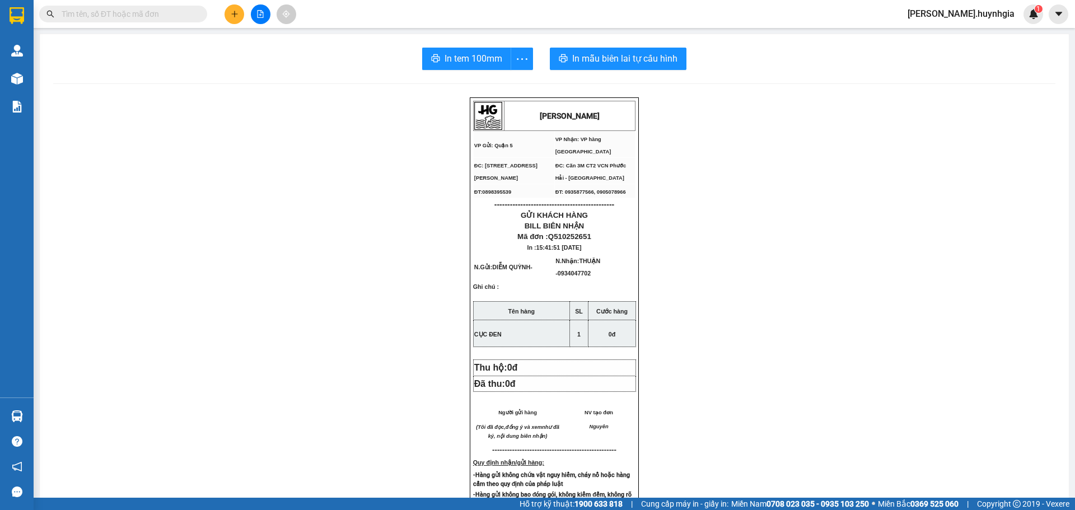
click at [464, 68] on button "In tem 100mm" at bounding box center [466, 59] width 89 height 22
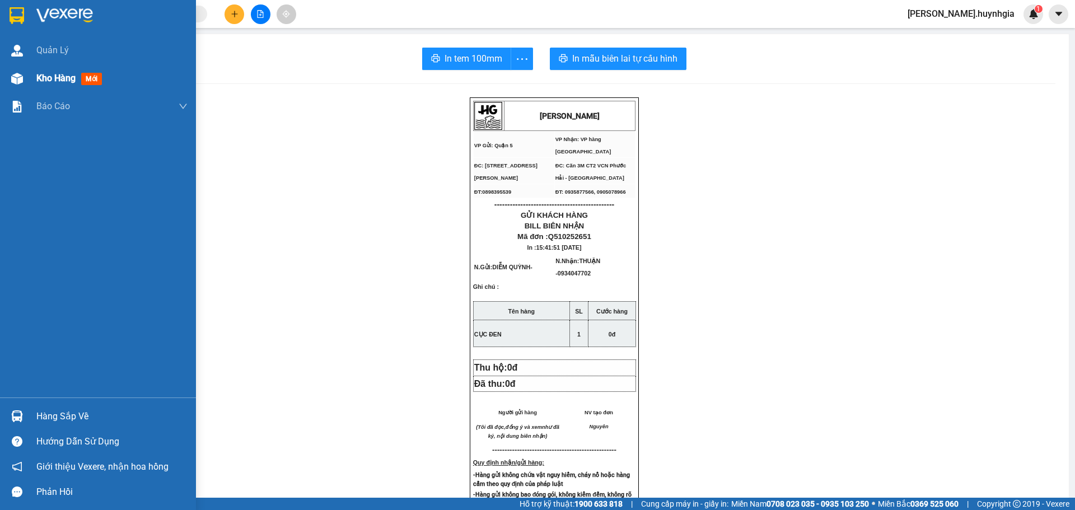
click at [22, 89] on div "Kho hàng mới" at bounding box center [98, 78] width 196 height 28
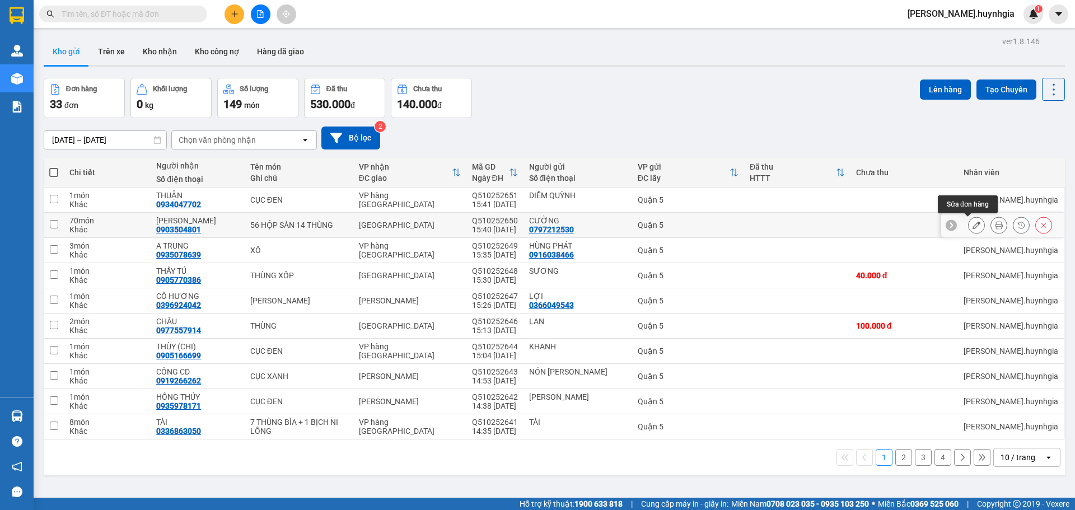
click at [973, 229] on icon at bounding box center [977, 225] width 8 height 8
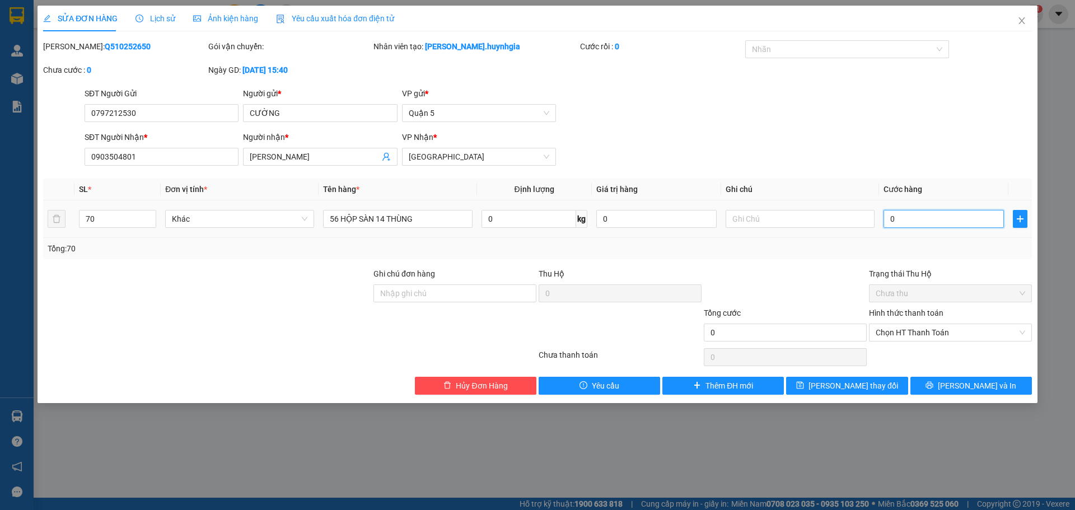
click at [918, 226] on input "0" at bounding box center [944, 219] width 120 height 18
click at [919, 146] on div "SĐT Người Nhận * 0903504801 Người nhận * [PERSON_NAME] * [GEOGRAPHIC_DATA]" at bounding box center [558, 150] width 952 height 39
click at [901, 223] on input "290.000" at bounding box center [944, 219] width 120 height 18
click at [928, 215] on input "290.000" at bounding box center [944, 219] width 120 height 18
click at [869, 262] on div "Total Paid Fee 0 Total UnPaid Fee 0 Cash Collection Total Fee Mã ĐH: Q510252650…" at bounding box center [537, 217] width 989 height 355
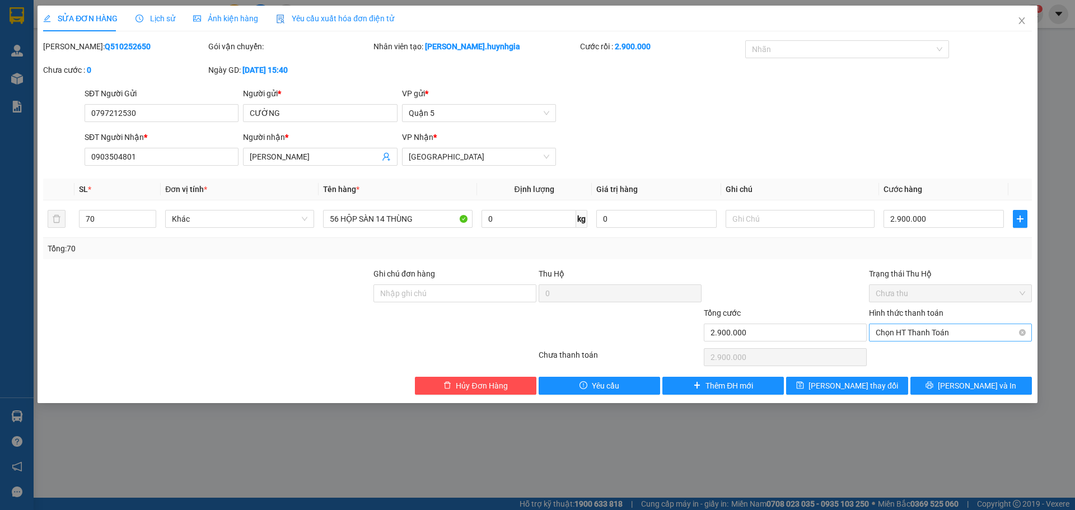
drag, startPoint x: 920, startPoint y: 339, endPoint x: 927, endPoint y: 335, distance: 8.3
click at [921, 339] on span "Chọn HT Thanh Toán" at bounding box center [951, 332] width 150 height 17
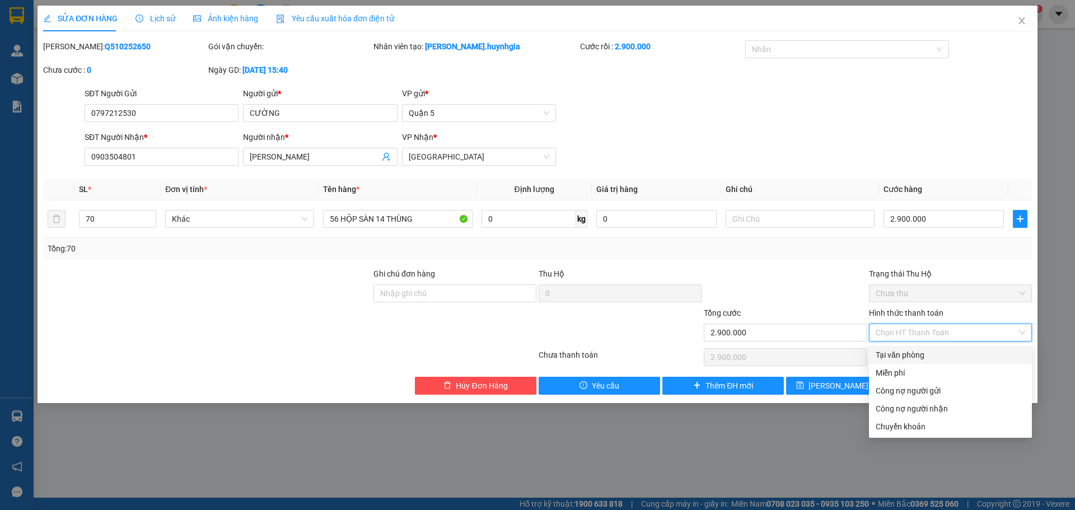
click at [789, 279] on div at bounding box center [785, 287] width 165 height 39
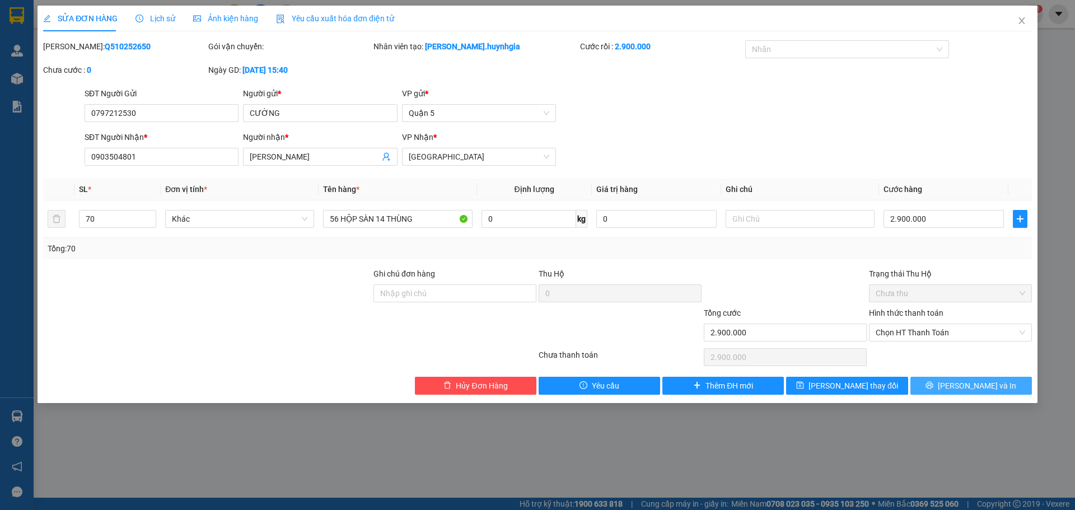
click at [945, 384] on button "[PERSON_NAME] và In" at bounding box center [972, 386] width 122 height 18
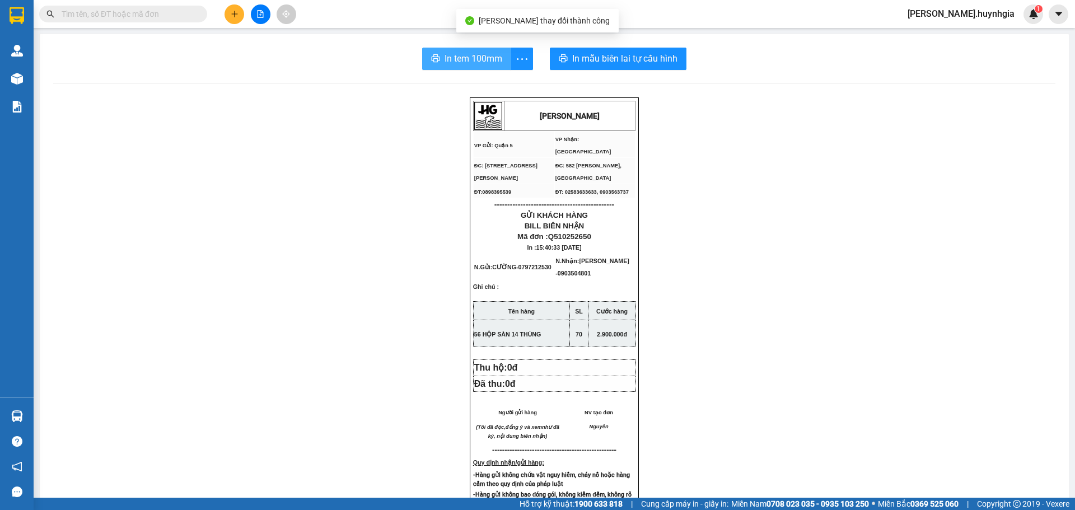
click at [465, 64] on span "In tem 100mm" at bounding box center [474, 59] width 58 height 14
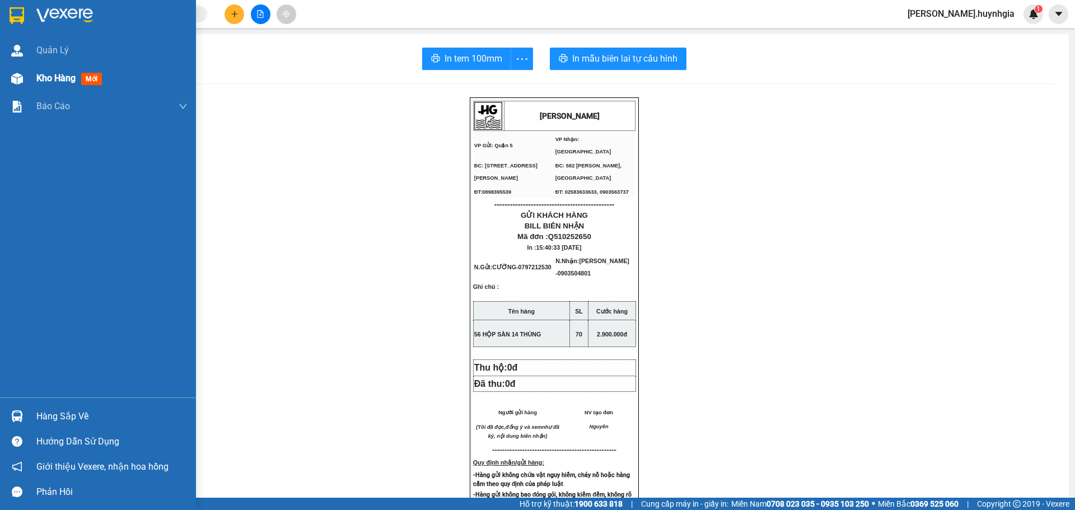
click at [16, 76] on img at bounding box center [17, 79] width 12 height 12
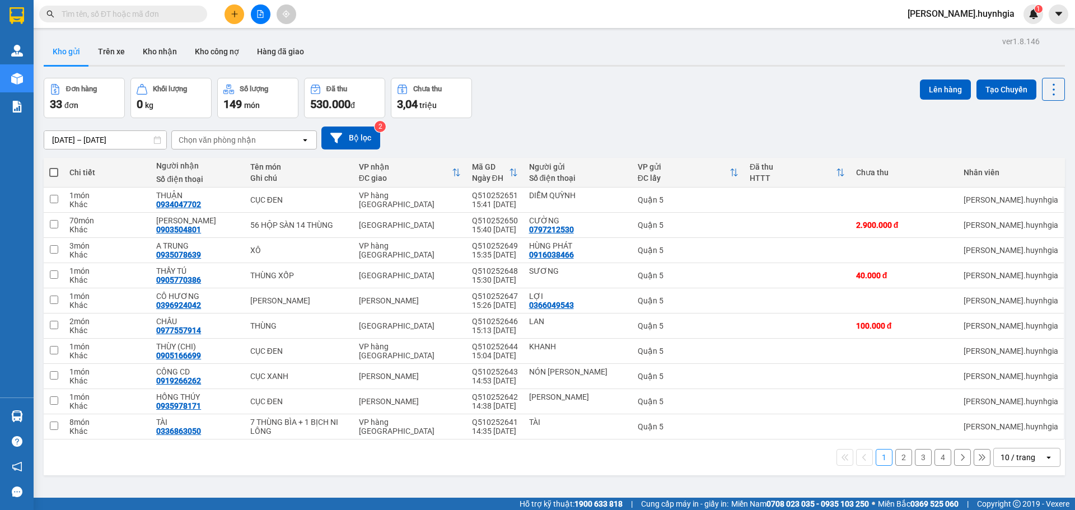
click at [1018, 449] on div "10 / trang" at bounding box center [1019, 458] width 50 height 18
click at [1010, 434] on span "100 / trang" at bounding box center [1014, 432] width 40 height 11
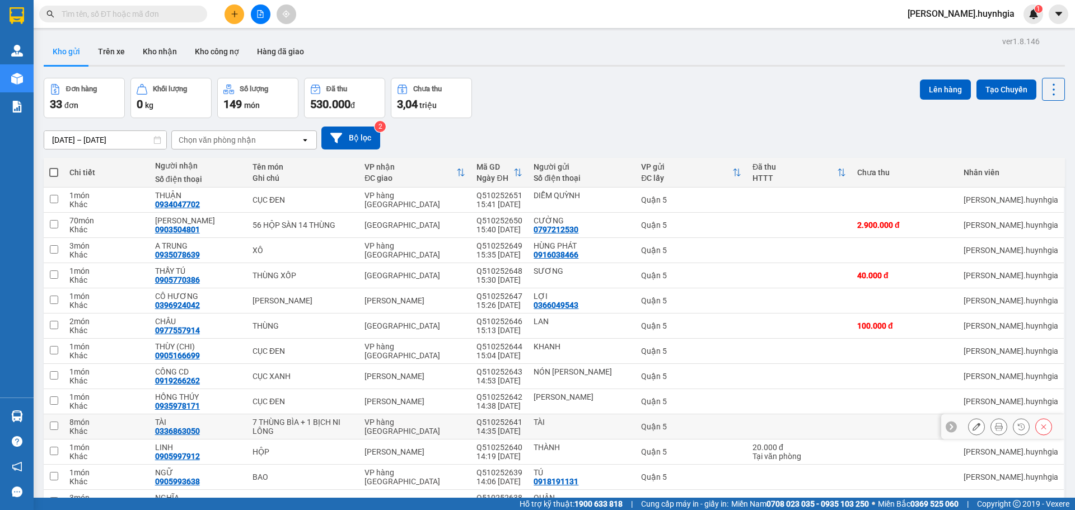
click at [969, 417] on button at bounding box center [977, 427] width 16 height 20
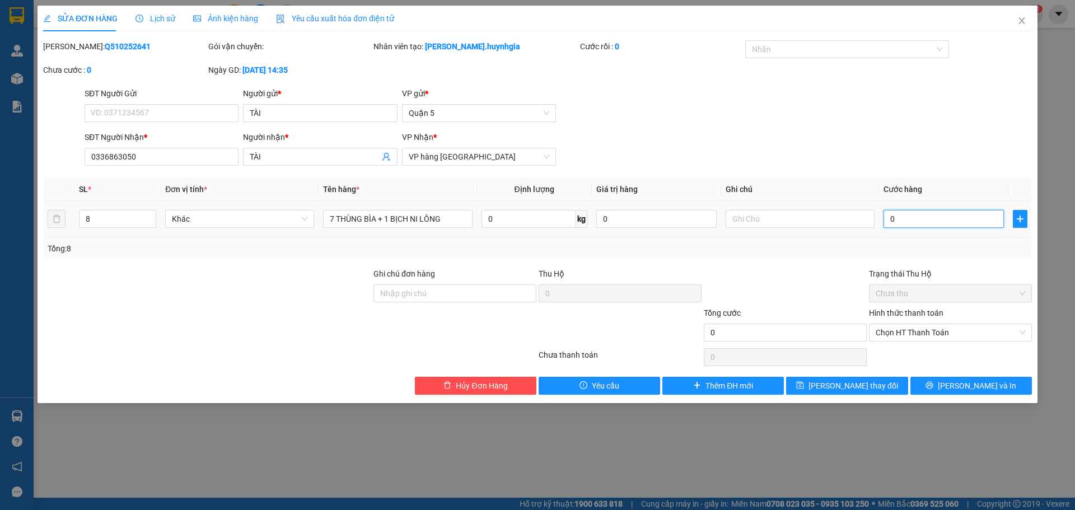
click at [934, 218] on input "0" at bounding box center [944, 219] width 120 height 18
click at [879, 259] on div "Tổng: 8" at bounding box center [537, 248] width 989 height 21
click at [921, 328] on span "Chọn HT Thanh Toán" at bounding box center [951, 332] width 150 height 17
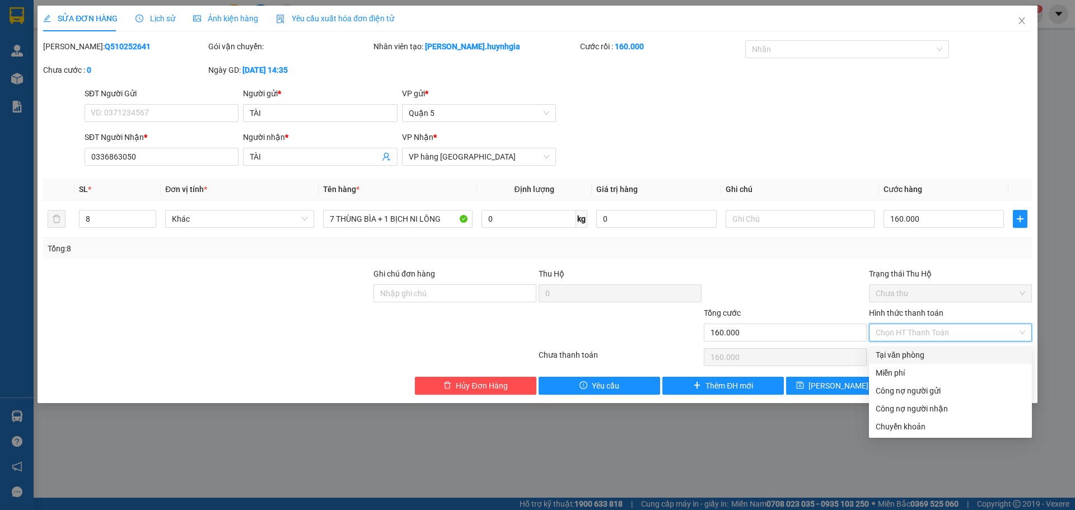
click at [898, 351] on div "Tại văn phòng" at bounding box center [951, 355] width 150 height 12
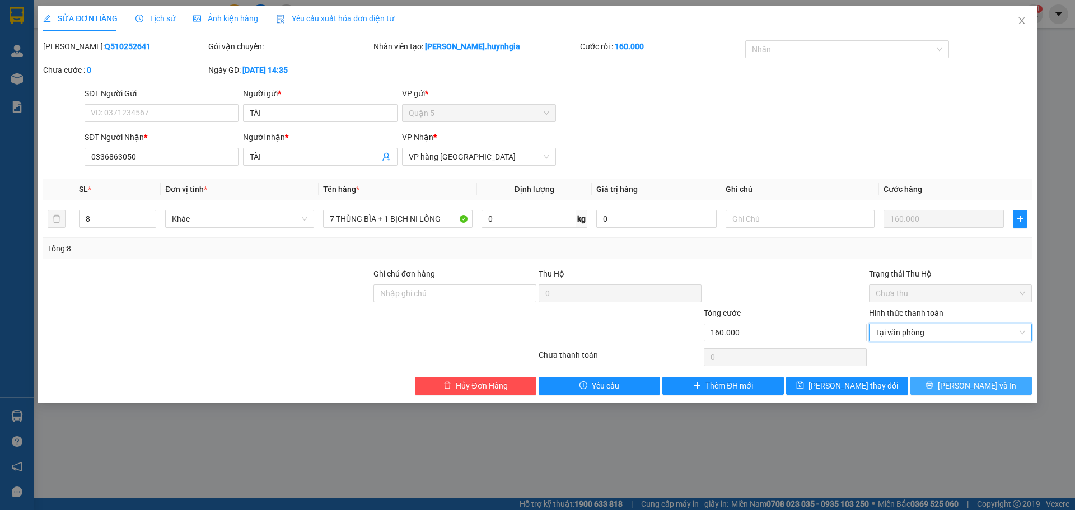
click at [943, 377] on button "[PERSON_NAME] và In" at bounding box center [972, 386] width 122 height 18
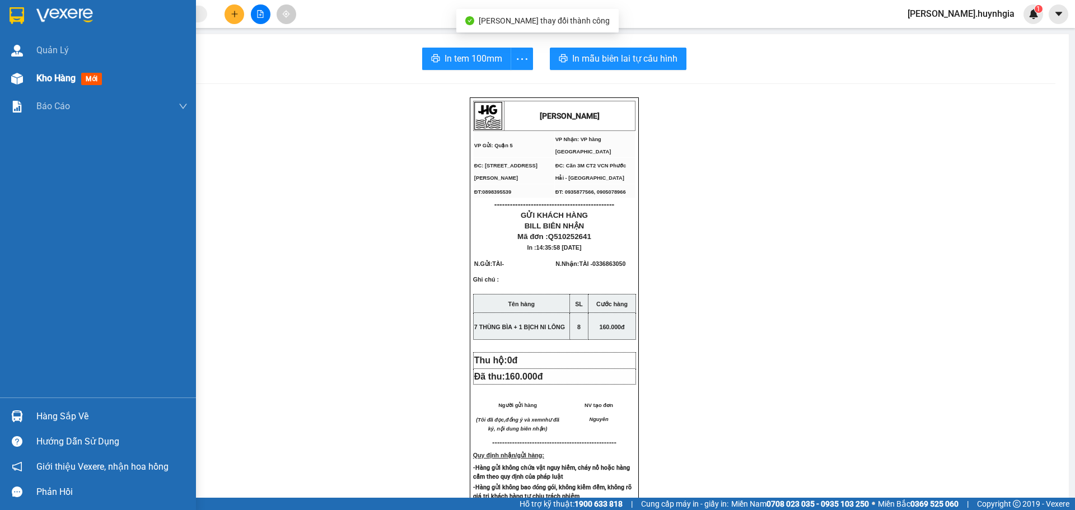
drag, startPoint x: 44, startPoint y: 63, endPoint x: 46, endPoint y: 72, distance: 9.2
click at [45, 66] on div "Quản [PERSON_NAME] hàng mới Báo cáo Báo cáo dòng tiền (nhân viên) - mới Báo cáo…" at bounding box center [98, 216] width 196 height 361
click at [46, 73] on span "Kho hàng" at bounding box center [55, 78] width 39 height 11
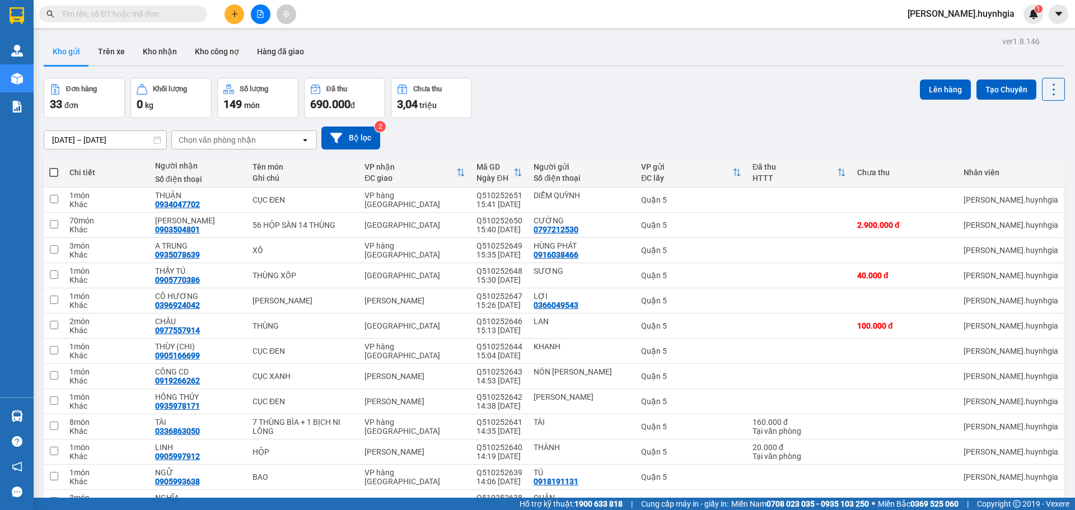
click at [239, 17] on button at bounding box center [235, 14] width 20 height 20
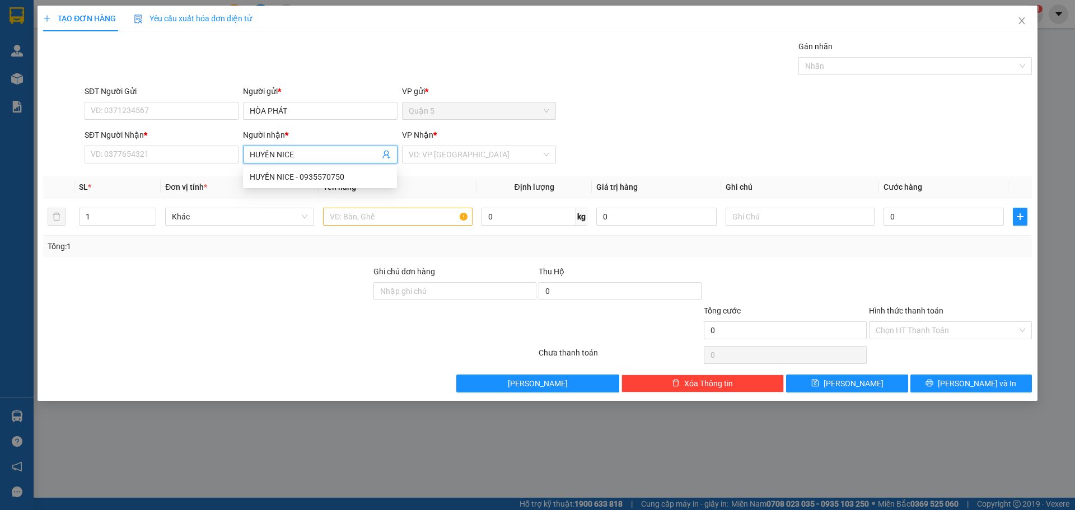
drag, startPoint x: 302, startPoint y: 174, endPoint x: 493, endPoint y: 180, distance: 190.5
click at [303, 174] on div "HUYỀN NICE - 0935570750" at bounding box center [320, 177] width 141 height 12
click at [496, 157] on input "search" at bounding box center [475, 154] width 133 height 17
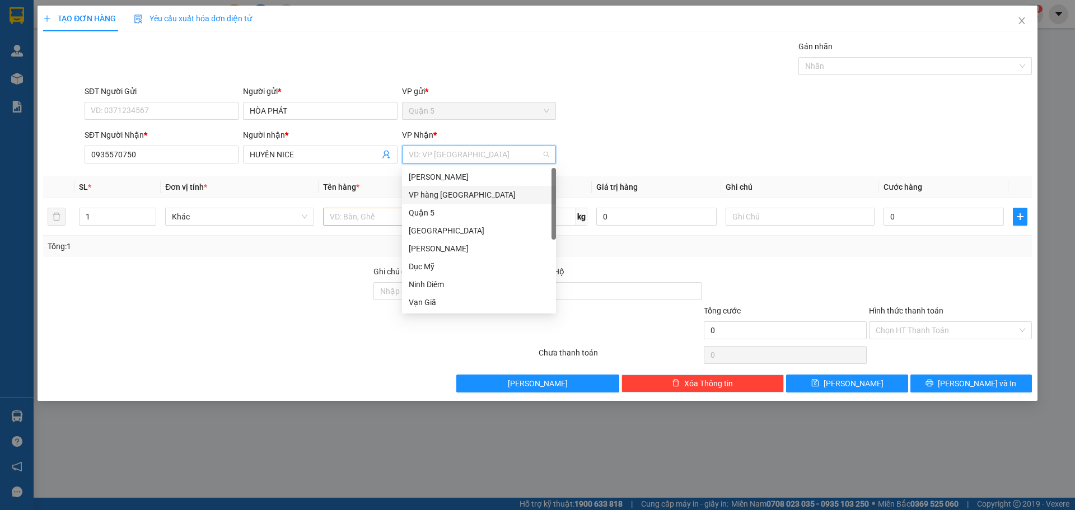
click at [455, 196] on div "VP hàng [GEOGRAPHIC_DATA]" at bounding box center [479, 195] width 141 height 12
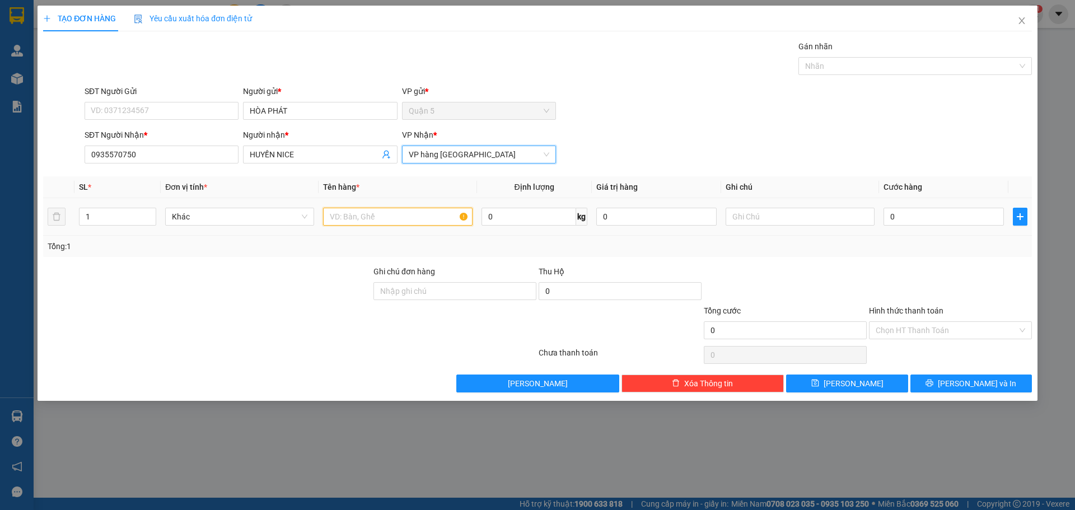
click at [388, 218] on input "text" at bounding box center [397, 217] width 149 height 18
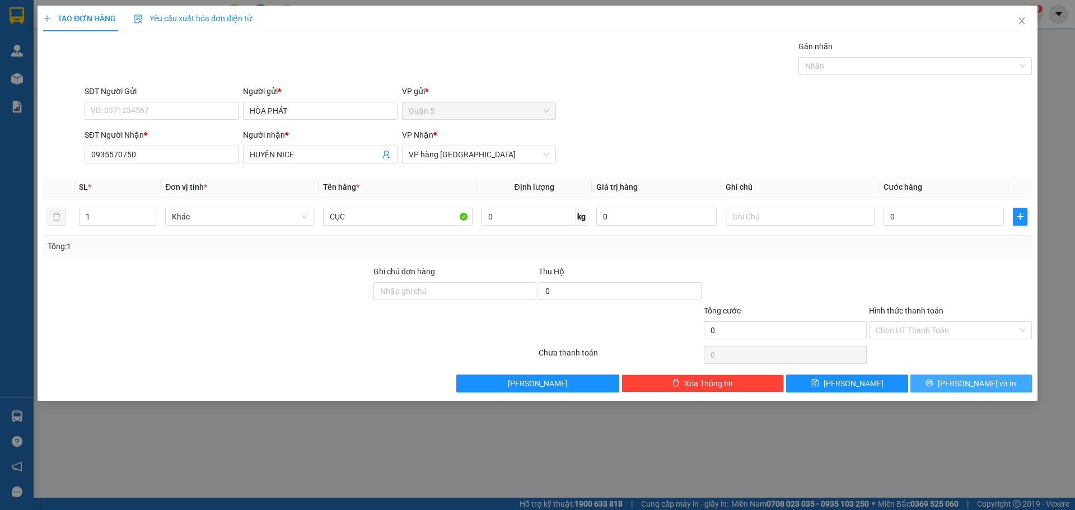
click at [940, 381] on button "[PERSON_NAME] và In" at bounding box center [972, 384] width 122 height 18
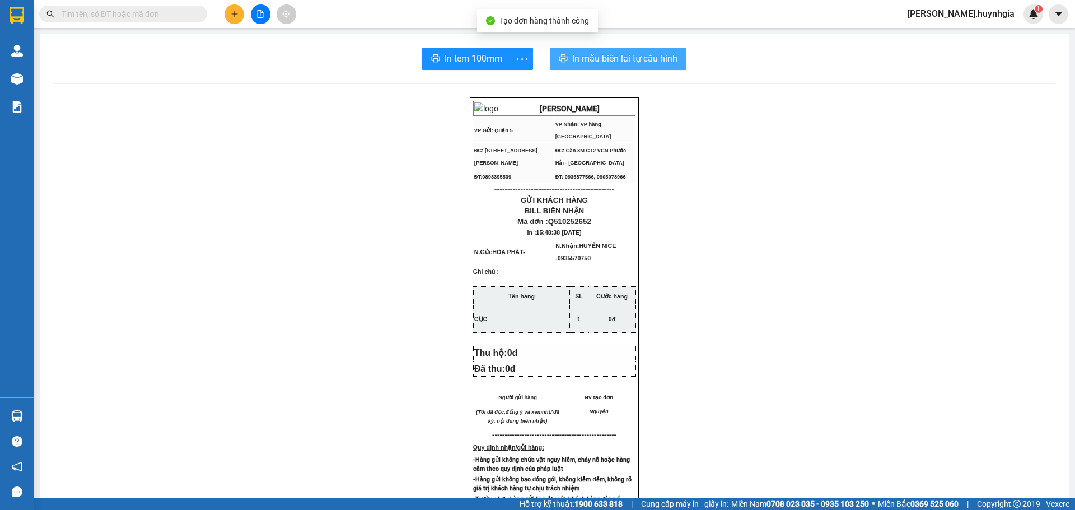
click at [617, 64] on span "In mẫu biên lai tự cấu hình" at bounding box center [624, 59] width 105 height 14
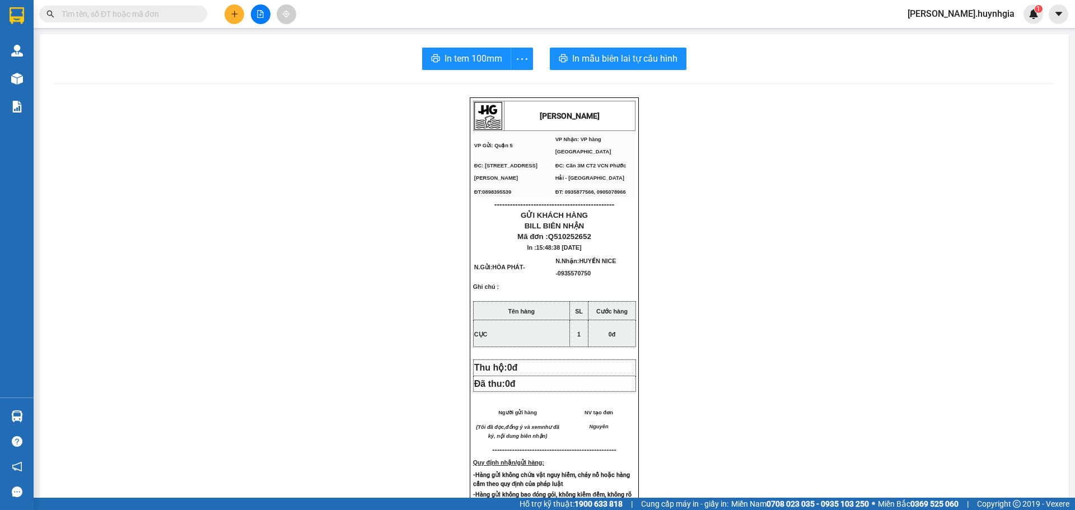
click at [445, 59] on span "In tem 100mm" at bounding box center [474, 59] width 58 height 14
click at [221, 12] on div at bounding box center [260, 14] width 84 height 20
click at [229, 12] on button at bounding box center [235, 14] width 20 height 20
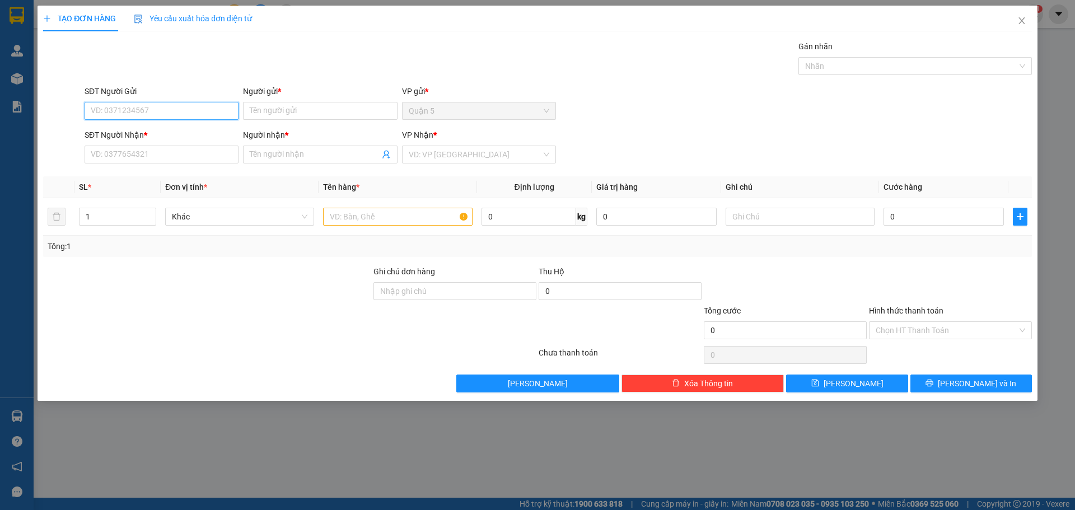
click at [161, 108] on input "SĐT Người Gửi" at bounding box center [162, 111] width 154 height 18
click at [151, 140] on div "0909464917 - TRÚC" at bounding box center [162, 133] width 154 height 18
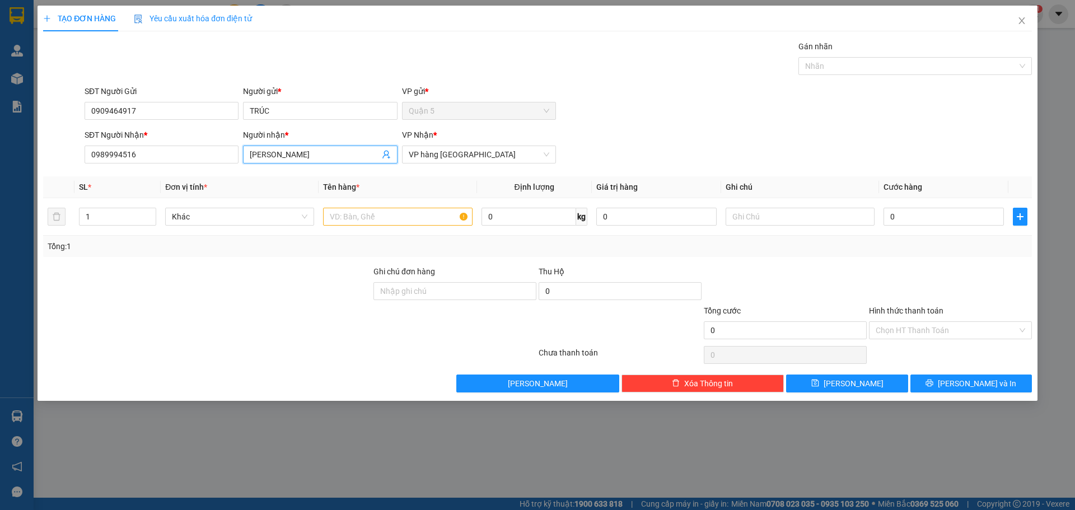
drag, startPoint x: 316, startPoint y: 155, endPoint x: 39, endPoint y: 153, distance: 276.7
click at [18, 160] on div "TẠO ĐƠN HÀNG Yêu cầu xuất hóa đơn điện tử Transit Pickup Surcharge Ids Transit …" at bounding box center [537, 255] width 1075 height 510
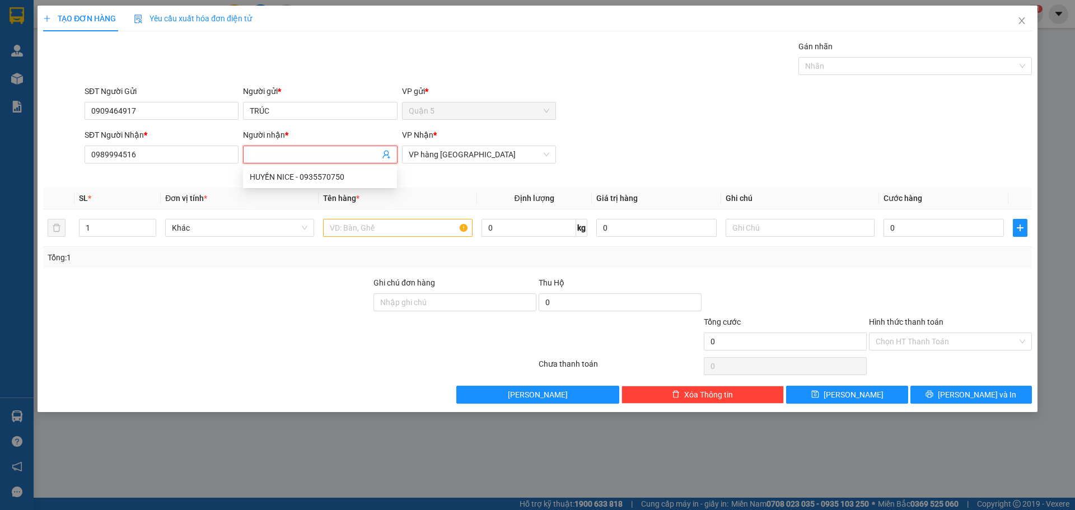
click at [0, 204] on div "TẠO ĐƠN HÀNG Yêu cầu xuất hóa đơn điện tử Transit Pickup Surcharge Ids Transit …" at bounding box center [537, 255] width 1075 height 510
click at [251, 183] on div "Transit Pickup Surcharge Ids Transit Deliver Surcharge Ids Transit Deliver Surc…" at bounding box center [537, 221] width 989 height 363
drag, startPoint x: 183, startPoint y: 165, endPoint x: 191, endPoint y: 160, distance: 9.8
click at [183, 165] on div "SĐT Người Nhận * 0989994516" at bounding box center [162, 148] width 154 height 39
click at [192, 159] on input "0989994516" at bounding box center [162, 155] width 154 height 18
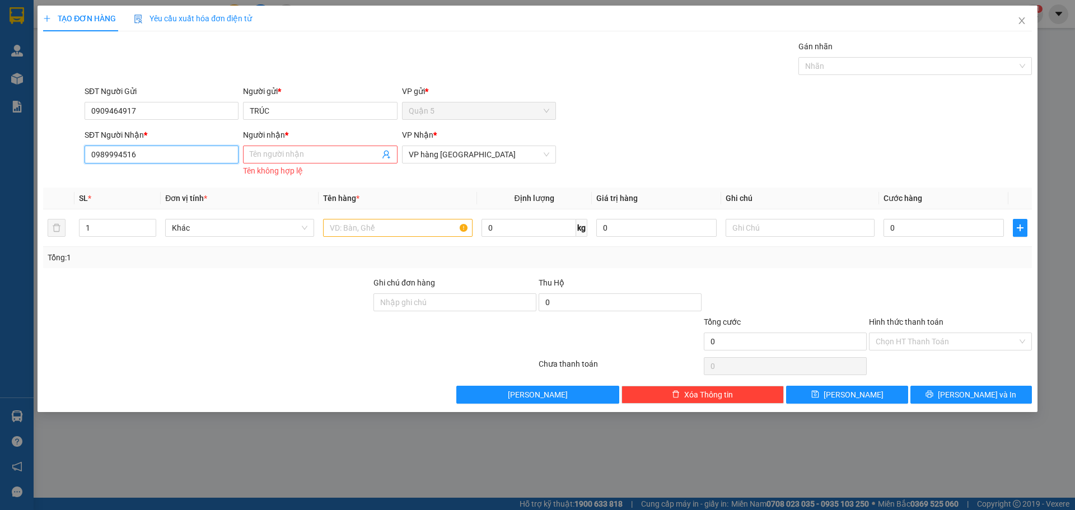
drag, startPoint x: 193, startPoint y: 159, endPoint x: 0, endPoint y: 164, distance: 192.7
click at [0, 165] on div "TẠO ĐƠN HÀNG Yêu cầu xuất hóa đơn điện tử Transit Pickup Surcharge Ids Transit …" at bounding box center [537, 255] width 1075 height 510
click at [198, 158] on input "0386552373" at bounding box center [162, 155] width 154 height 18
click at [304, 153] on input "Người nhận *" at bounding box center [314, 154] width 129 height 12
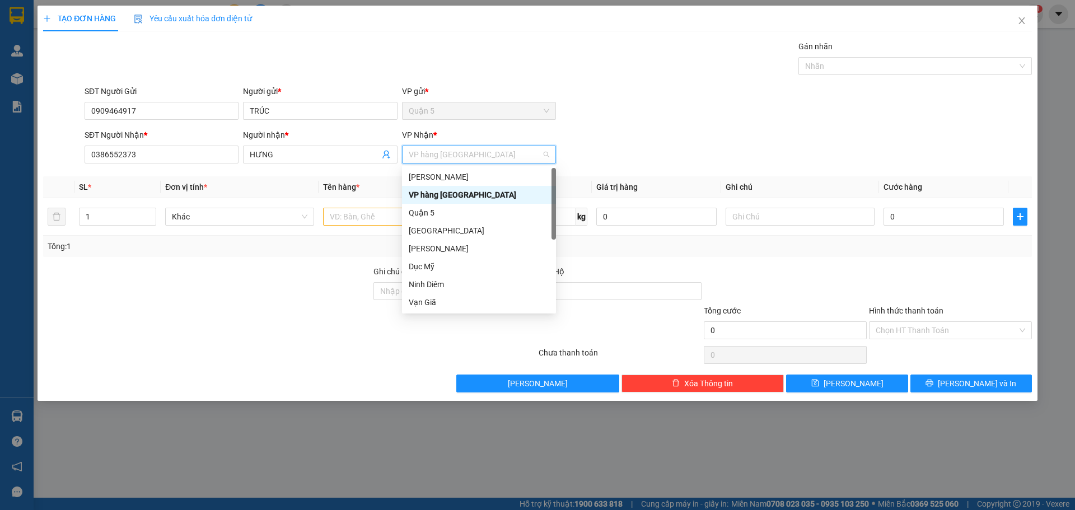
click at [772, 96] on div "SĐT Người Gửi 0909464917 Người gửi * TRÚC VP gửi * [GEOGRAPHIC_DATA]" at bounding box center [558, 104] width 952 height 39
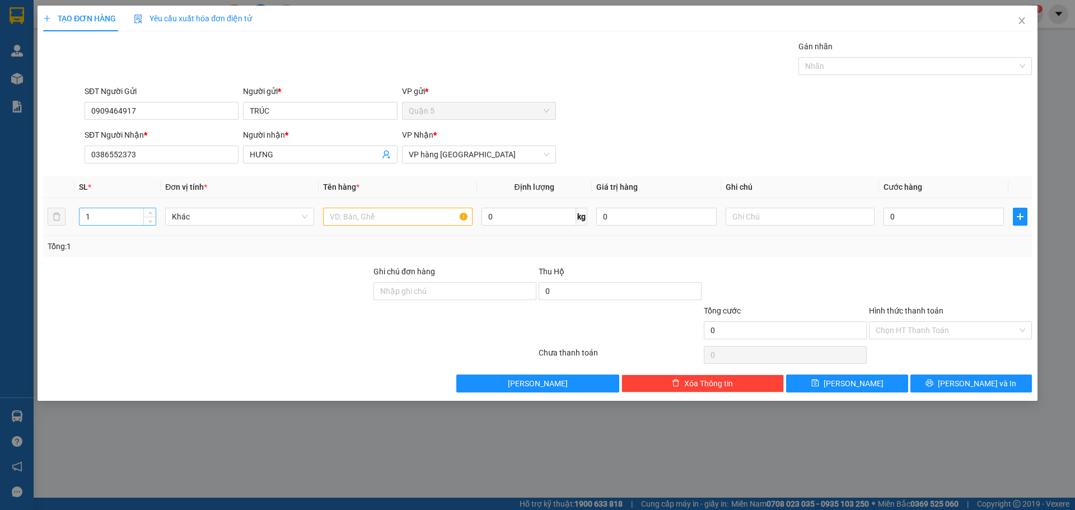
click at [120, 209] on input "1" at bounding box center [118, 216] width 76 height 17
click at [352, 215] on input "HỘP SÀ VUÔNG" at bounding box center [397, 217] width 149 height 18
click at [362, 215] on input "HỘP SÀ VUÔNG" at bounding box center [397, 217] width 149 height 18
click at [964, 390] on button "[PERSON_NAME] và In" at bounding box center [972, 384] width 122 height 18
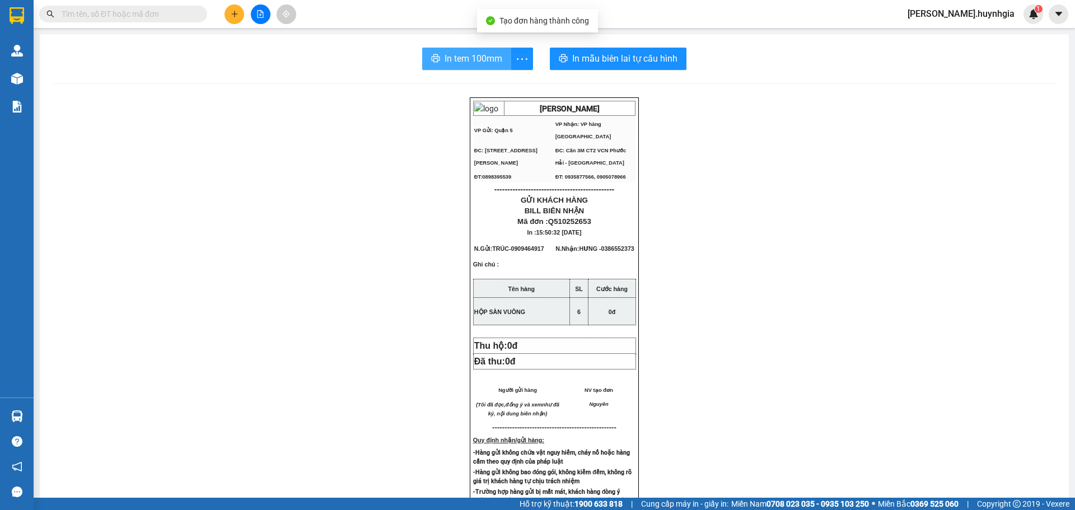
click at [456, 54] on span "In tem 100mm" at bounding box center [474, 59] width 58 height 14
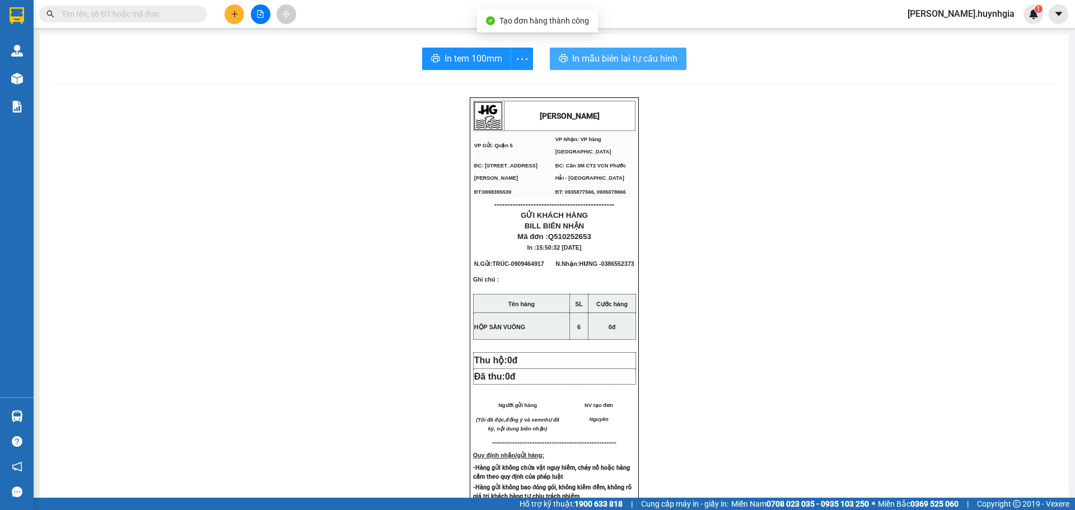
click at [572, 58] on span "In mẫu biên lai tự cấu hình" at bounding box center [624, 59] width 105 height 14
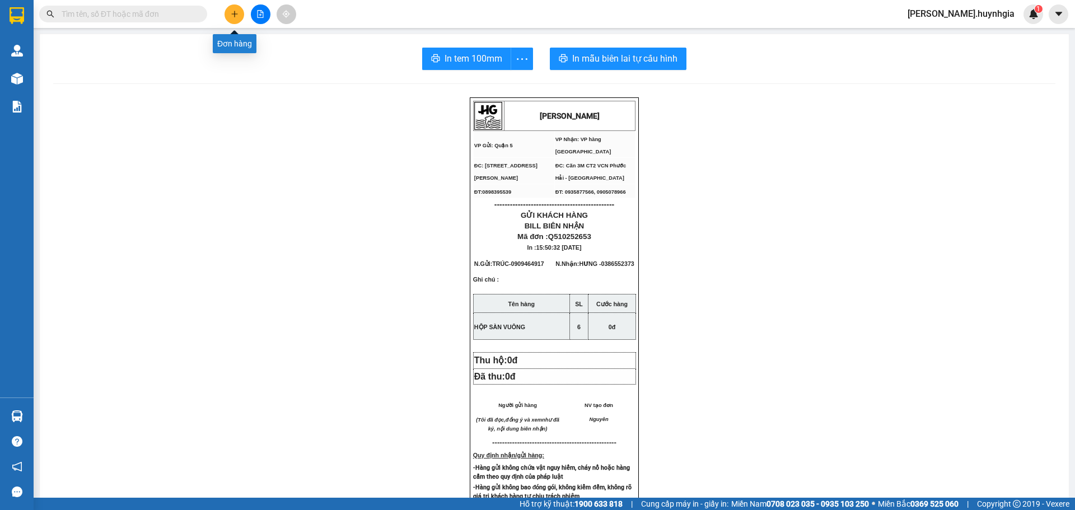
click at [238, 13] on icon "plus" at bounding box center [235, 14] width 8 height 8
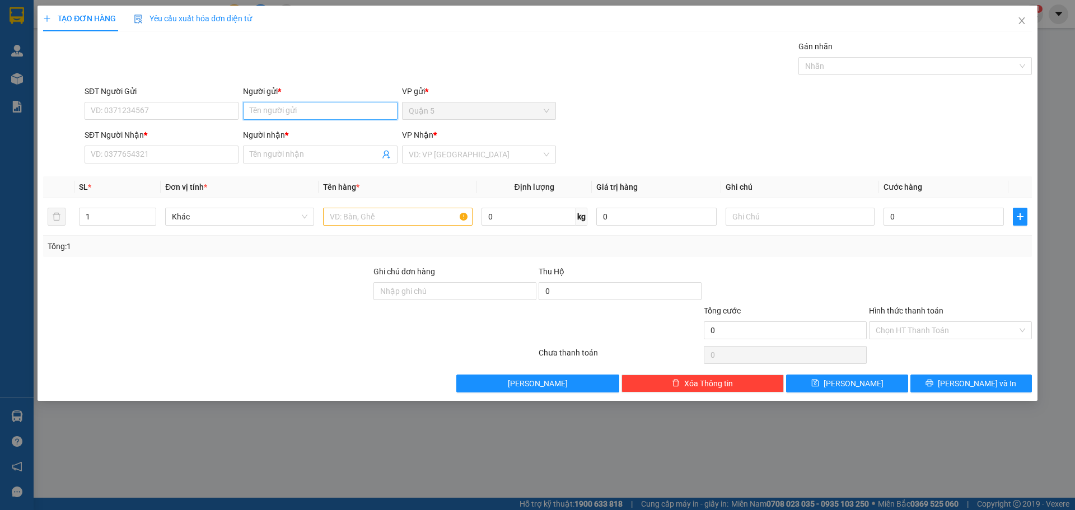
click at [264, 115] on input "Người gửi *" at bounding box center [320, 111] width 154 height 18
click at [249, 135] on div "IWOOD - 0382326240" at bounding box center [320, 133] width 154 height 18
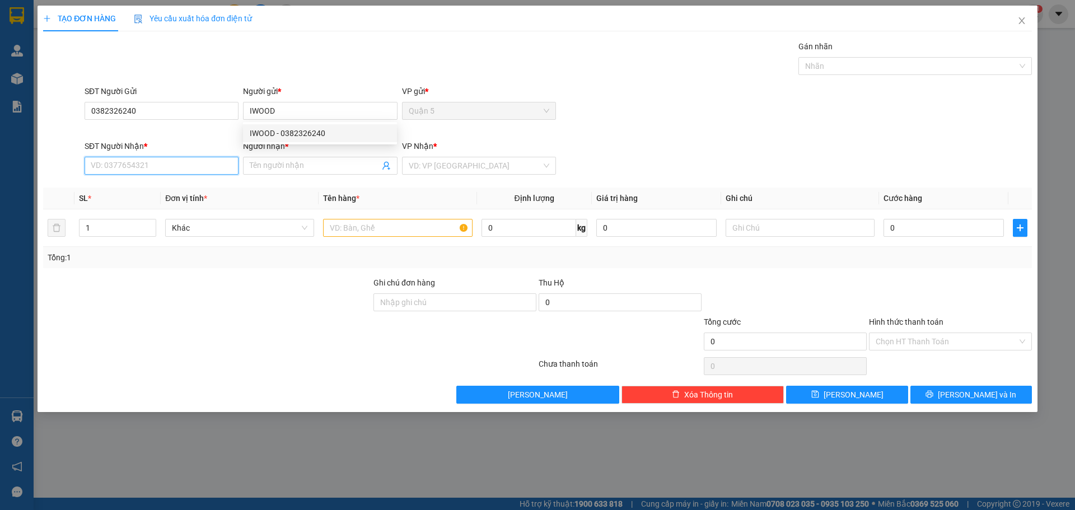
click at [193, 166] on input "SĐT Người Nhận *" at bounding box center [162, 166] width 154 height 18
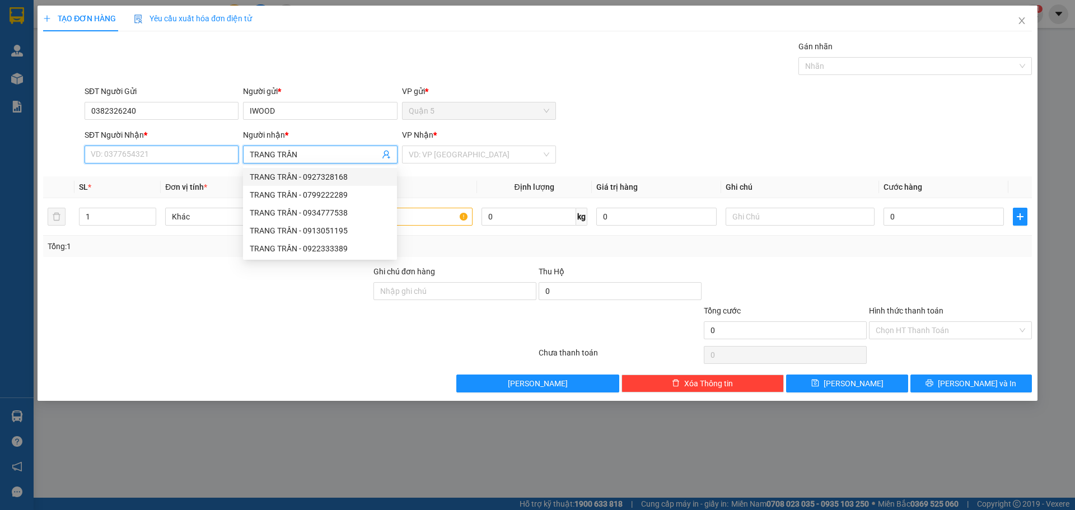
click at [175, 147] on input "SĐT Người Nhận *" at bounding box center [162, 155] width 154 height 18
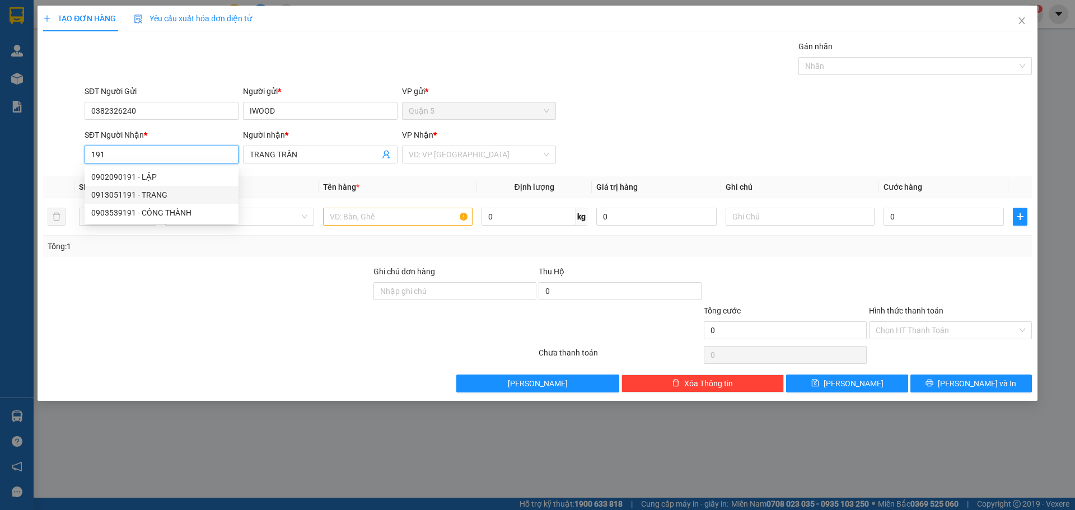
click at [142, 194] on div "0913051191 - TRANG" at bounding box center [161, 195] width 141 height 12
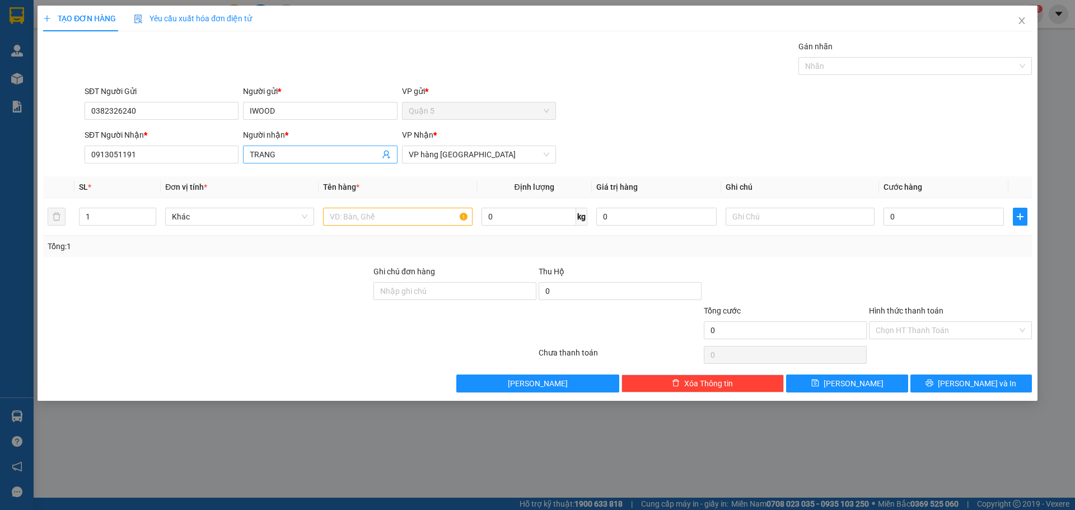
click at [288, 156] on input "TRANG" at bounding box center [314, 154] width 129 height 12
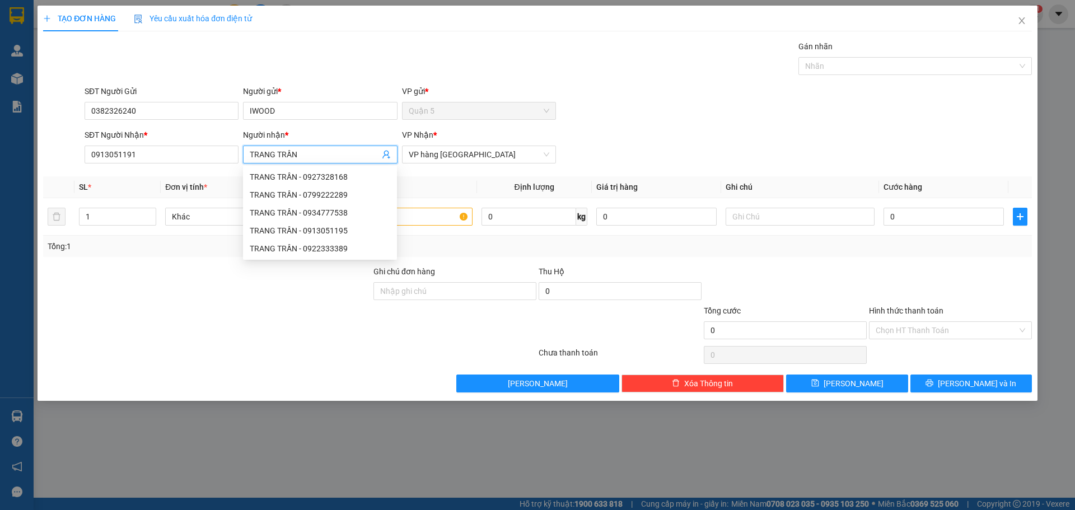
click at [738, 90] on div "SĐT Người Gửi 0382326240 Người gửi * [PERSON_NAME] VP gửi * Quận 5" at bounding box center [558, 104] width 952 height 39
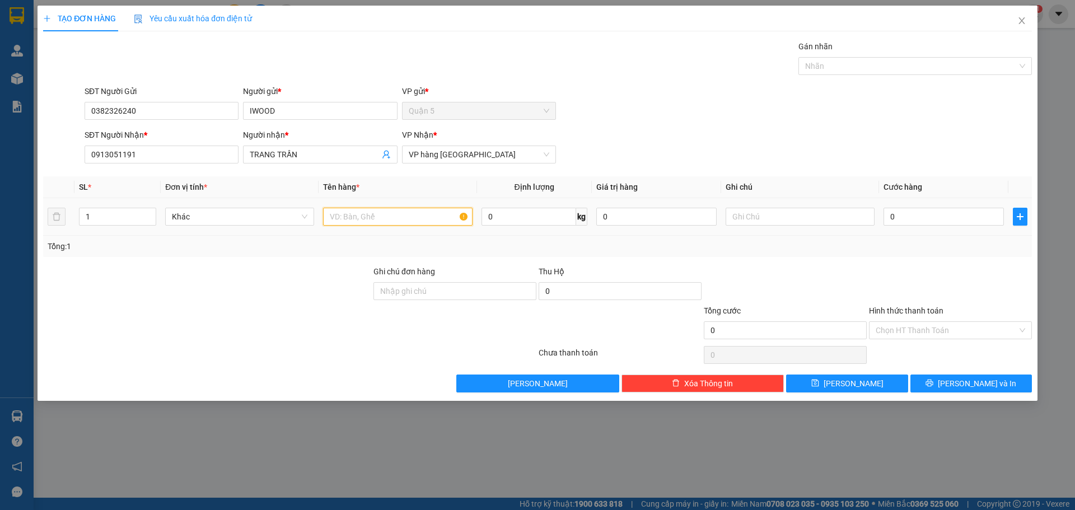
click at [390, 220] on input "text" at bounding box center [397, 217] width 149 height 18
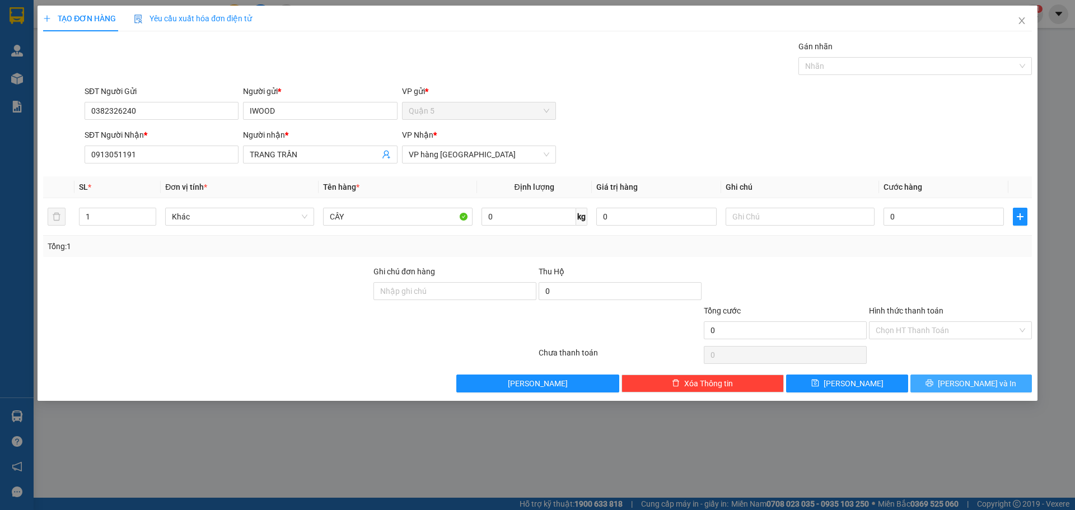
click at [934, 379] on icon "printer" at bounding box center [930, 383] width 8 height 8
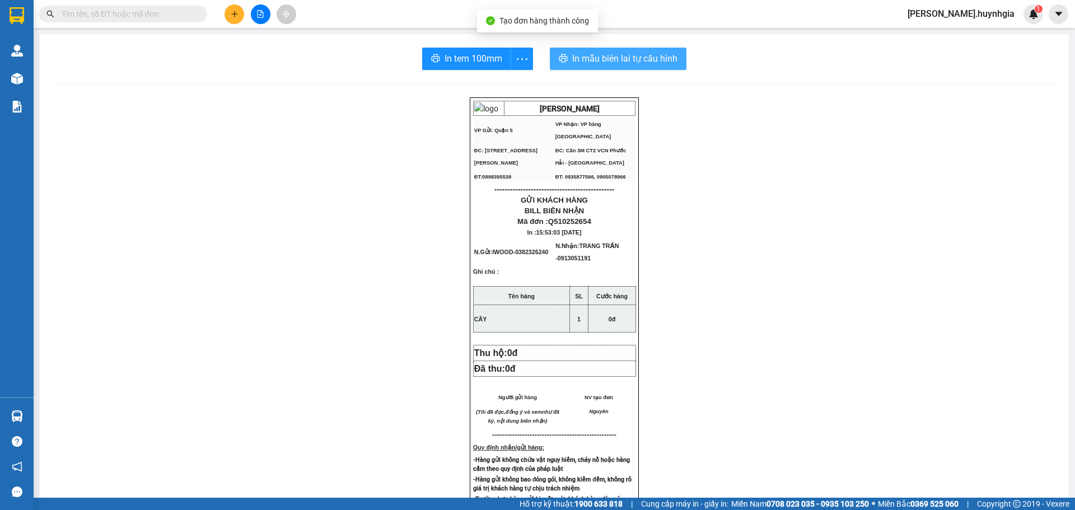
click at [618, 55] on span "In mẫu biên lai tự cấu hình" at bounding box center [624, 59] width 105 height 14
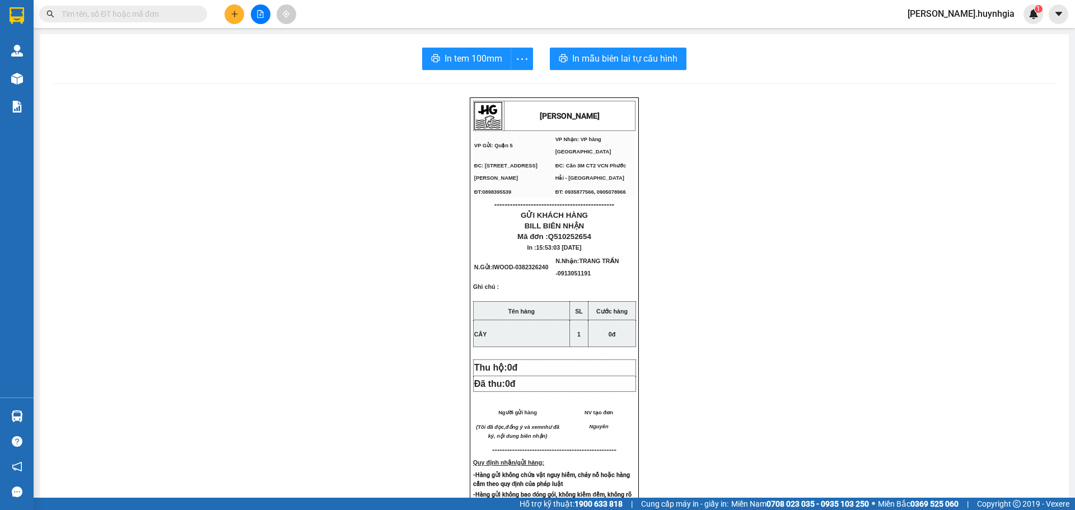
click at [225, 15] on button at bounding box center [235, 14] width 20 height 20
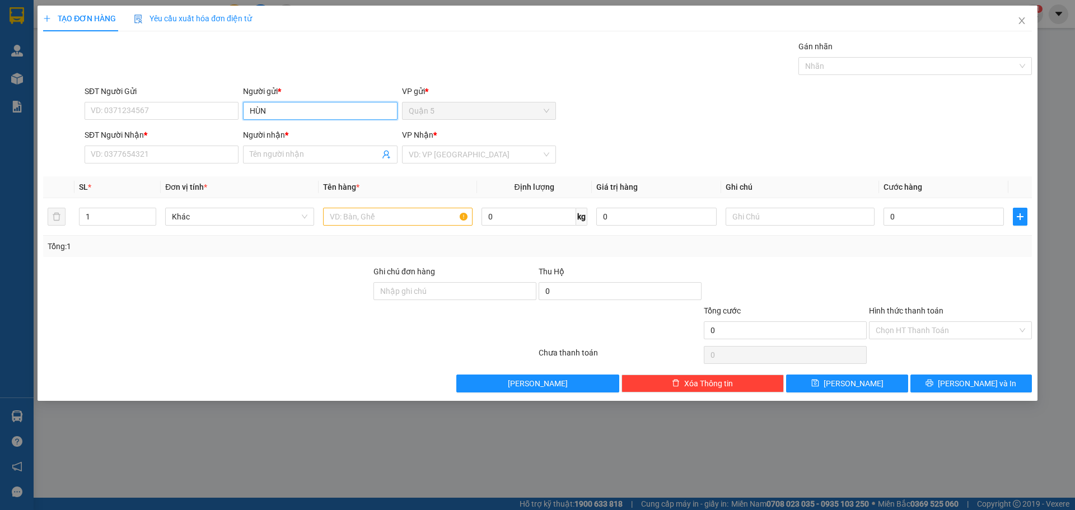
click at [313, 113] on input "HÙN" at bounding box center [320, 111] width 154 height 18
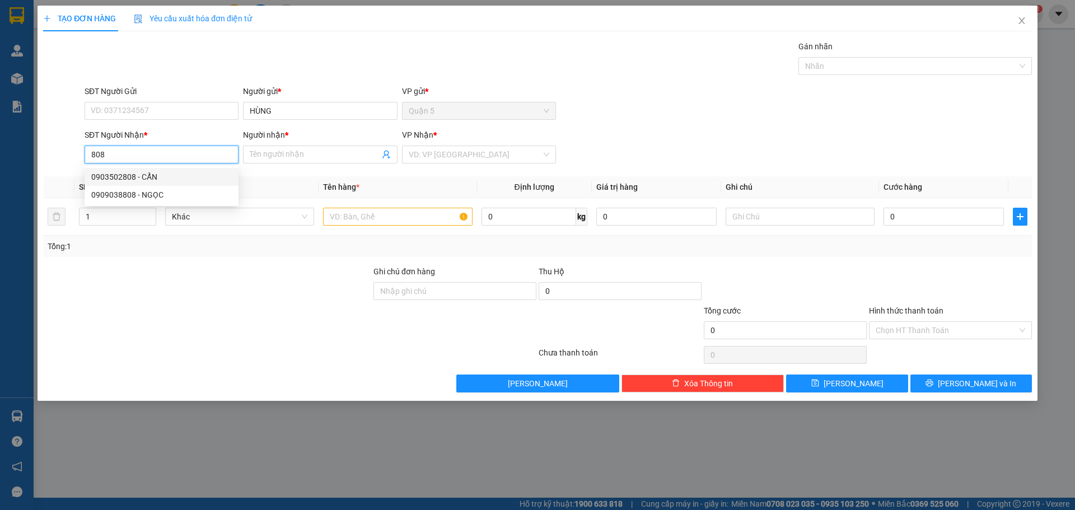
drag, startPoint x: 166, startPoint y: 158, endPoint x: 0, endPoint y: 164, distance: 166.5
click at [0, 164] on div "TẠO ĐƠN HÀNG Yêu cầu xuất hóa đơn điện tử Transit Pickup Surcharge Ids Transit …" at bounding box center [537, 255] width 1075 height 510
drag, startPoint x: 141, startPoint y: 158, endPoint x: 0, endPoint y: 164, distance: 140.7
click at [0, 150] on div "TẠO ĐƠN HÀNG Yêu cầu xuất hóa đơn điện tử Transit Pickup Surcharge Ids Transit …" at bounding box center [537, 255] width 1075 height 510
click at [125, 157] on input "948" at bounding box center [162, 155] width 154 height 18
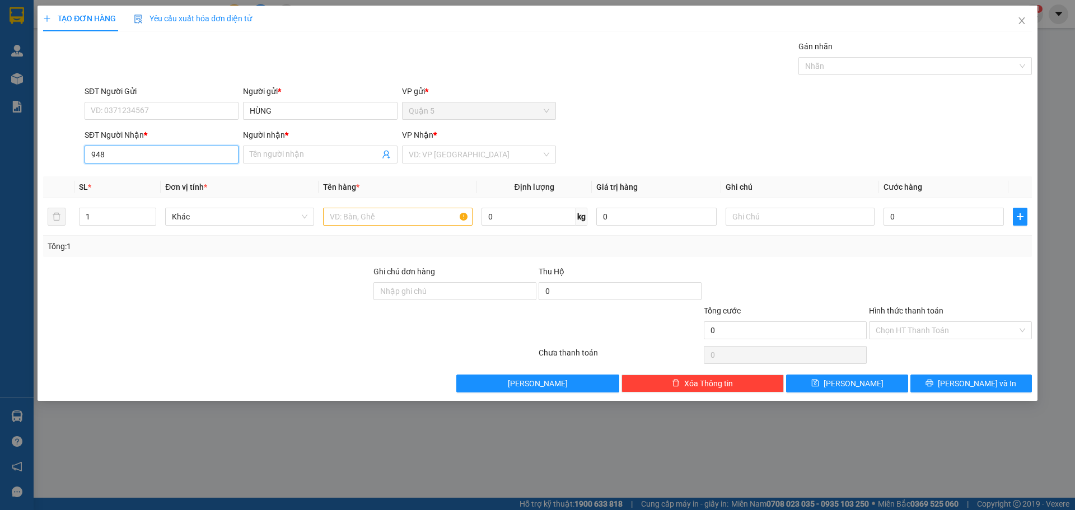
drag, startPoint x: 121, startPoint y: 159, endPoint x: 63, endPoint y: 165, distance: 58.1
click at [78, 165] on div "SĐT Người Nhận * 948 948 Người nhận * Tên người nhận VP Nhận * VD: VP [GEOGRAPH…" at bounding box center [537, 148] width 991 height 39
click at [128, 175] on div "0377994949 - AN HY" at bounding box center [161, 177] width 141 height 12
click at [378, 209] on input "text" at bounding box center [397, 217] width 149 height 18
click at [97, 210] on input "1" at bounding box center [118, 216] width 76 height 17
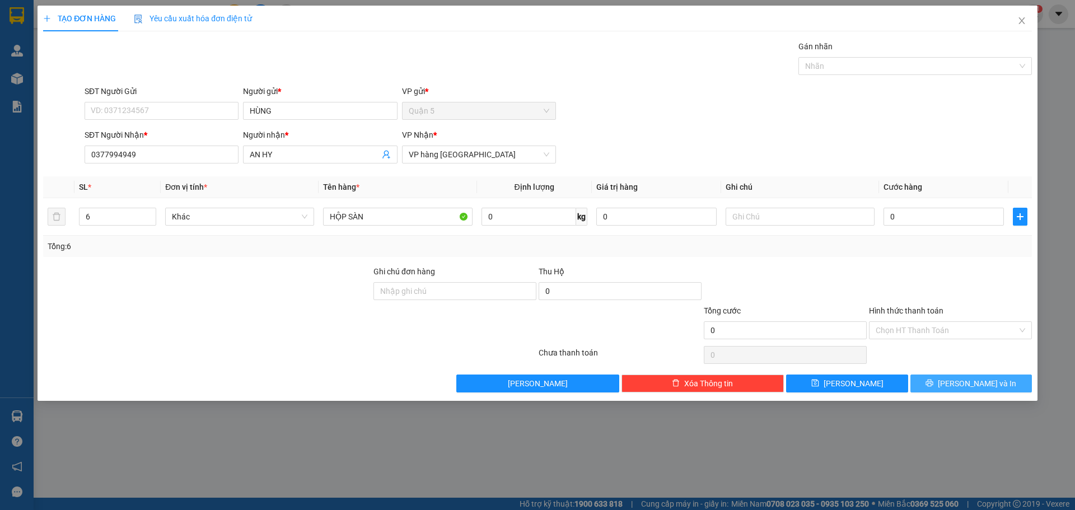
click at [942, 379] on button "[PERSON_NAME] và In" at bounding box center [972, 384] width 122 height 18
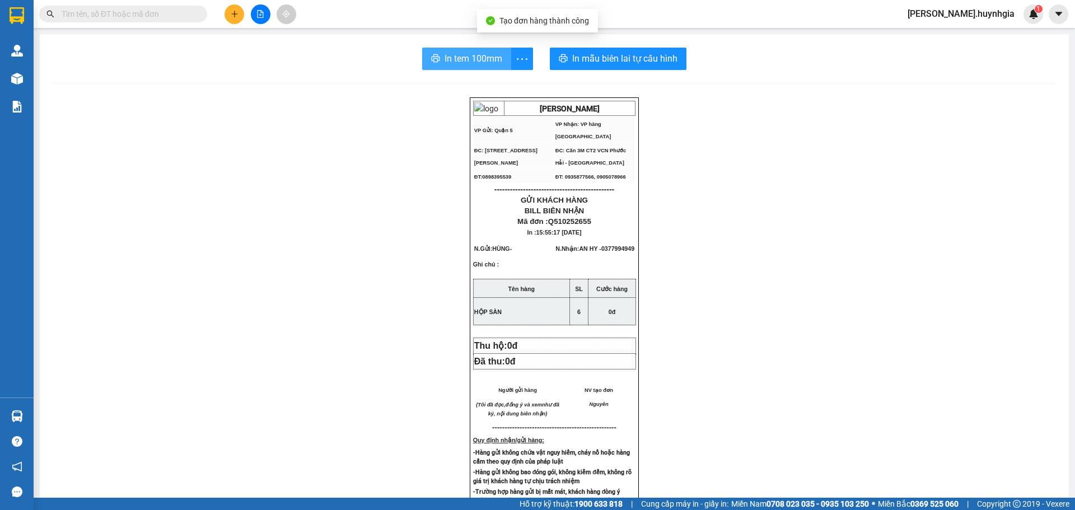
click at [441, 51] on button "In tem 100mm" at bounding box center [466, 59] width 89 height 22
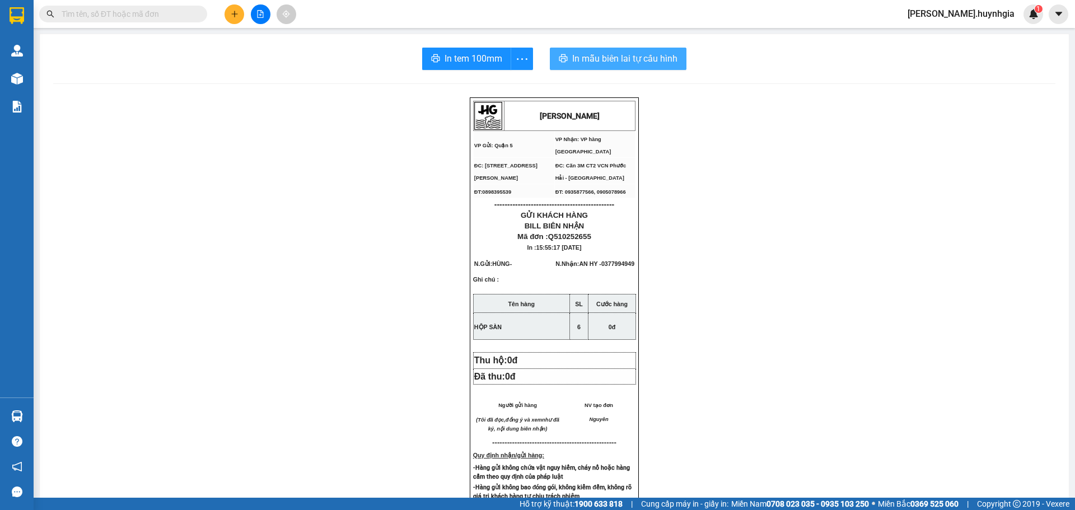
click at [612, 69] on button "In mẫu biên lai tự cấu hình" at bounding box center [618, 59] width 137 height 22
click at [638, 61] on span "In mẫu biên lai tự cấu hình" at bounding box center [624, 59] width 105 height 14
drag, startPoint x: 477, startPoint y: 60, endPoint x: 505, endPoint y: 64, distance: 27.8
click at [477, 59] on span "In tem 100mm" at bounding box center [474, 59] width 58 height 14
click at [110, 12] on input "text" at bounding box center [128, 14] width 132 height 12
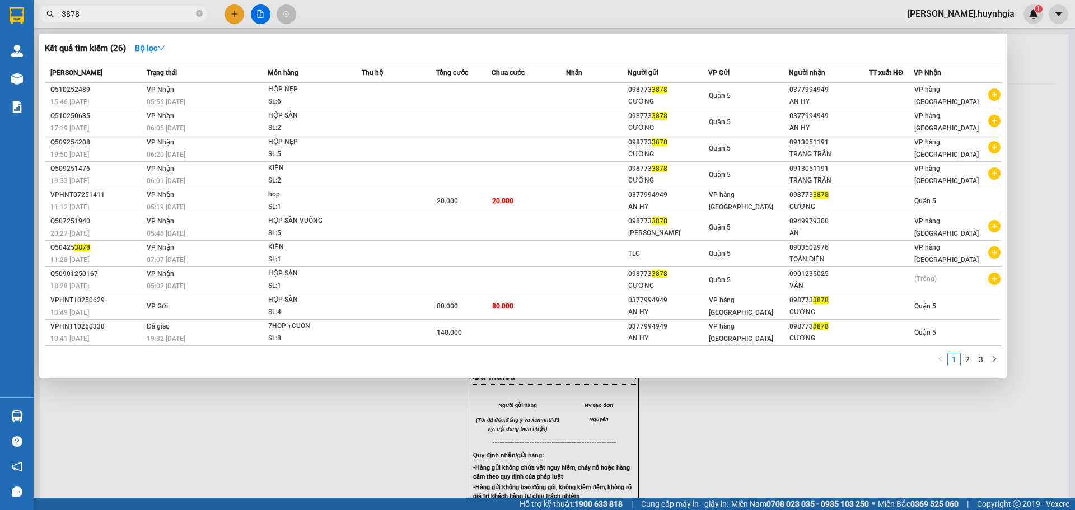
click at [231, 9] on div at bounding box center [537, 255] width 1075 height 510
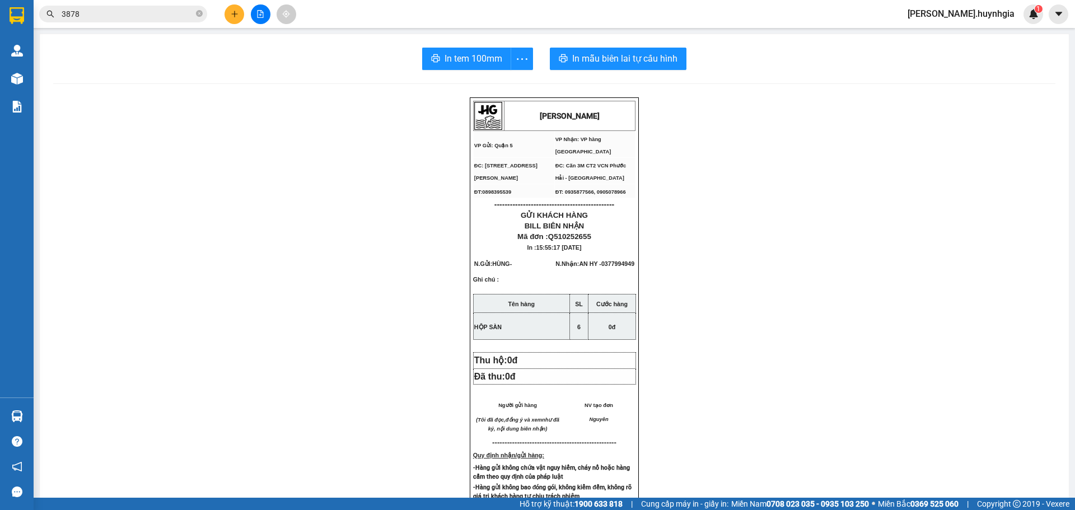
click at [232, 12] on icon "plus" at bounding box center [235, 14] width 8 height 8
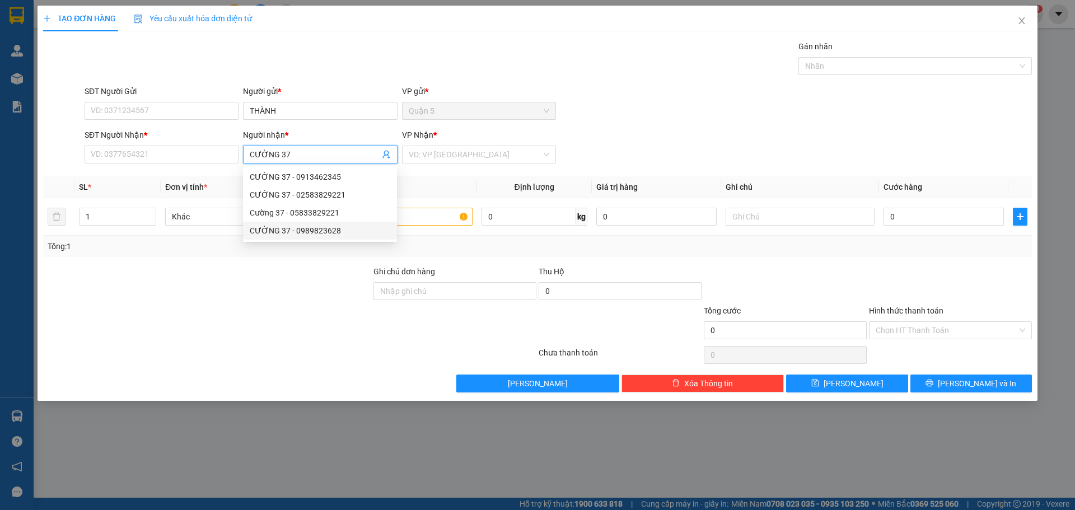
click at [334, 228] on div "CƯỜNG 37 - 0989823628" at bounding box center [320, 231] width 141 height 12
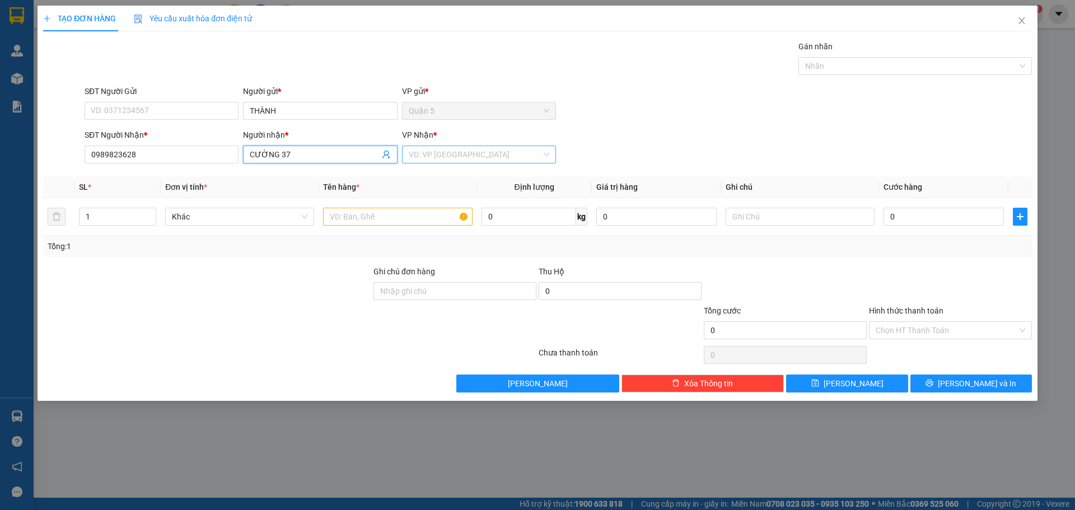
drag, startPoint x: 455, startPoint y: 156, endPoint x: 457, endPoint y: 162, distance: 6.4
click at [455, 155] on input "search" at bounding box center [475, 154] width 133 height 17
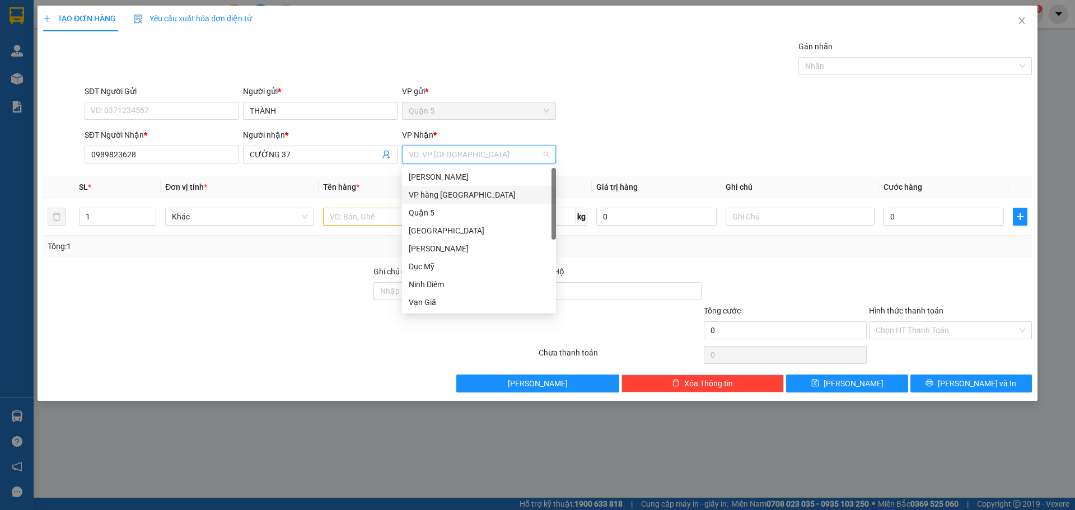
click at [453, 195] on div "VP hàng [GEOGRAPHIC_DATA]" at bounding box center [479, 195] width 141 height 12
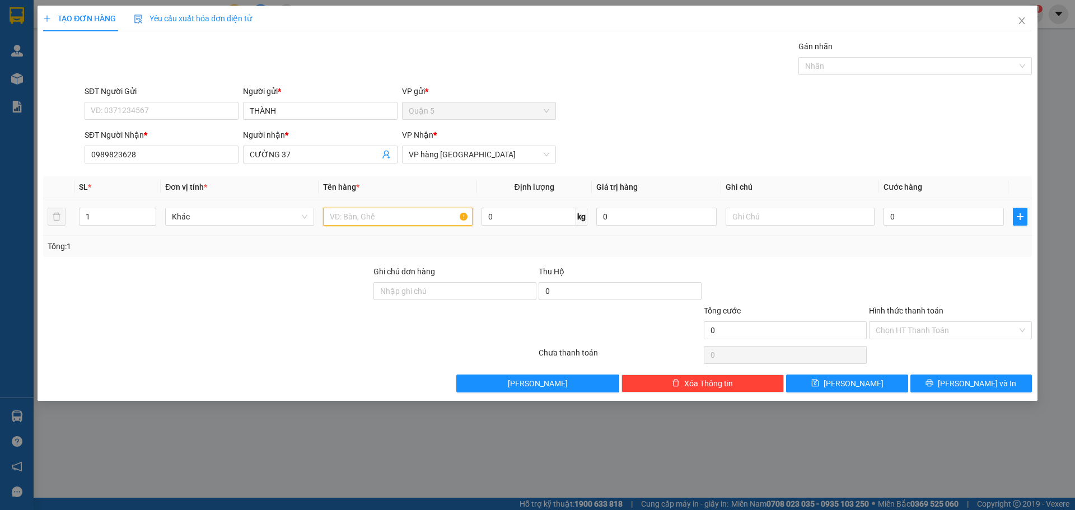
click at [418, 215] on input "text" at bounding box center [397, 217] width 149 height 18
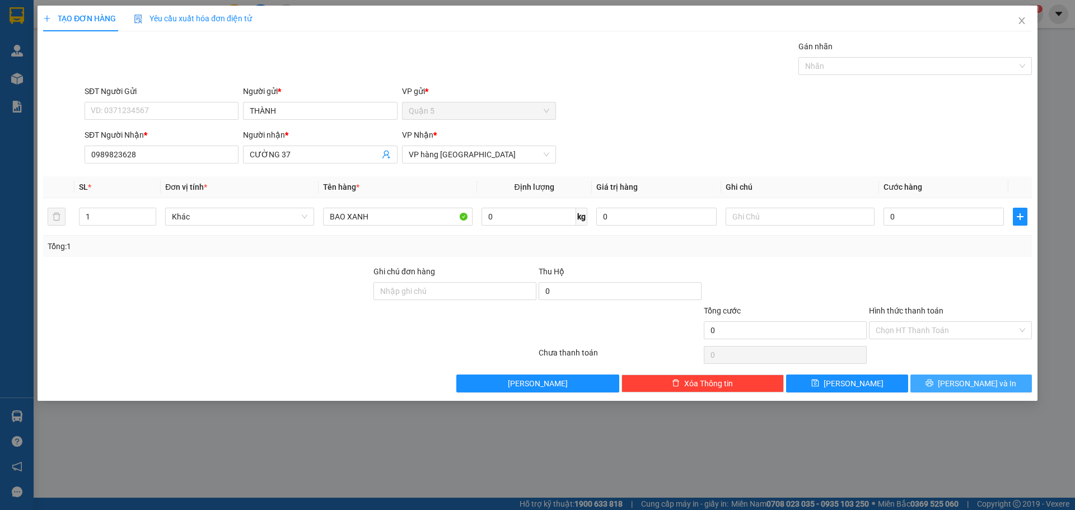
click at [942, 376] on button "[PERSON_NAME] và In" at bounding box center [972, 384] width 122 height 18
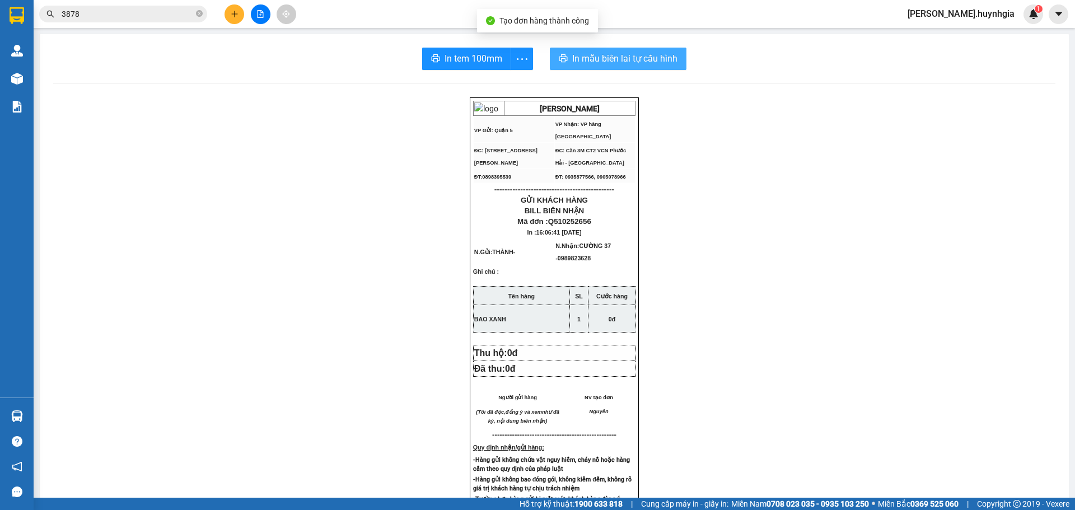
drag, startPoint x: 613, startPoint y: 48, endPoint x: 644, endPoint y: 55, distance: 32.3
click at [613, 49] on button "In mẫu biên lai tự cấu hình" at bounding box center [618, 59] width 137 height 22
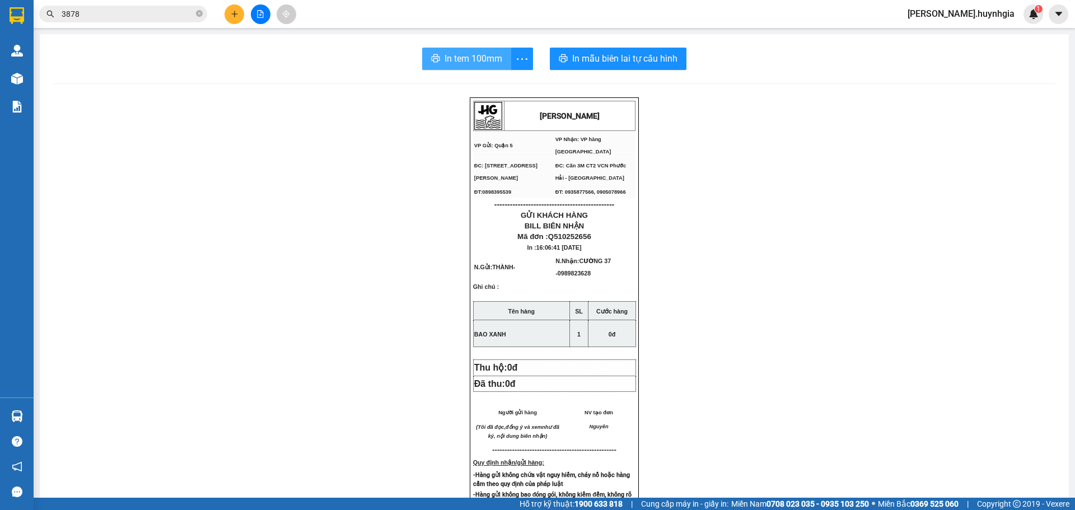
click at [447, 54] on span "In tem 100mm" at bounding box center [474, 59] width 58 height 14
click at [238, 16] on icon "plus" at bounding box center [235, 14] width 8 height 8
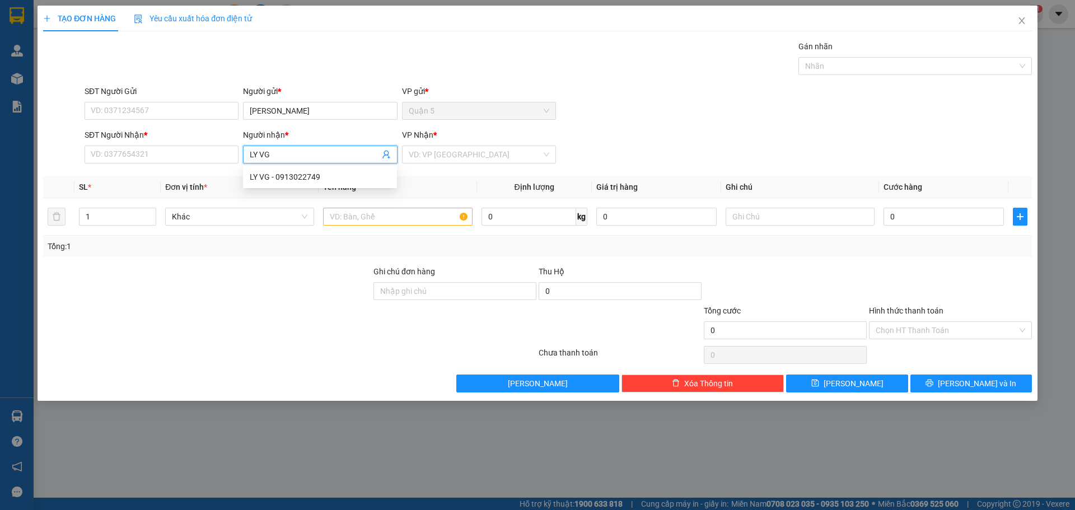
drag, startPoint x: 298, startPoint y: 152, endPoint x: 1, endPoint y: 159, distance: 296.9
click at [0, 156] on div "TẠO ĐƠN HÀNG Yêu cầu xuất hóa đơn điện tử Transit Pickup Surcharge Ids Transit …" at bounding box center [537, 255] width 1075 height 510
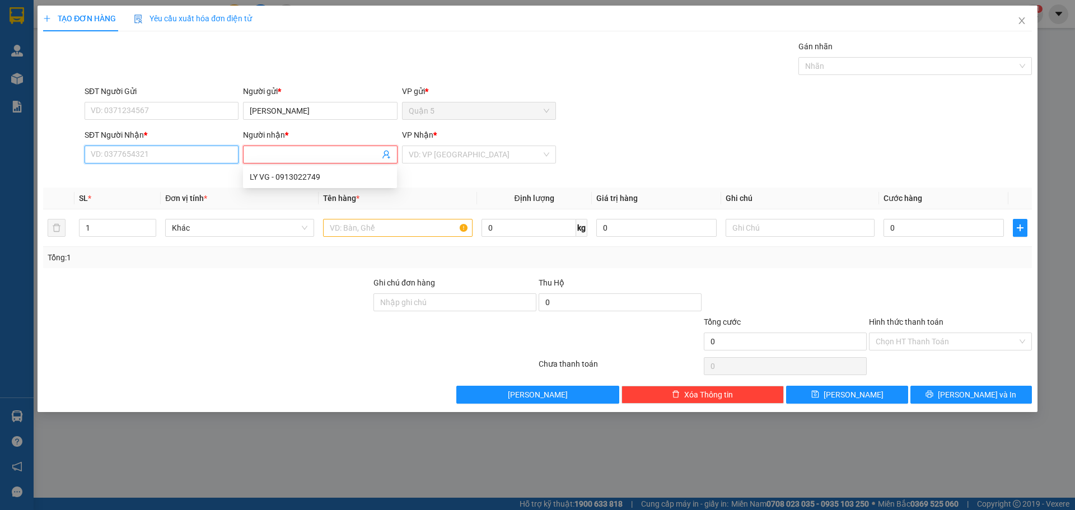
click at [142, 149] on input "SĐT Người Nhận *" at bounding box center [162, 155] width 154 height 18
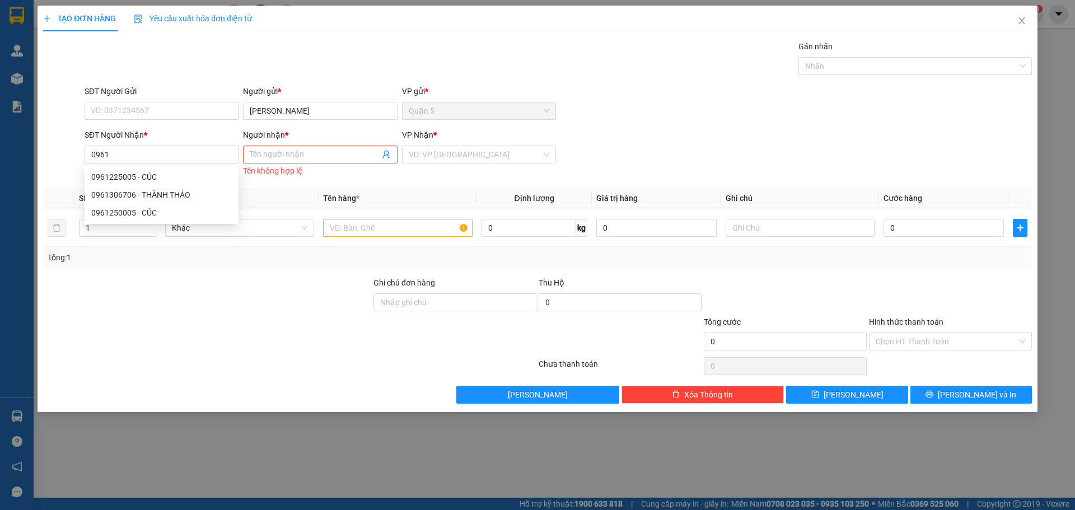
click at [159, 167] on div "0961225005 0961225005 - CÚC 0961306706 - THÀNH THẢO 0961250005 - CÚC" at bounding box center [162, 195] width 154 height 58
click at [162, 175] on div "SĐT Người Nhận * 0961" at bounding box center [161, 154] width 159 height 50
click at [166, 151] on input "0961" at bounding box center [162, 155] width 154 height 18
click at [161, 172] on div "0961225005 - CÚC" at bounding box center [161, 177] width 141 height 12
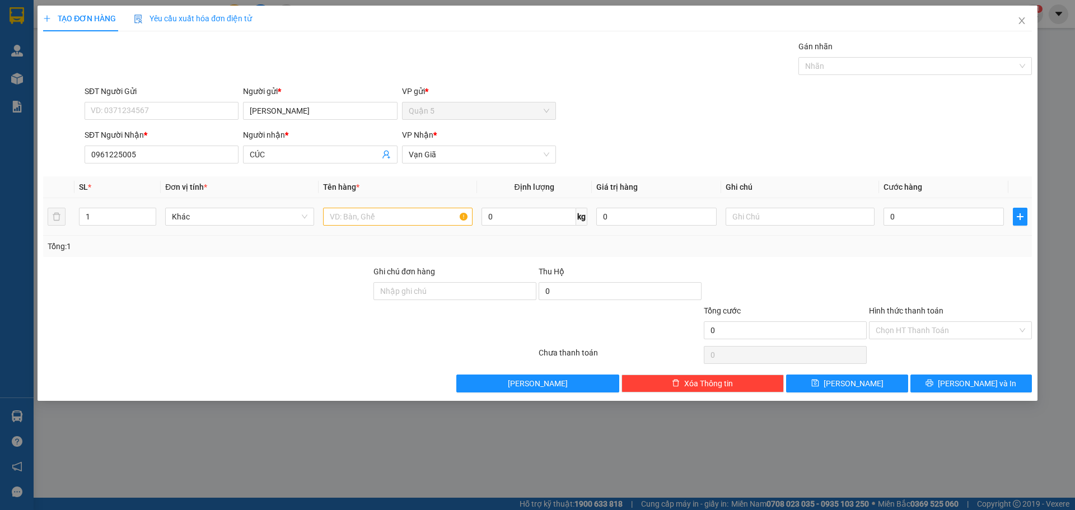
click at [370, 235] on div "SL * Đơn vị tính * Tên hàng * Định lượng Giá trị hàng Ghi chú Cước hàng 1 Khác …" at bounding box center [537, 216] width 989 height 81
click at [388, 221] on input "text" at bounding box center [397, 217] width 149 height 18
click at [934, 388] on span "printer" at bounding box center [930, 383] width 8 height 9
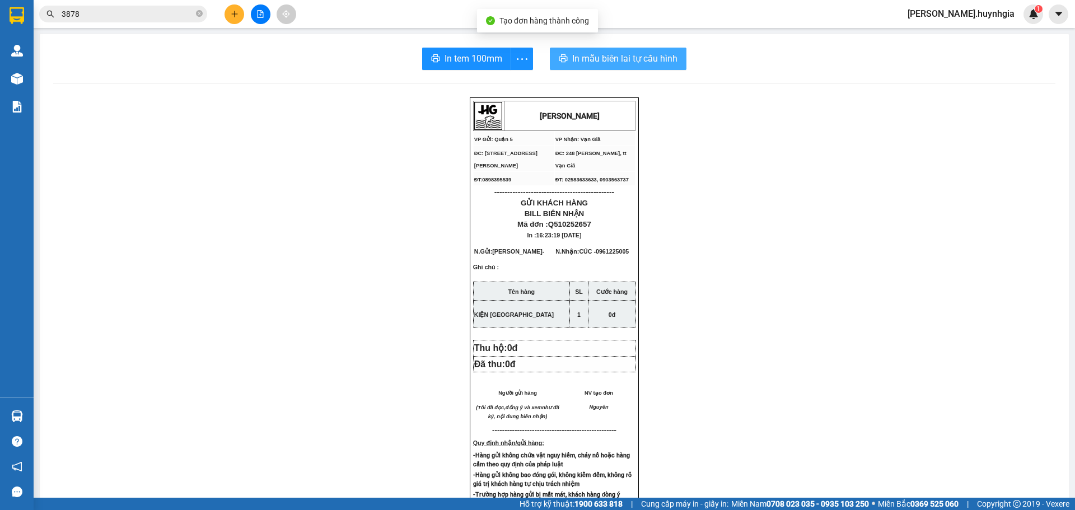
click at [617, 63] on span "In mẫu biên lai tự cấu hình" at bounding box center [624, 59] width 105 height 14
click at [444, 46] on div "In tem 100mm In mẫu biên lai tự cấu hình [PERSON_NAME] VP Gửi: Quận 5 VP Nhận…" at bounding box center [554, 438] width 1029 height 809
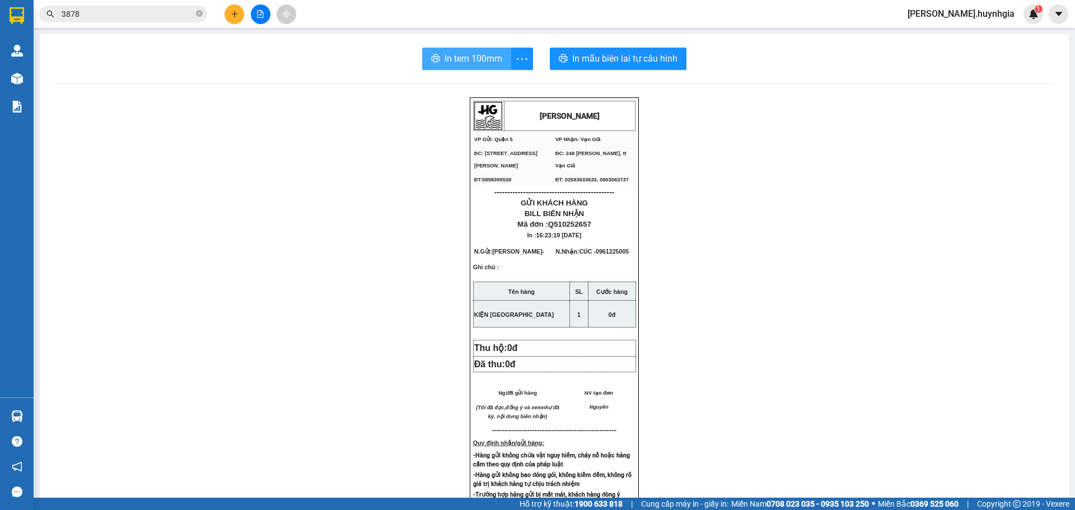
click at [445, 53] on span "In tem 100mm" at bounding box center [474, 59] width 58 height 14
click at [231, 10] on button at bounding box center [235, 14] width 20 height 20
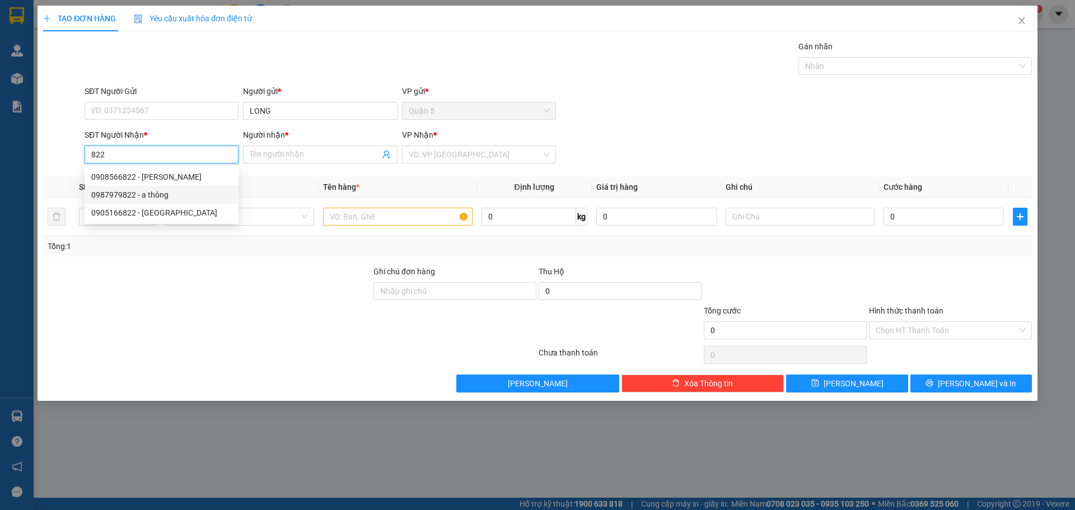
drag, startPoint x: 157, startPoint y: 193, endPoint x: 166, endPoint y: 193, distance: 9.5
click at [155, 191] on div "0987979822 - a thông" at bounding box center [161, 195] width 141 height 12
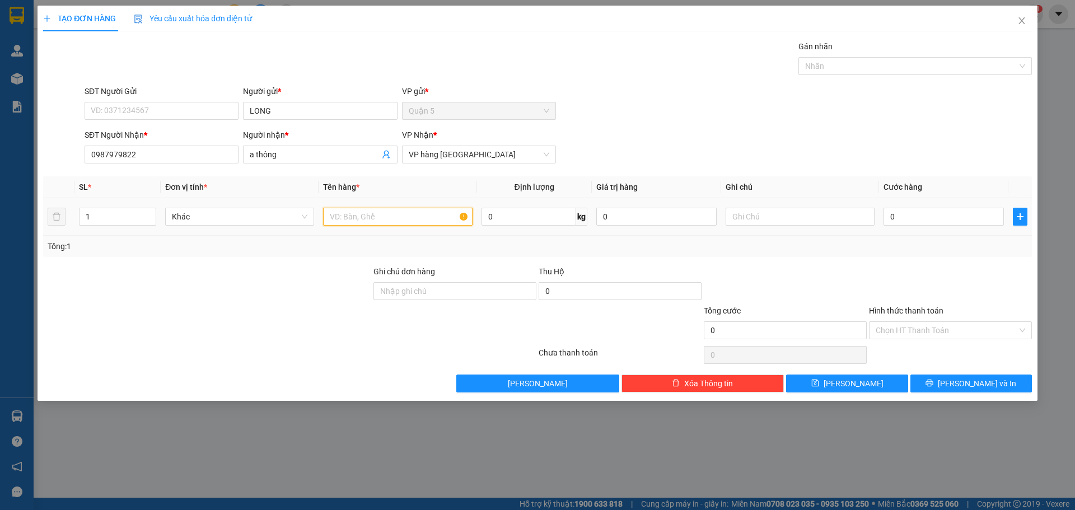
click at [384, 224] on input "text" at bounding box center [397, 217] width 149 height 18
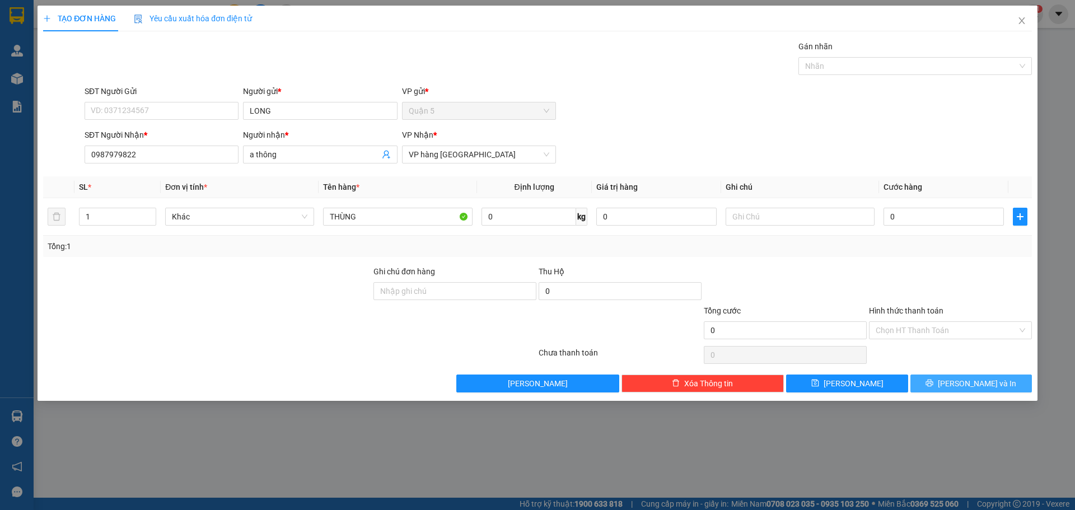
click at [977, 380] on span "[PERSON_NAME] và In" at bounding box center [977, 383] width 78 height 12
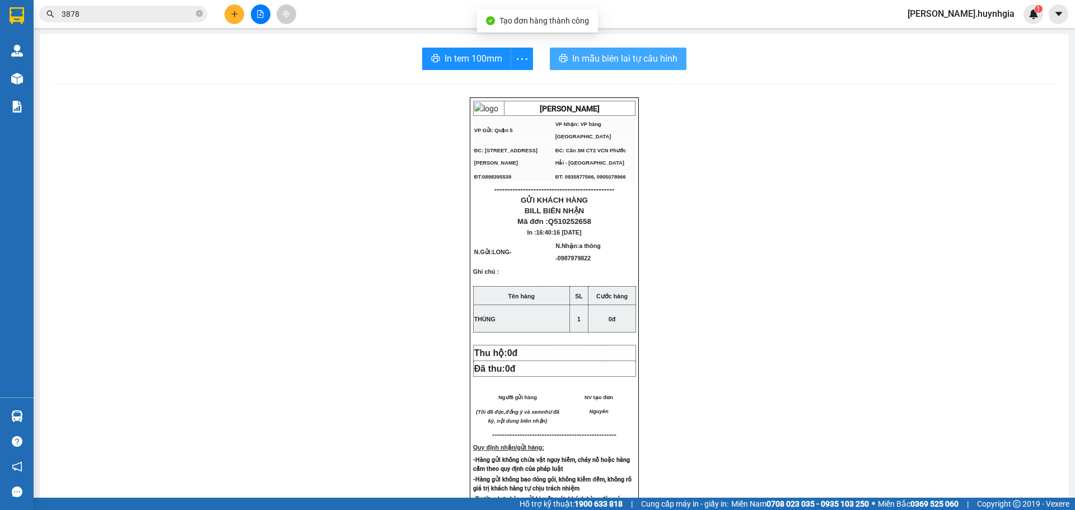
click at [666, 55] on span "In mẫu biên lai tự cấu hình" at bounding box center [624, 59] width 105 height 14
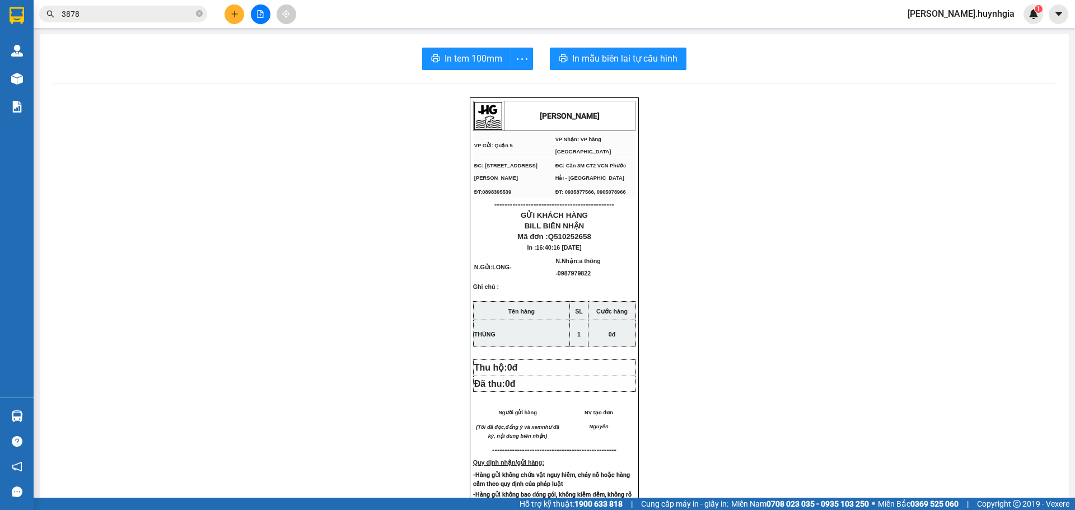
click at [462, 74] on div "In tem 100mm In mẫu biên lai tự cấu hình [PERSON_NAME] VP Gửi: Quận 5 VP Nhận…" at bounding box center [554, 457] width 1029 height 847
click at [470, 63] on span "In tem 100mm" at bounding box center [474, 59] width 58 height 14
click at [236, 20] on button at bounding box center [235, 14] width 20 height 20
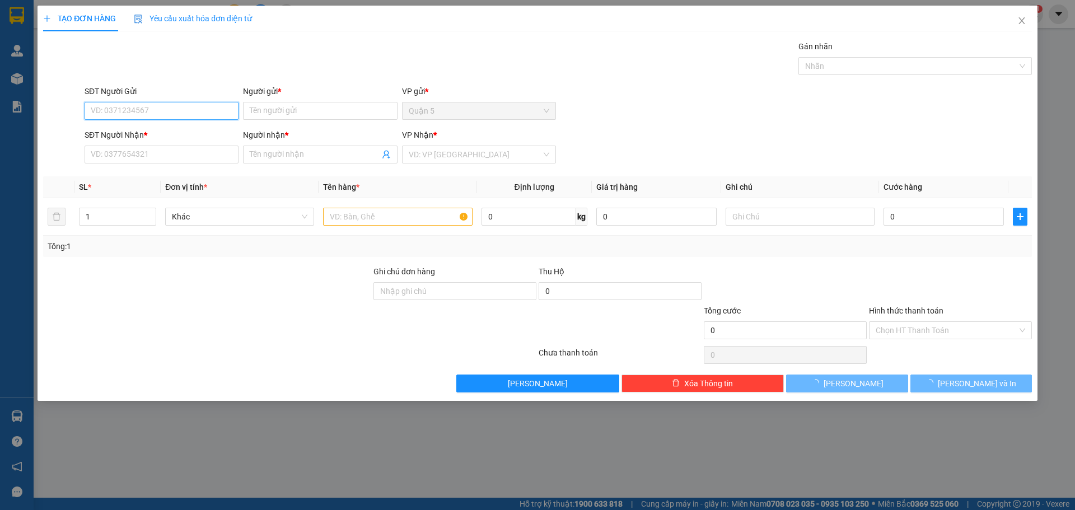
click at [153, 110] on input "SĐT Người Gửi" at bounding box center [162, 111] width 154 height 18
click at [120, 109] on input "6868" at bounding box center [162, 111] width 154 height 18
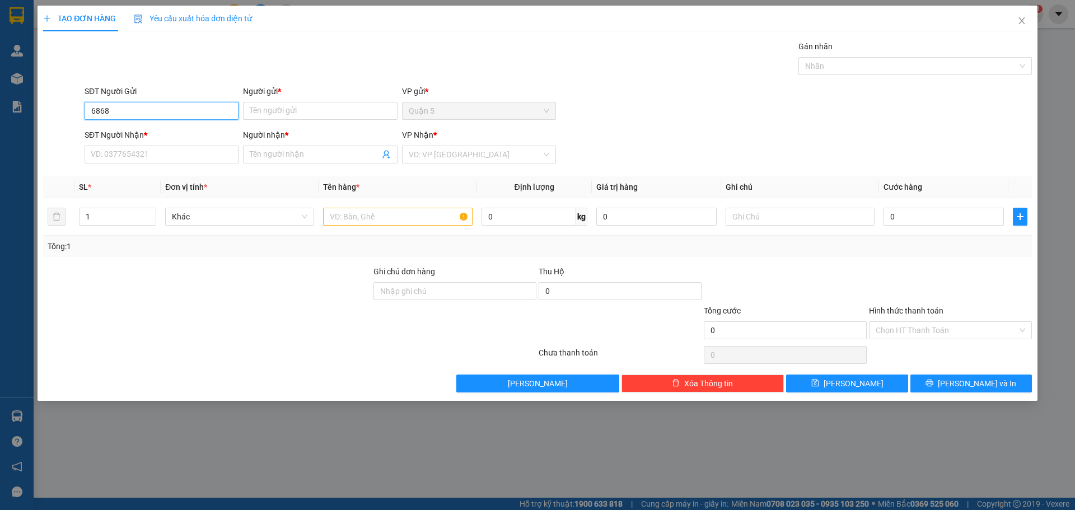
drag, startPoint x: 48, startPoint y: 121, endPoint x: 0, endPoint y: 142, distance: 52.4
click at [0, 129] on div "TẠO ĐƠN HÀNG Yêu cầu xuất hóa đơn điện tử Transit Pickup Surcharge Ids Transit …" at bounding box center [537, 255] width 1075 height 510
drag, startPoint x: 160, startPoint y: 113, endPoint x: 22, endPoint y: 81, distance: 141.4
click at [0, 75] on div "TẠO ĐƠN HÀNG Yêu cầu xuất hóa đơn điện tử Transit Pickup Surcharge Ids Transit …" at bounding box center [537, 255] width 1075 height 510
click at [179, 187] on div "0706208868 0706208868 - DANH" at bounding box center [162, 177] width 154 height 22
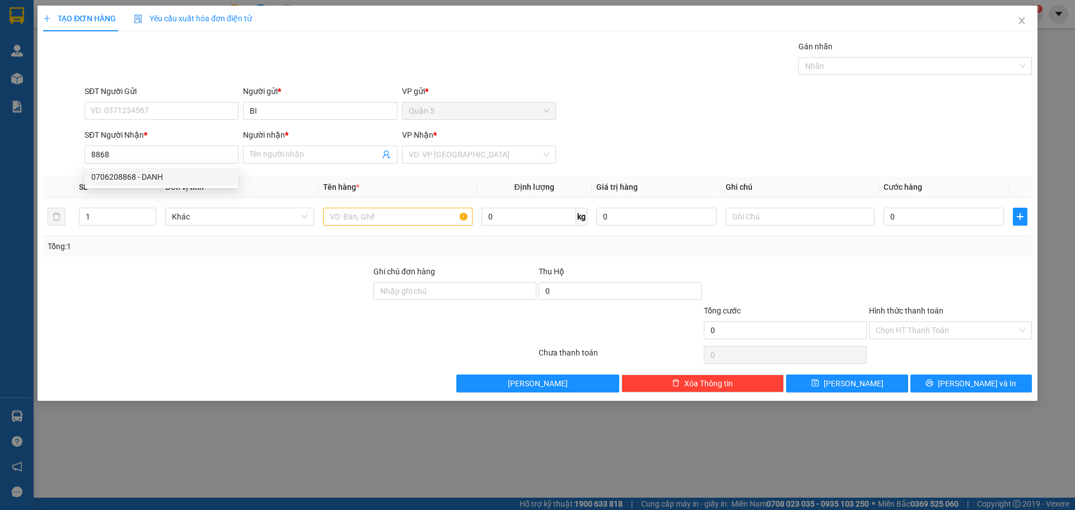
click at [211, 170] on div "Transit Pickup Surcharge Ids Transit Deliver Surcharge Ids Transit Deliver Surc…" at bounding box center [537, 216] width 989 height 352
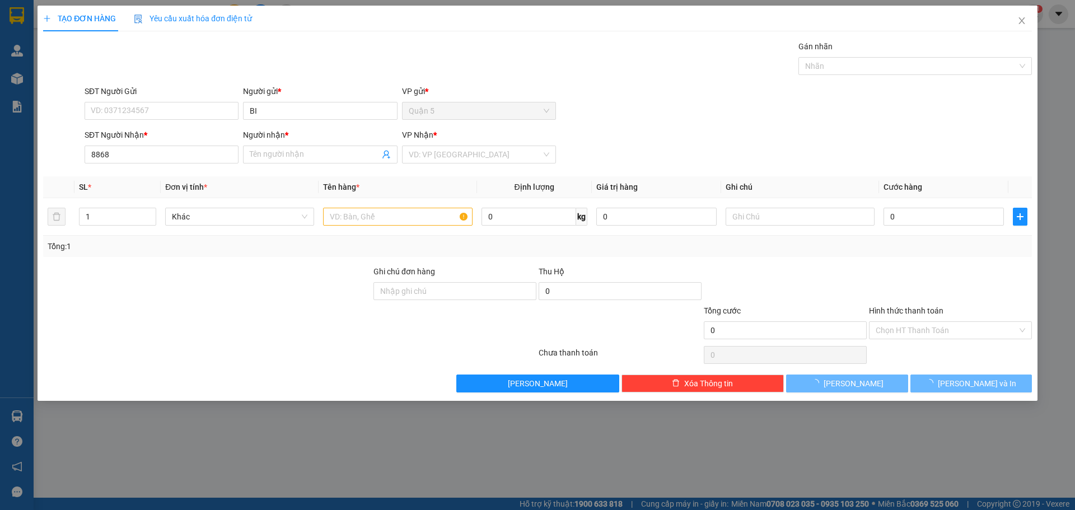
click at [142, 129] on div "SĐT Người Nhận *" at bounding box center [162, 135] width 154 height 12
click at [142, 146] on input "8868" at bounding box center [162, 155] width 154 height 18
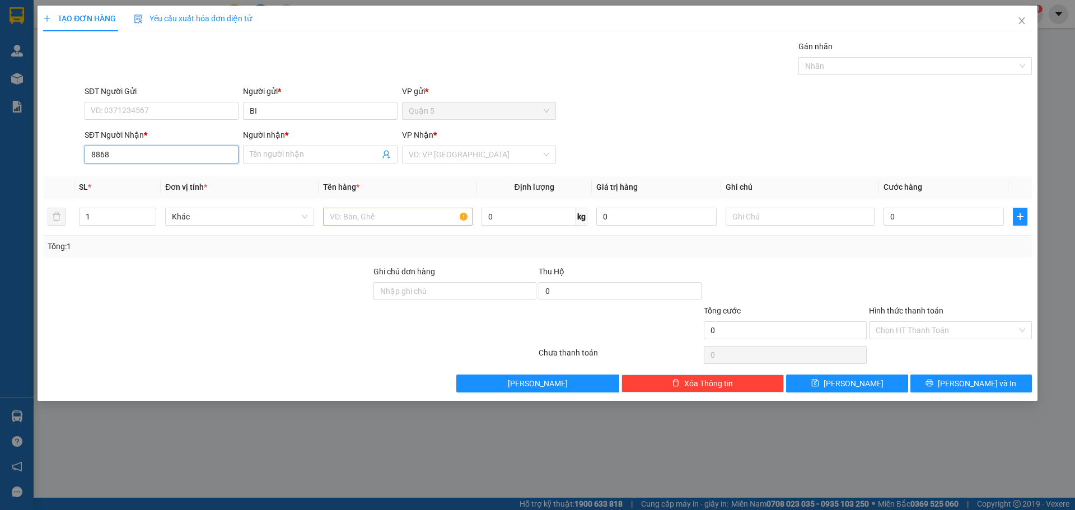
click at [147, 156] on input "8868" at bounding box center [162, 155] width 154 height 18
click at [147, 175] on div "0706208868 - DANH" at bounding box center [161, 177] width 141 height 12
click at [360, 223] on input "text" at bounding box center [397, 217] width 149 height 18
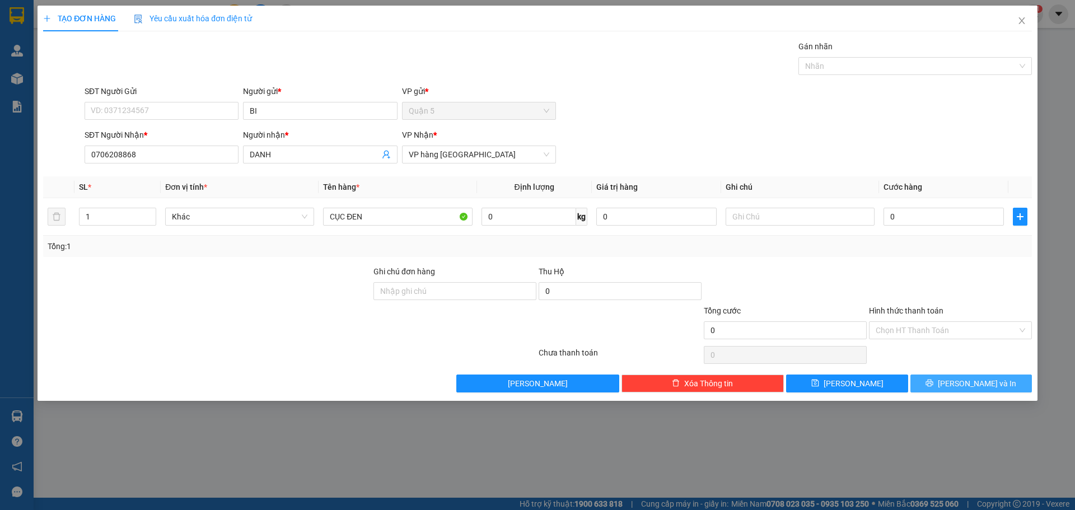
click at [922, 375] on button "[PERSON_NAME] và In" at bounding box center [972, 384] width 122 height 18
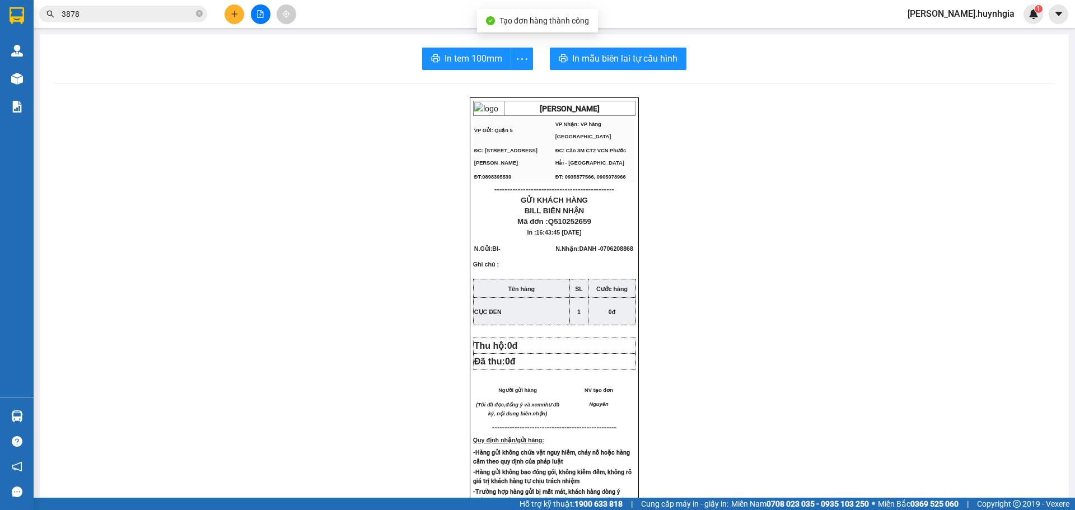
click at [600, 40] on div "In tem 100mm In mẫu biên lai tự cấu hình [PERSON_NAME] VP Gửi: Quận 5 VP Nhận…" at bounding box center [554, 446] width 1029 height 825
click at [610, 52] on span "In mẫu biên lai tự cấu hình" at bounding box center [624, 59] width 105 height 14
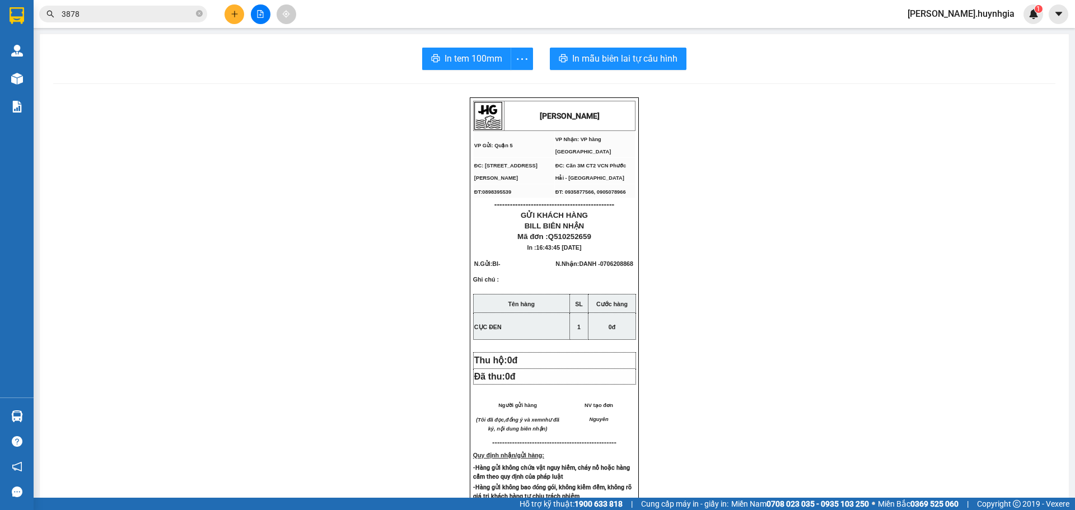
click at [467, 56] on span "In tem 100mm" at bounding box center [474, 59] width 58 height 14
click at [240, 20] on button at bounding box center [235, 14] width 20 height 20
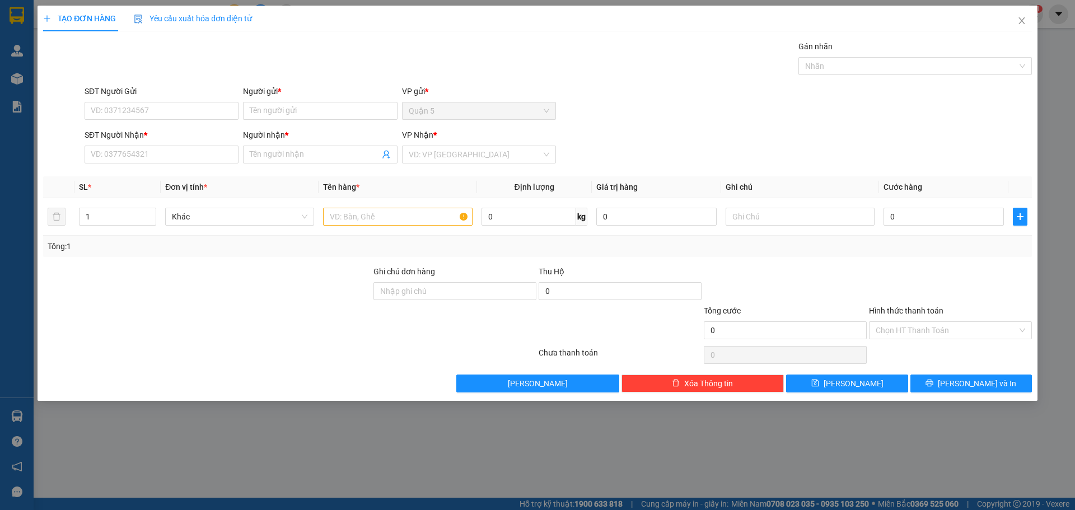
click at [192, 124] on form "SĐT Người Gửi VD: 0371234567 Người gửi * Tên người gửi VP gửi * Quận 5 SĐT Ngườ…" at bounding box center [537, 126] width 989 height 83
click at [194, 110] on input "SĐT Người Gửi" at bounding box center [162, 111] width 154 height 18
click at [160, 114] on input "7779678" at bounding box center [162, 111] width 154 height 18
drag, startPoint x: 131, startPoint y: 107, endPoint x: 0, endPoint y: 126, distance: 132.4
click at [0, 126] on div "TẠO ĐƠN HÀNG Yêu cầu xuất hóa đơn điện tử Transit Pickup Surcharge Ids Transit …" at bounding box center [537, 255] width 1075 height 510
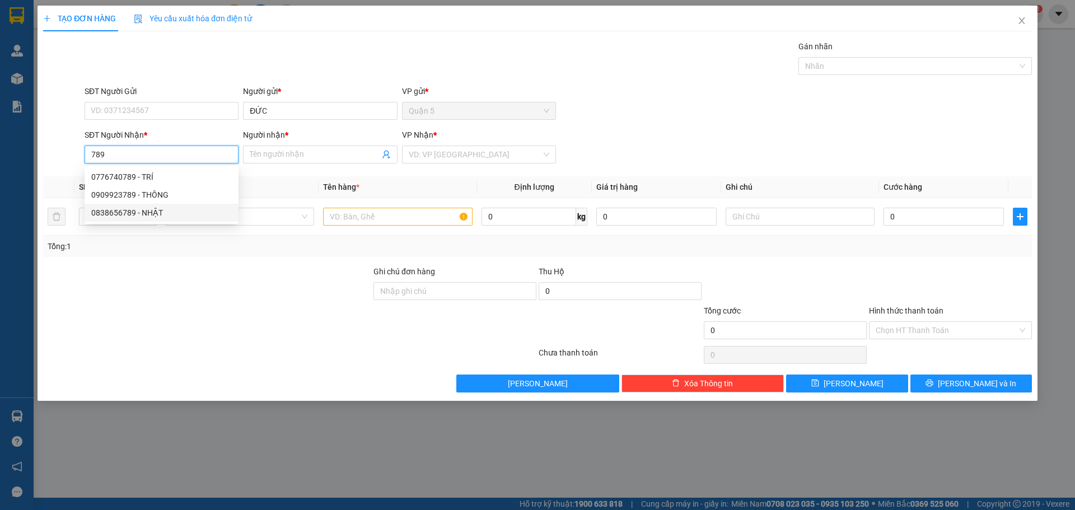
click at [145, 209] on div "0838656789 - NHẬT" at bounding box center [161, 213] width 141 height 12
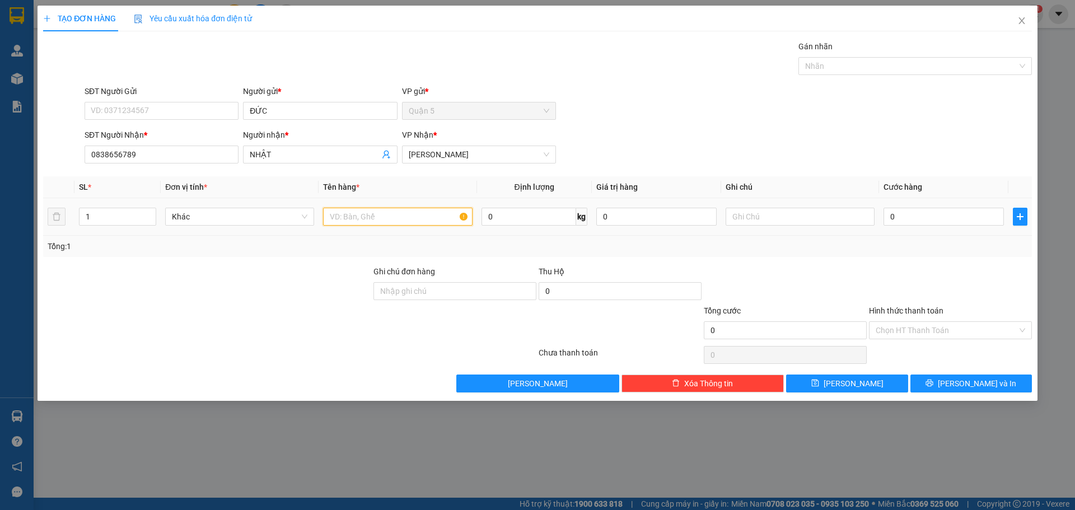
click at [385, 222] on input "text" at bounding box center [397, 217] width 149 height 18
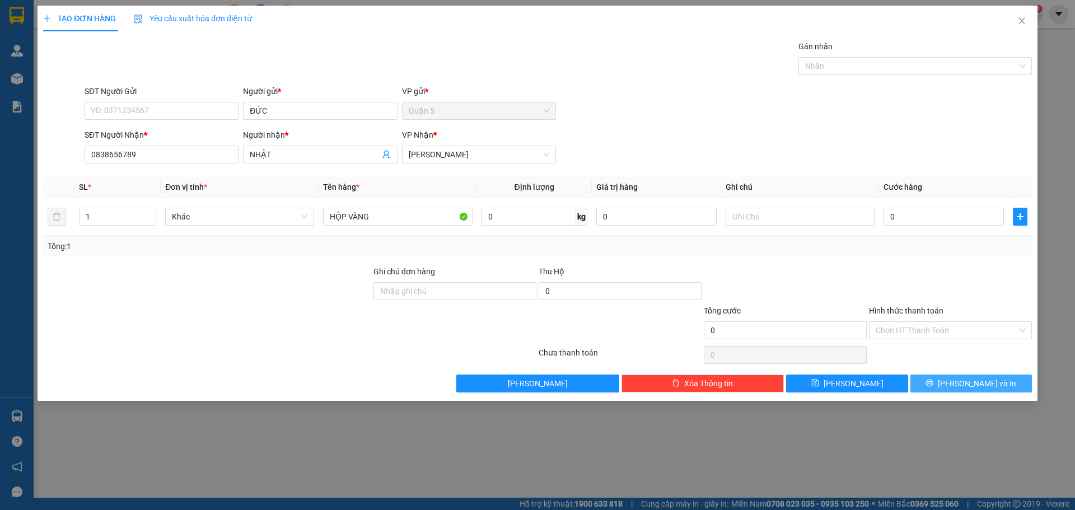
click at [970, 380] on span "[PERSON_NAME] và In" at bounding box center [977, 383] width 78 height 12
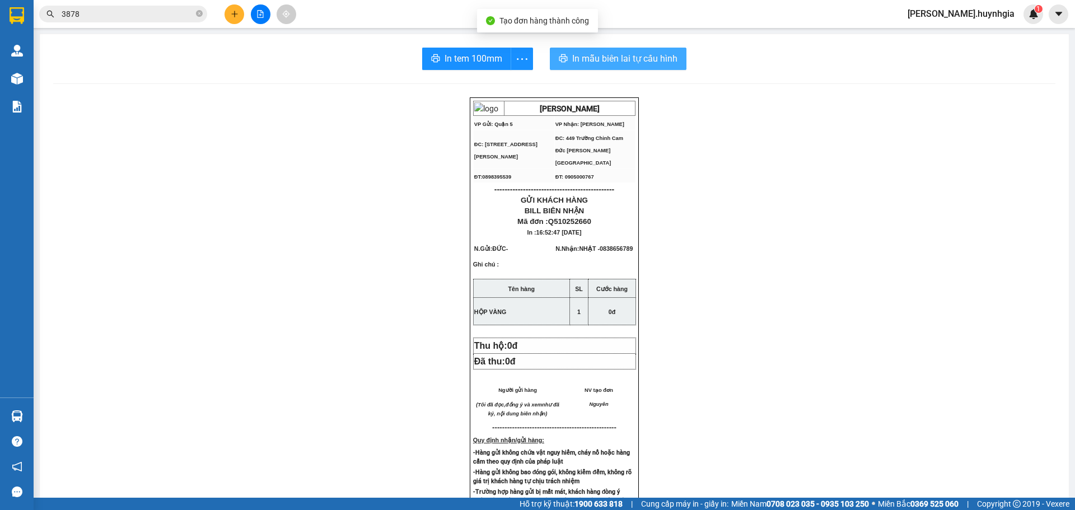
click at [627, 57] on span "In mẫu biên lai tự cấu hình" at bounding box center [624, 59] width 105 height 14
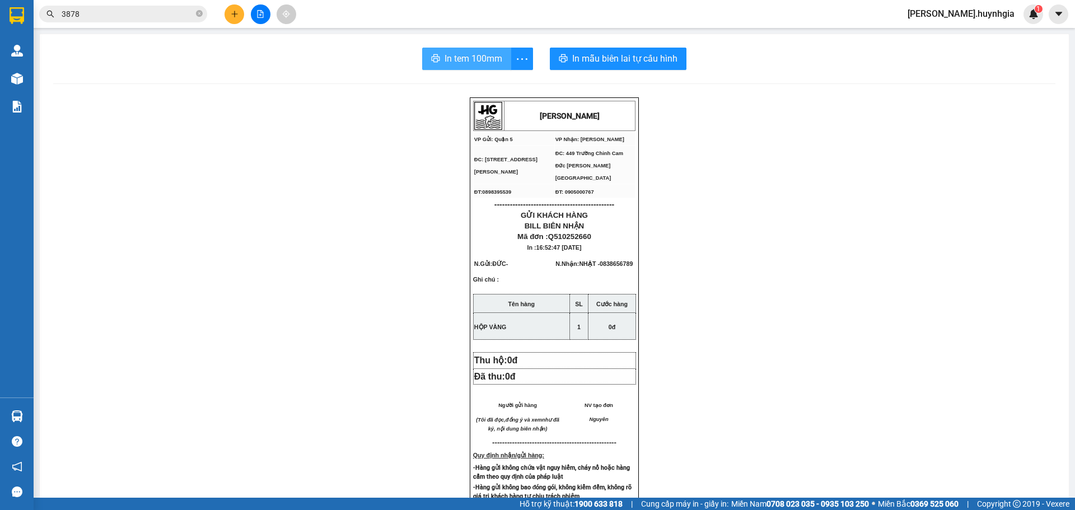
click at [491, 59] on span "In tem 100mm" at bounding box center [474, 59] width 58 height 14
click at [237, 16] on icon "plus" at bounding box center [235, 14] width 8 height 8
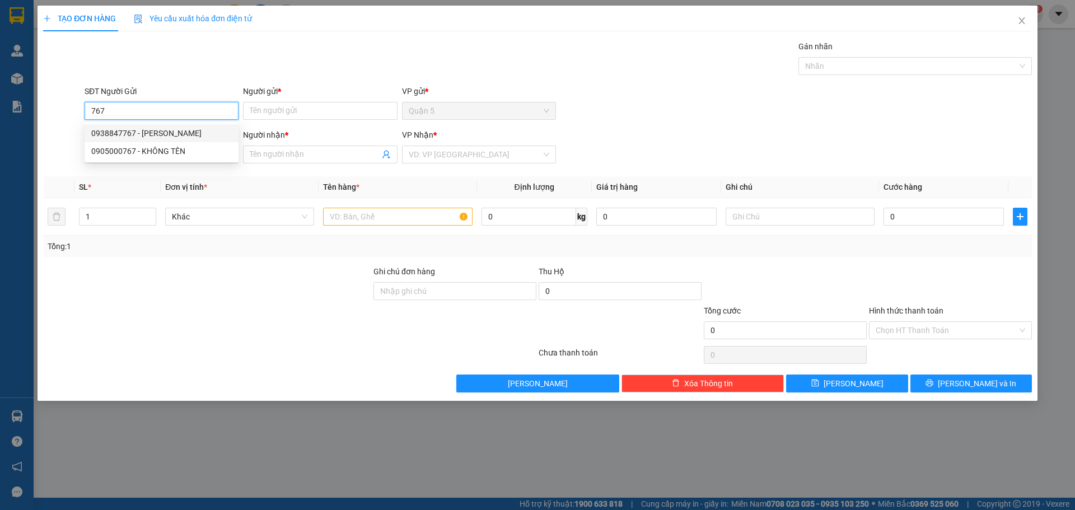
click at [171, 136] on div "0938847767 - [PERSON_NAME]" at bounding box center [161, 133] width 141 height 12
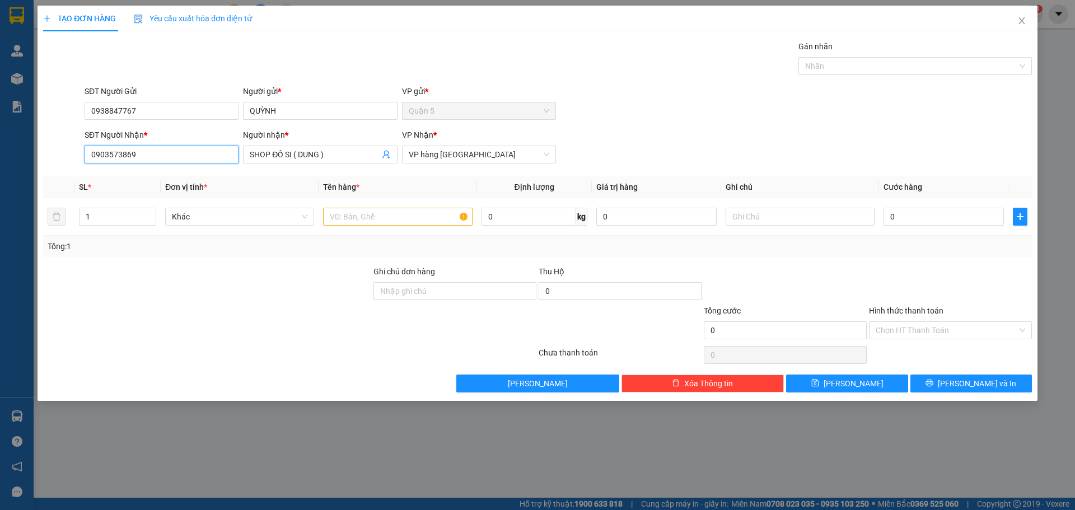
drag, startPoint x: 198, startPoint y: 154, endPoint x: 0, endPoint y: 185, distance: 200.2
click at [0, 185] on div "TẠO ĐƠN HÀNG Yêu cầu xuất hóa đơn điện tử Transit Pickup Surcharge Ids Transit …" at bounding box center [537, 255] width 1075 height 510
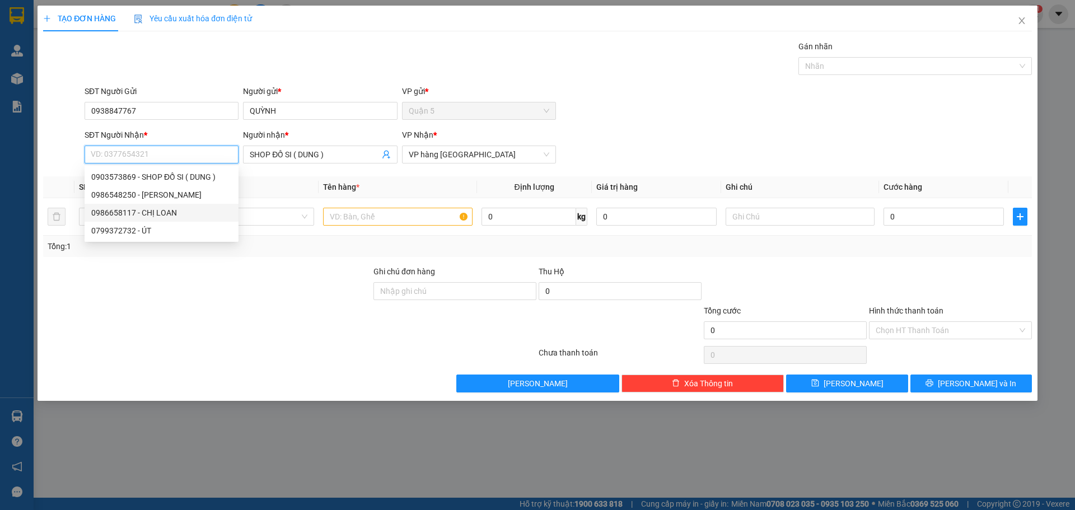
click at [188, 211] on div "0986658117 - CHỊ LOAN" at bounding box center [161, 213] width 141 height 12
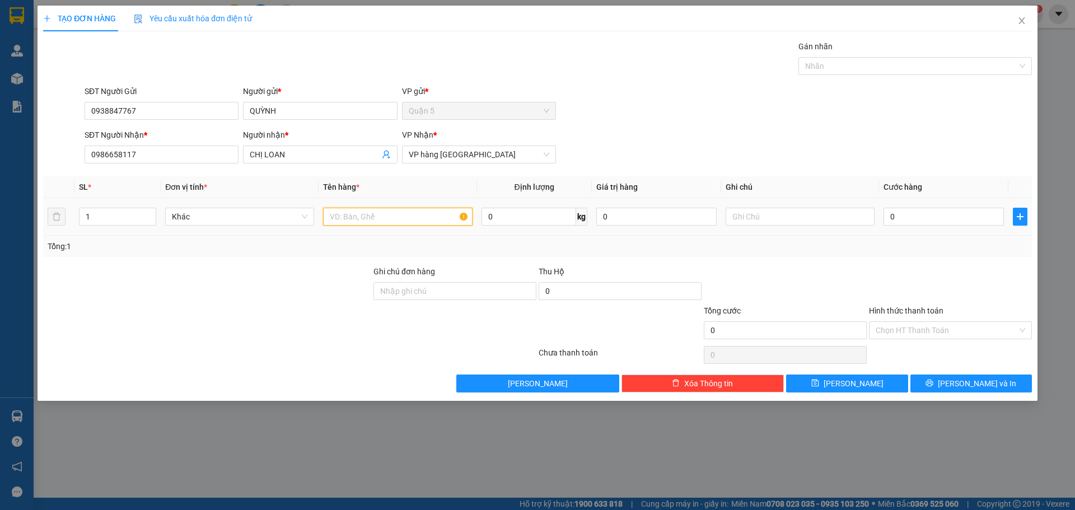
click at [370, 221] on input "text" at bounding box center [397, 217] width 149 height 18
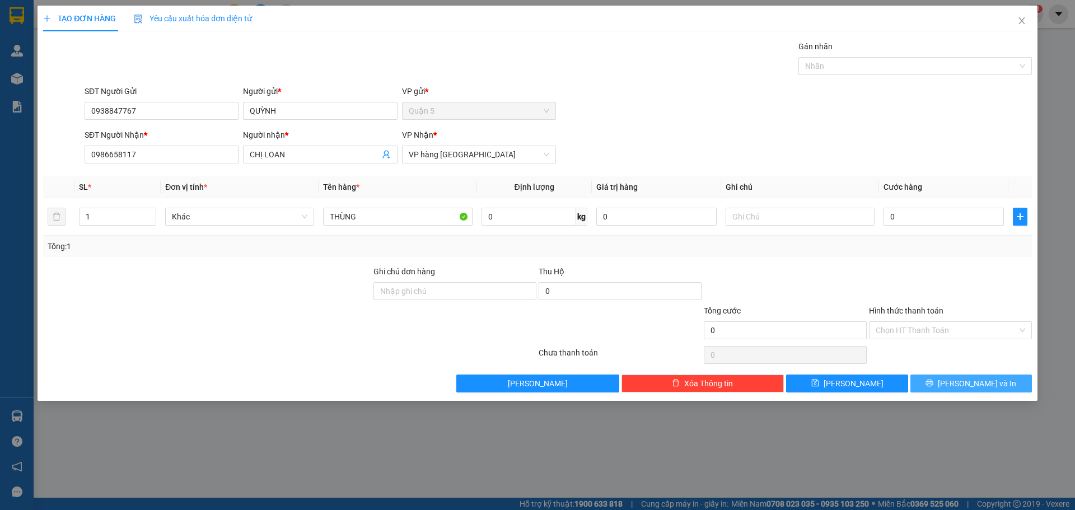
click at [933, 385] on button "[PERSON_NAME] và In" at bounding box center [972, 384] width 122 height 18
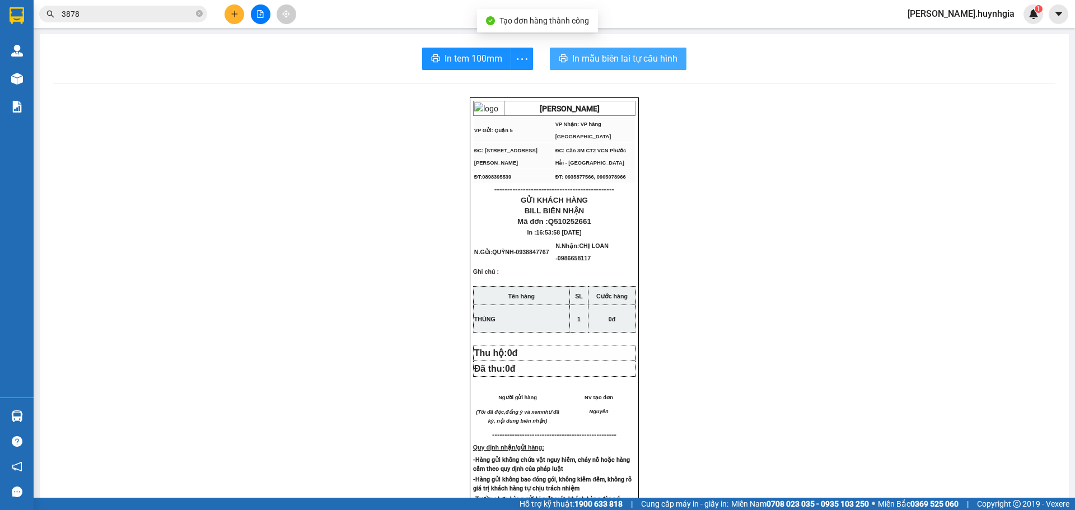
drag, startPoint x: 622, startPoint y: 66, endPoint x: 644, endPoint y: 52, distance: 26.4
click at [621, 67] on button "In mẫu biên lai tự cấu hình" at bounding box center [618, 59] width 137 height 22
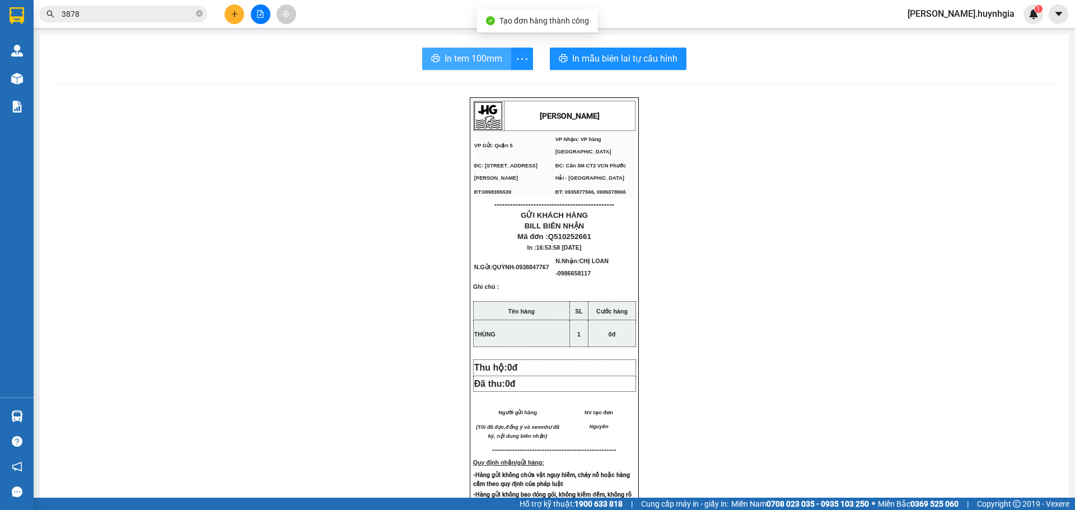
click at [477, 56] on span "In tem 100mm" at bounding box center [474, 59] width 58 height 14
click at [230, 18] on button at bounding box center [235, 14] width 20 height 20
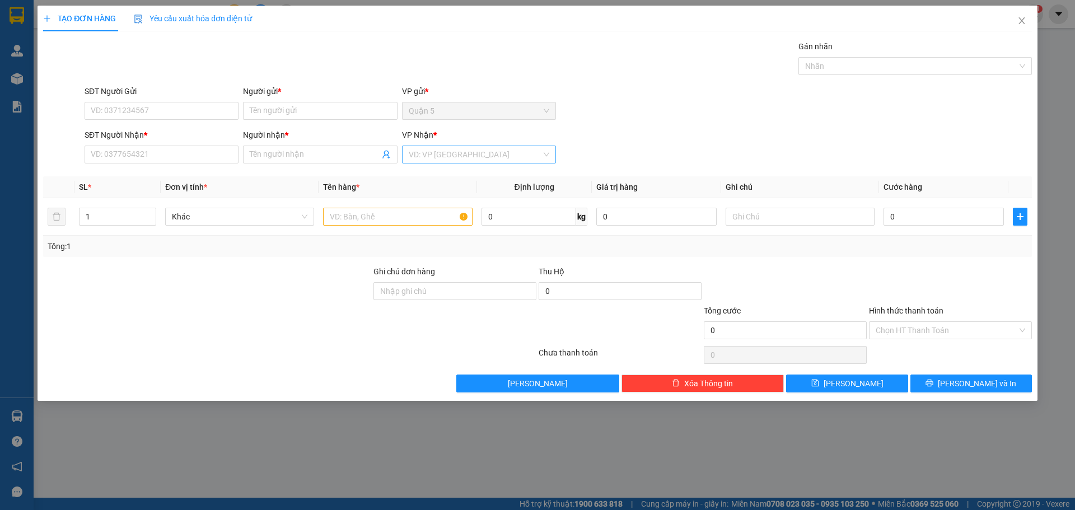
drag, startPoint x: 416, startPoint y: 147, endPoint x: 450, endPoint y: 161, distance: 37.7
click at [417, 150] on input "search" at bounding box center [475, 154] width 133 height 17
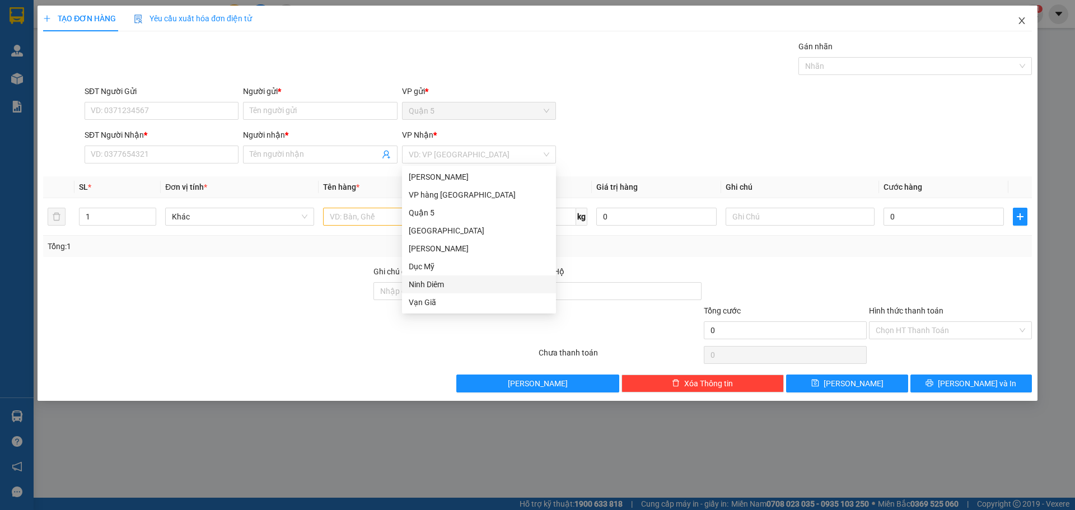
click at [1018, 23] on icon "close" at bounding box center [1022, 20] width 9 height 9
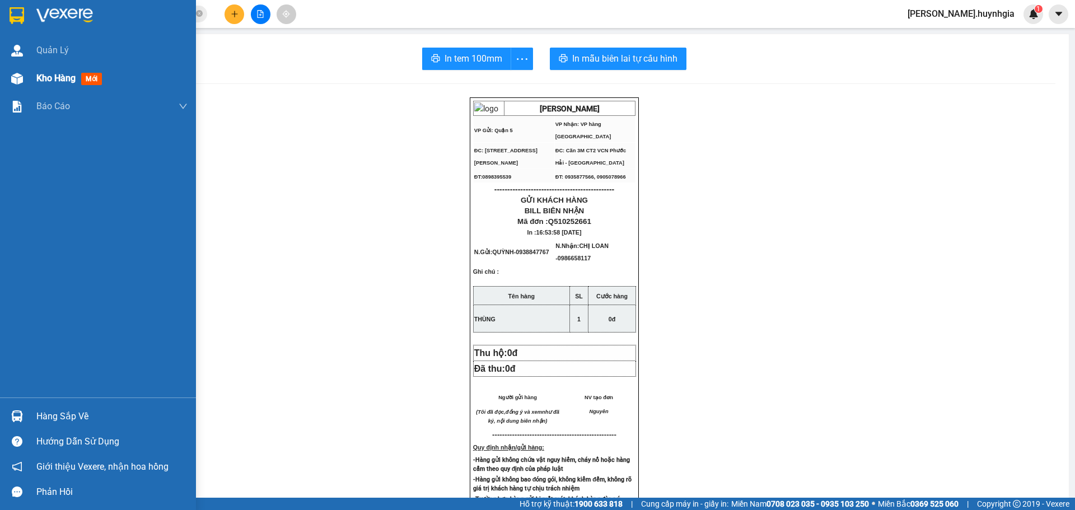
click at [7, 73] on div at bounding box center [17, 79] width 20 height 20
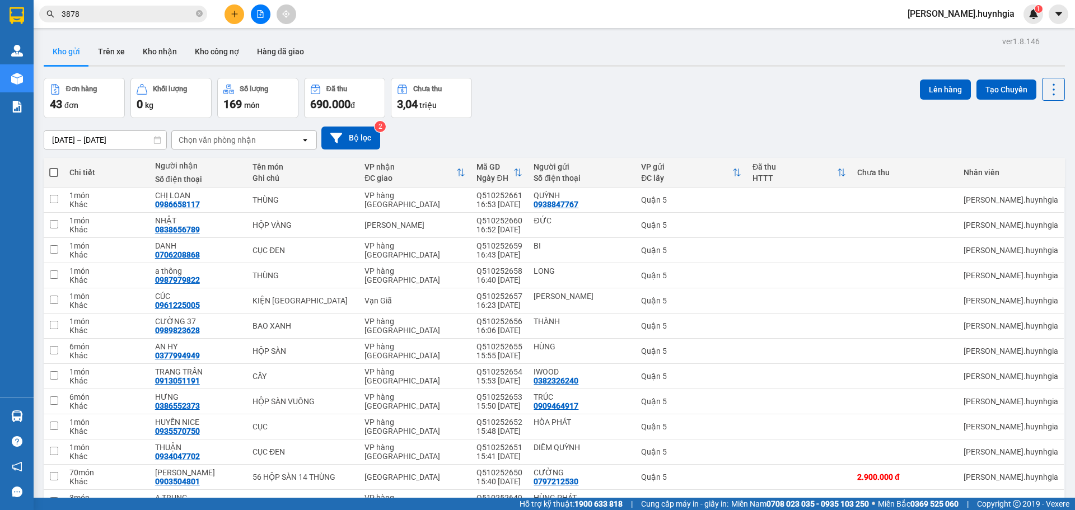
click at [235, 21] on button at bounding box center [235, 14] width 20 height 20
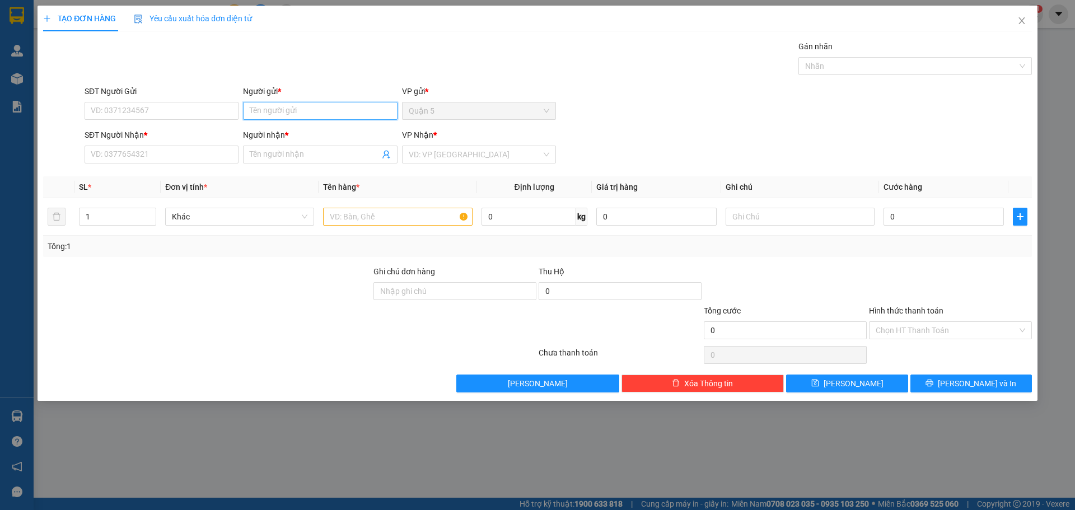
click at [320, 111] on input "Người gửi *" at bounding box center [320, 111] width 154 height 18
type input "SƯƠNG TÀI"
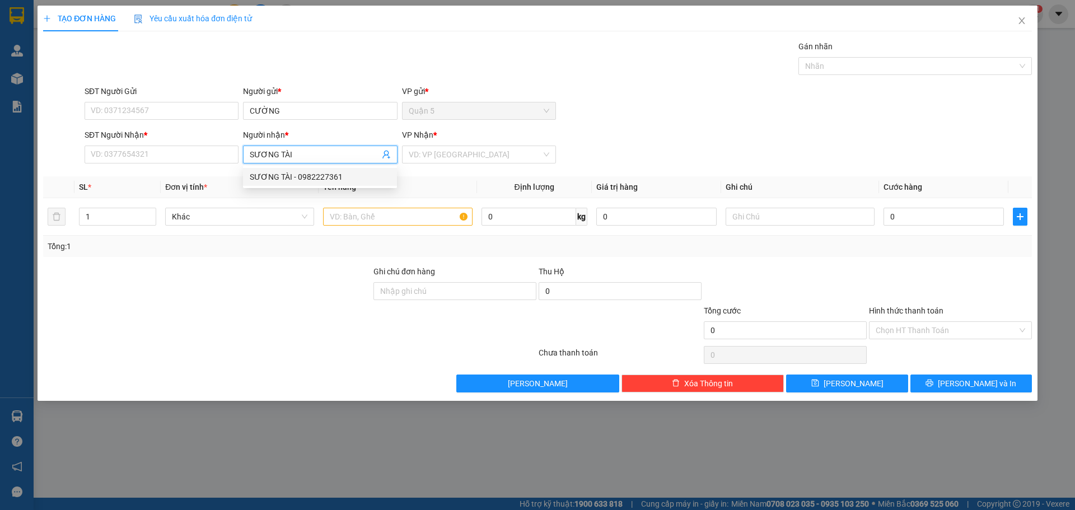
click at [318, 179] on div "SƯƠNG TÀI - 0982227361" at bounding box center [320, 177] width 141 height 12
type input "0982227361"
type input "SƯƠNG TÀI"
drag, startPoint x: 454, startPoint y: 144, endPoint x: 464, endPoint y: 223, distance: 80.2
click at [454, 145] on div "VP Nhận *" at bounding box center [479, 137] width 154 height 17
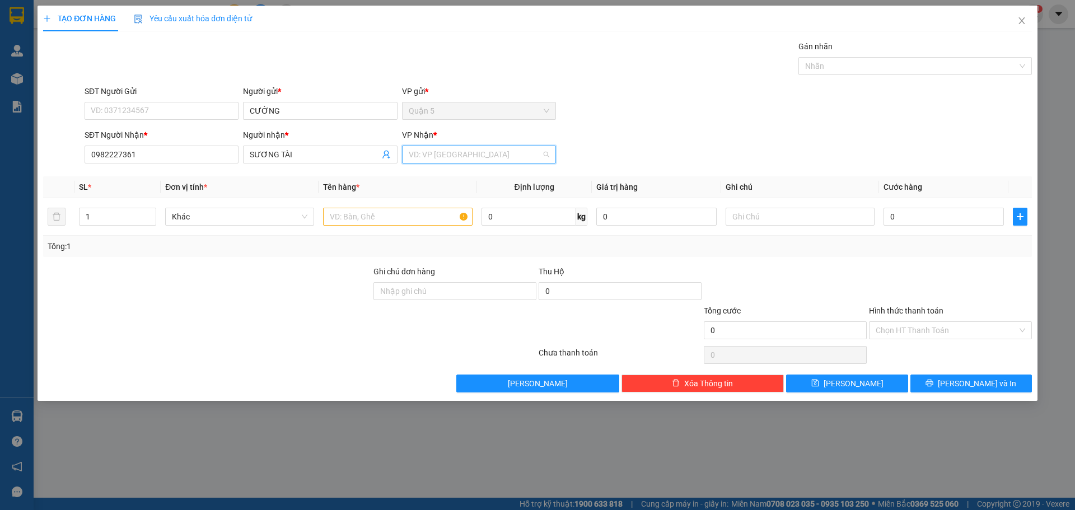
drag, startPoint x: 438, startPoint y: 147, endPoint x: 428, endPoint y: 189, distance: 43.1
click at [438, 148] on input "search" at bounding box center [475, 154] width 133 height 17
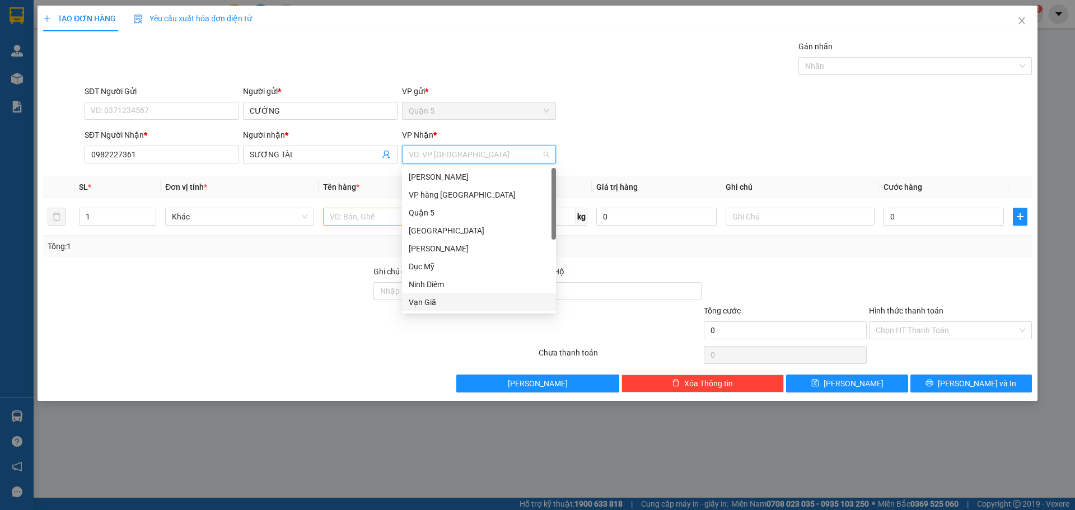
scroll to position [36, 0]
click at [440, 286] on div "[PERSON_NAME]" at bounding box center [479, 284] width 141 height 12
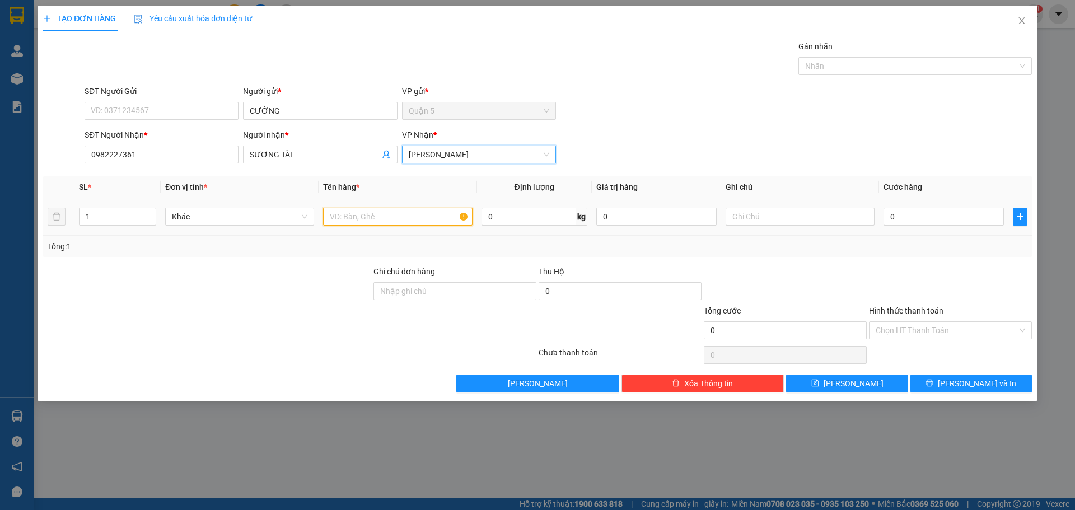
click at [370, 224] on input "text" at bounding box center [397, 217] width 149 height 18
type input "CỤC"
drag, startPoint x: 1000, startPoint y: 367, endPoint x: 990, endPoint y: 374, distance: 11.8
click at [995, 370] on div "Transit Pickup Surcharge Ids Transit Deliver Surcharge Ids Transit Deliver Surc…" at bounding box center [537, 216] width 989 height 352
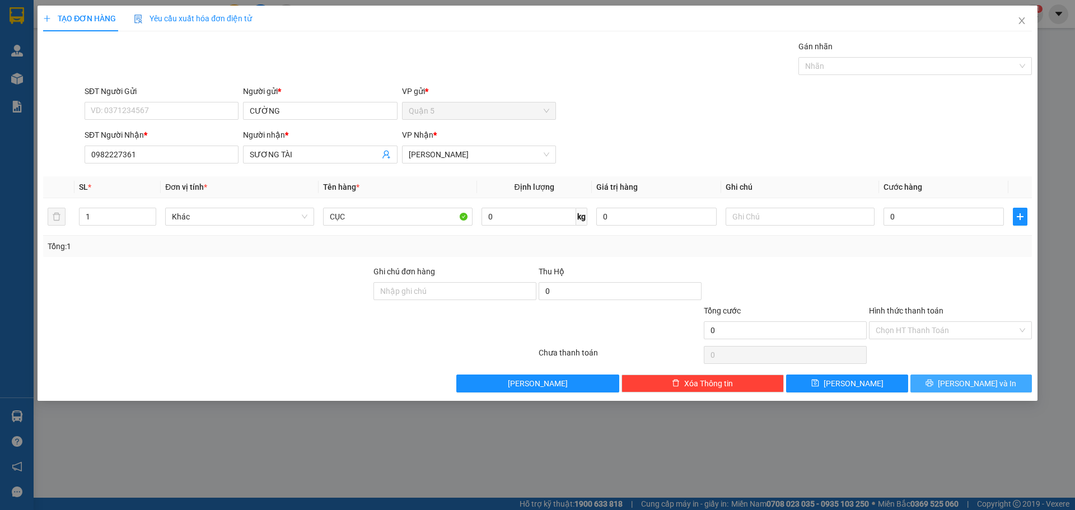
click at [989, 375] on button "[PERSON_NAME] và In" at bounding box center [972, 384] width 122 height 18
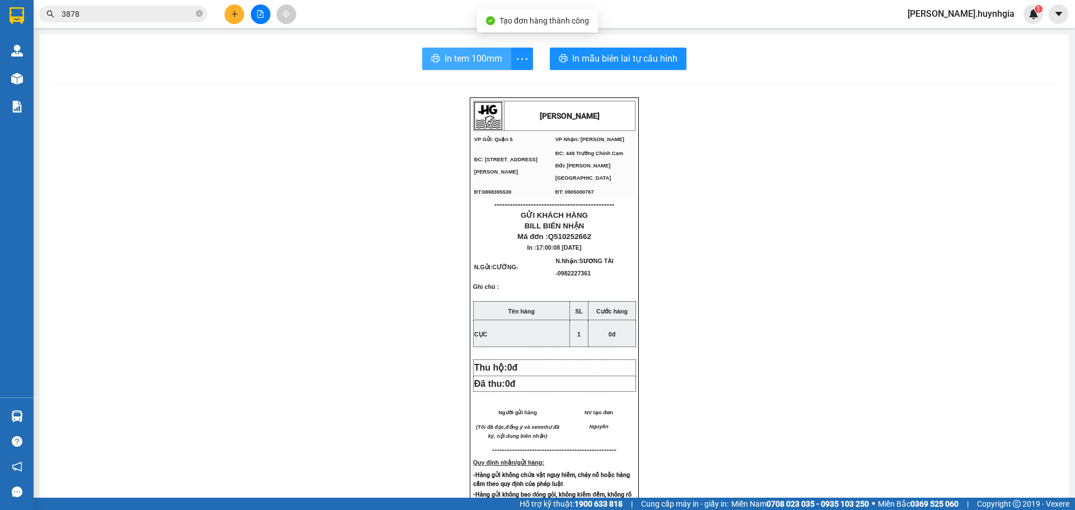
click at [477, 54] on span "In tem 100mm" at bounding box center [474, 59] width 58 height 14
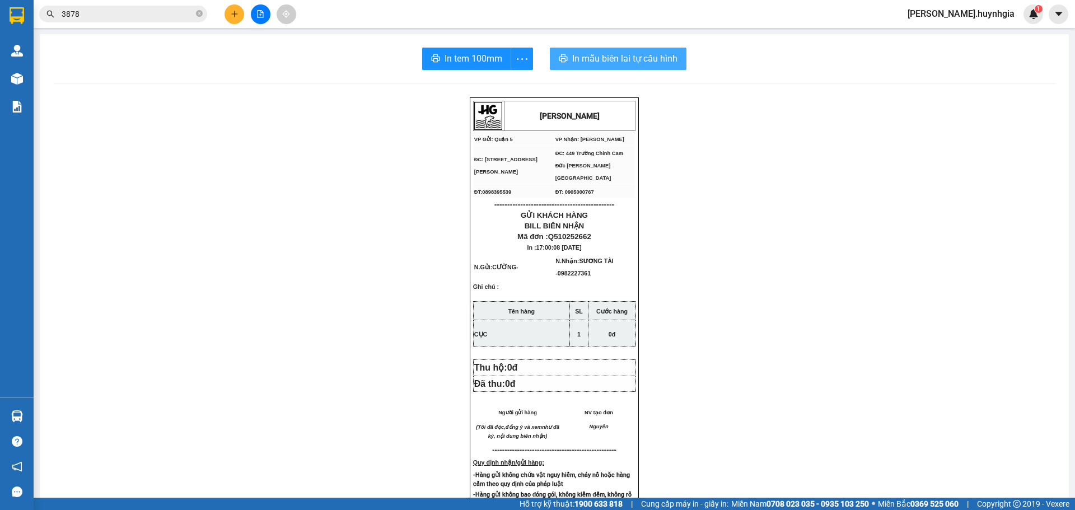
drag, startPoint x: 627, startPoint y: 69, endPoint x: 632, endPoint y: 67, distance: 5.8
click at [628, 69] on div "In tem 100mm In mẫu biên lai tự cấu hình HUỲNH GIA VP Gửi: Quận 5 VP Nhận: Ca…" at bounding box center [554, 448] width 1029 height 829
click at [642, 63] on span "In mẫu biên lai tự cấu hình" at bounding box center [624, 59] width 105 height 14
click at [231, 12] on icon "plus" at bounding box center [235, 14] width 8 height 8
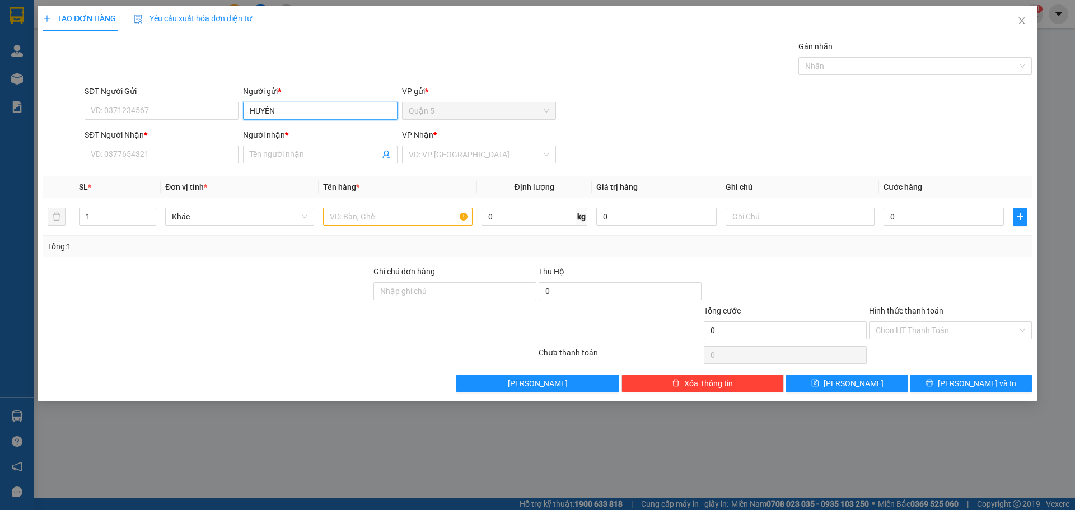
type input "HUYỀN"
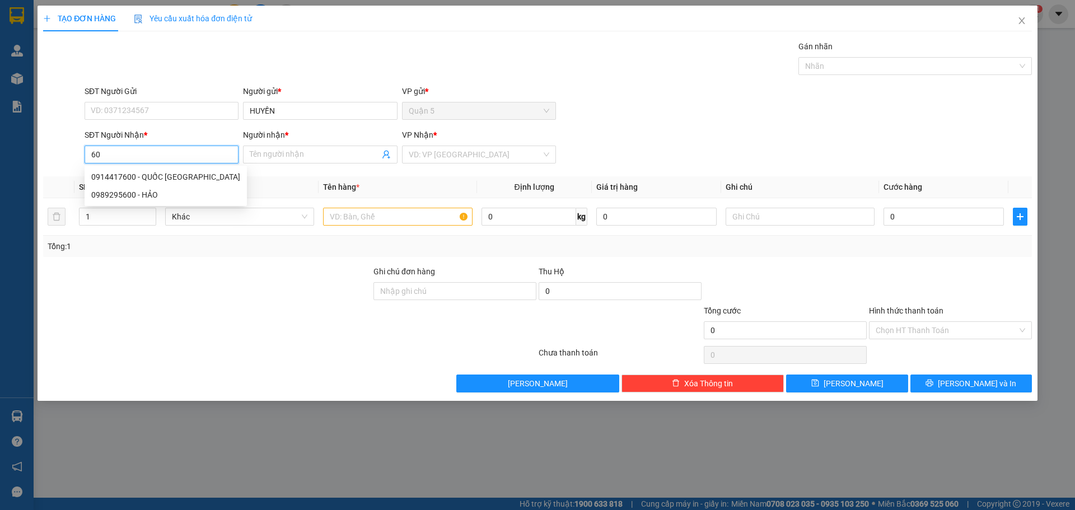
type input "6"
type input "080"
click at [0, 166] on div "TẠO ĐƠN HÀNG Yêu cầu xuất hóa đơn điện tử Transit Pickup Surcharge Ids Transit …" at bounding box center [537, 255] width 1075 height 510
click at [145, 182] on div "0914505080 - Quốc Vinh" at bounding box center [161, 177] width 141 height 12
type input "0914505080"
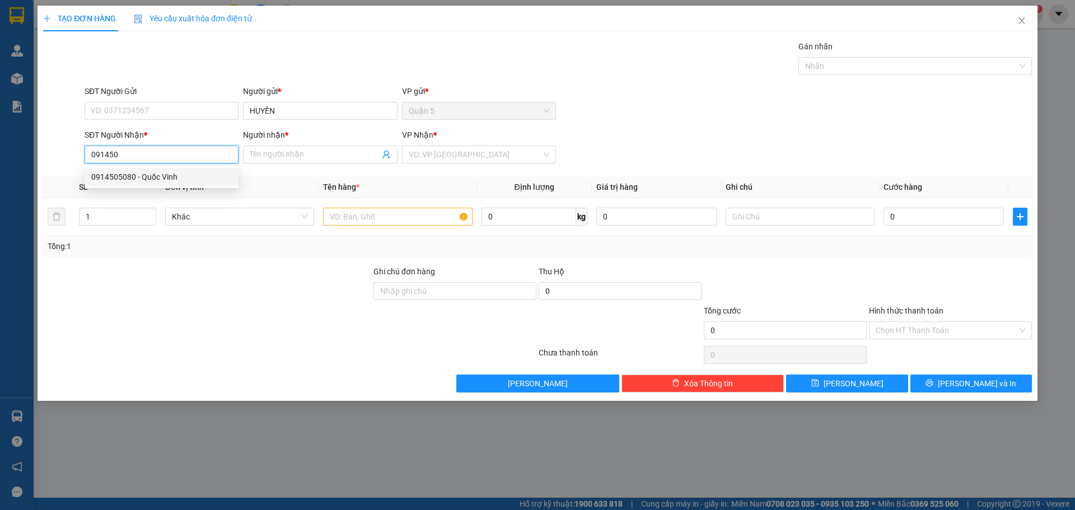
type input "Quốc Vinh"
type input "0914505080"
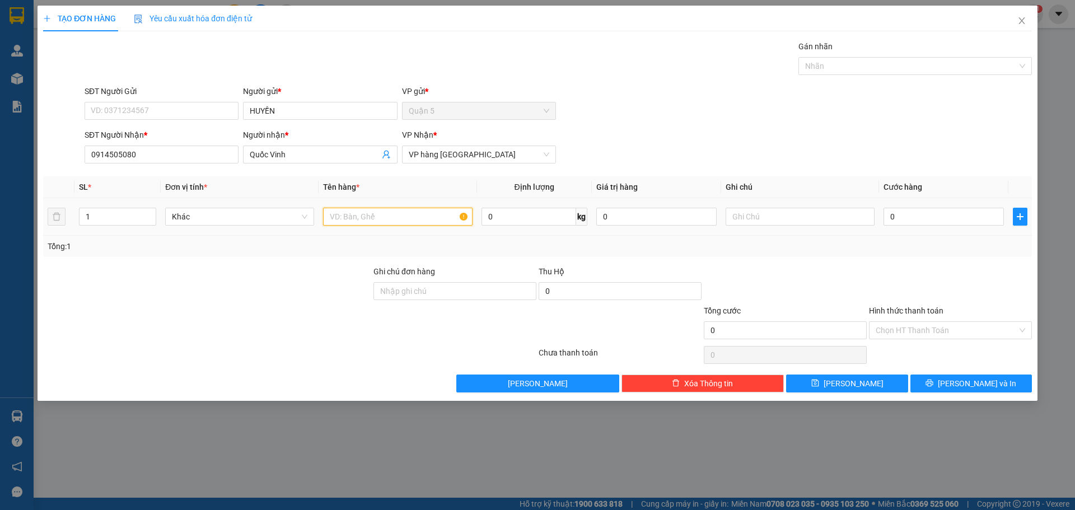
click at [389, 218] on input "text" at bounding box center [397, 217] width 149 height 18
type input "CỤC NHỎ"
drag, startPoint x: 165, startPoint y: 159, endPoint x: 0, endPoint y: 152, distance: 164.8
click at [0, 152] on div "TẠO ĐƠN HÀNG Yêu cầu xuất hóa đơn điện tử Transit Pickup Surcharge Ids Transit …" at bounding box center [537, 255] width 1075 height 510
type input "600"
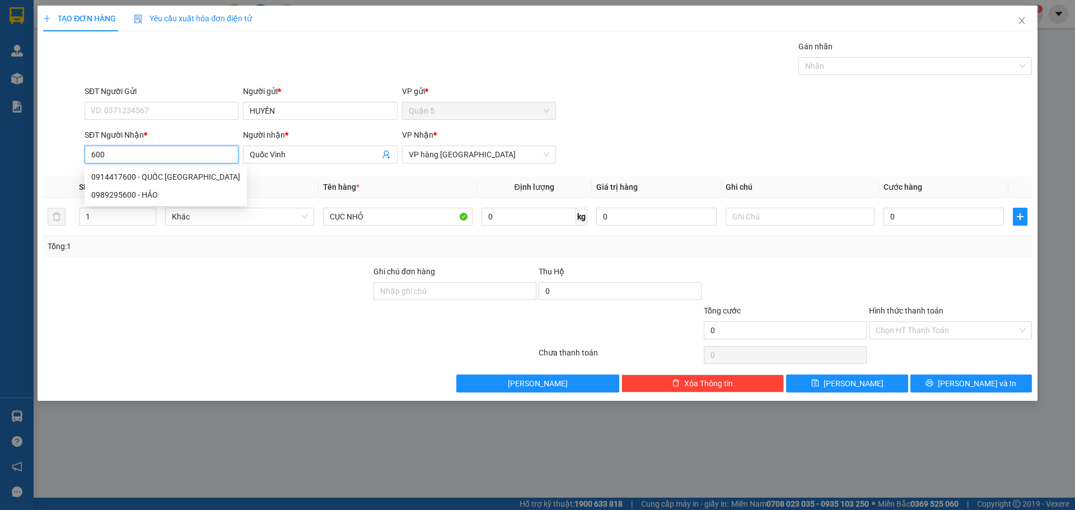
drag, startPoint x: 125, startPoint y: 157, endPoint x: 109, endPoint y: 160, distance: 16.5
click at [58, 157] on div "SĐT Người Nhận * 600 Người nhận * Quốc Vinh VP Nhận * VP hàng Nha Trang" at bounding box center [537, 148] width 991 height 39
click at [127, 177] on div "0914505080 - Quốc Vinh" at bounding box center [161, 177] width 141 height 12
type input "0914505080"
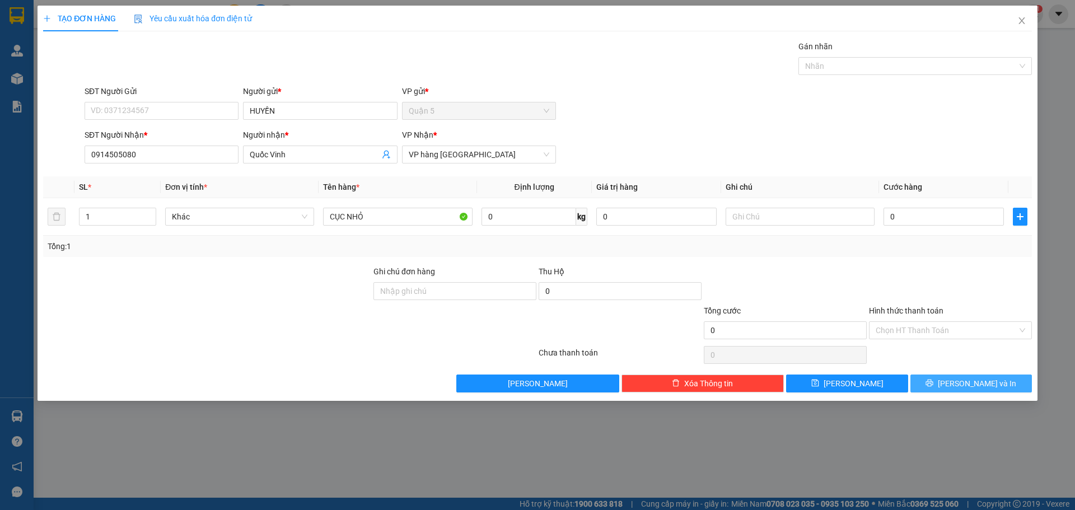
click at [974, 384] on span "[PERSON_NAME] và In" at bounding box center [977, 383] width 78 height 12
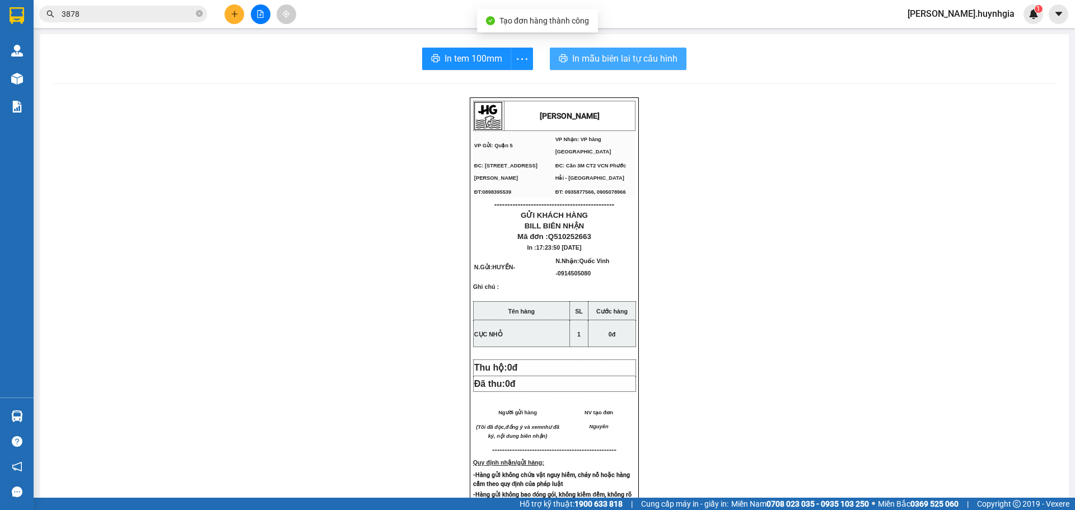
click at [609, 54] on span "In mẫu biên lai tự cấu hình" at bounding box center [624, 59] width 105 height 14
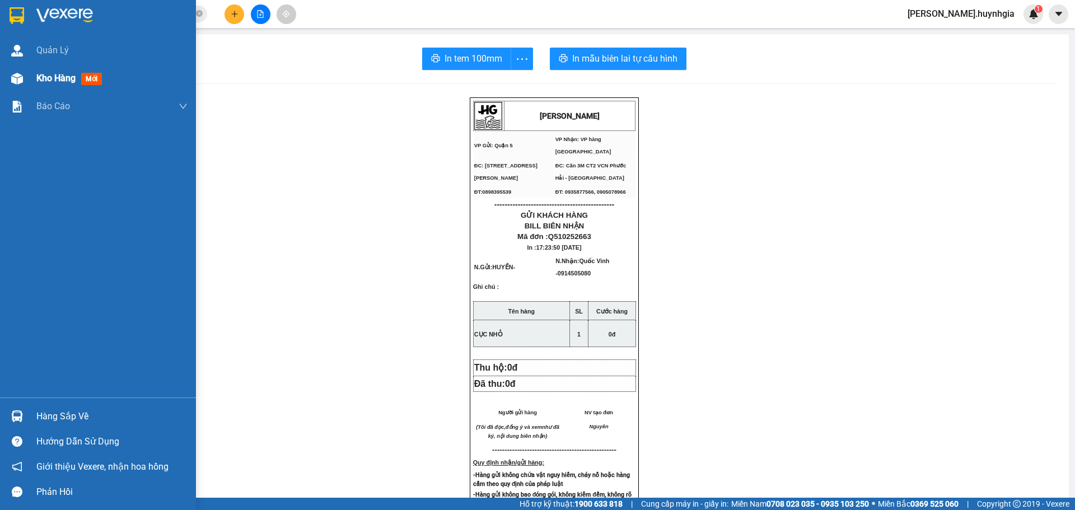
click at [13, 78] on img at bounding box center [17, 79] width 12 height 12
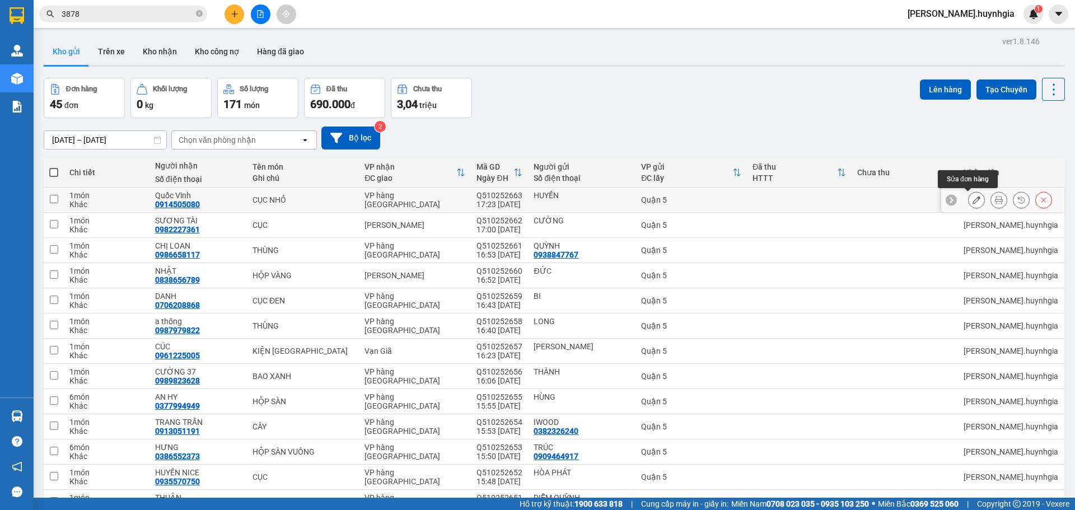
click at [973, 201] on icon at bounding box center [977, 200] width 8 height 8
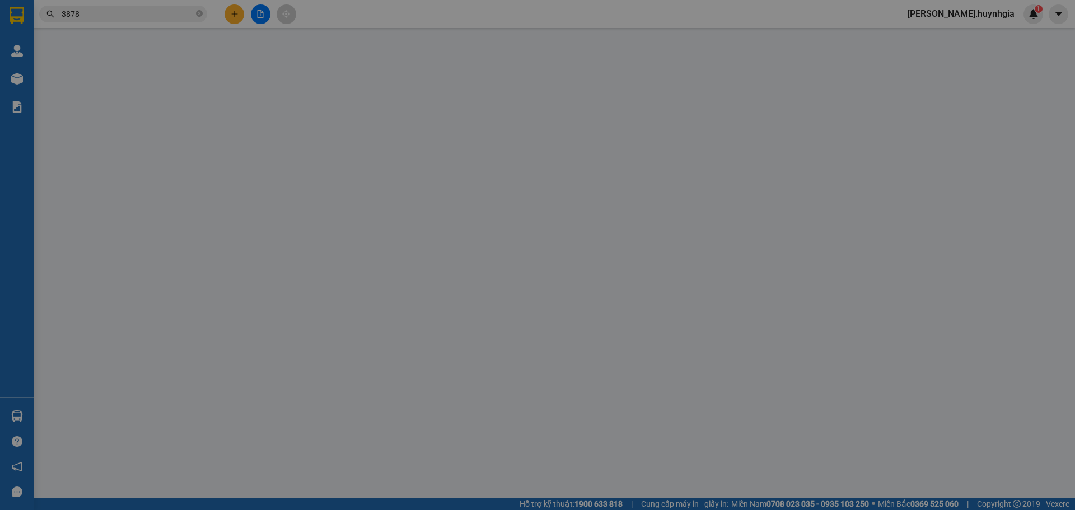
type input "HUYỀN"
type input "0914505080"
type input "Quốc Vinh"
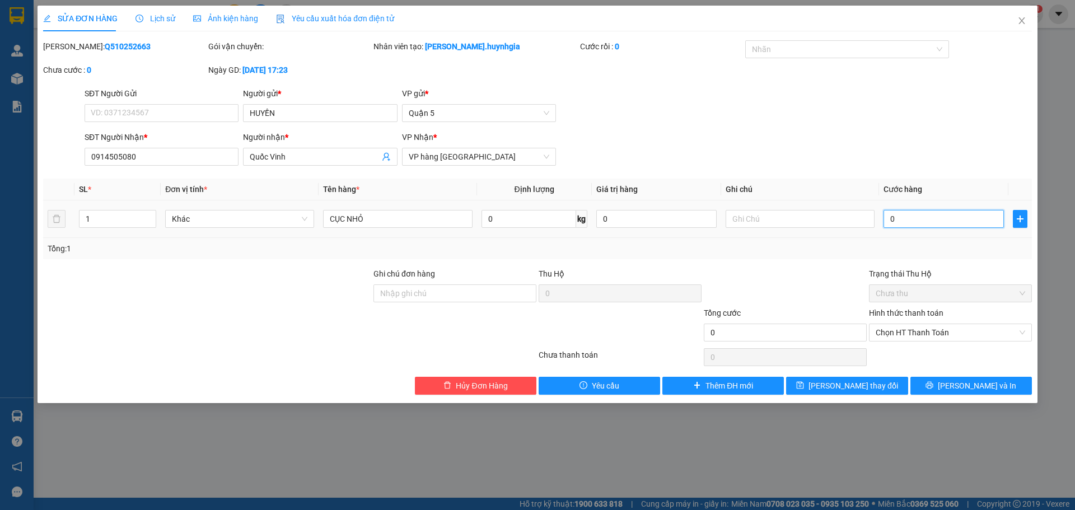
click at [933, 221] on input "0" at bounding box center [944, 219] width 120 height 18
type input "20"
type input "20.000"
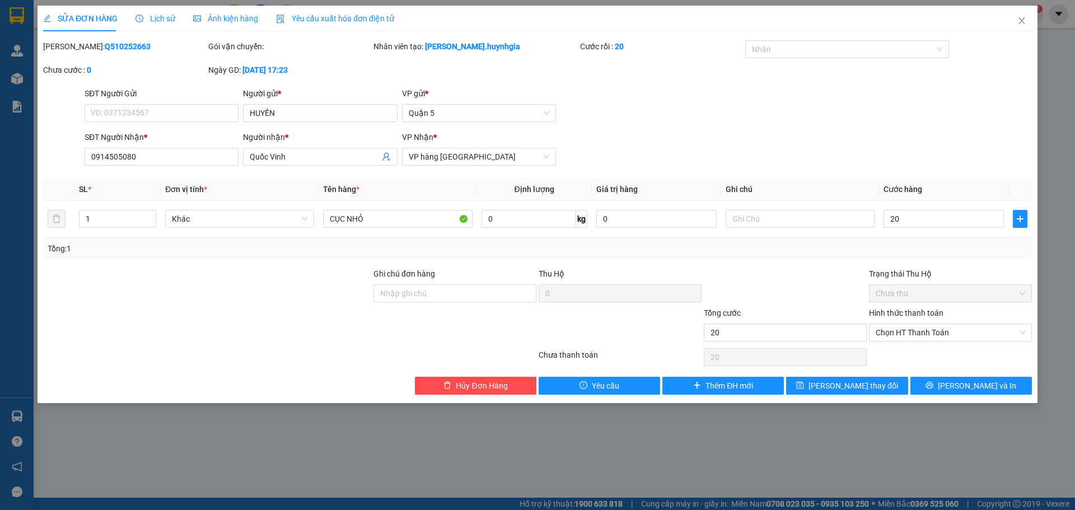
type input "20.000"
click at [814, 244] on div "Tổng: 1" at bounding box center [538, 249] width 980 height 12
click at [930, 335] on span "Chọn HT Thanh Toán" at bounding box center [951, 332] width 150 height 17
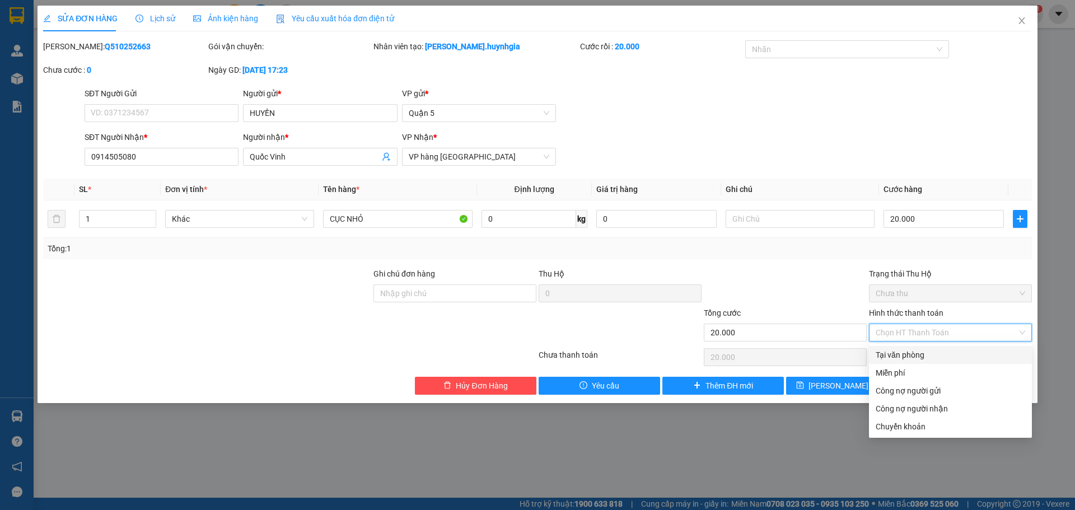
click at [912, 353] on div "Tại văn phòng" at bounding box center [951, 355] width 150 height 12
type input "0"
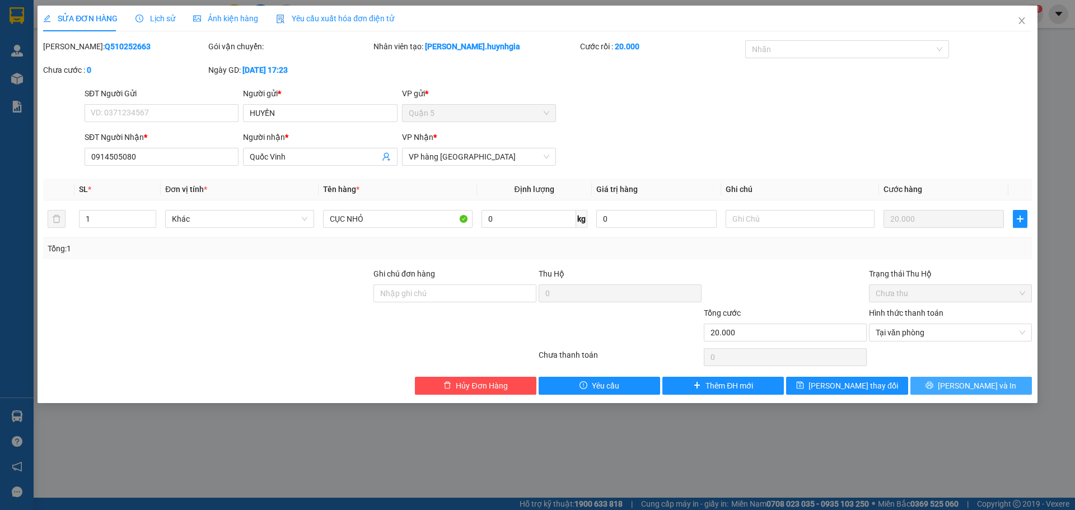
click at [977, 385] on span "[PERSON_NAME] và In" at bounding box center [977, 386] width 78 height 12
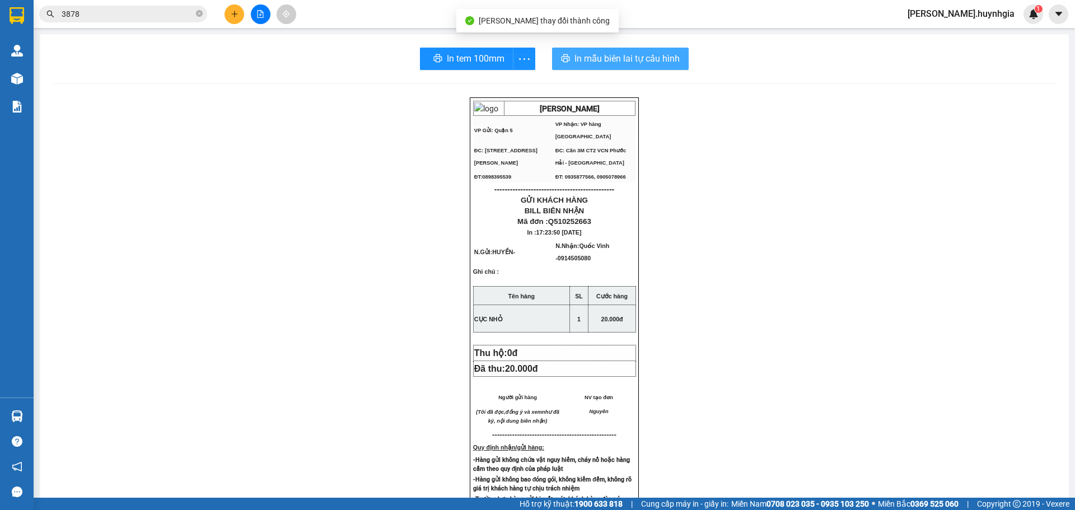
click at [647, 62] on span "In mẫu biên lai tự cấu hình" at bounding box center [627, 59] width 105 height 14
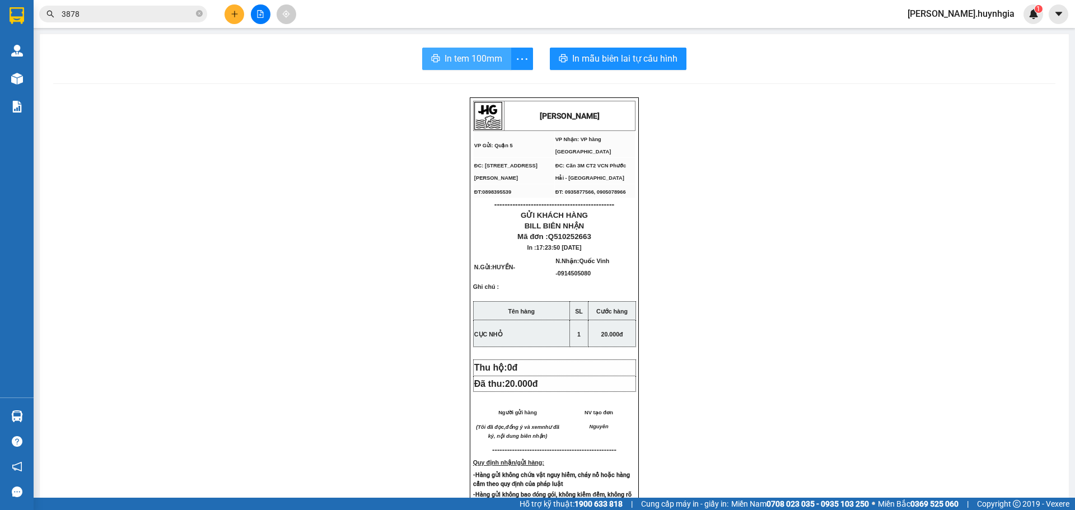
click at [445, 58] on span "In tem 100mm" at bounding box center [474, 59] width 58 height 14
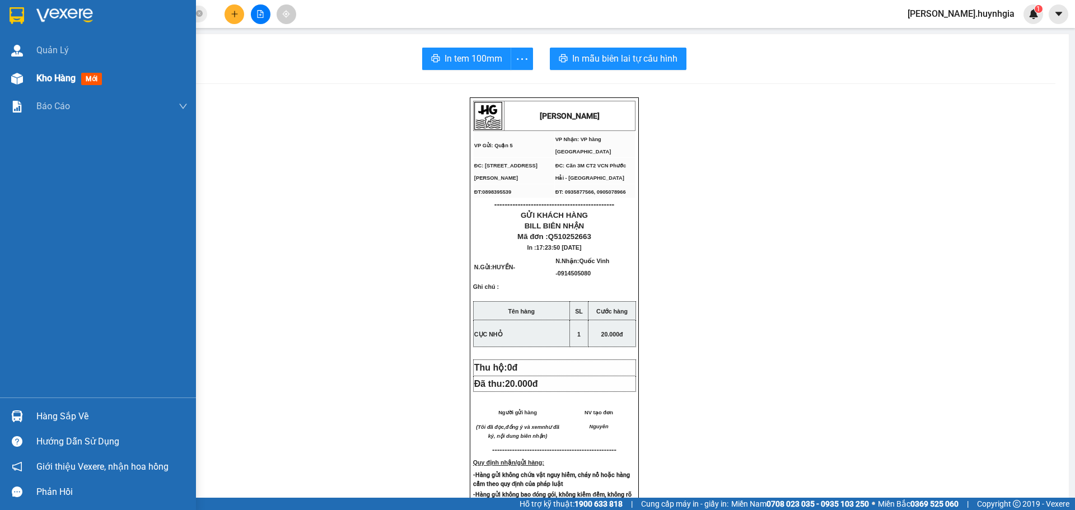
click at [28, 89] on div "Kho hàng mới" at bounding box center [98, 78] width 196 height 28
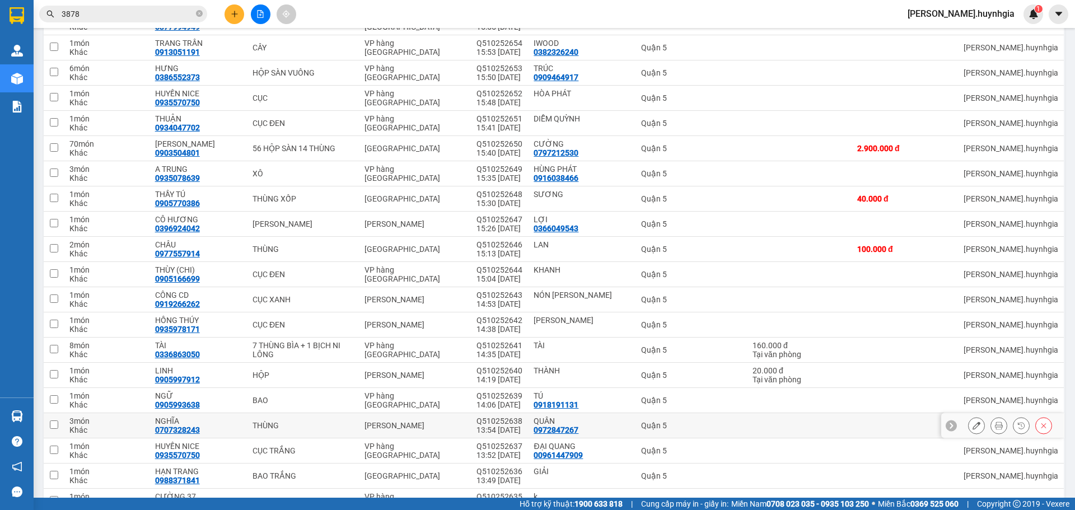
scroll to position [392, 0]
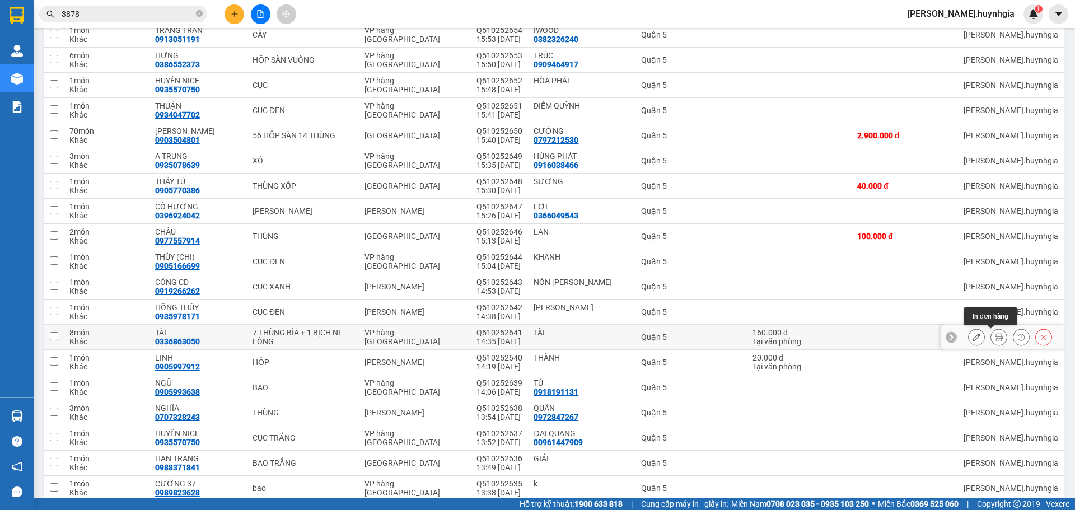
click at [991, 336] on button at bounding box center [999, 338] width 16 height 20
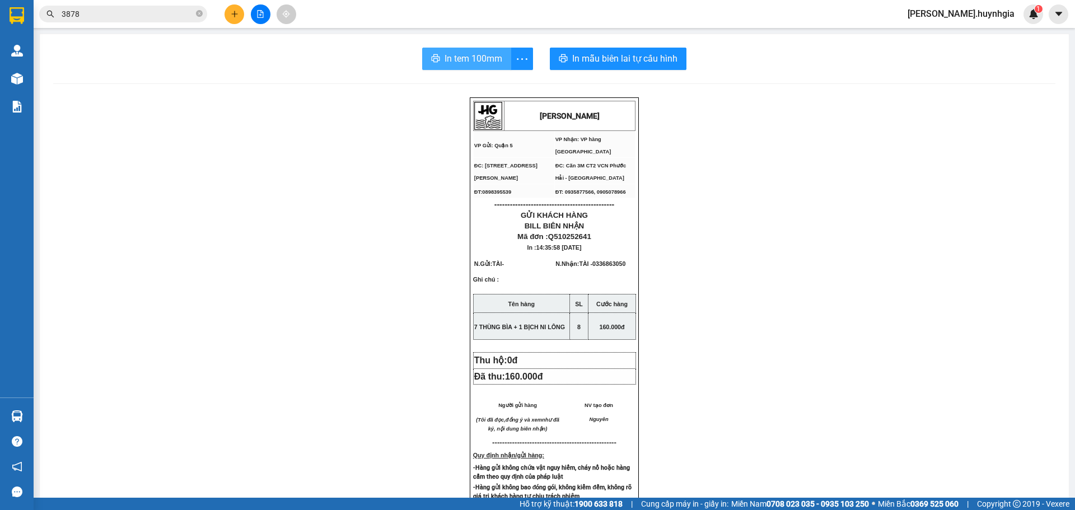
click at [463, 67] on button "In tem 100mm" at bounding box center [466, 59] width 89 height 22
click at [236, 19] on button at bounding box center [235, 14] width 20 height 20
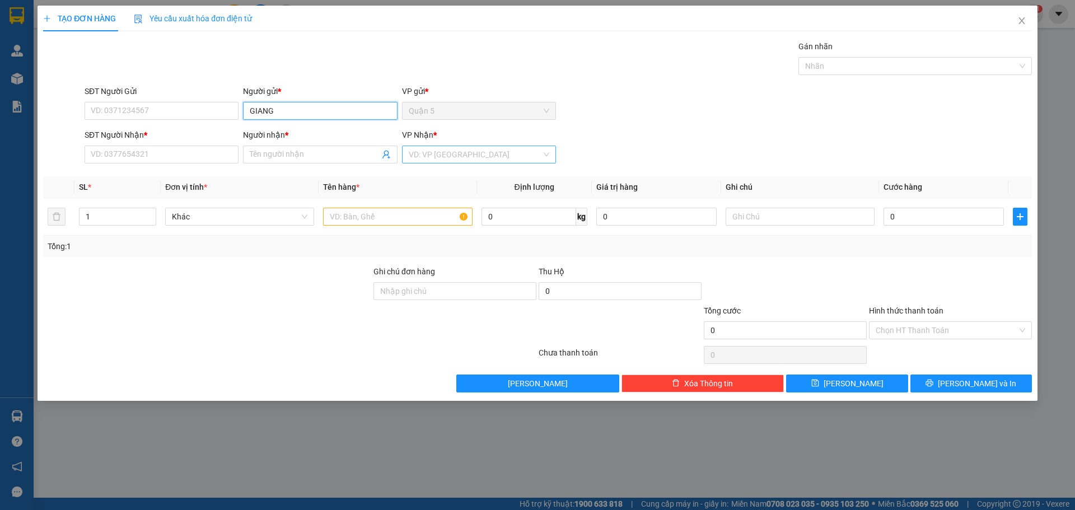
type input "GIANG"
click at [145, 185] on div "0935180318 0935180318 - MAI" at bounding box center [162, 177] width 154 height 22
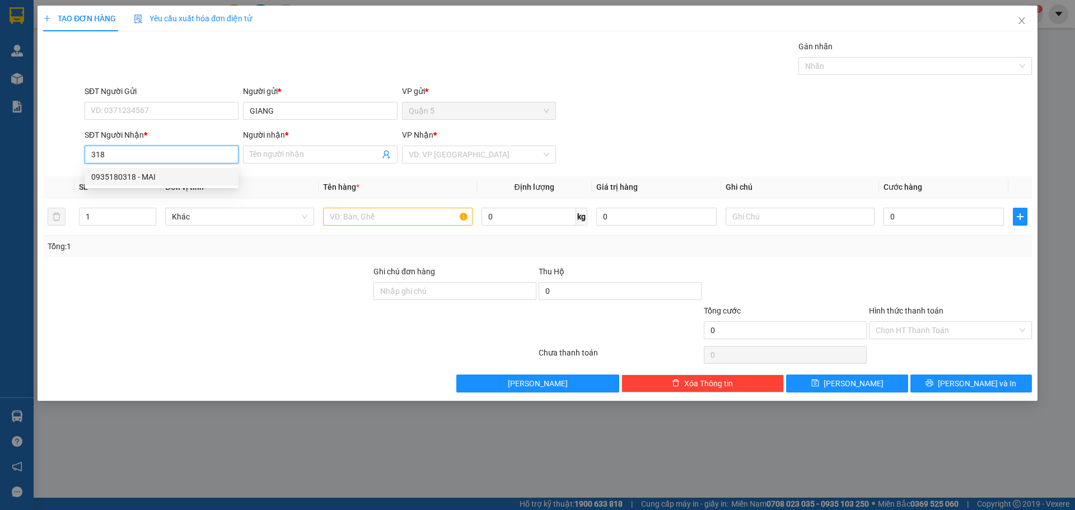
drag, startPoint x: 158, startPoint y: 175, endPoint x: 164, endPoint y: 174, distance: 5.7
click at [158, 175] on div "0935180318 - MAI" at bounding box center [161, 177] width 141 height 12
type input "0935180318"
type input "MAI"
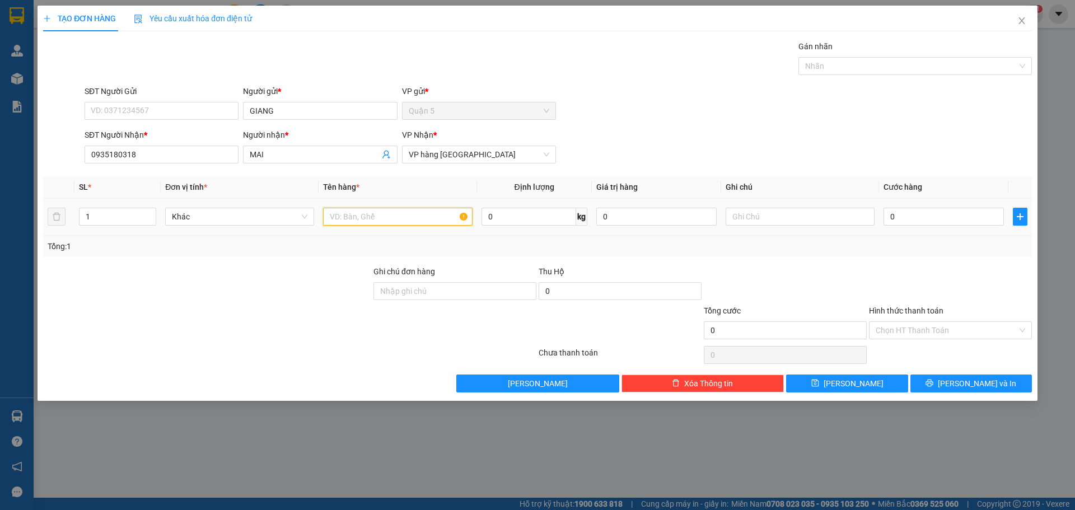
click at [404, 221] on input "text" at bounding box center [397, 217] width 149 height 18
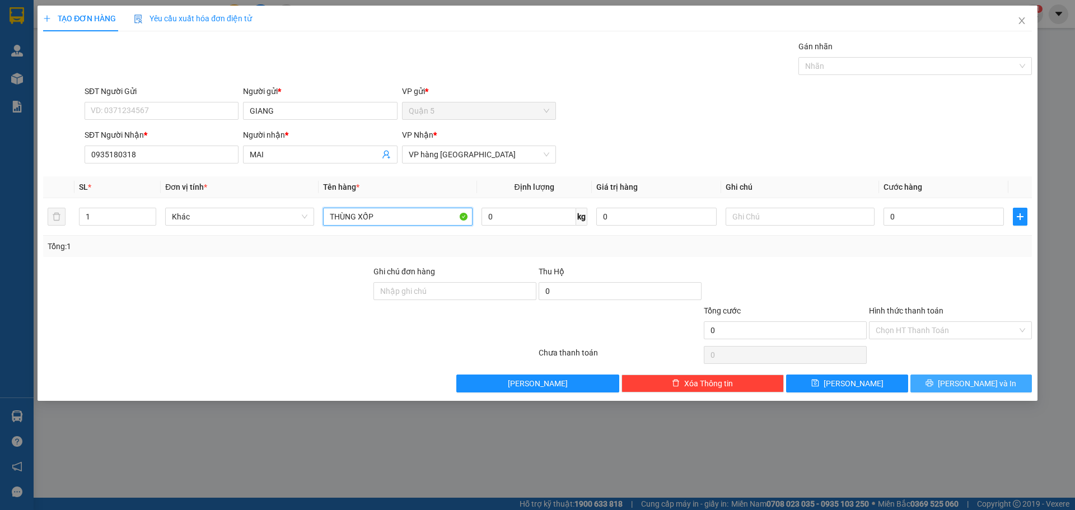
type input "THÙNG XỐP"
click at [934, 383] on icon "printer" at bounding box center [930, 383] width 8 height 8
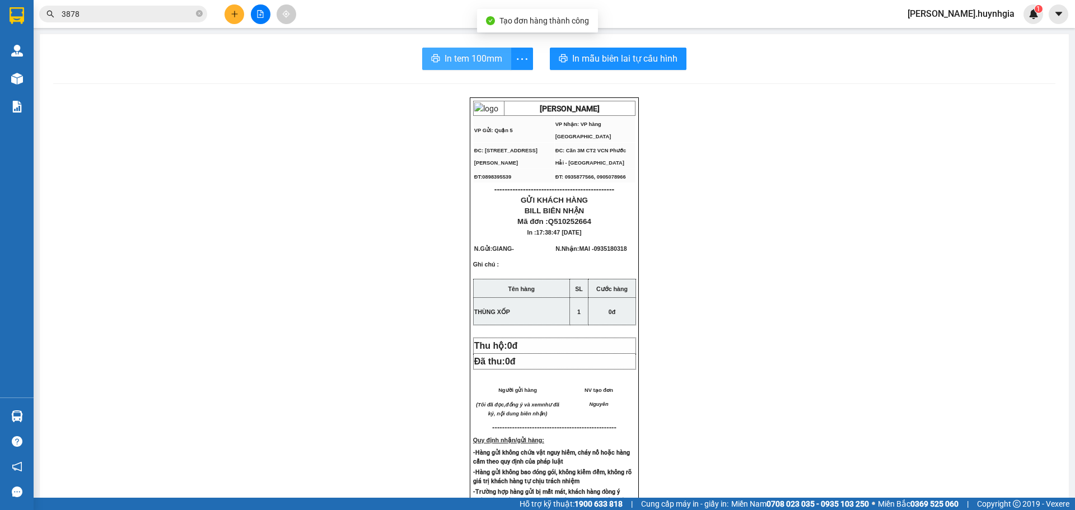
drag, startPoint x: 470, startPoint y: 57, endPoint x: 632, endPoint y: 80, distance: 163.5
click at [470, 57] on span "In tem 100mm" at bounding box center [474, 59] width 58 height 14
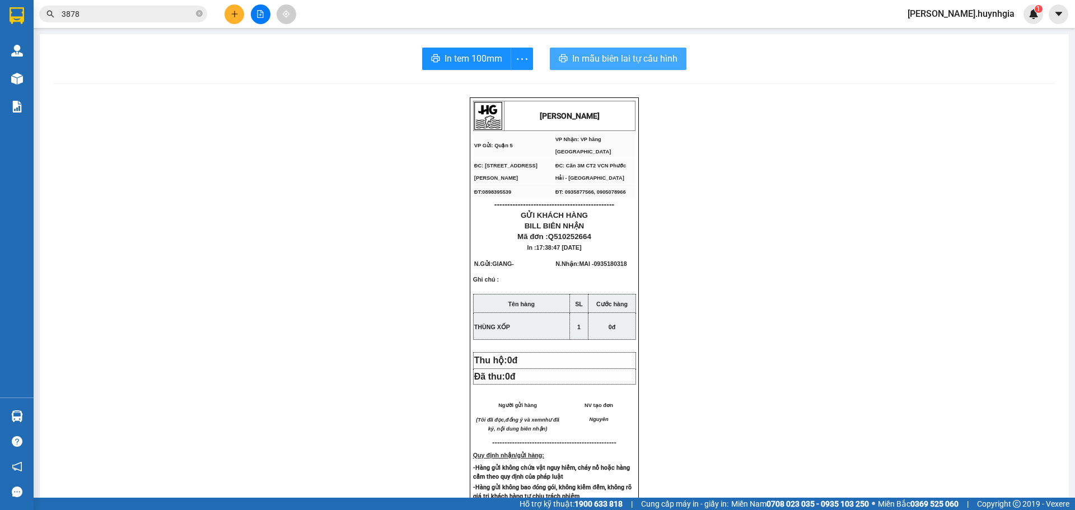
click at [601, 58] on span "In mẫu biên lai tự cấu hình" at bounding box center [624, 59] width 105 height 14
click at [237, 5] on button at bounding box center [235, 14] width 20 height 20
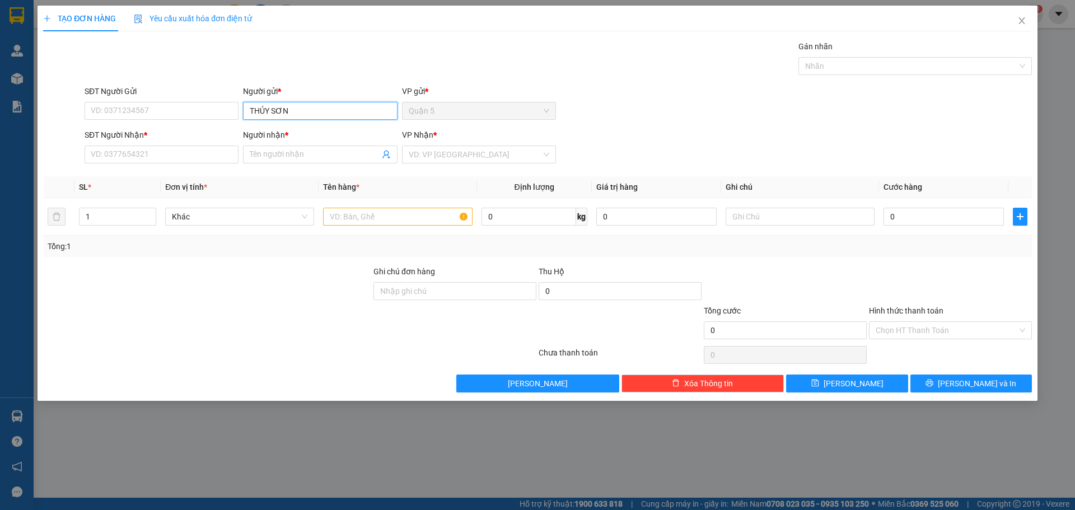
type input "THỦY SƠN"
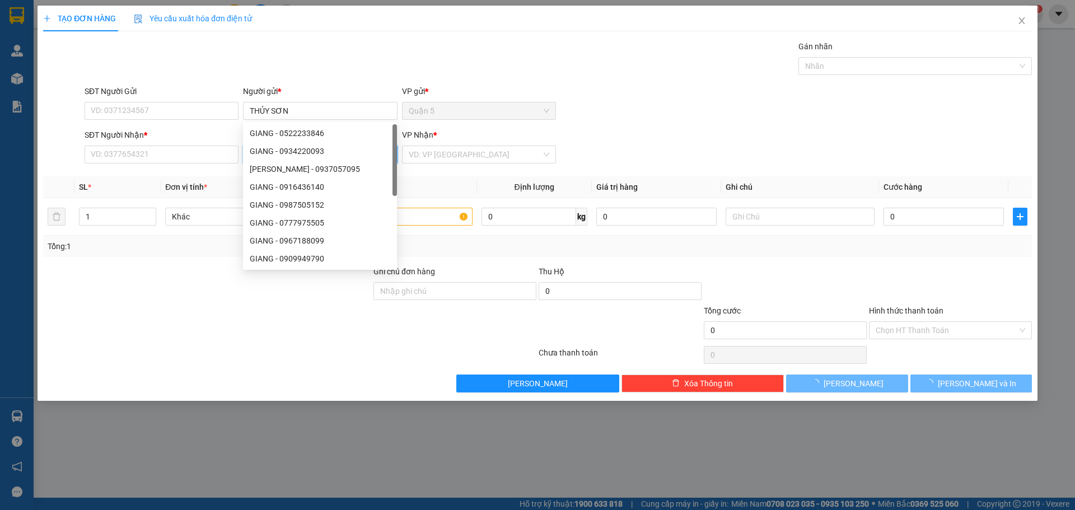
type input "I"
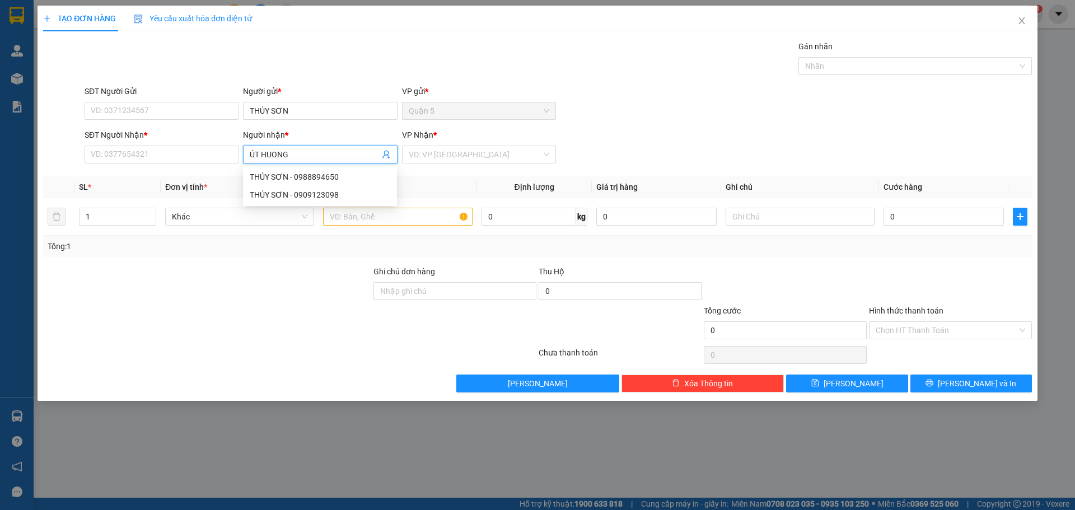
type input "ÚT HƯƠNG"
drag, startPoint x: 296, startPoint y: 172, endPoint x: 363, endPoint y: 160, distance: 67.8
click at [297, 172] on div "ÚT HƯƠNG - 0796662555" at bounding box center [320, 177] width 141 height 12
type input "0796662555"
type input "ÚT HƯƠNG"
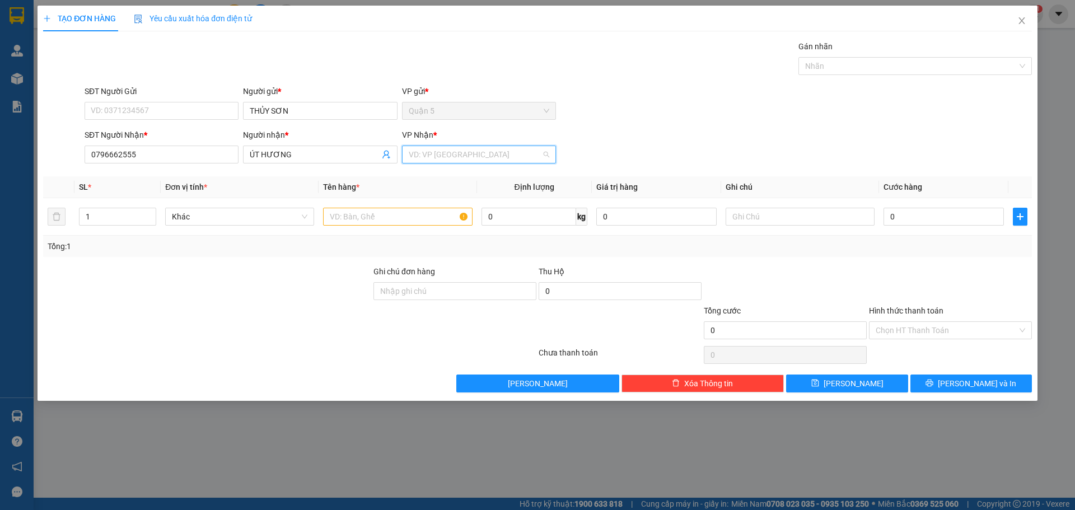
click at [458, 149] on input "search" at bounding box center [475, 154] width 133 height 17
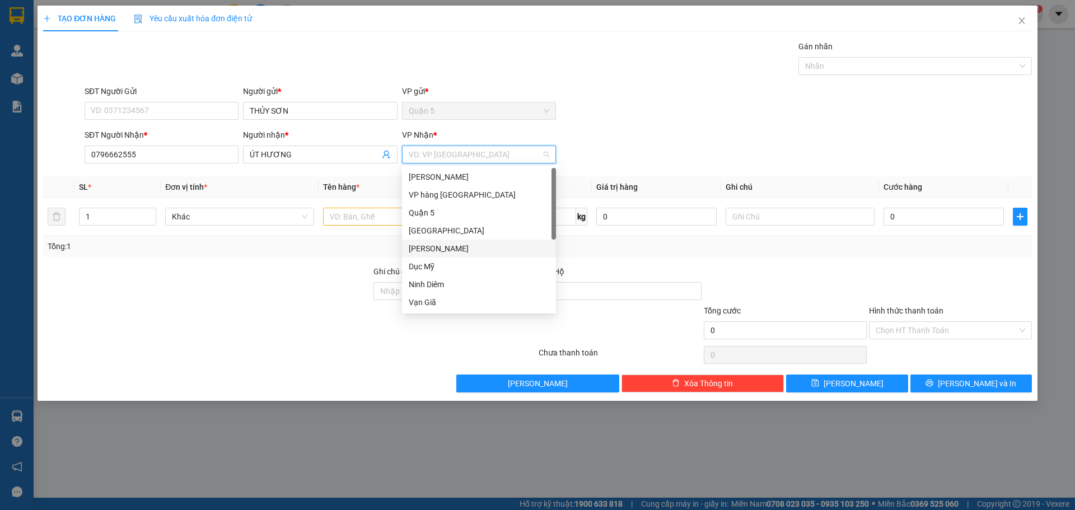
click at [431, 249] on div "[PERSON_NAME]" at bounding box center [479, 249] width 141 height 12
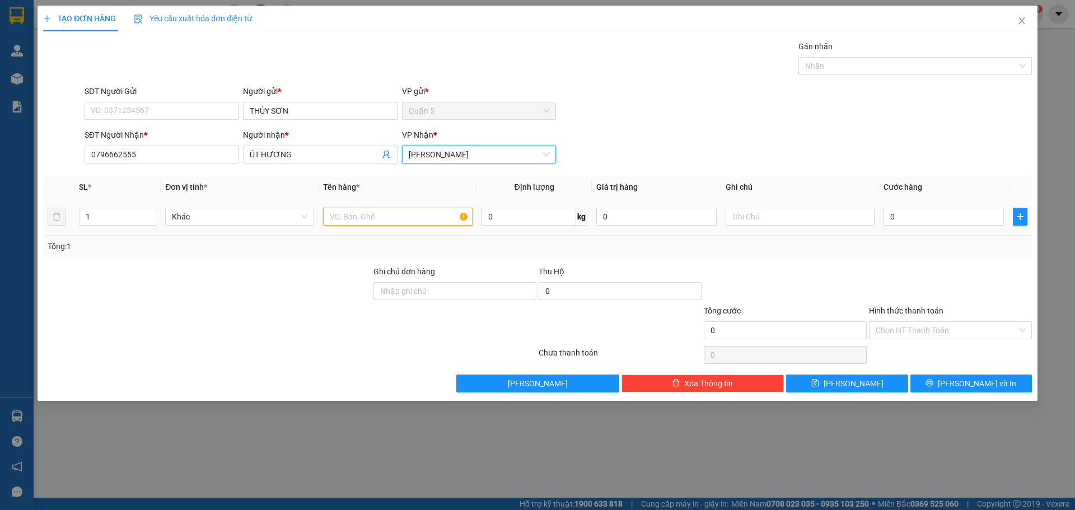
click at [379, 217] on input "text" at bounding box center [397, 217] width 149 height 18
type input "CỤC ĐEN"
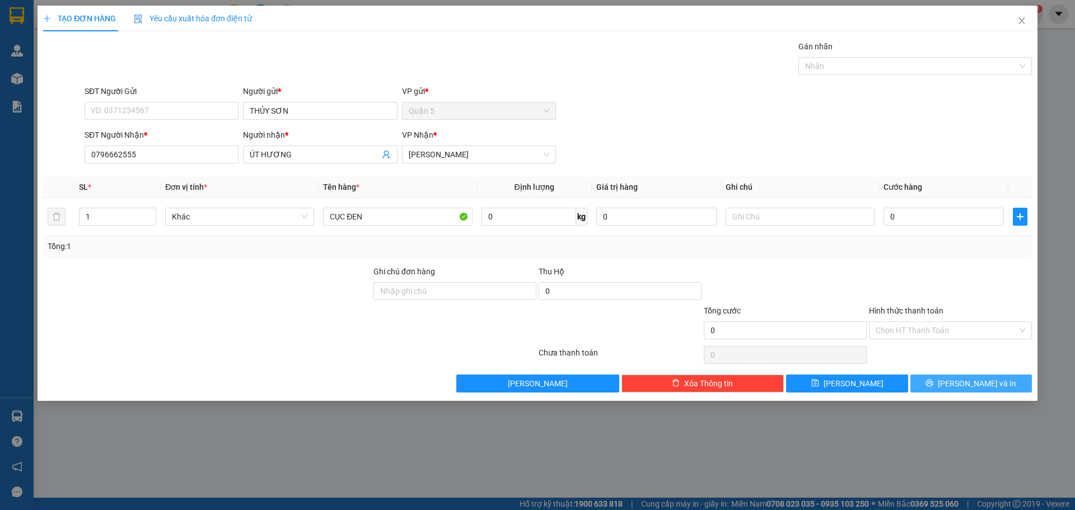
click at [986, 378] on span "[PERSON_NAME] và In" at bounding box center [977, 383] width 78 height 12
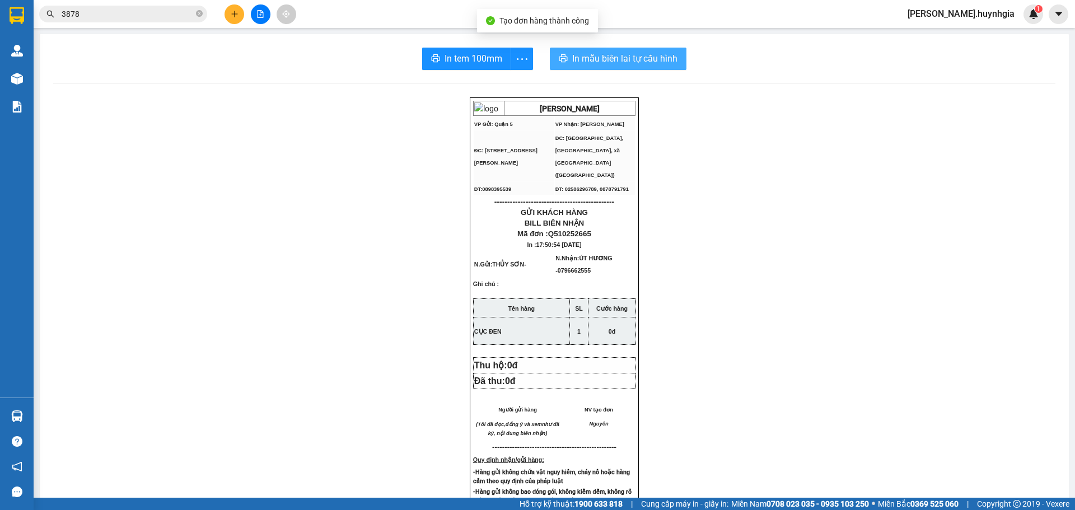
drag, startPoint x: 640, startPoint y: 33, endPoint x: 622, endPoint y: 59, distance: 31.5
click at [640, 35] on main "In tem 100mm In mẫu biên lai tự cấu hình HUỲNH GIA VP Gửi: Quận 5 VP Nhận: Di…" at bounding box center [537, 249] width 1075 height 498
click at [622, 59] on span "In mẫu biên lai tự cấu hình" at bounding box center [624, 59] width 105 height 14
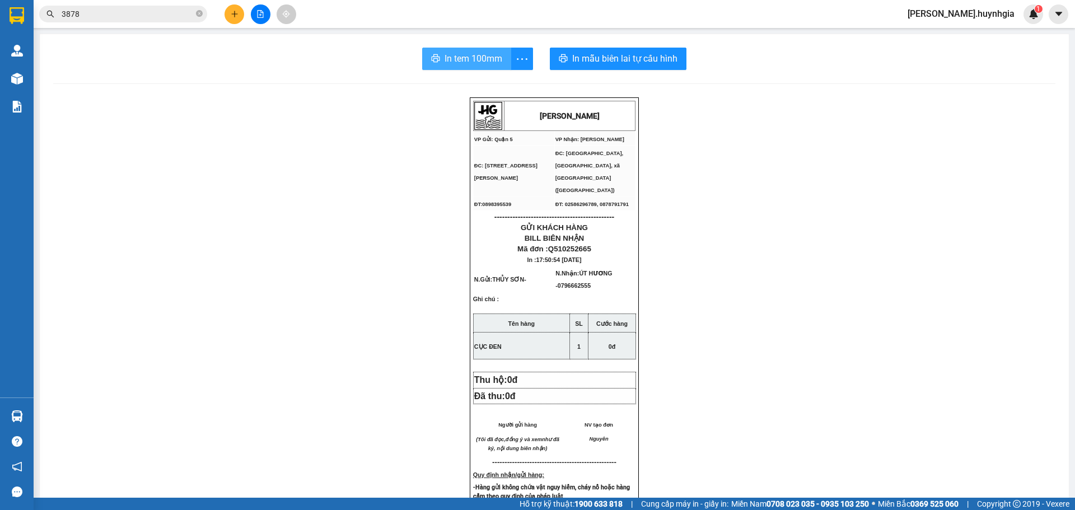
click at [467, 58] on span "In tem 100mm" at bounding box center [474, 59] width 58 height 14
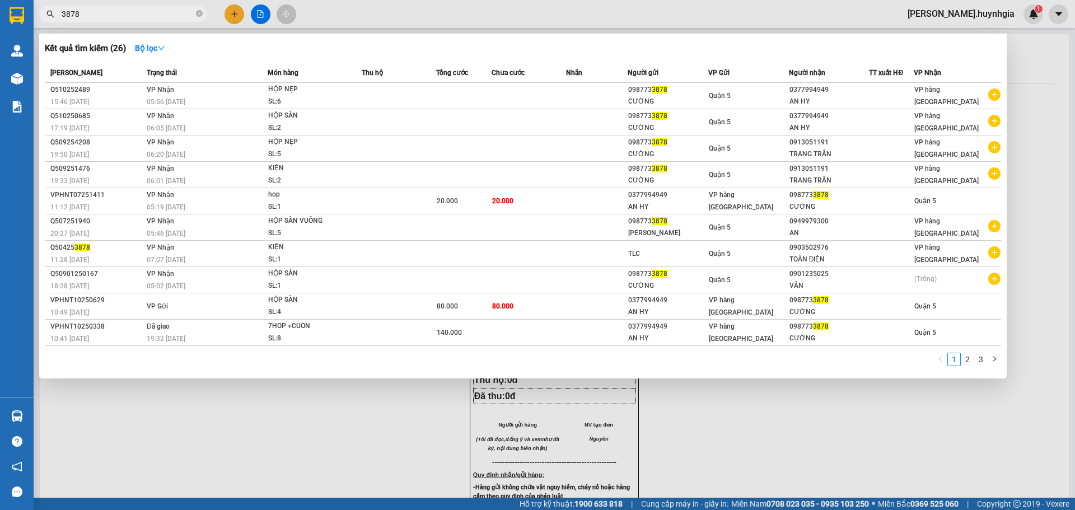
drag, startPoint x: 138, startPoint y: 15, endPoint x: 0, endPoint y: 25, distance: 138.7
click at [0, 19] on section "Kết quả tìm kiếm ( 26 ) Bộ lọc Mã ĐH Trạng thái Món hàng Thu hộ Tổng cước Chưa …" at bounding box center [537, 255] width 1075 height 510
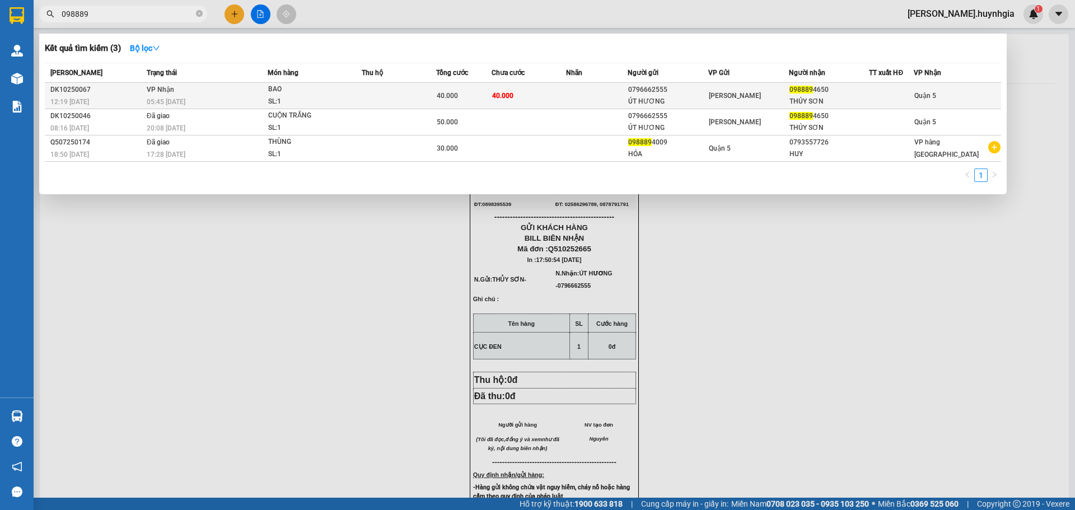
type input "098889"
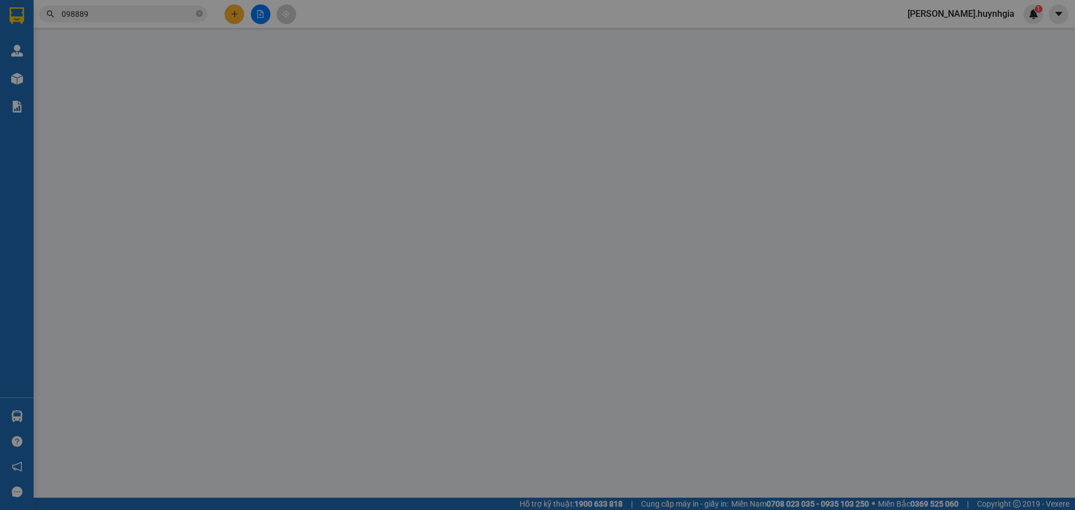
type input "0796662555"
type input "ÚT HƯƠNG"
type input "0988894650"
type input "THỦY SƠN"
type input "40.000"
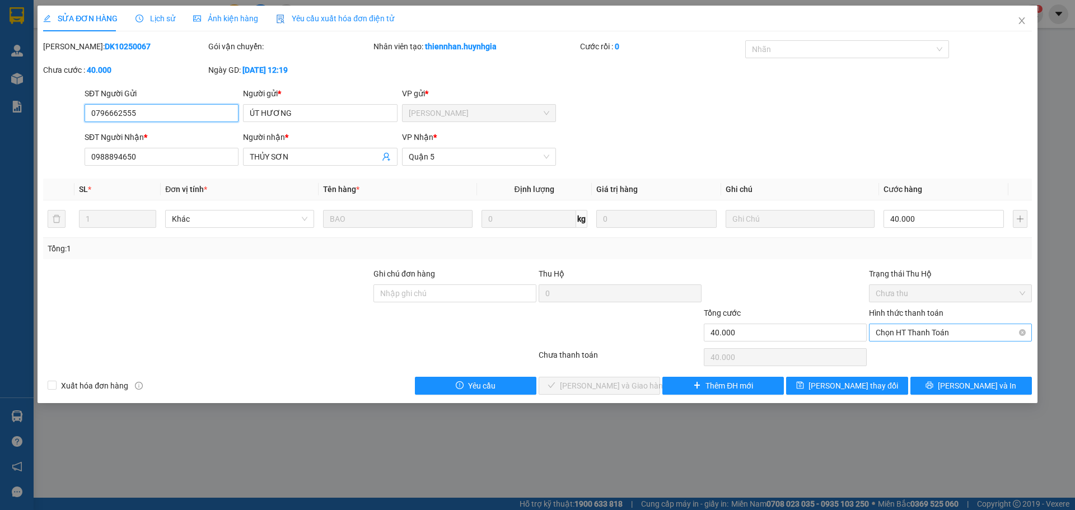
click at [917, 332] on span "Chọn HT Thanh Toán" at bounding box center [951, 332] width 150 height 17
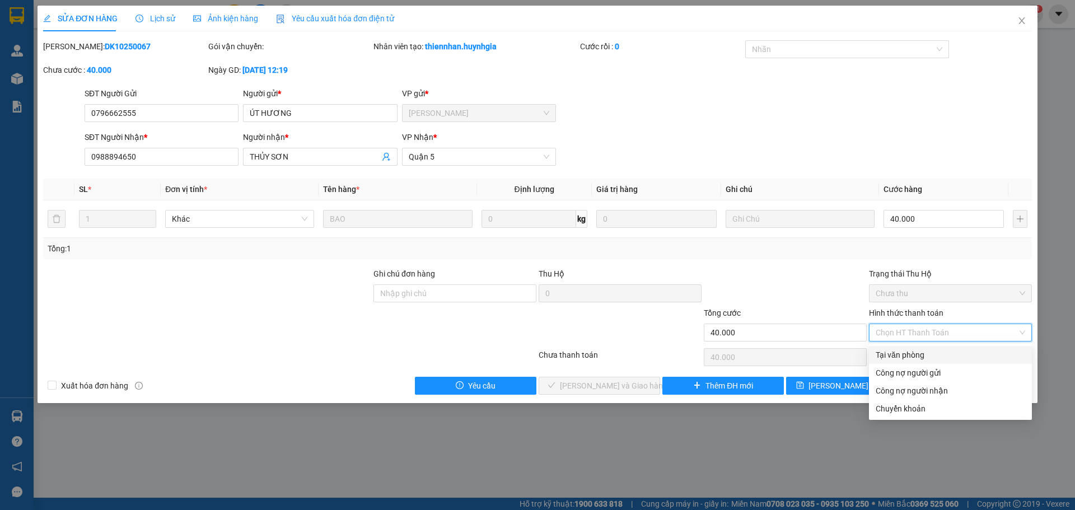
click at [907, 355] on div "Tại văn phòng" at bounding box center [951, 355] width 150 height 12
type input "0"
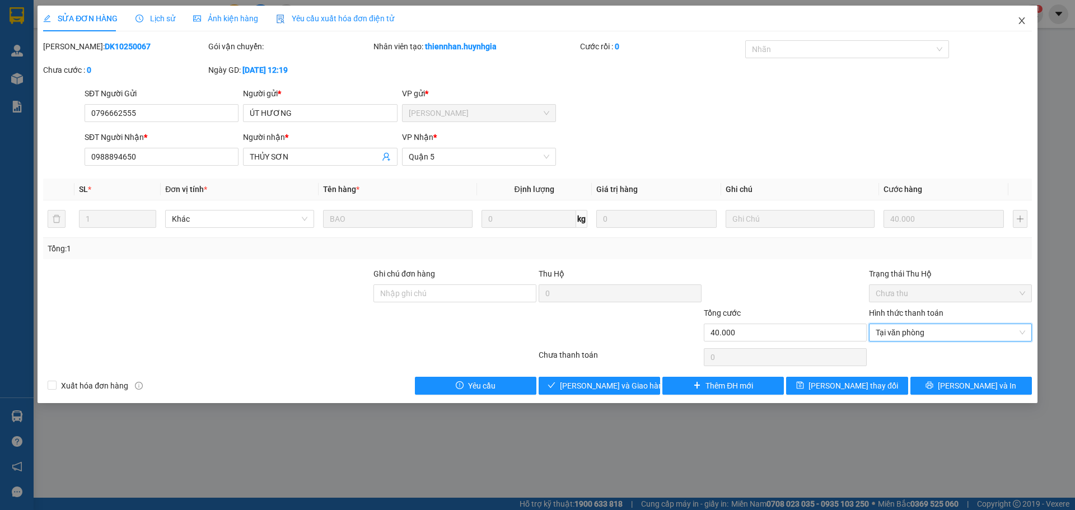
click at [1024, 20] on icon "close" at bounding box center [1022, 20] width 6 height 7
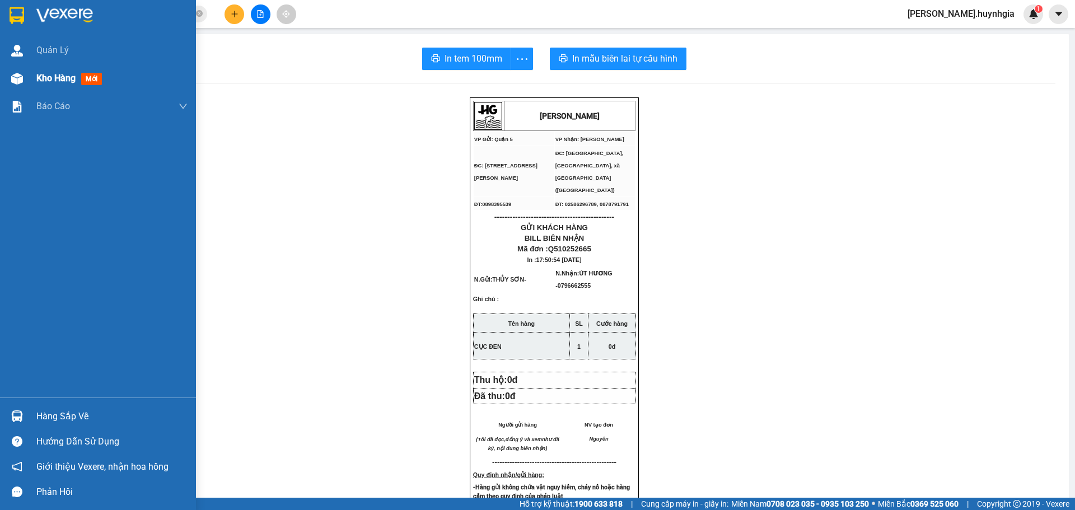
click at [22, 78] on img at bounding box center [17, 79] width 12 height 12
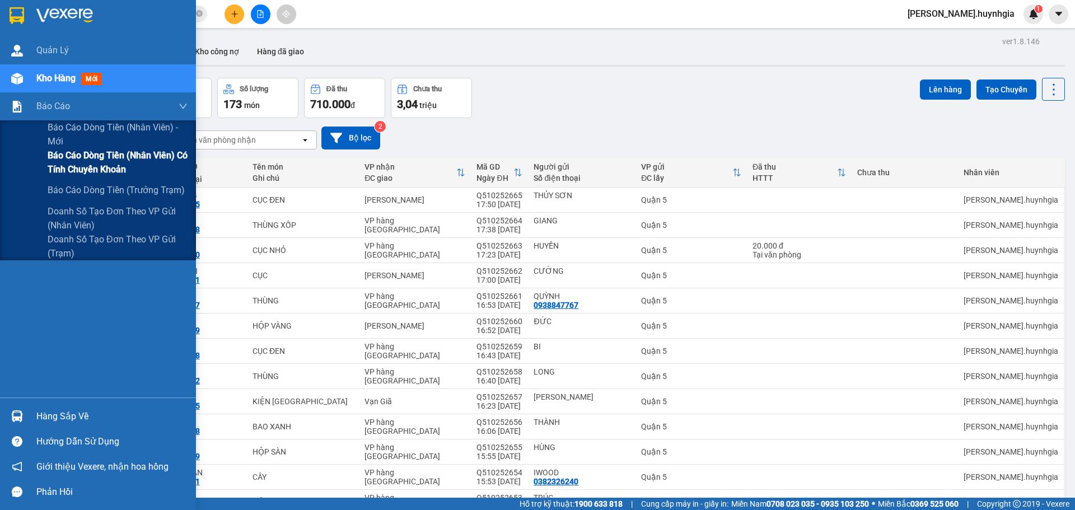
click at [83, 164] on span "Báo cáo dòng tiền (nhân viên) có tính chuyển khoản" at bounding box center [118, 162] width 140 height 28
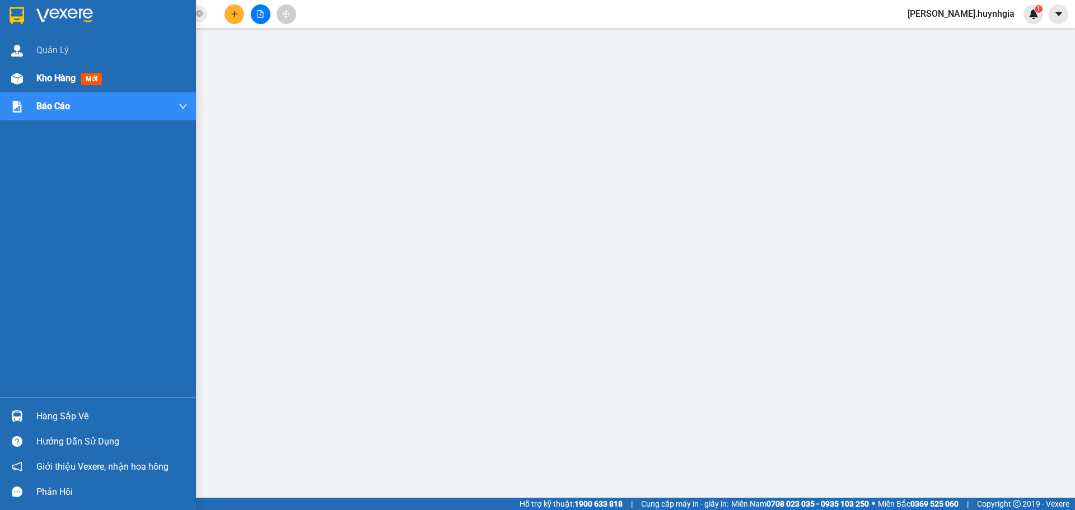
click at [58, 82] on span "Kho hàng" at bounding box center [55, 78] width 39 height 11
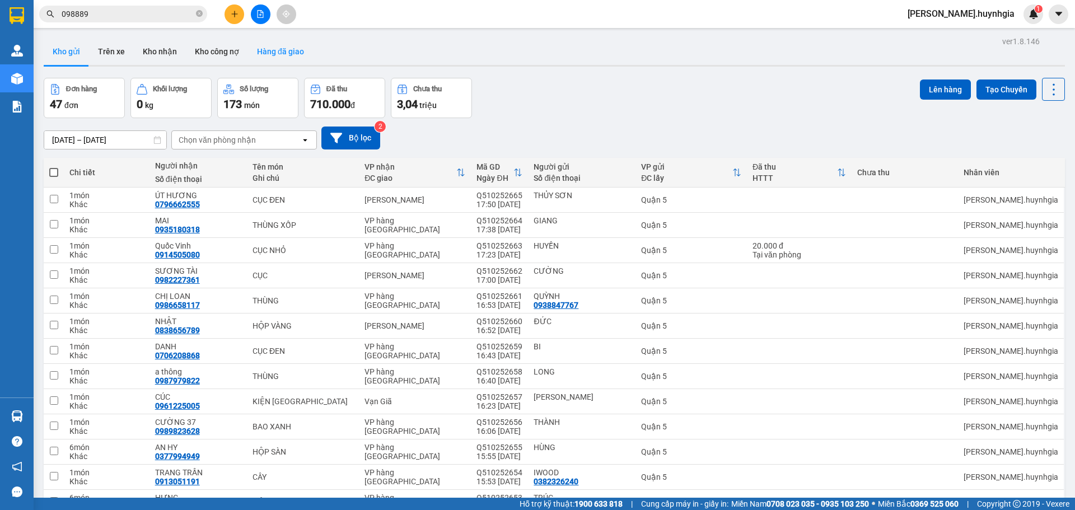
click at [260, 54] on button "Hàng đã giao" at bounding box center [280, 51] width 65 height 27
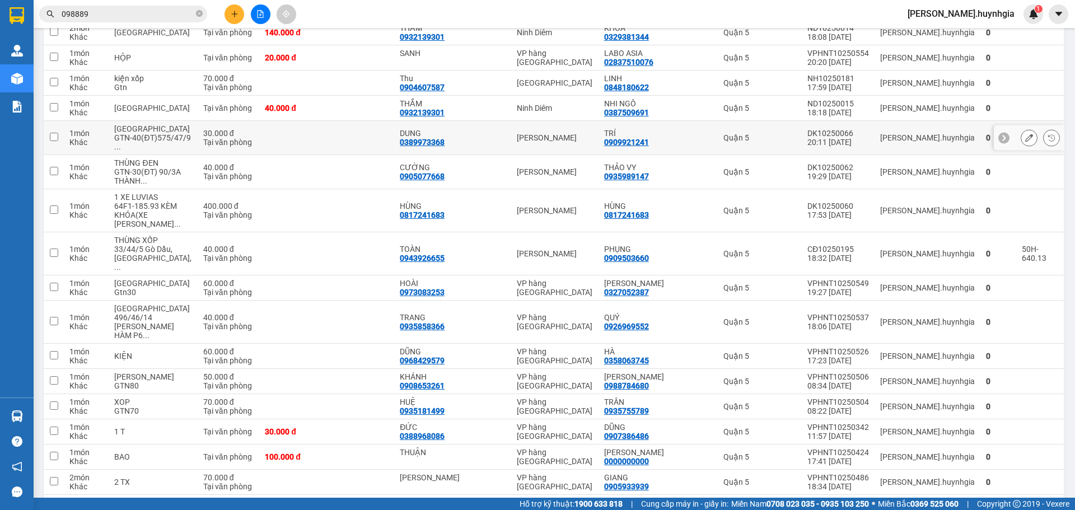
scroll to position [2399, 0]
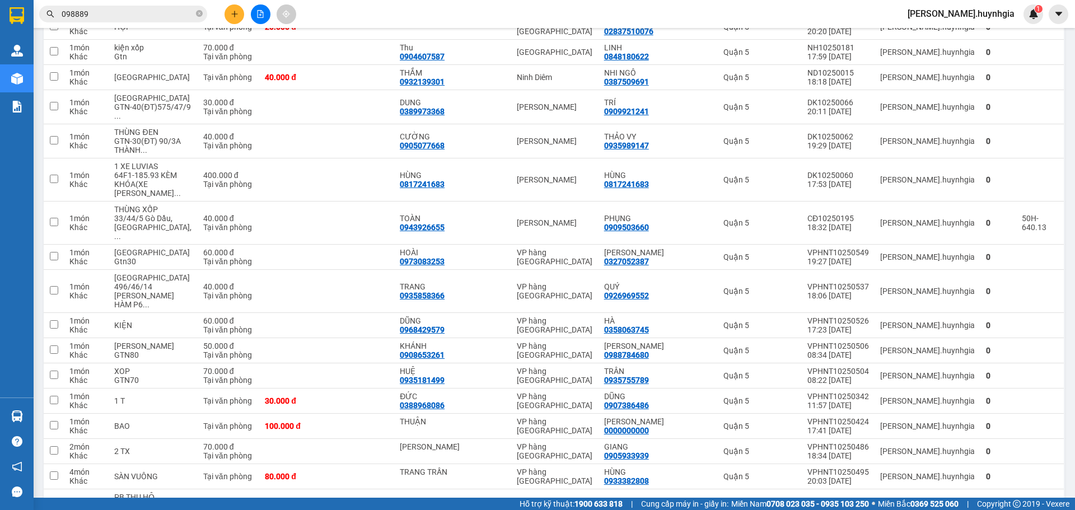
click at [1016, 439] on div "100 / trang" at bounding box center [1018, 445] width 67 height 20
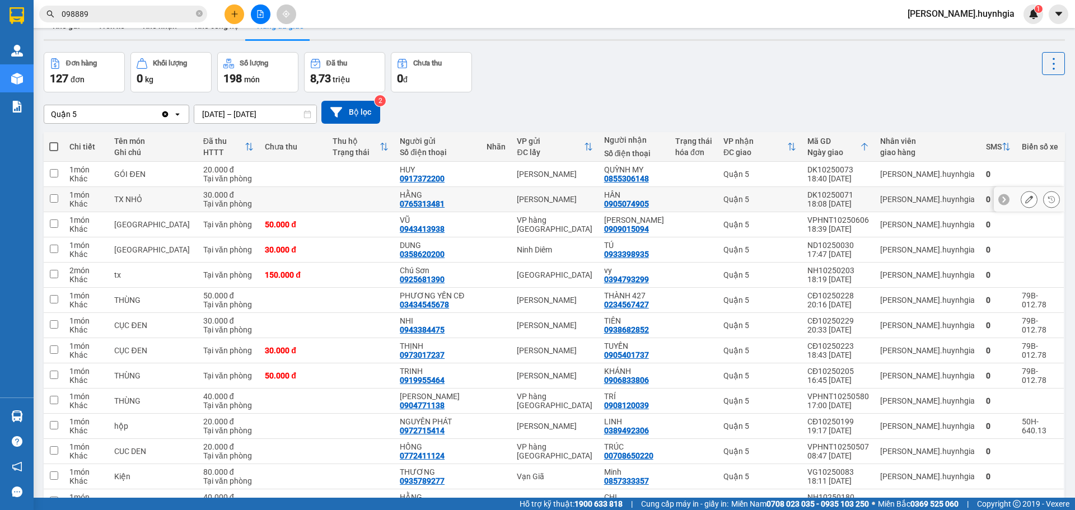
scroll to position [0, 0]
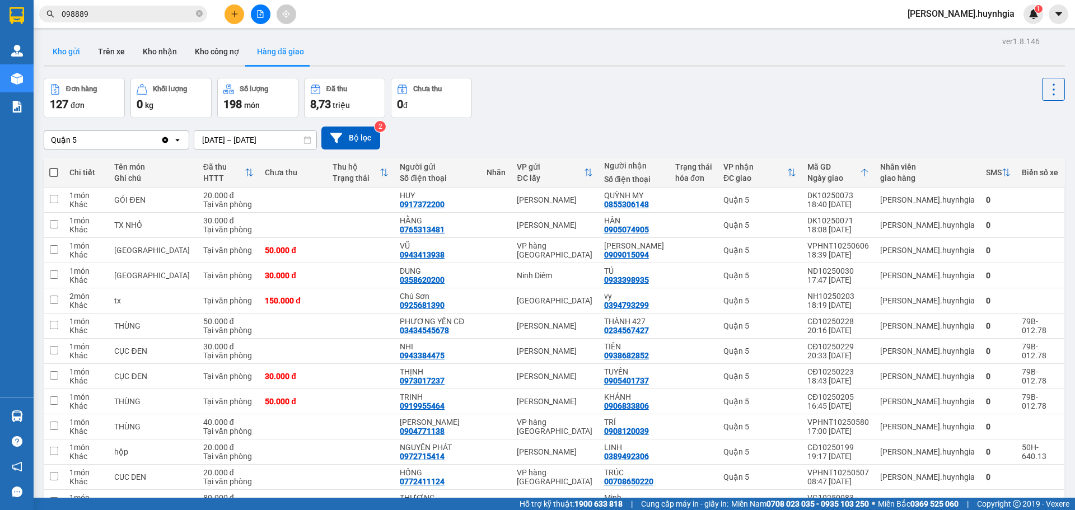
click at [62, 47] on button "Kho gửi" at bounding box center [66, 51] width 45 height 27
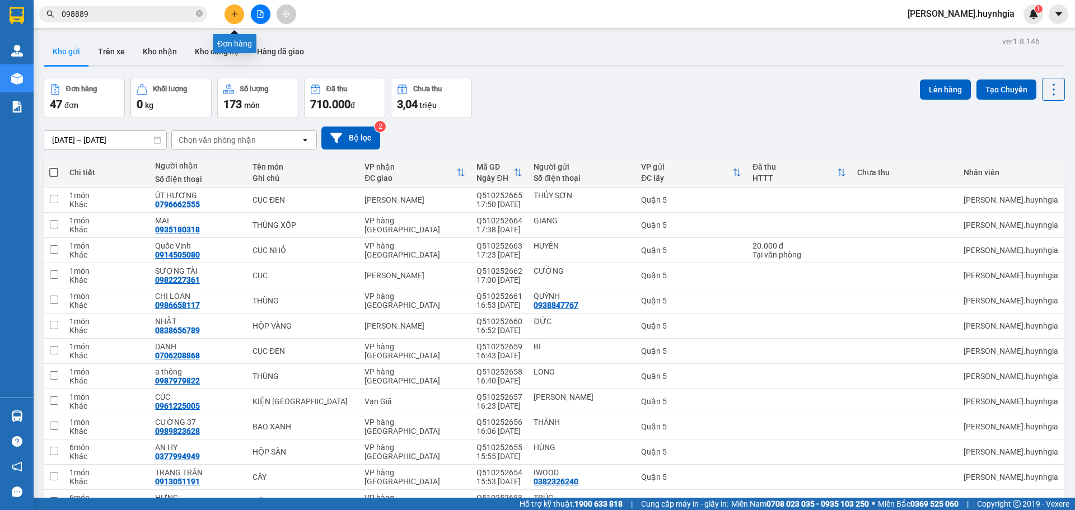
click at [235, 19] on button at bounding box center [235, 14] width 20 height 20
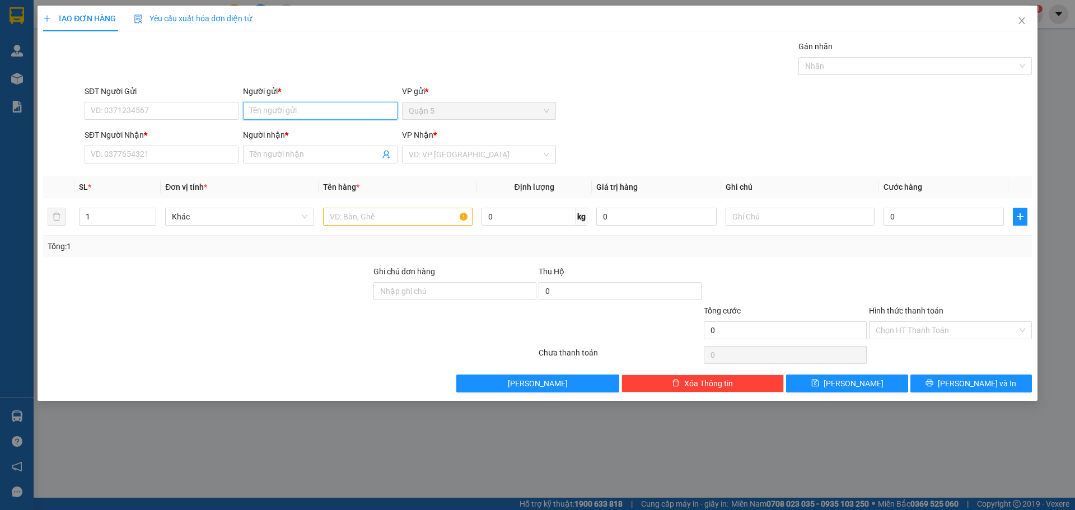
click at [305, 116] on input "Người gửi *" at bounding box center [320, 111] width 154 height 18
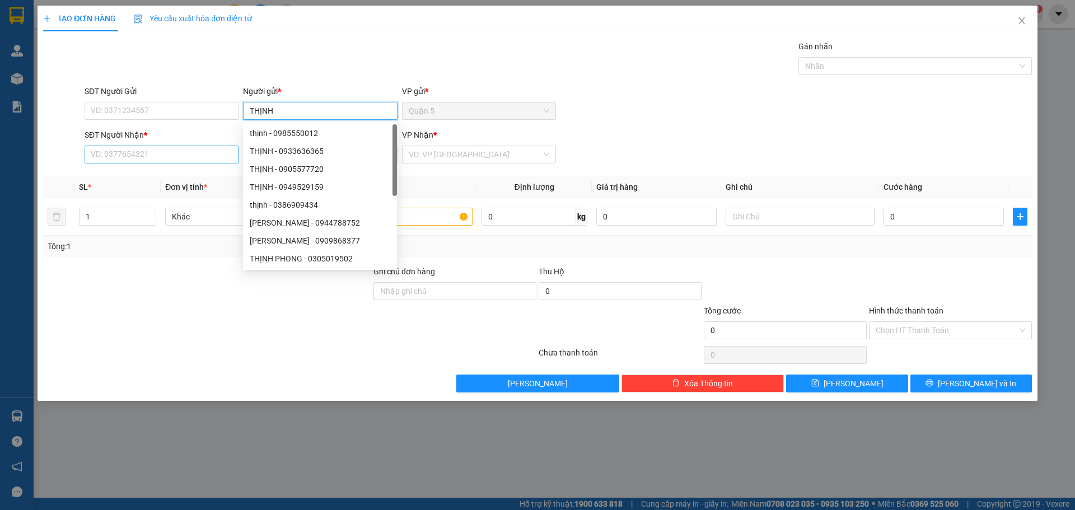
type input "THỊNH"
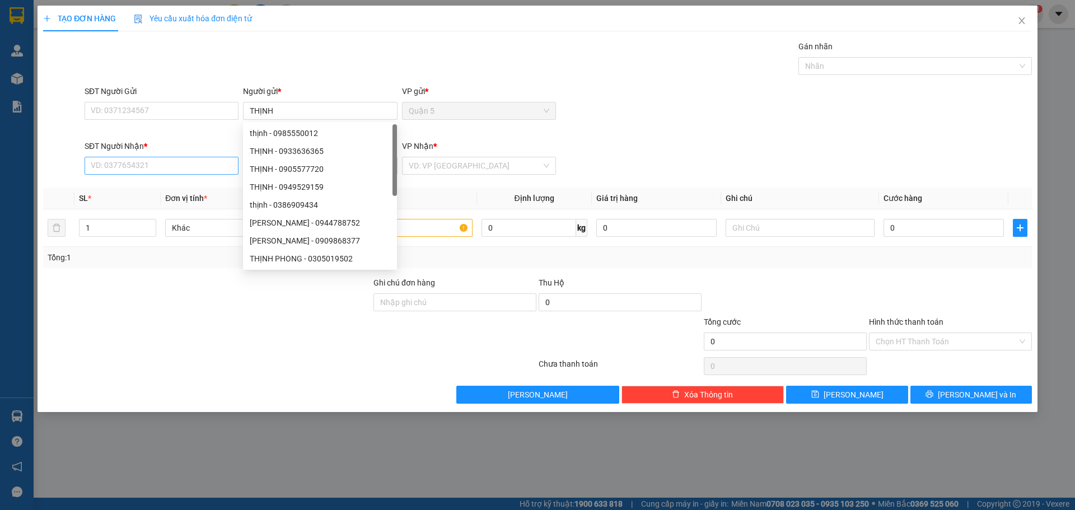
click at [199, 156] on div "SĐT Người Nhận *" at bounding box center [162, 148] width 154 height 17
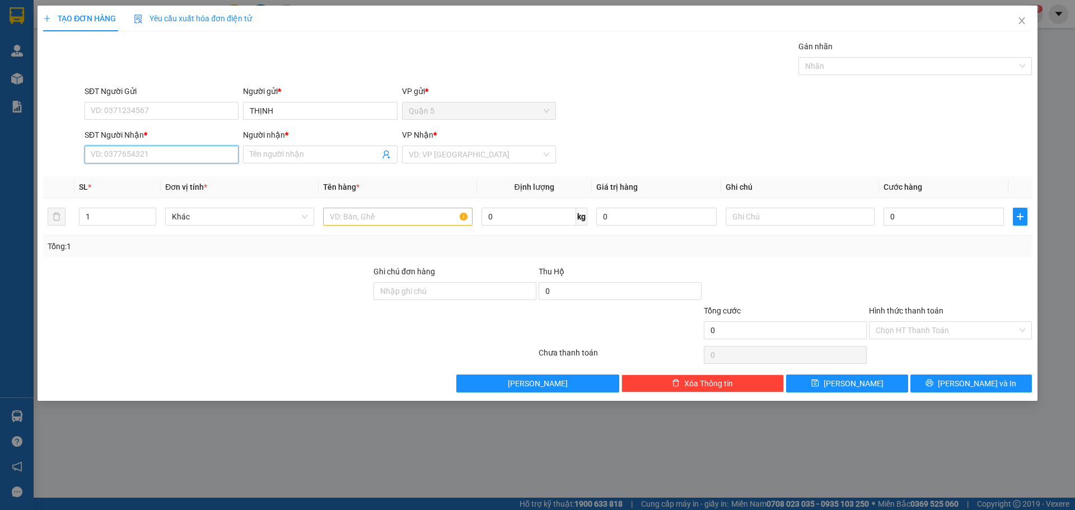
click at [162, 151] on input "SĐT Người Nhận *" at bounding box center [162, 155] width 154 height 18
click at [268, 160] on input "Người nhận *" at bounding box center [314, 154] width 129 height 12
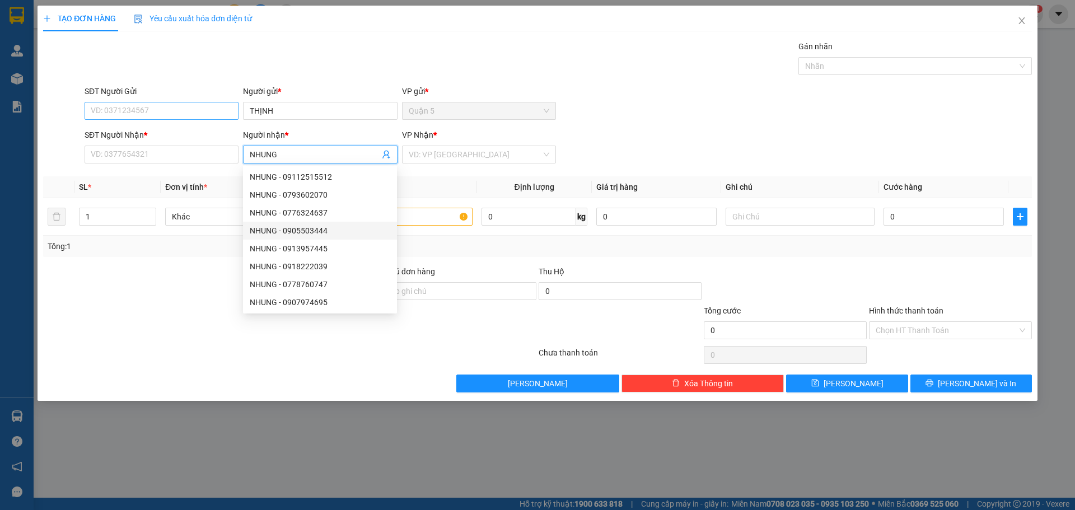
type input "NHUNG"
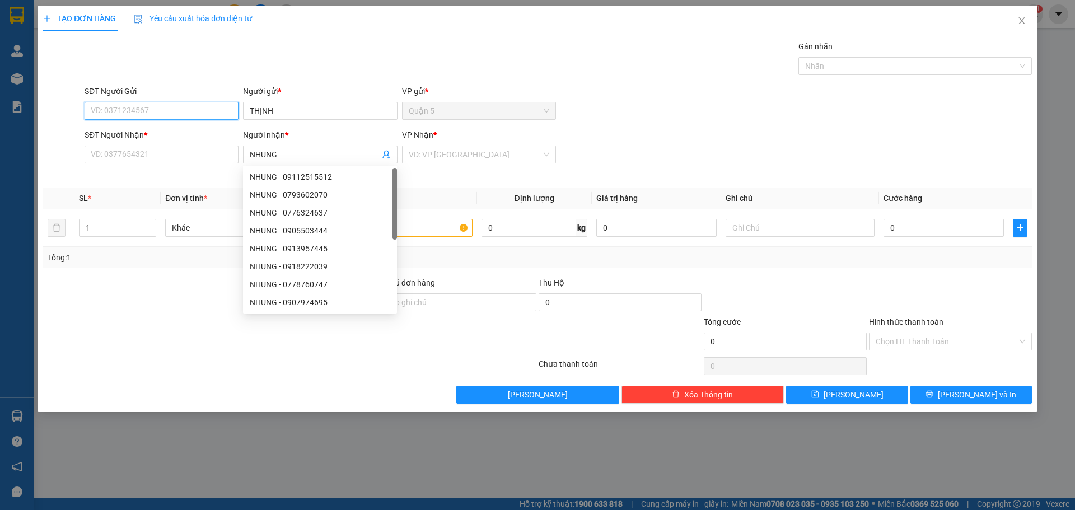
click at [180, 108] on input "SĐT Người Gửi" at bounding box center [162, 111] width 154 height 18
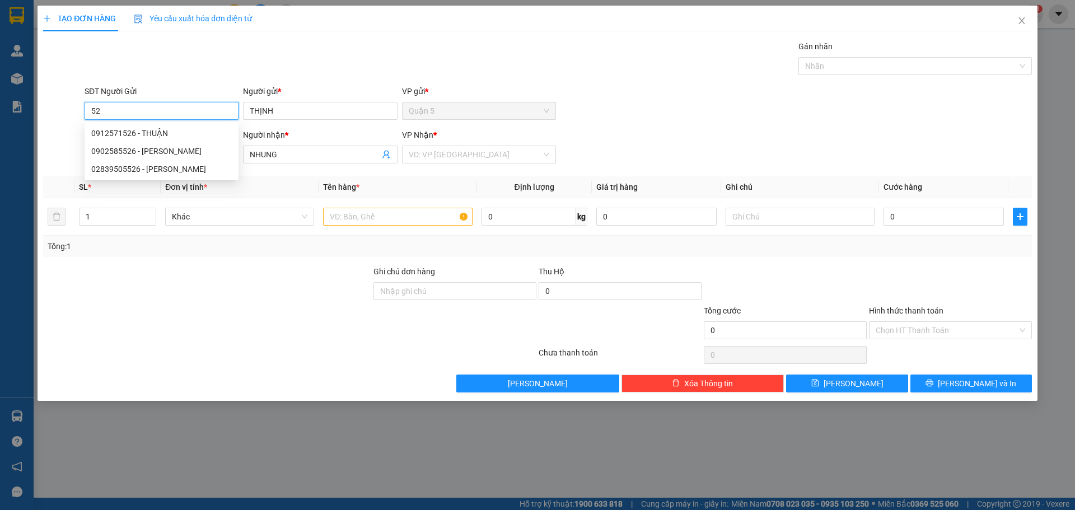
type input "5"
click at [141, 111] on input "SĐT Người Gửi" at bounding box center [162, 111] width 154 height 18
click at [252, 182] on th "Đơn vị tính *" at bounding box center [240, 187] width 158 height 22
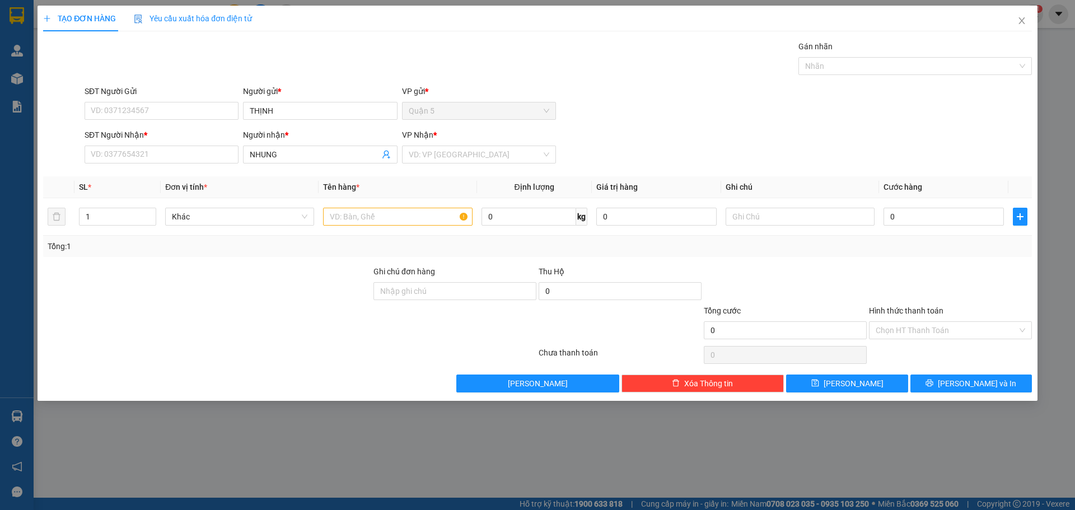
click at [208, 145] on div "SĐT Người Nhận *" at bounding box center [162, 137] width 154 height 17
click at [206, 147] on input "SĐT Người Nhận *" at bounding box center [162, 155] width 154 height 18
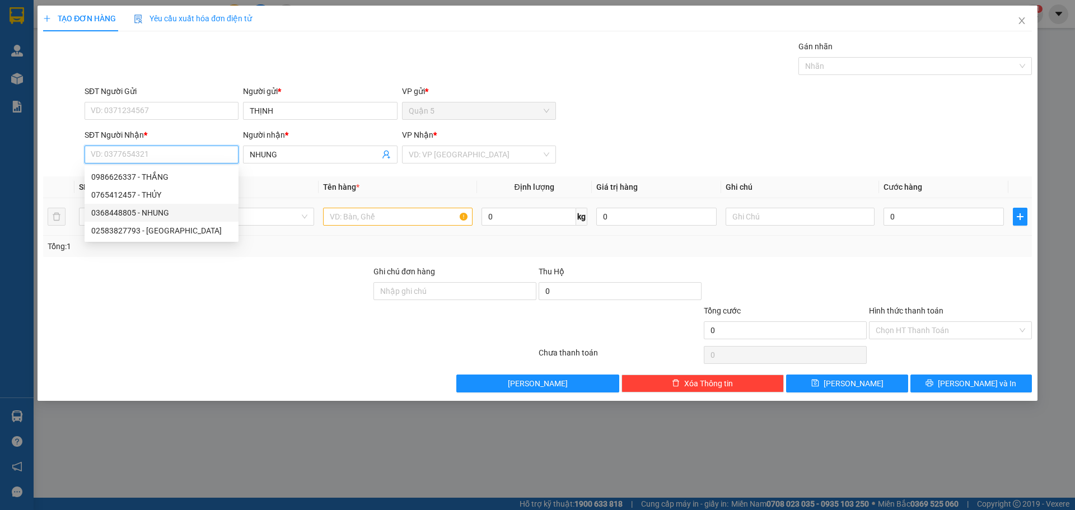
click at [162, 209] on div "0368448805 - NHUNG" at bounding box center [161, 213] width 141 height 12
type input "0368448805"
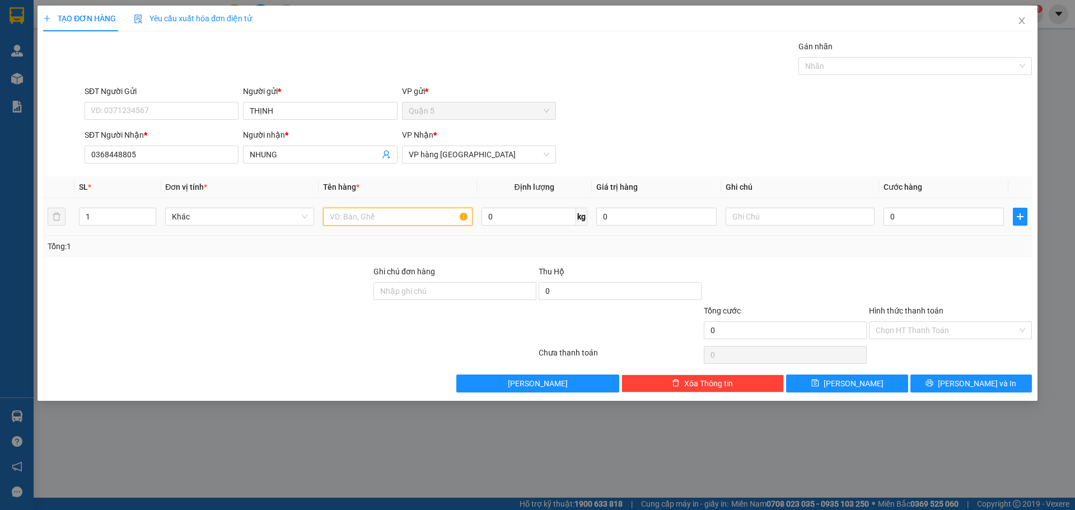
click at [347, 210] on input "text" at bounding box center [397, 217] width 149 height 18
type input "2"
click at [147, 209] on span "Increase Value" at bounding box center [149, 213] width 12 height 10
click at [347, 218] on input "text" at bounding box center [397, 217] width 149 height 18
type input "KIỆN"
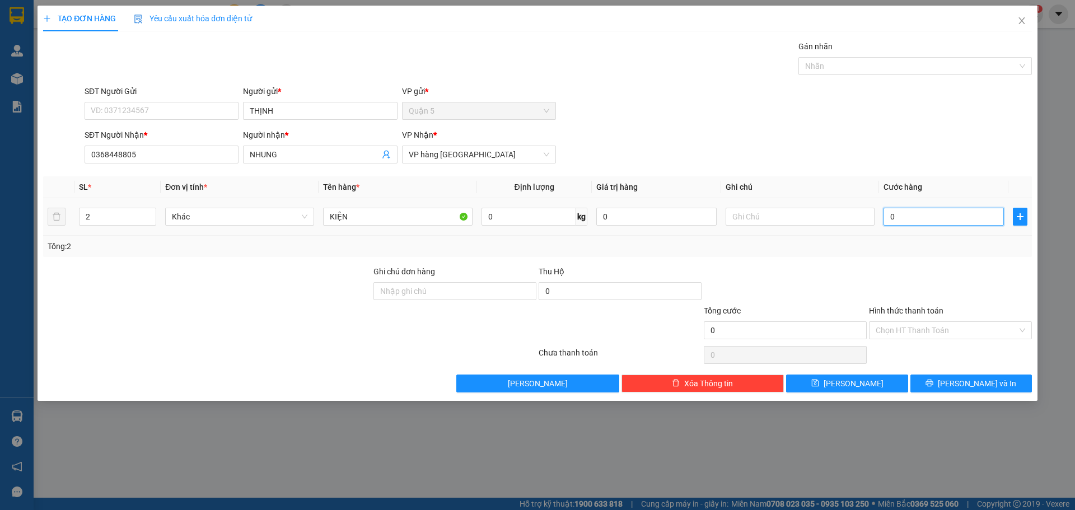
click at [903, 209] on input "0" at bounding box center [944, 217] width 120 height 18
click at [890, 214] on input "0" at bounding box center [944, 217] width 120 height 18
type input "80"
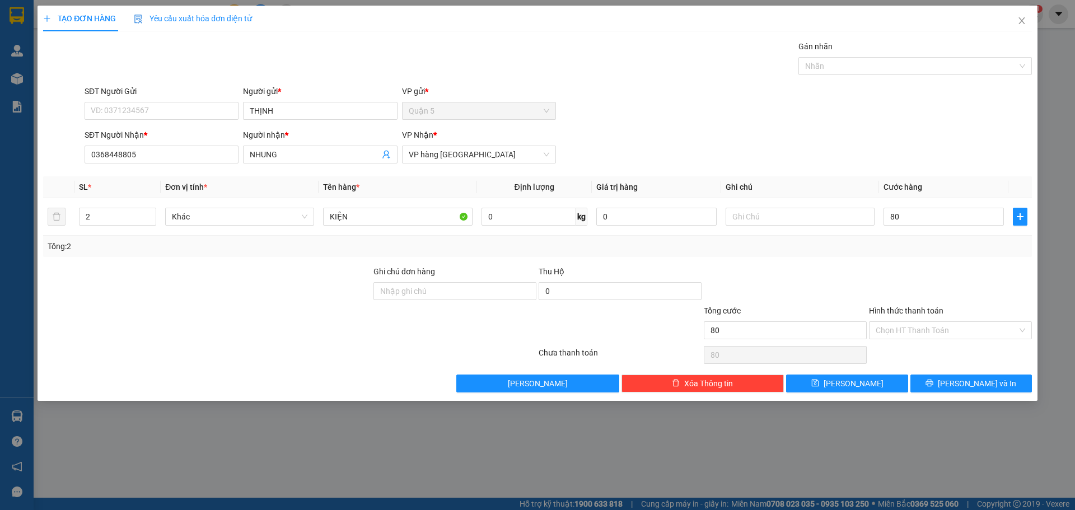
type input "80.000"
drag, startPoint x: 745, startPoint y: 276, endPoint x: 806, endPoint y: 267, distance: 61.8
click at [747, 275] on div at bounding box center [785, 284] width 165 height 39
click at [907, 332] on input "Hình thức thanh toán" at bounding box center [947, 330] width 142 height 17
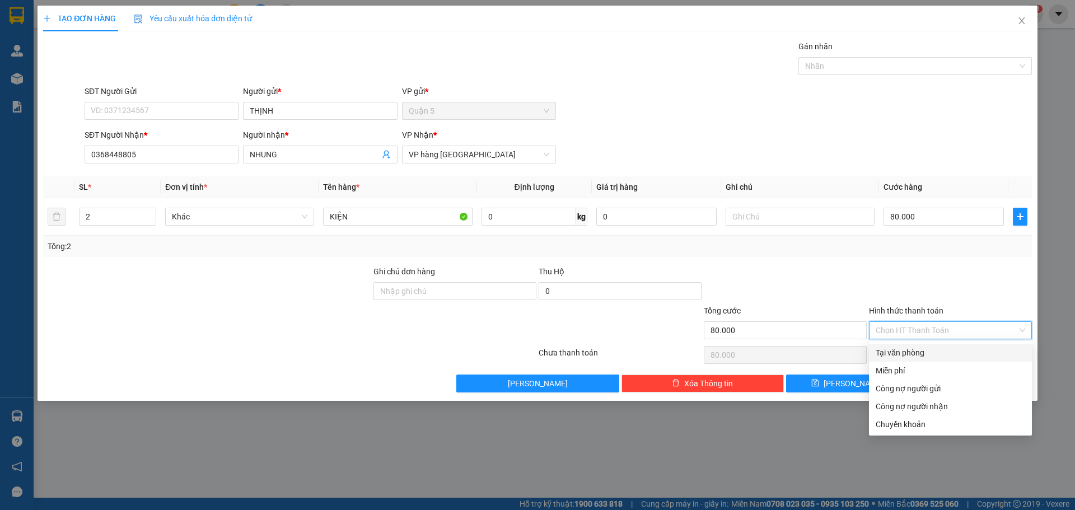
click at [904, 351] on div "Tại văn phòng" at bounding box center [951, 353] width 150 height 12
type input "0"
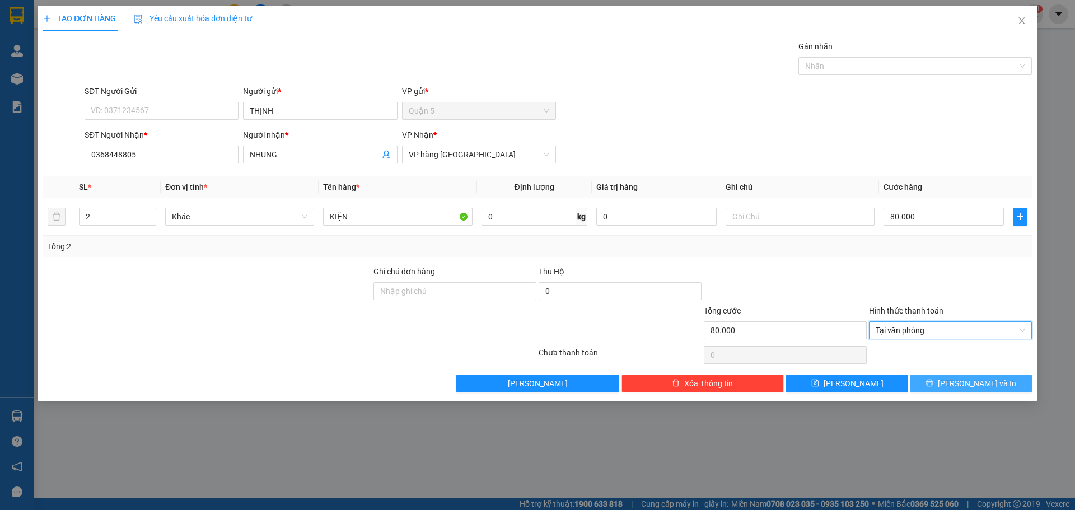
click at [942, 384] on button "[PERSON_NAME] và In" at bounding box center [972, 384] width 122 height 18
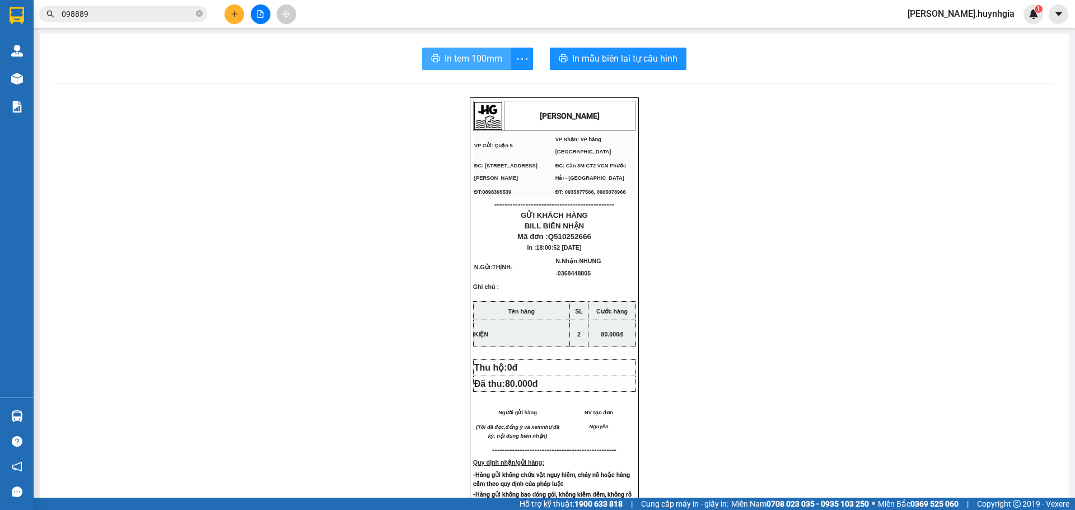
click at [486, 56] on span "In tem 100mm" at bounding box center [474, 59] width 58 height 14
click at [655, 65] on span "In mẫu biên lai tự cấu hình" at bounding box center [624, 59] width 105 height 14
click at [229, 13] on button at bounding box center [235, 14] width 20 height 20
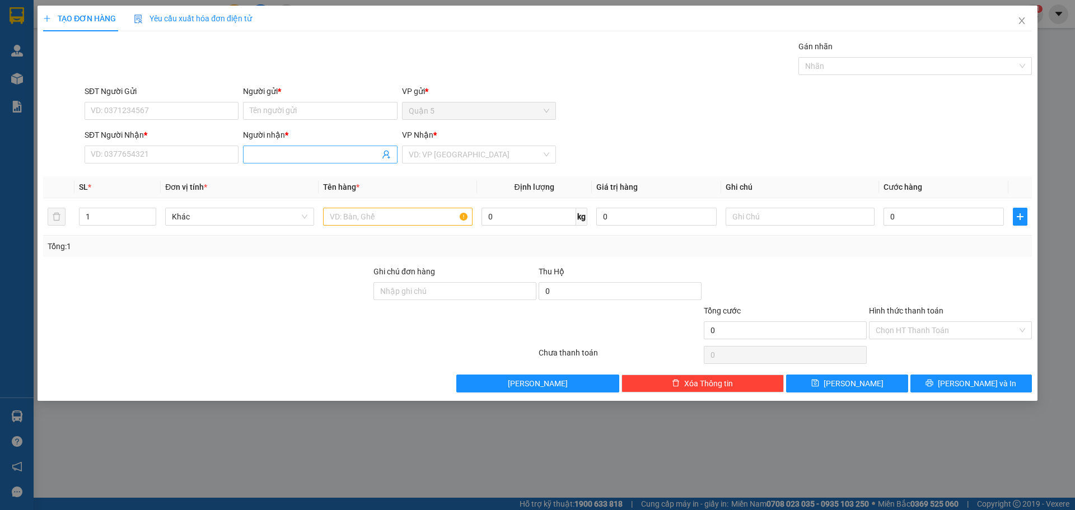
click at [258, 152] on input "Người nhận *" at bounding box center [314, 154] width 129 height 12
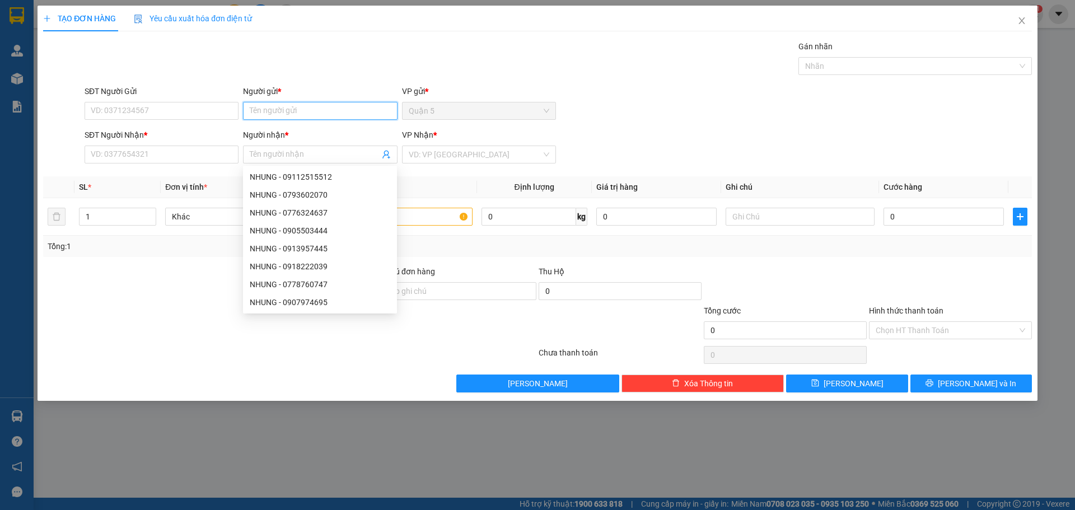
click at [257, 113] on input "Người gửi *" at bounding box center [320, 111] width 154 height 18
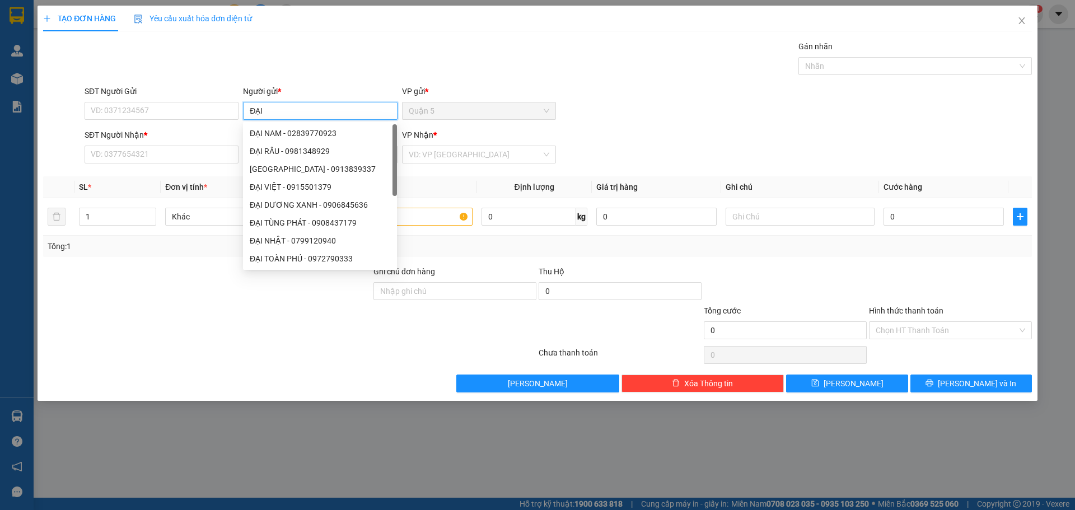
type input "ĐẠI L"
click at [285, 148] on div "ĐẠI LỢI - 0972986881" at bounding box center [320, 151] width 141 height 12
type input "0972986881"
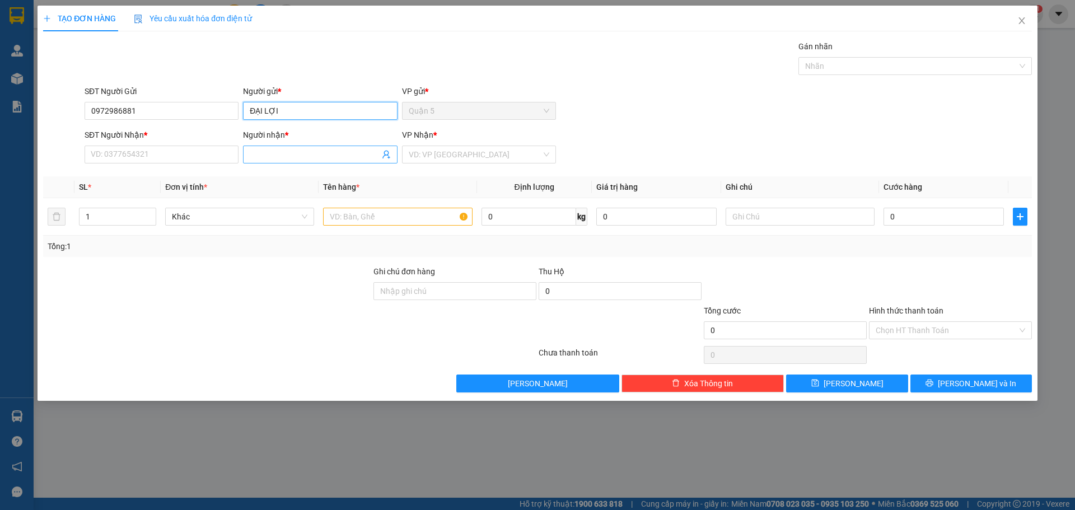
type input "ĐẠI LỢI"
click at [291, 154] on input "Người nhận *" at bounding box center [314, 154] width 129 height 12
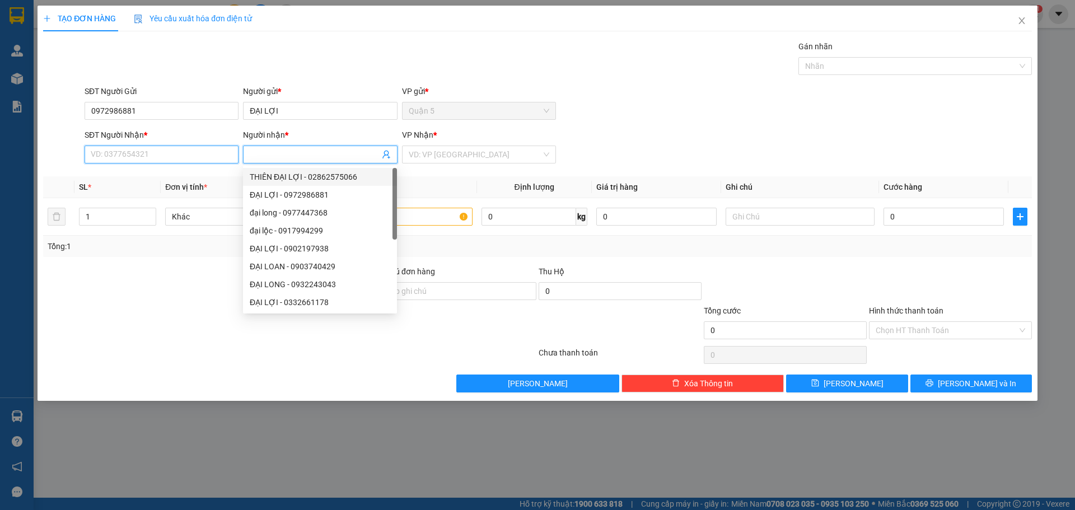
click at [229, 155] on input "SĐT Người Nhận *" at bounding box center [162, 155] width 154 height 18
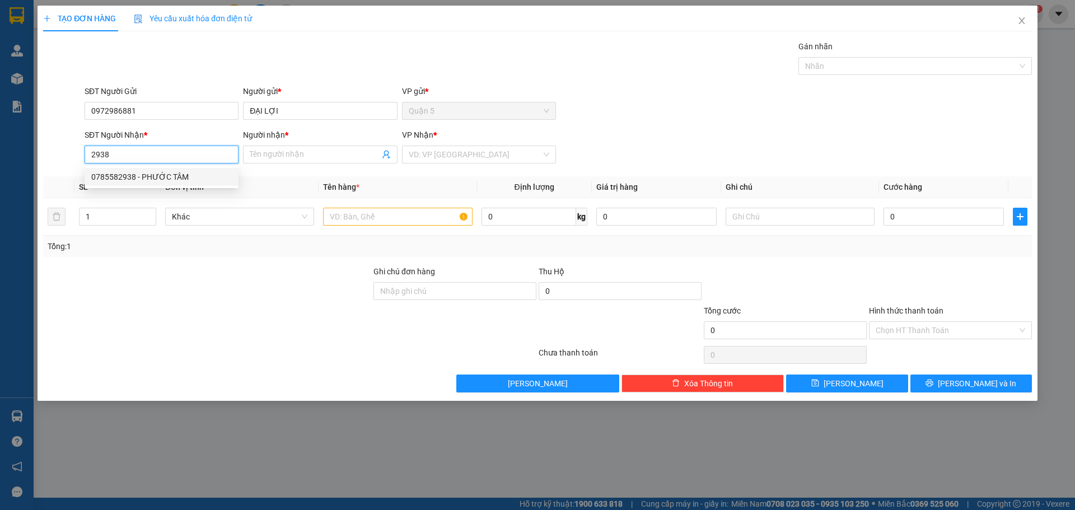
click at [196, 176] on div "0785582938 - PHƯỚC TÂM" at bounding box center [161, 177] width 141 height 12
type input "0785582938"
type input "PHƯỚC TÂM"
type input "0785582938"
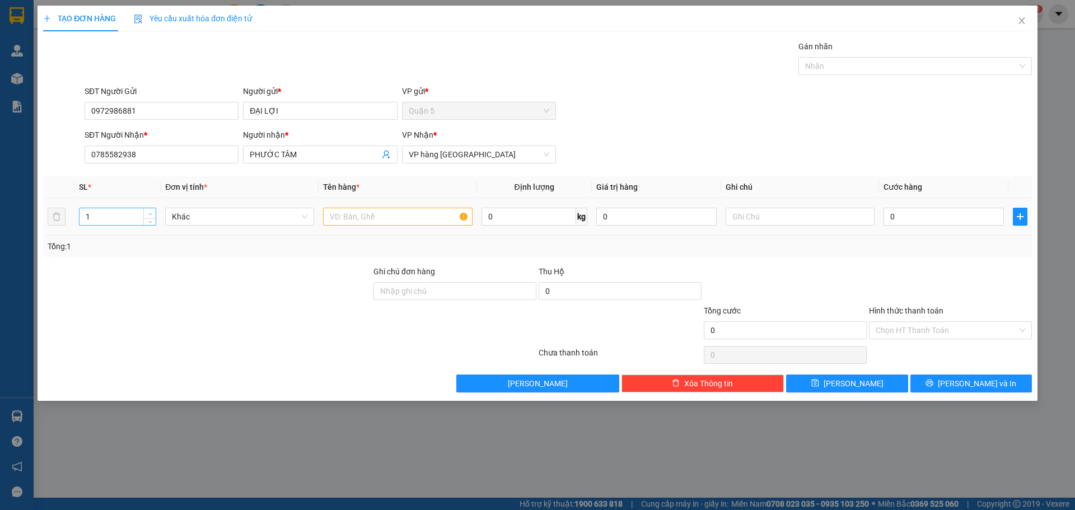
type input "2"
click at [153, 212] on span "up" at bounding box center [150, 214] width 7 height 7
click at [409, 220] on input "text" at bounding box center [397, 217] width 149 height 18
type input "RƯỢU"
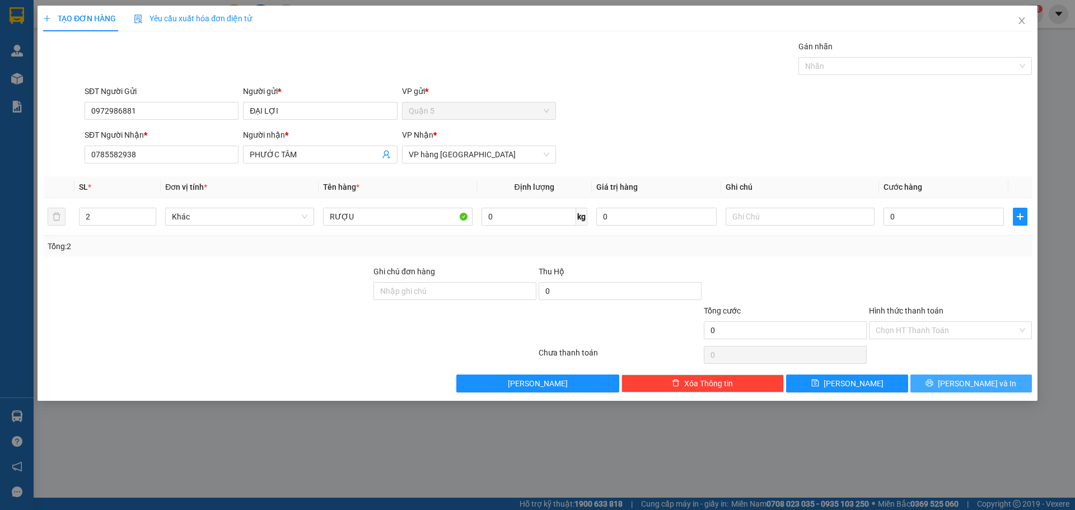
click at [990, 381] on span "[PERSON_NAME] và In" at bounding box center [977, 383] width 78 height 12
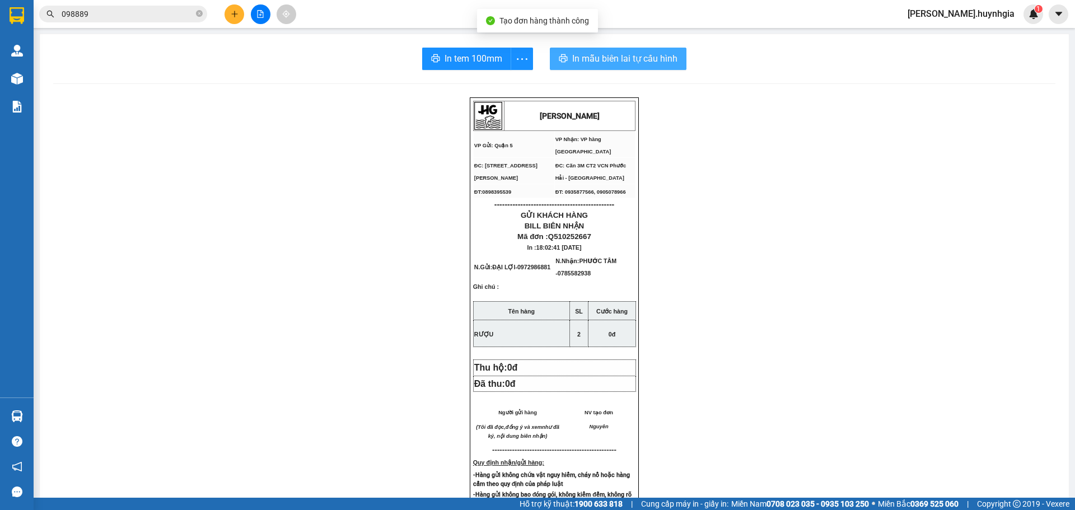
click at [610, 54] on span "In mẫu biên lai tự cấu hình" at bounding box center [624, 59] width 105 height 14
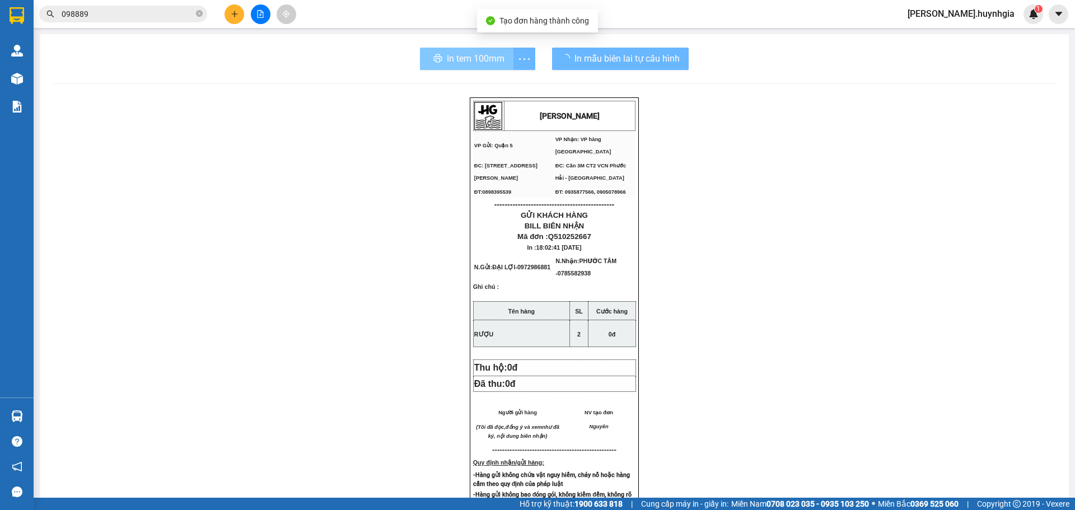
click at [464, 60] on div "In tem 100mm" at bounding box center [477, 59] width 115 height 22
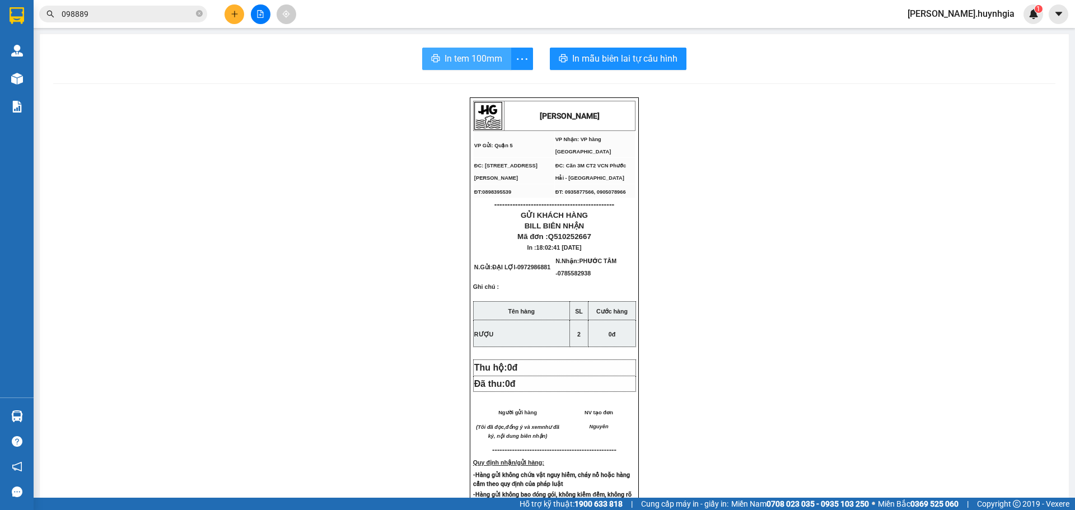
click at [468, 57] on span "In tem 100mm" at bounding box center [474, 59] width 58 height 14
click at [622, 3] on div "Kết quả tìm kiếm ( 3 ) Bộ lọc Mã ĐH Trạng thái Món hàng Thu hộ Tổng cước Chưa c…" at bounding box center [537, 14] width 1075 height 28
click at [726, 243] on div "HUỲNH GIA VP Gửi: Quận 5 VP Nhận: VP hàng Nha Trang ĐC: 394 An Dương Vương, P…" at bounding box center [554, 482] width 1003 height 771
click at [235, 17] on icon "plus" at bounding box center [234, 14] width 1 height 6
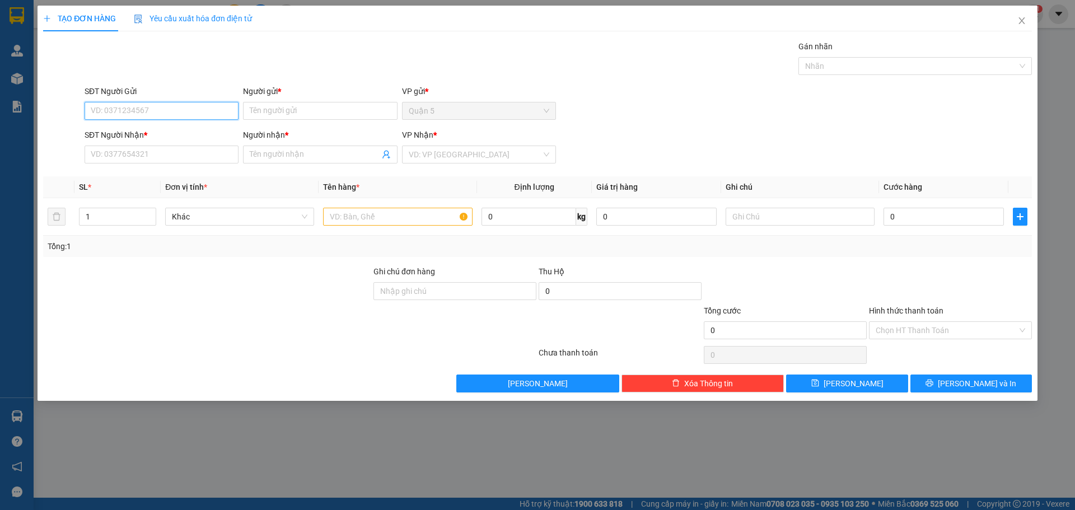
click at [151, 111] on input "SĐT Người Gửi" at bounding box center [162, 111] width 154 height 18
click at [144, 132] on div "0386033696 - VI VI" at bounding box center [161, 133] width 141 height 12
type input "0386033696"
type input "VI VI"
type input "0963537519"
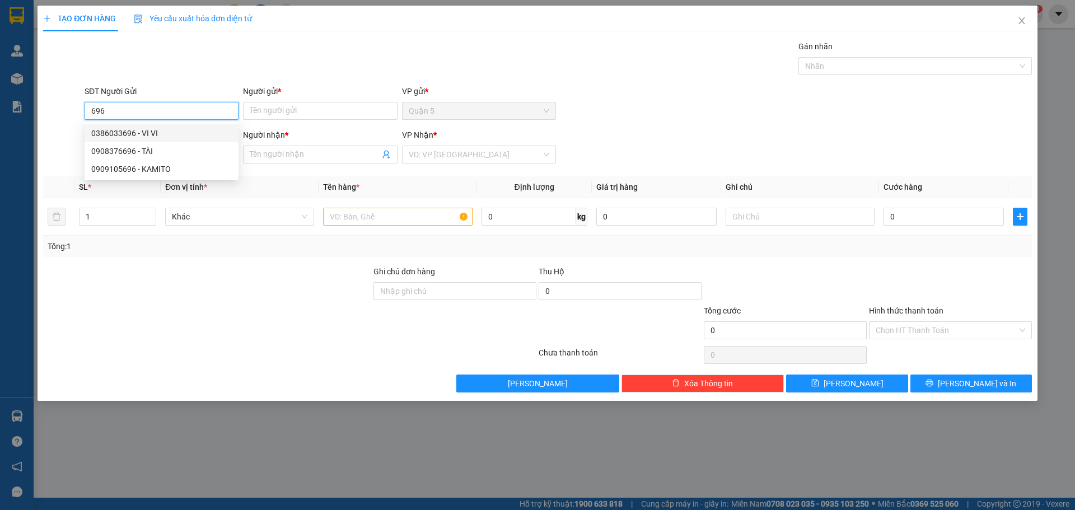
type input "NHẬT ANH"
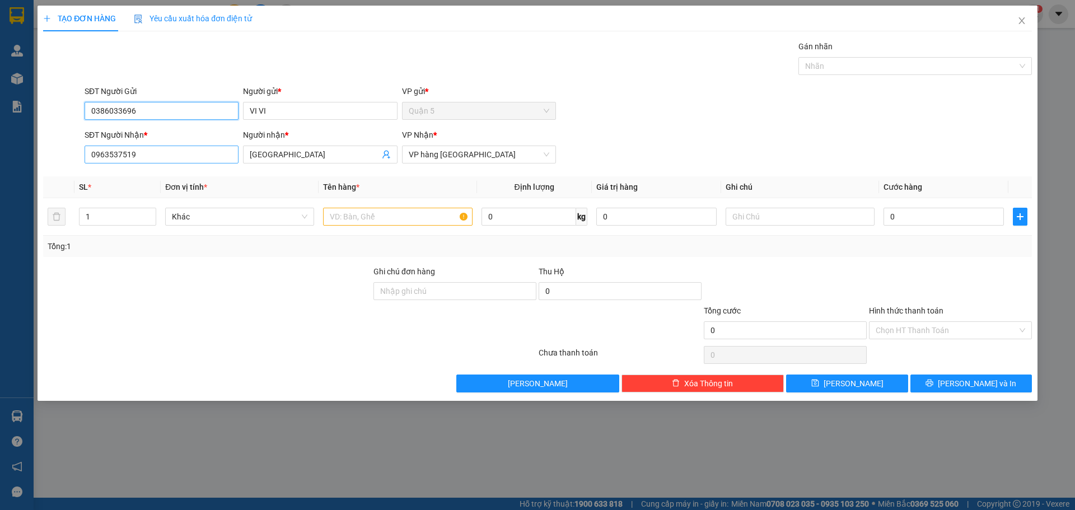
type input "0386033696"
click at [187, 158] on input "0963537519" at bounding box center [162, 155] width 154 height 18
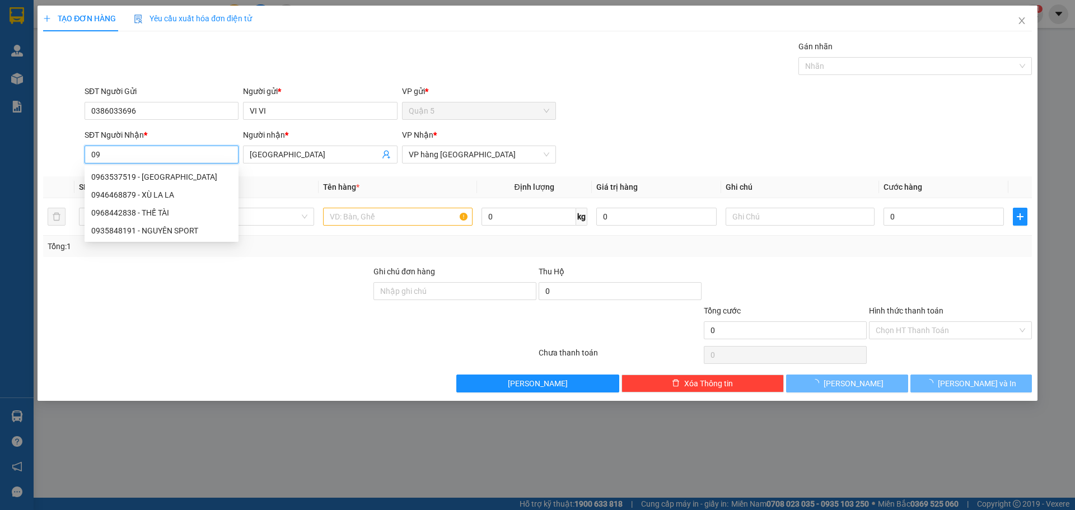
type input "0"
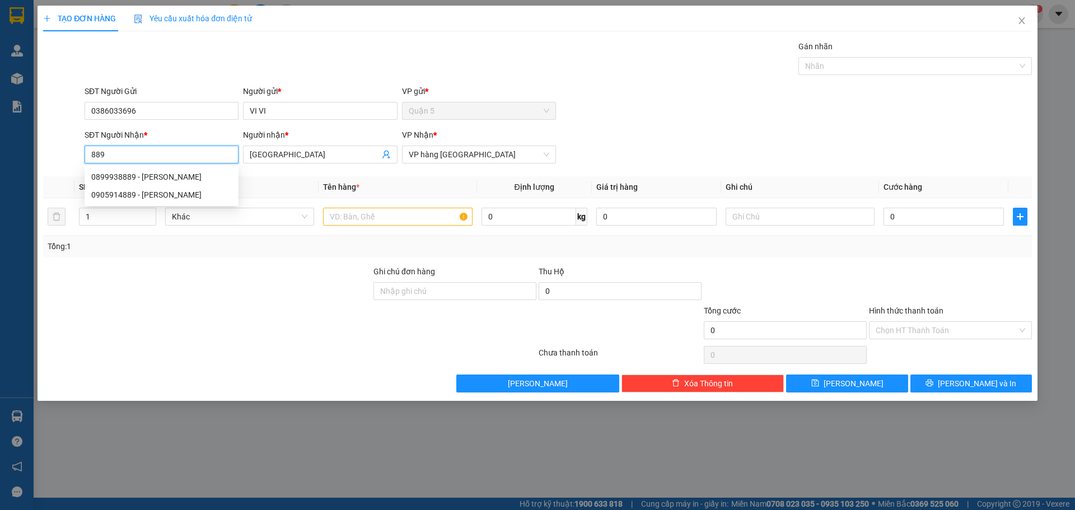
click at [150, 180] on div "0899938889 - LI LY" at bounding box center [161, 177] width 141 height 12
type input "0899938889"
type input "LI LY"
type input "0899938889"
click at [341, 214] on input "text" at bounding box center [397, 217] width 149 height 18
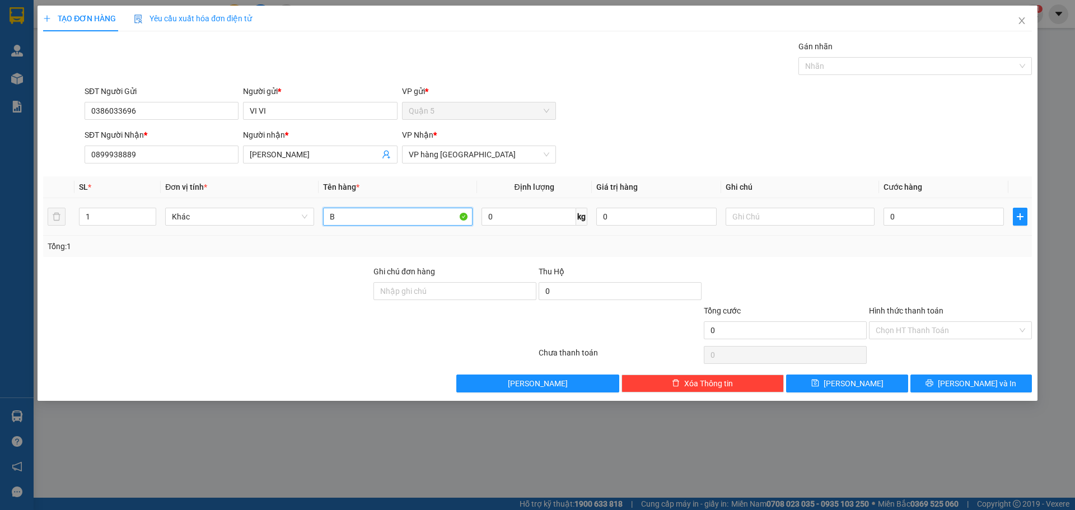
type input "BI"
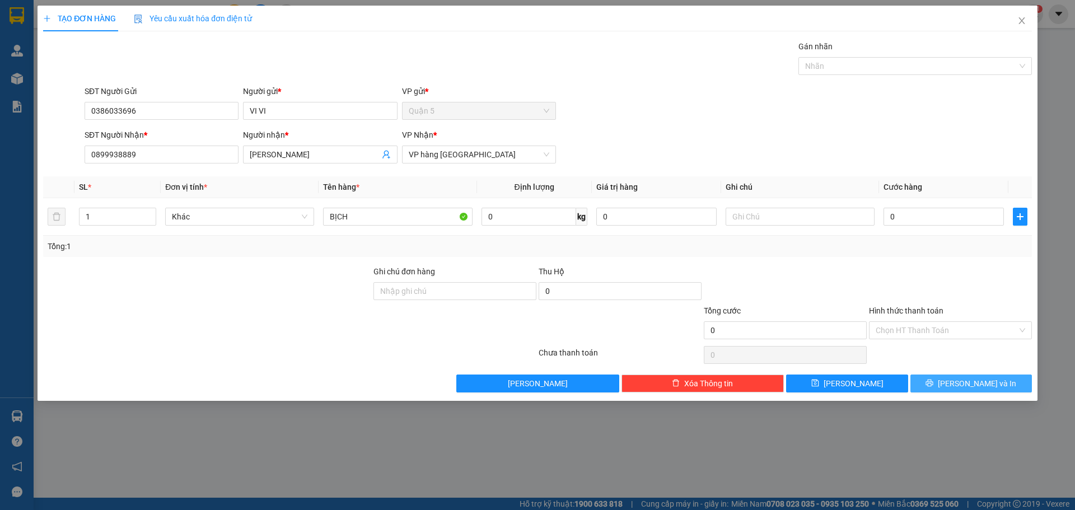
click at [934, 384] on icon "printer" at bounding box center [930, 383] width 8 height 8
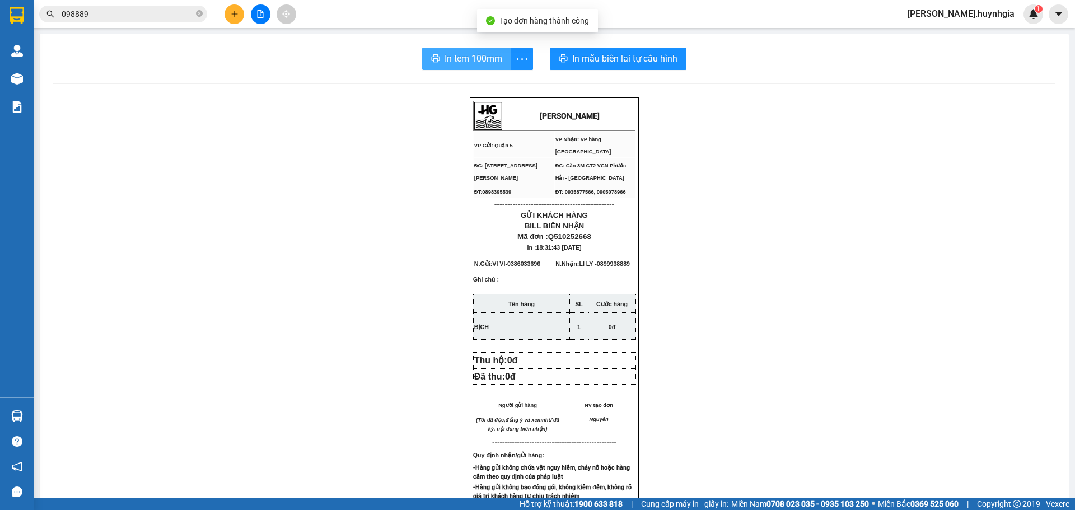
click at [500, 55] on button "In tem 100mm" at bounding box center [466, 59] width 89 height 22
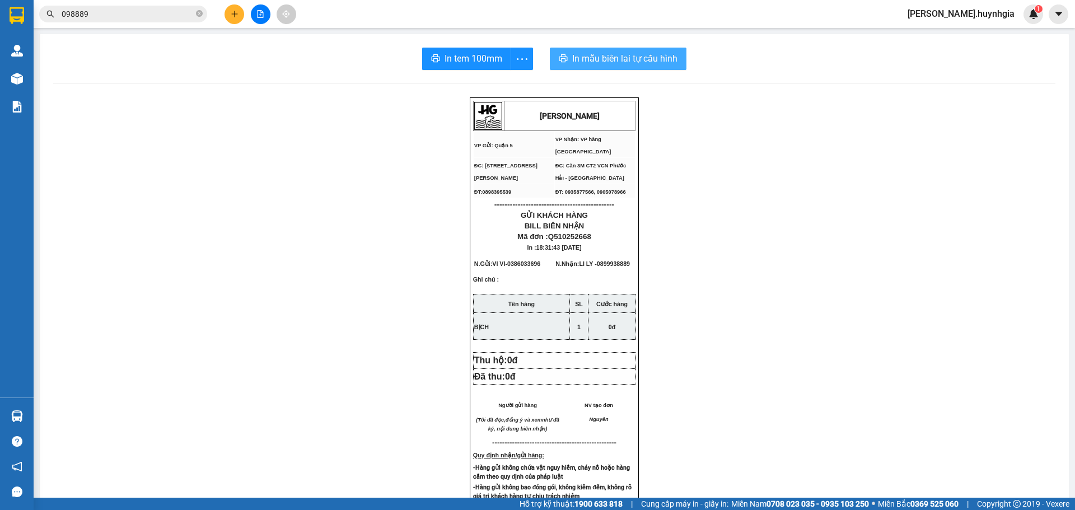
click at [631, 54] on span "In mẫu biên lai tự cấu hình" at bounding box center [624, 59] width 105 height 14
